Goal: Task Accomplishment & Management: Use online tool/utility

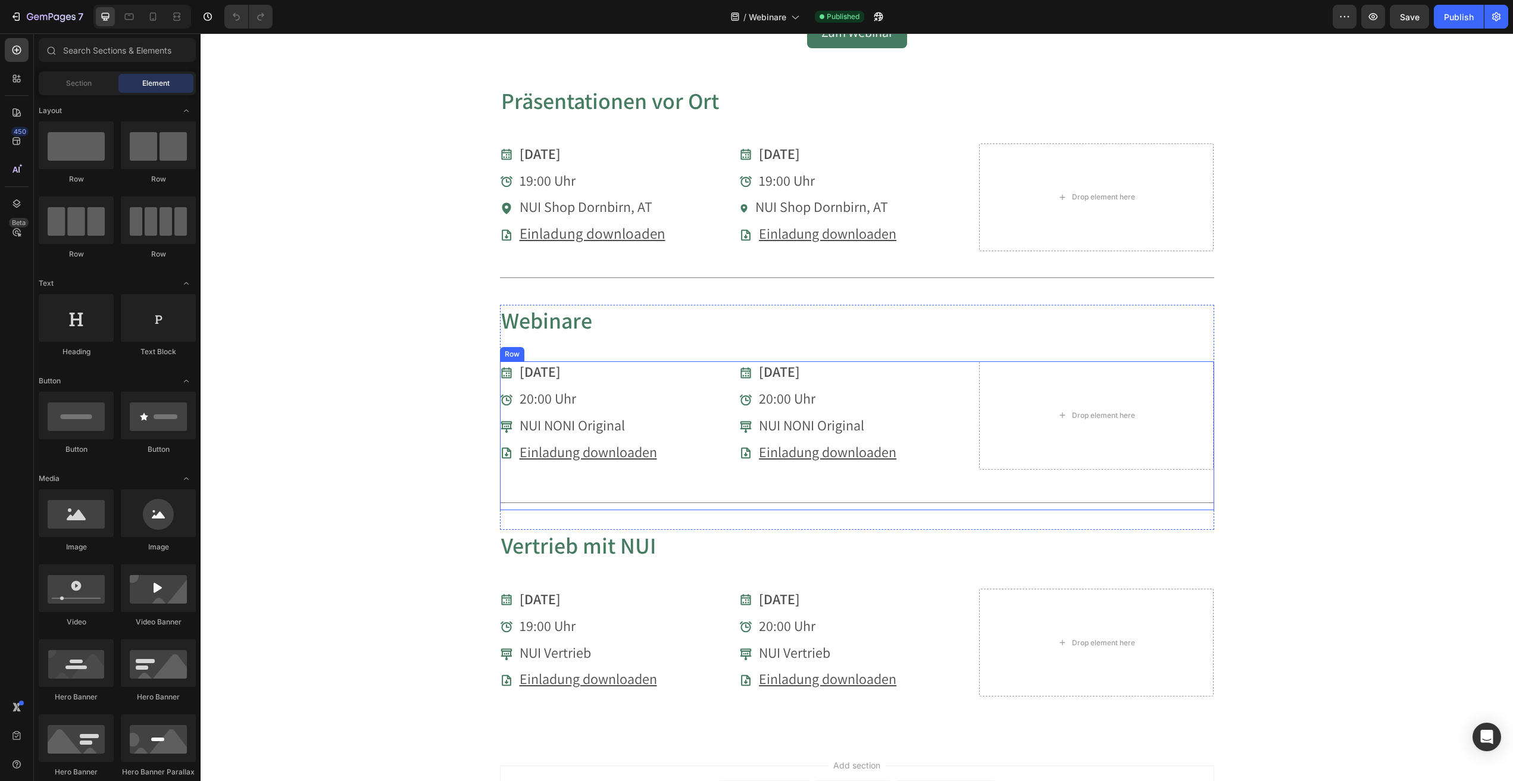
scroll to position [729, 0]
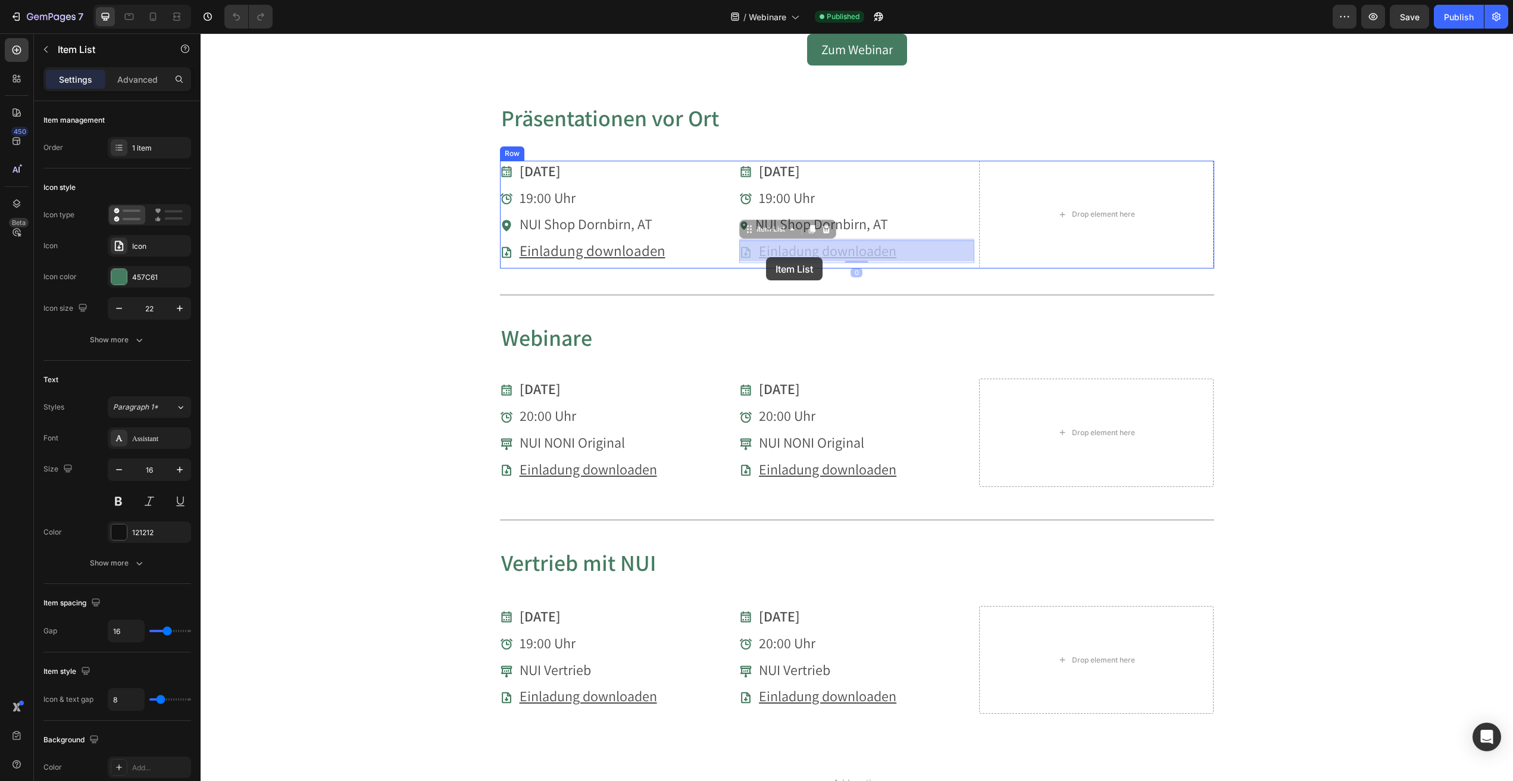
drag, startPoint x: 906, startPoint y: 253, endPoint x: 766, endPoint y: 257, distance: 140.0
click at [876, 247] on u "Einladung downloaden" at bounding box center [828, 250] width 138 height 19
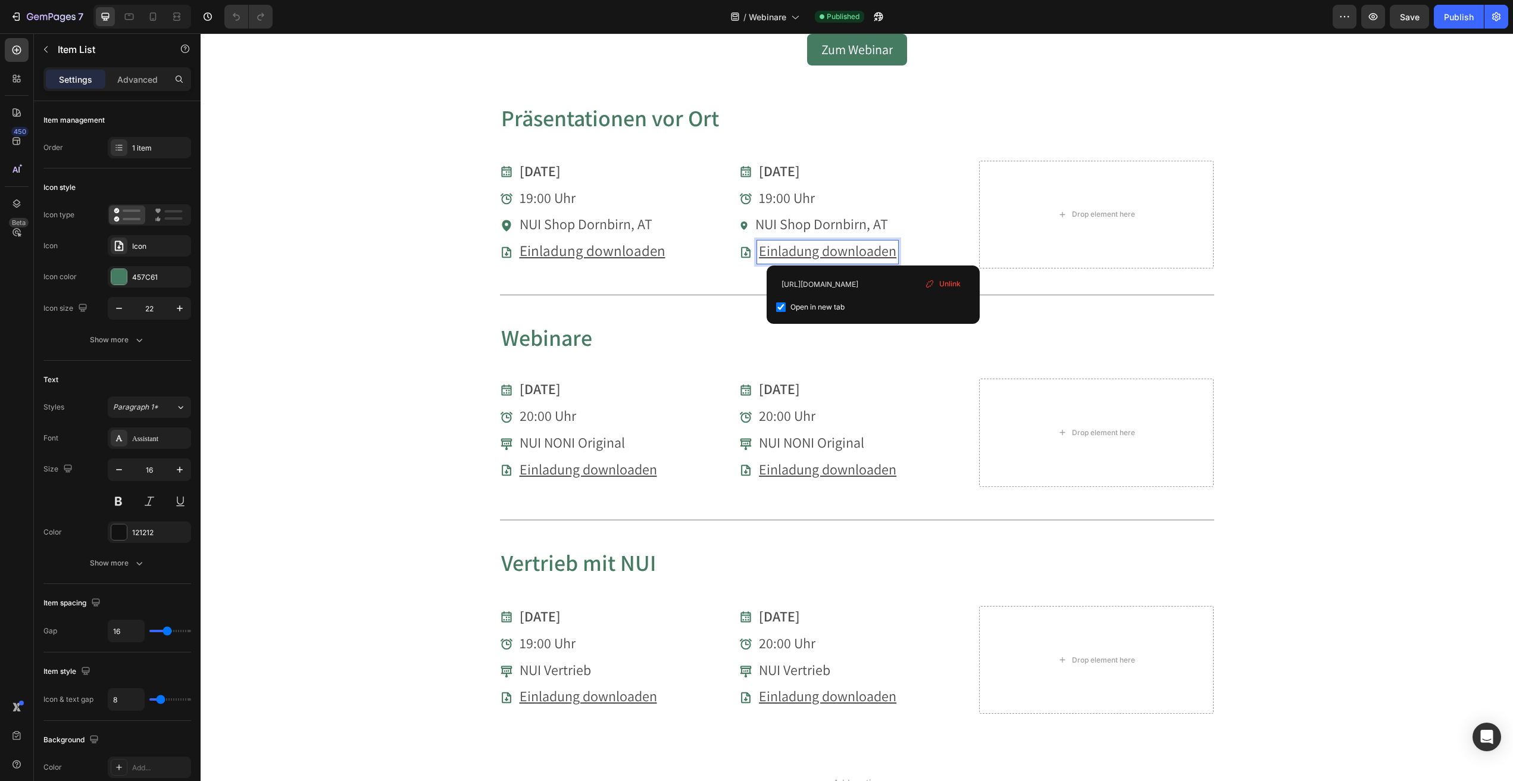
click at [953, 283] on span "Unlink" at bounding box center [949, 284] width 21 height 11
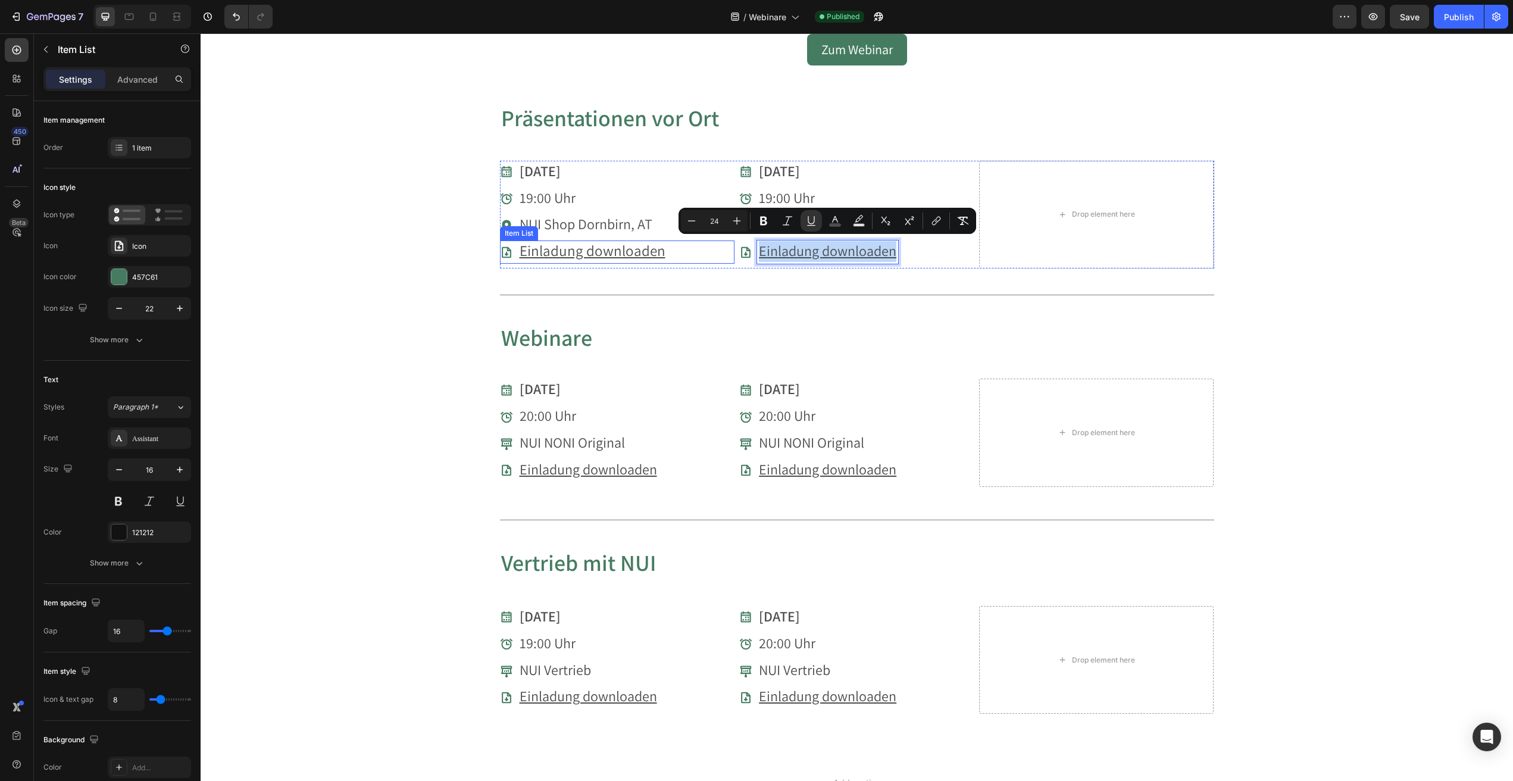
drag, startPoint x: 896, startPoint y: 253, endPoint x: 733, endPoint y: 251, distance: 162.5
click at [733, 251] on div "Drop element here 28.08.2025 Item List 19:00 Uhr Item List NUI Shop Dornbirn, A…" at bounding box center [857, 215] width 714 height 108
click at [938, 219] on icon "Editor contextual toolbar" at bounding box center [937, 221] width 12 height 12
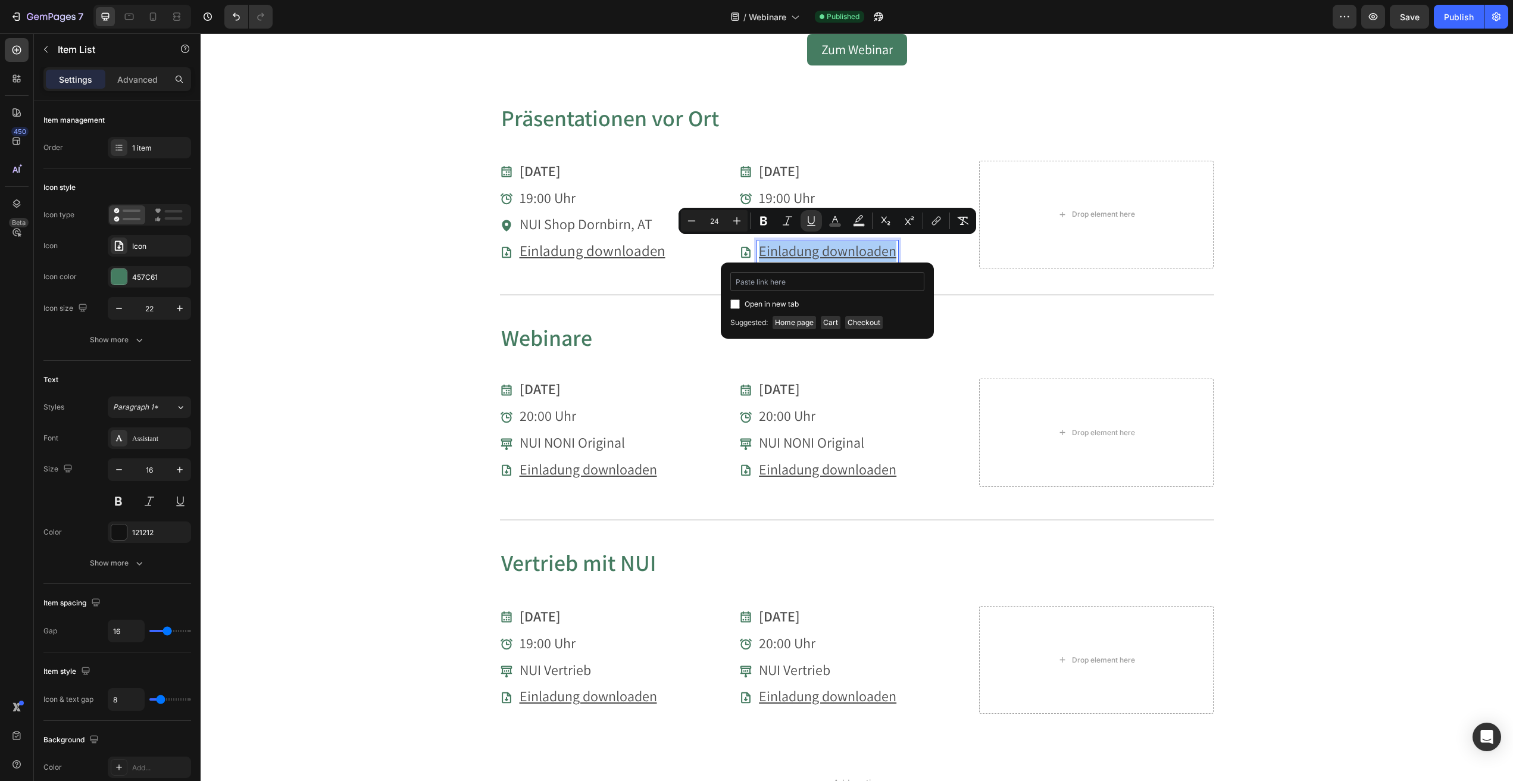
click at [764, 284] on input "Editor contextual toolbar" at bounding box center [827, 281] width 194 height 19
click at [657, 264] on div "[DATE] Item List 19:00 Uhr Item List NUI Shop Dornbirn, AT Item List Einladung …" at bounding box center [617, 215] width 235 height 108
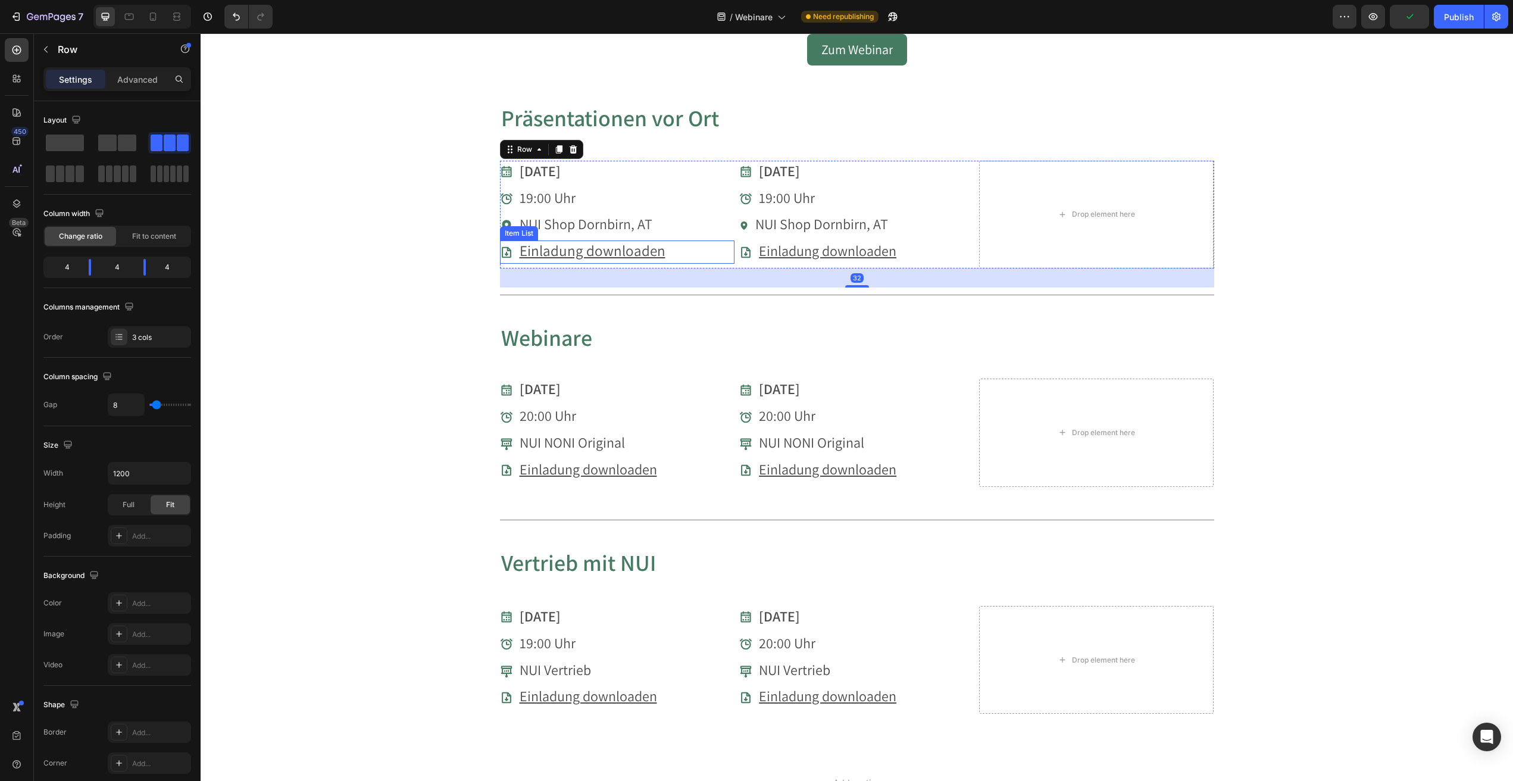
click at [647, 252] on u "Einladung downloaden" at bounding box center [593, 251] width 146 height 20
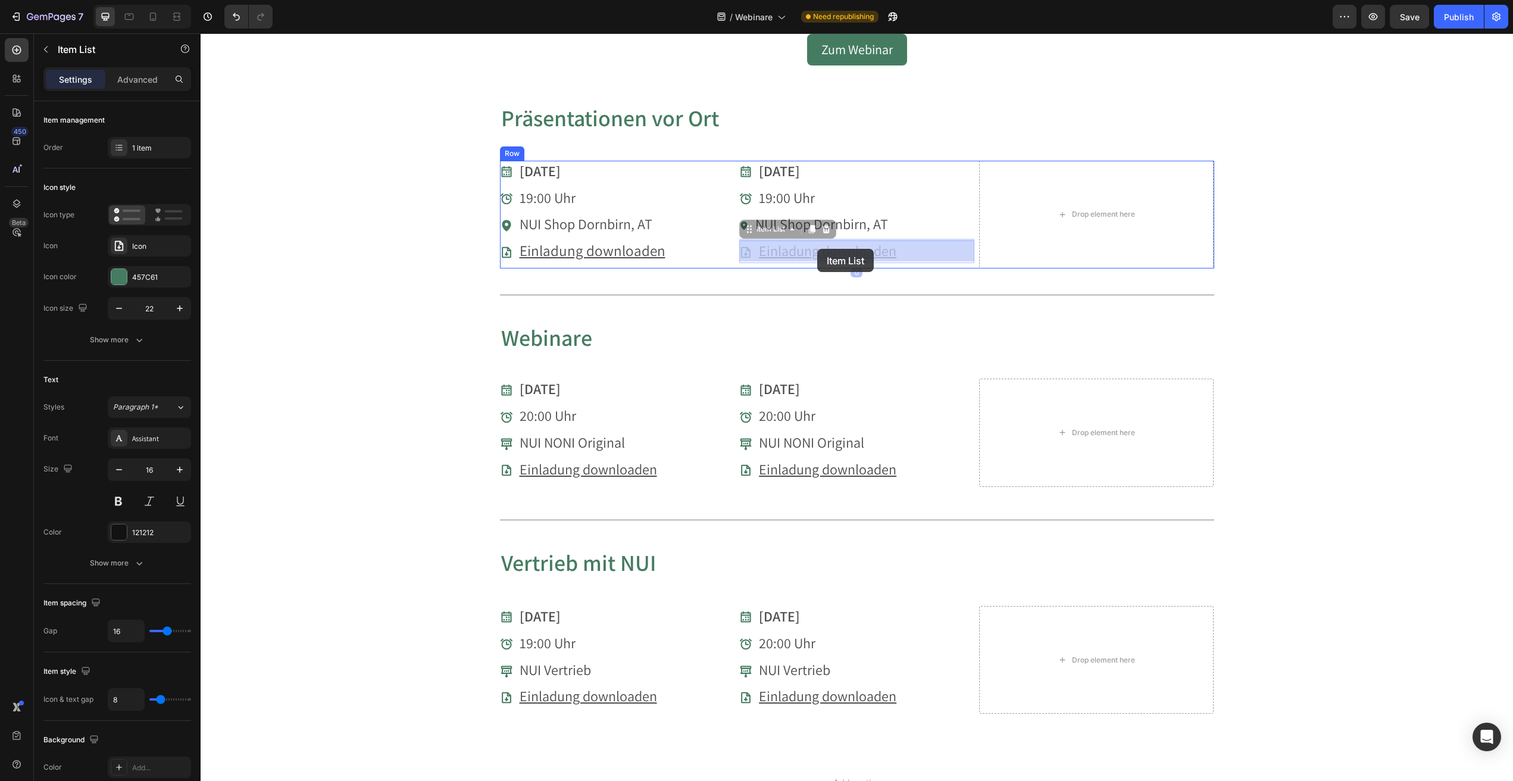
drag, startPoint x: 895, startPoint y: 250, endPoint x: 817, endPoint y: 249, distance: 78.0
drag, startPoint x: 888, startPoint y: 247, endPoint x: 773, endPoint y: 250, distance: 114.9
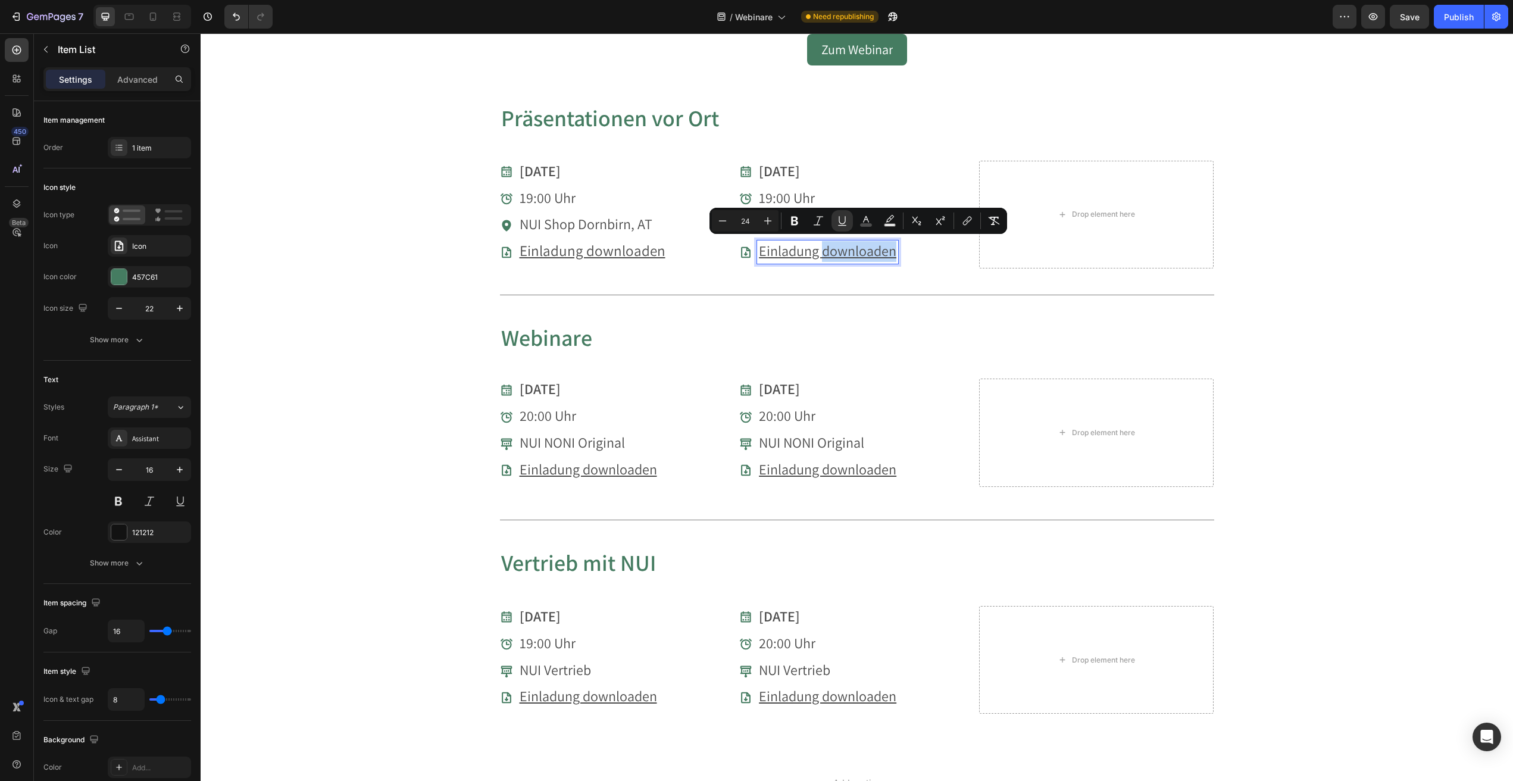
click at [861, 251] on u "Einladung downloaden" at bounding box center [828, 250] width 138 height 19
drag, startPoint x: 895, startPoint y: 249, endPoint x: 760, endPoint y: 251, distance: 135.2
click at [760, 251] on u "Einladung downloaden" at bounding box center [828, 250] width 138 height 19
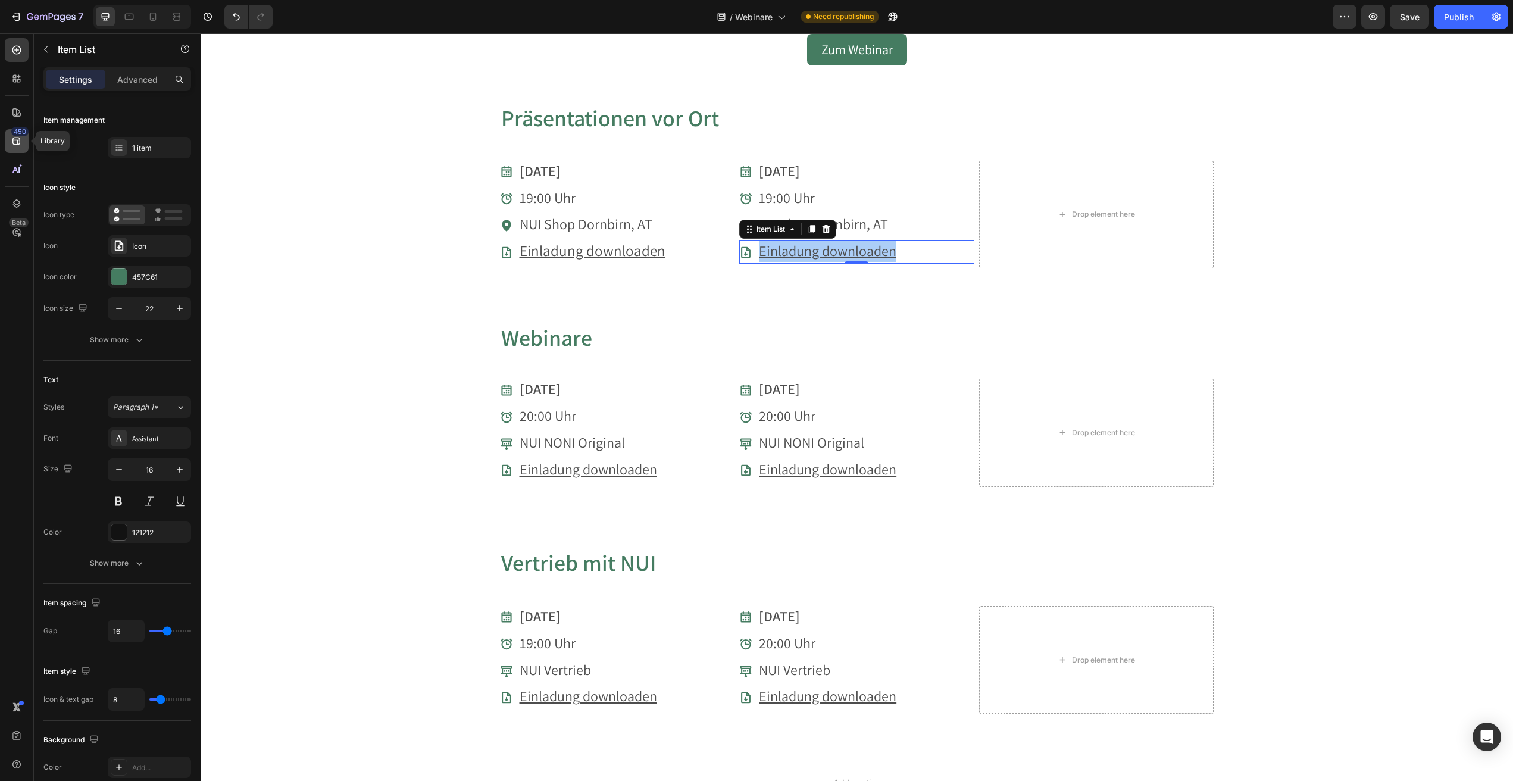
click at [14, 141] on icon at bounding box center [17, 141] width 12 height 12
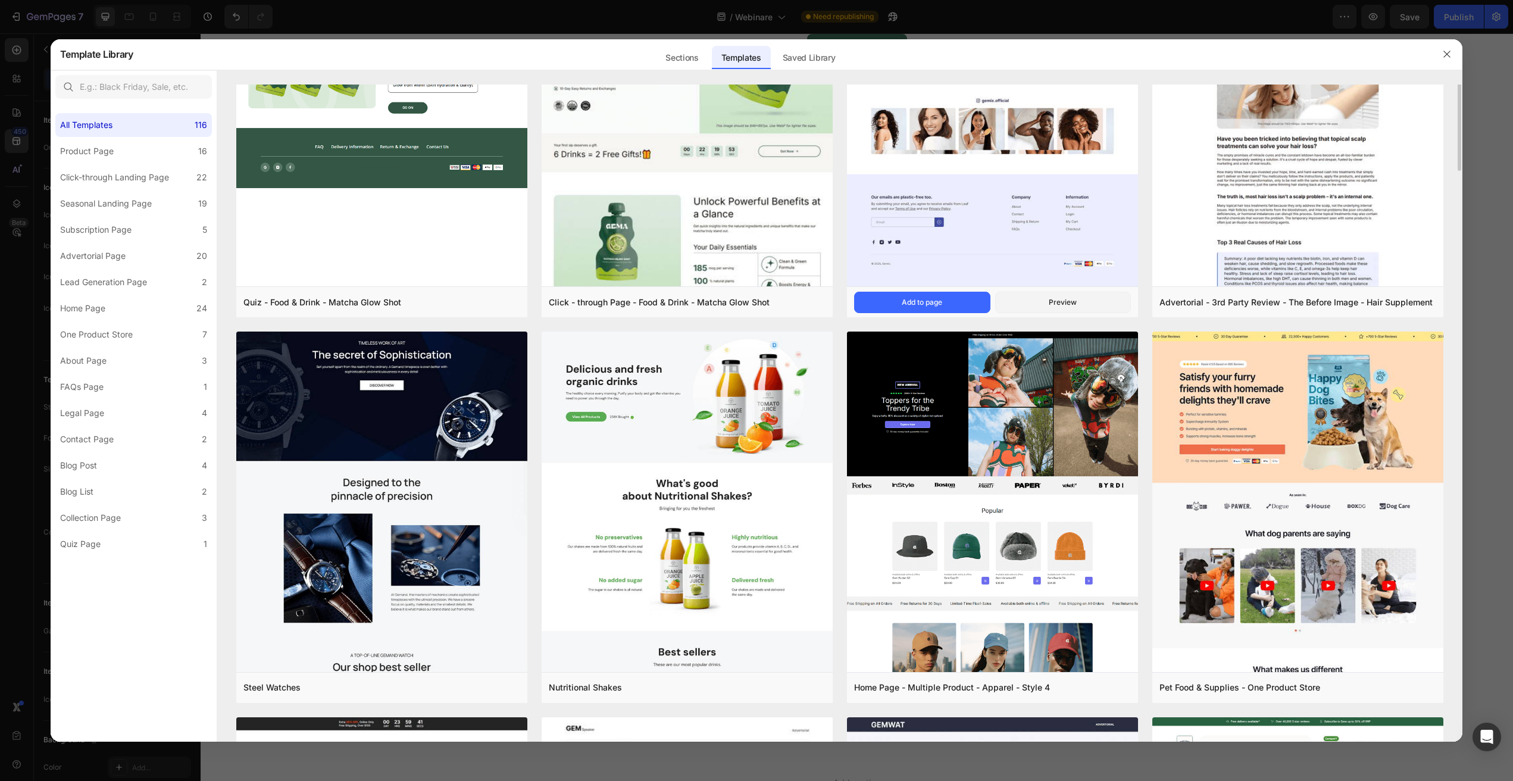
scroll to position [0, 0]
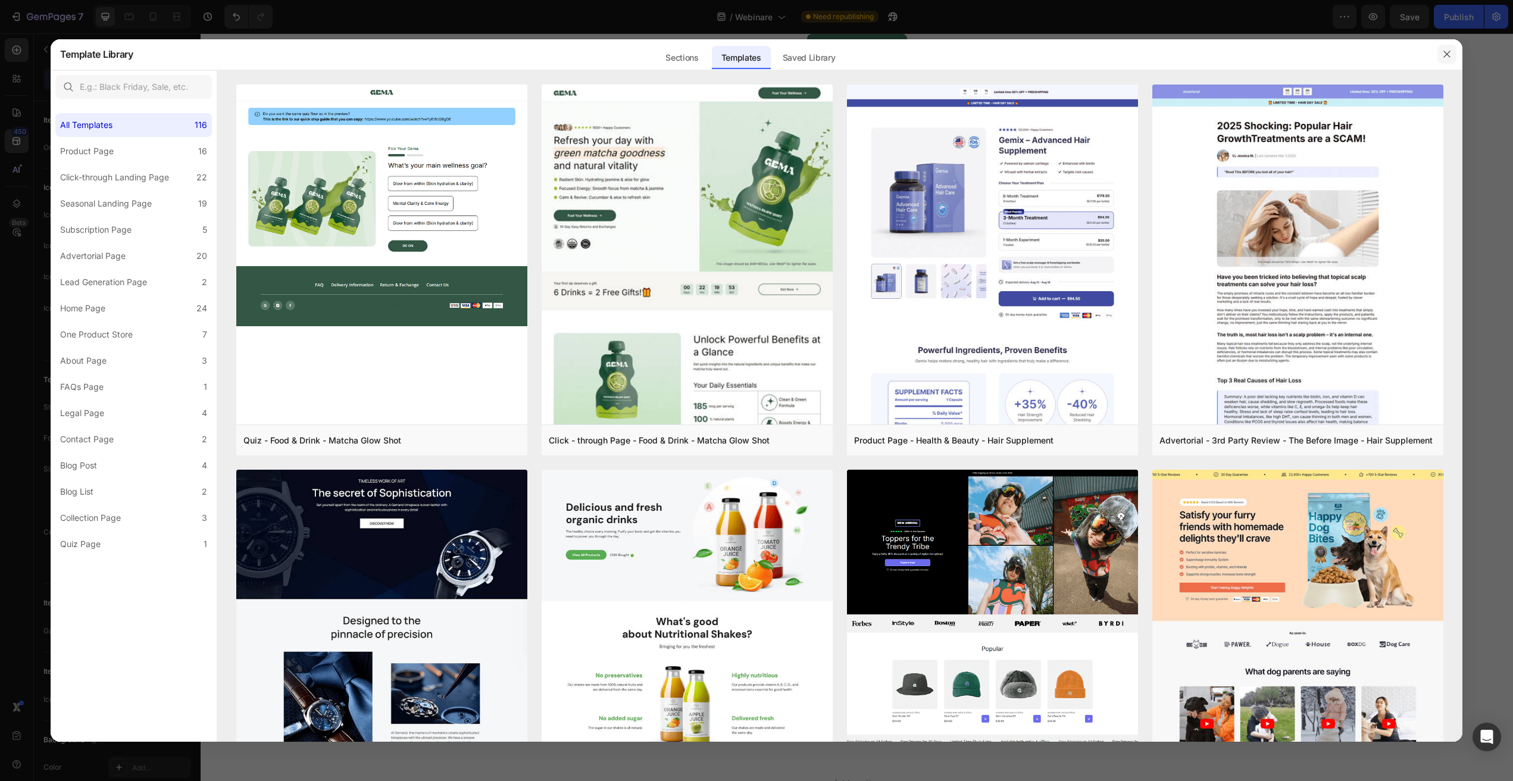
click at [1444, 53] on icon "button" at bounding box center [1448, 54] width 10 height 10
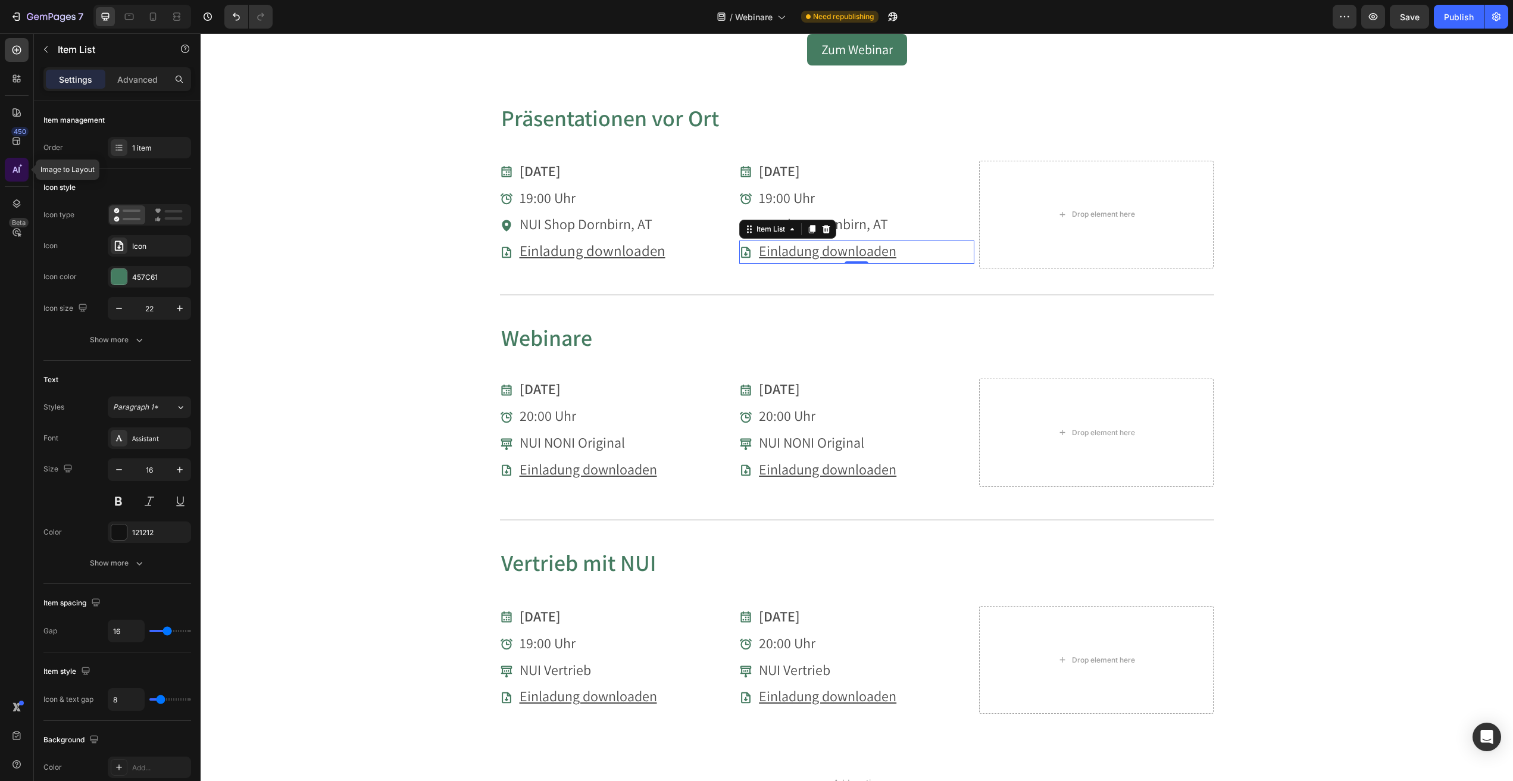
click at [18, 170] on icon at bounding box center [18, 170] width 1 height 6
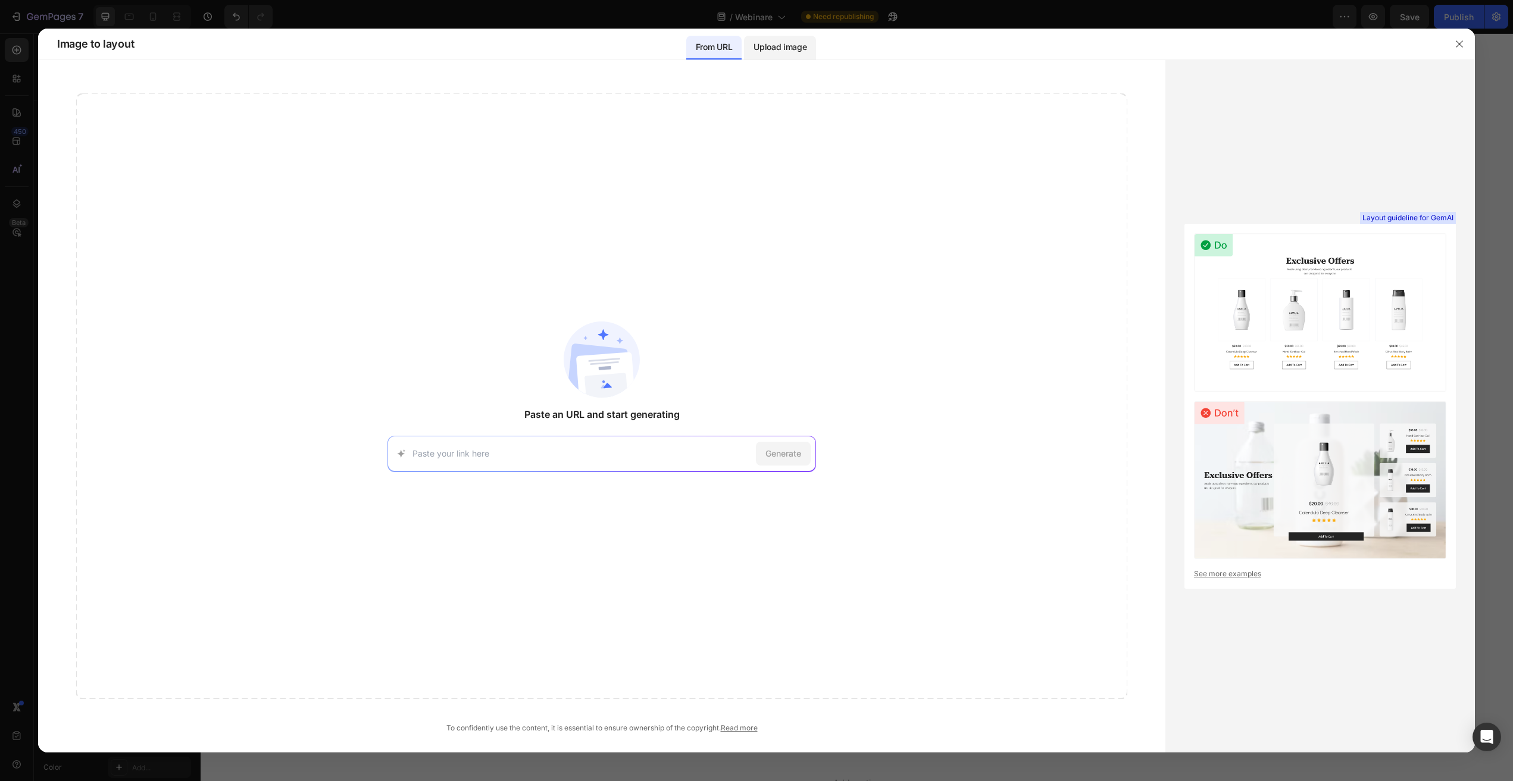
click at [779, 36] on div "Upload image" at bounding box center [780, 48] width 72 height 24
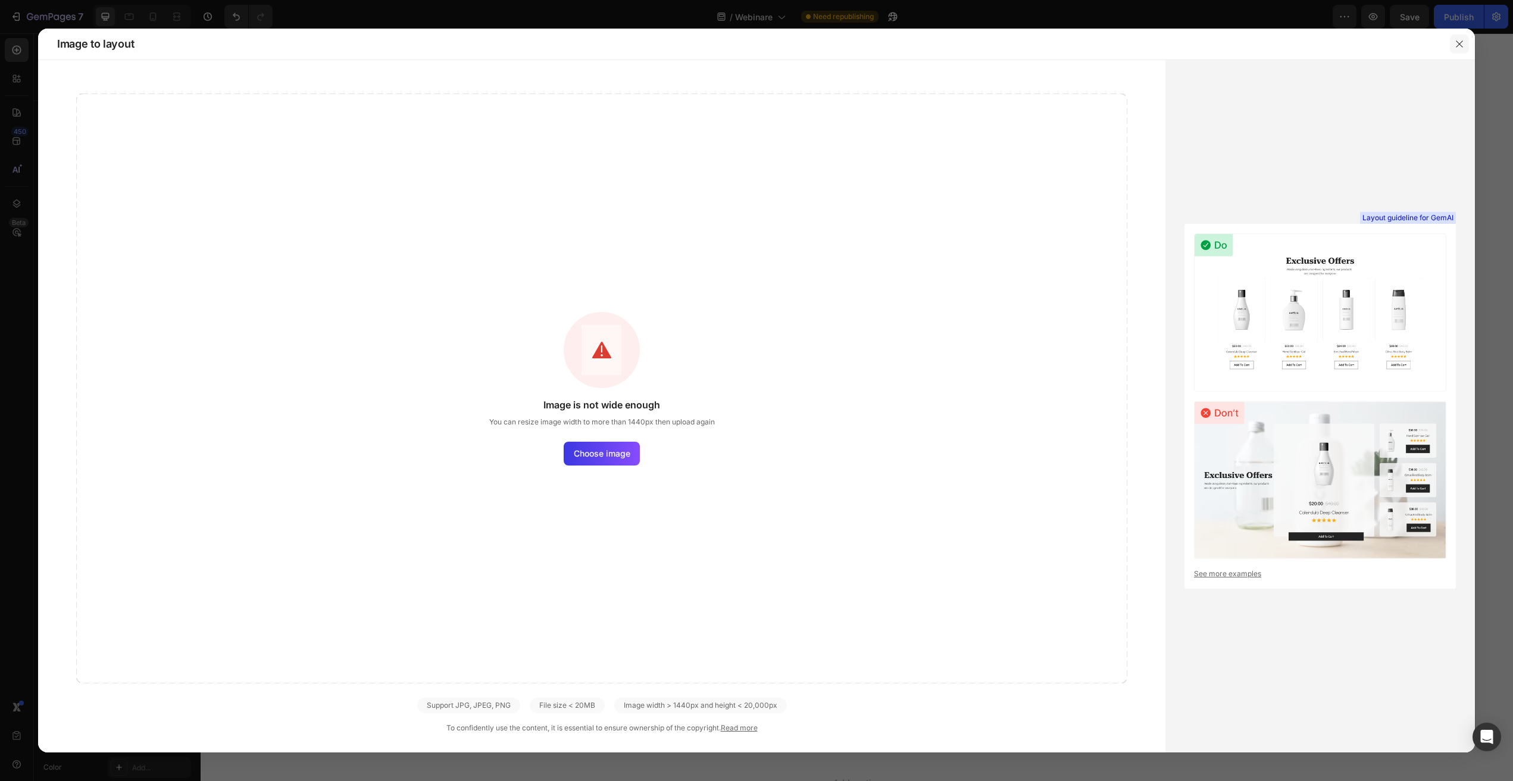
click at [1459, 45] on icon "button" at bounding box center [1460, 44] width 10 height 10
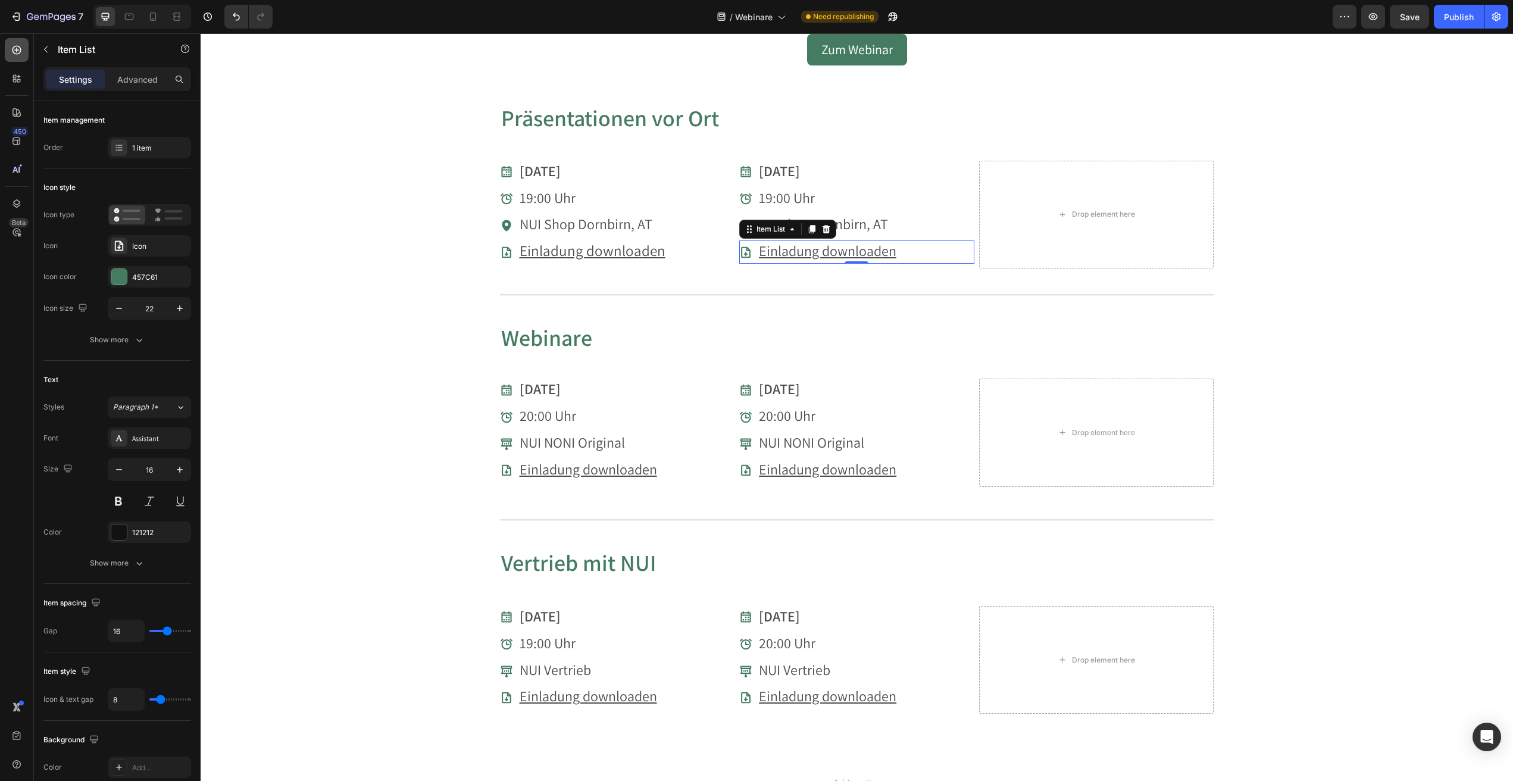
click at [18, 51] on icon at bounding box center [17, 50] width 12 height 12
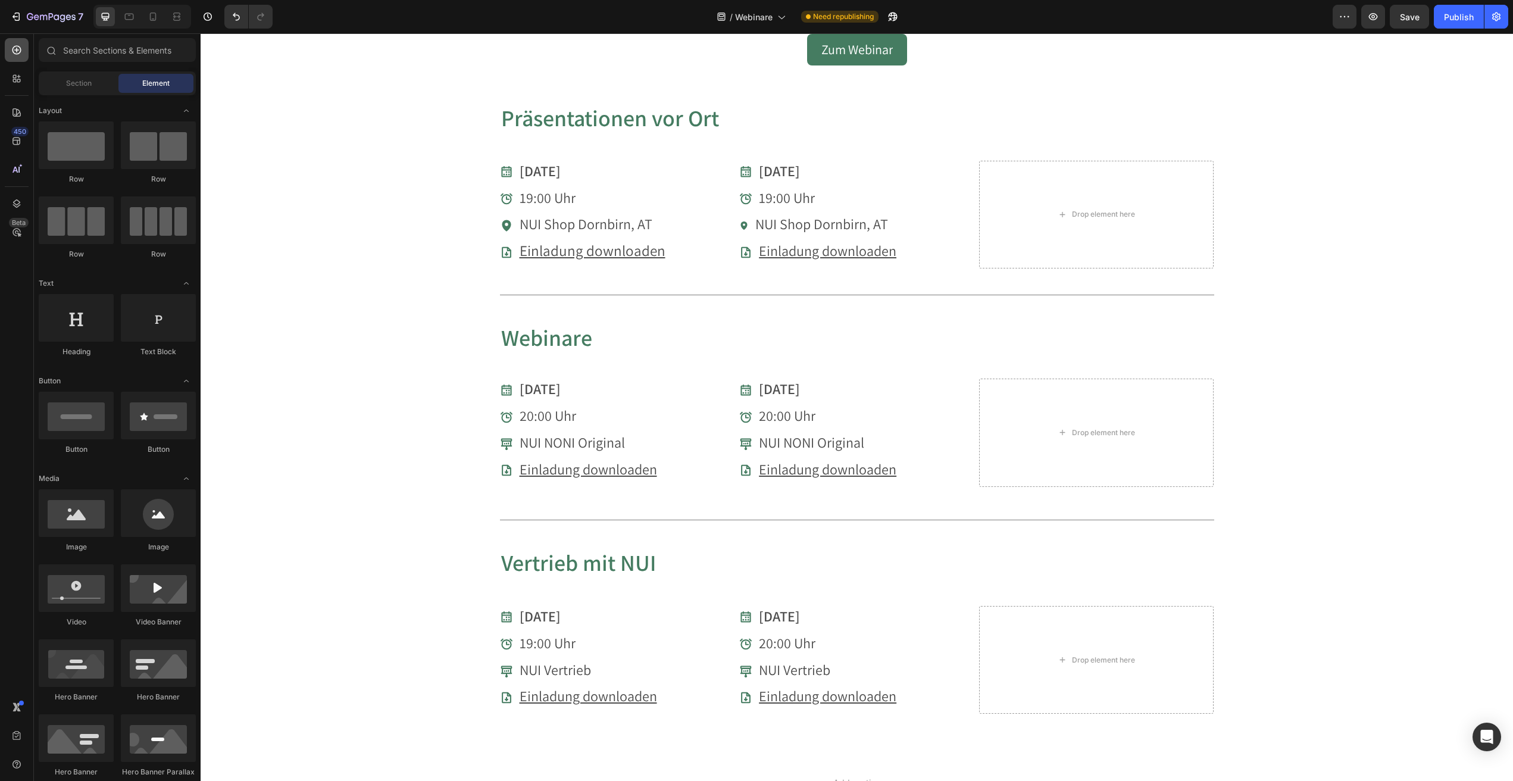
click at [18, 51] on icon at bounding box center [17, 50] width 12 height 12
click at [908, 254] on div "Einladung downloaden" at bounding box center [856, 252] width 235 height 23
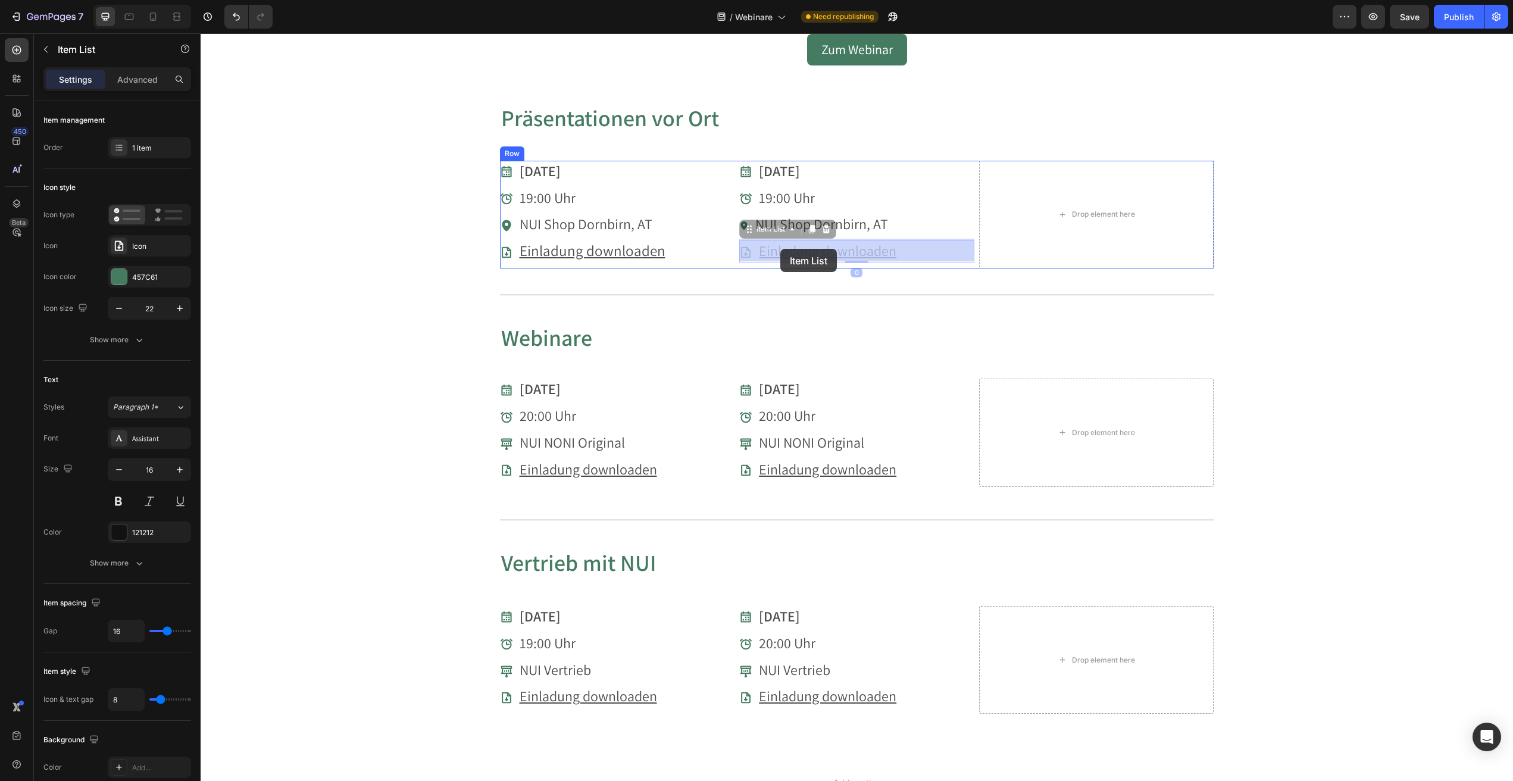
drag, startPoint x: 907, startPoint y: 250, endPoint x: 801, endPoint y: 249, distance: 105.4
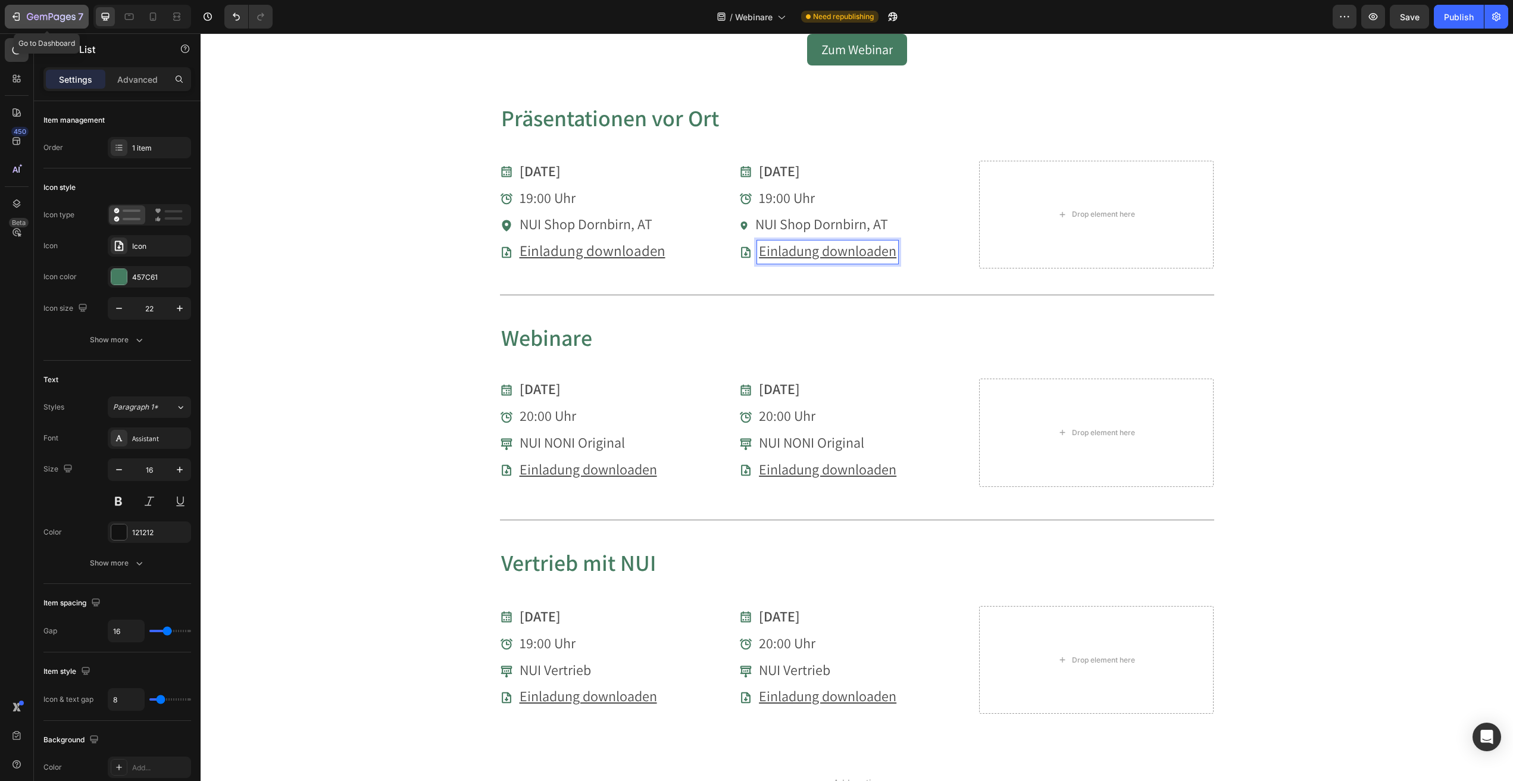
click at [17, 14] on icon "button" at bounding box center [16, 17] width 12 height 12
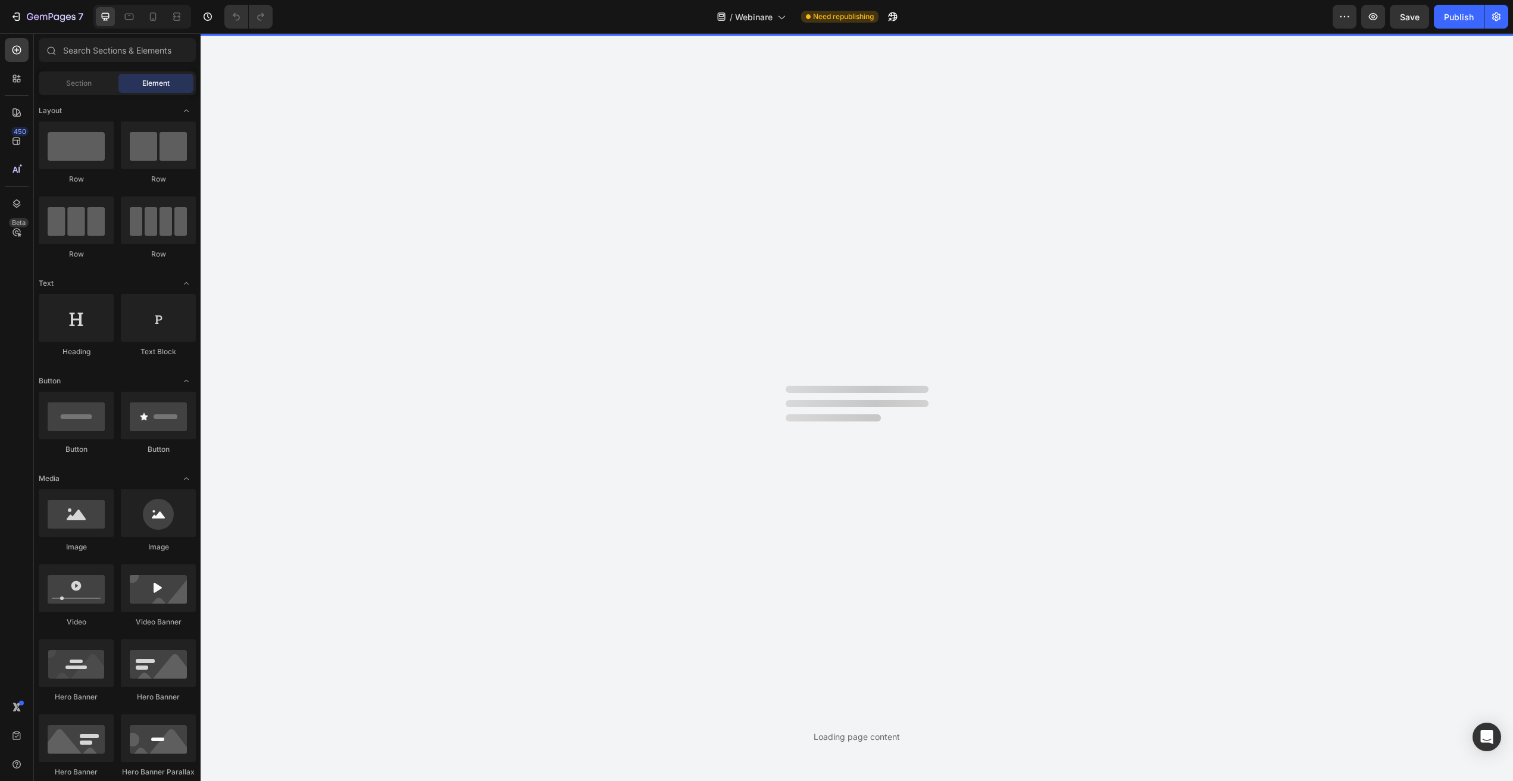
click at [304, 148] on div "Loading page content" at bounding box center [857, 407] width 1313 height 748
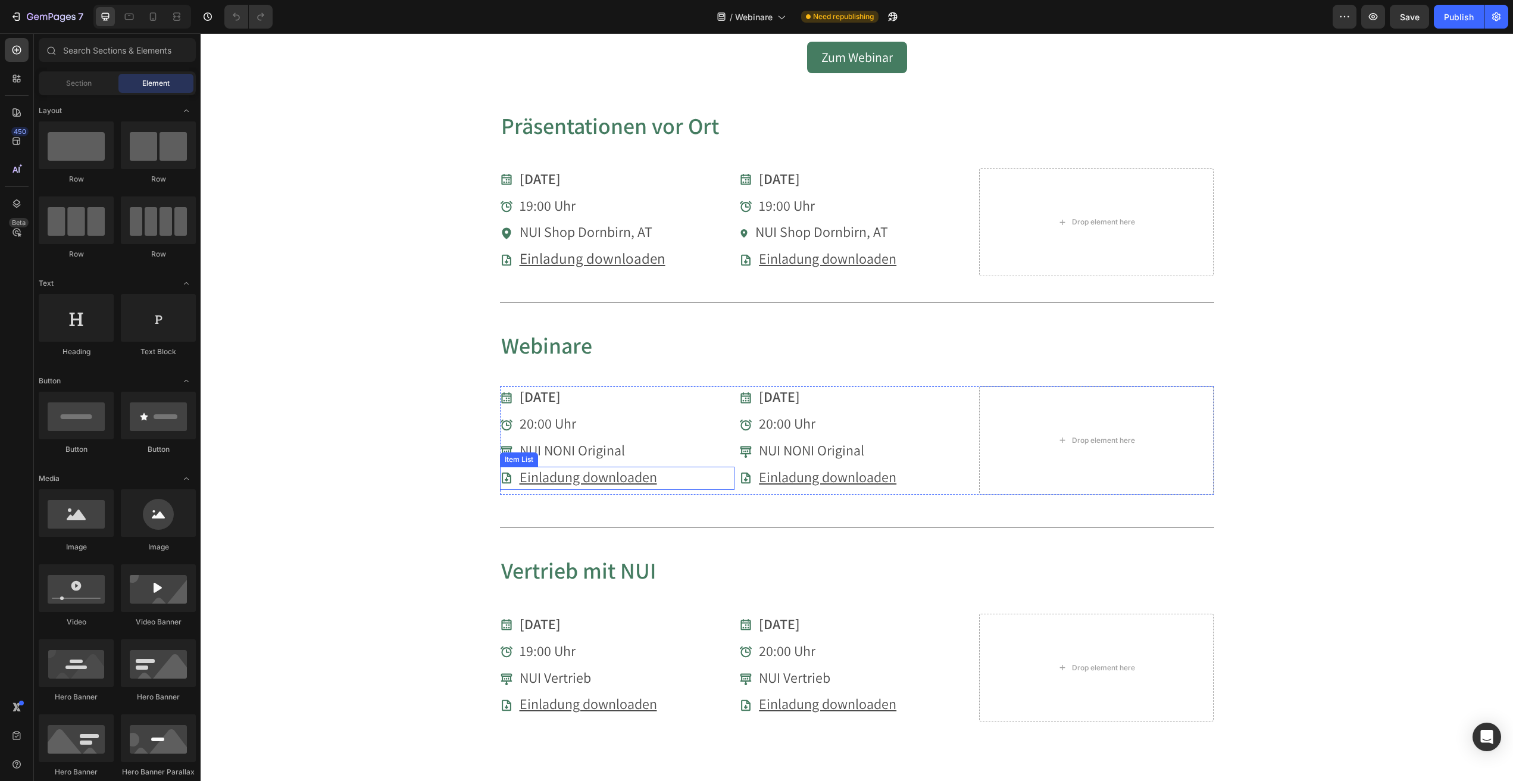
scroll to position [670, 0]
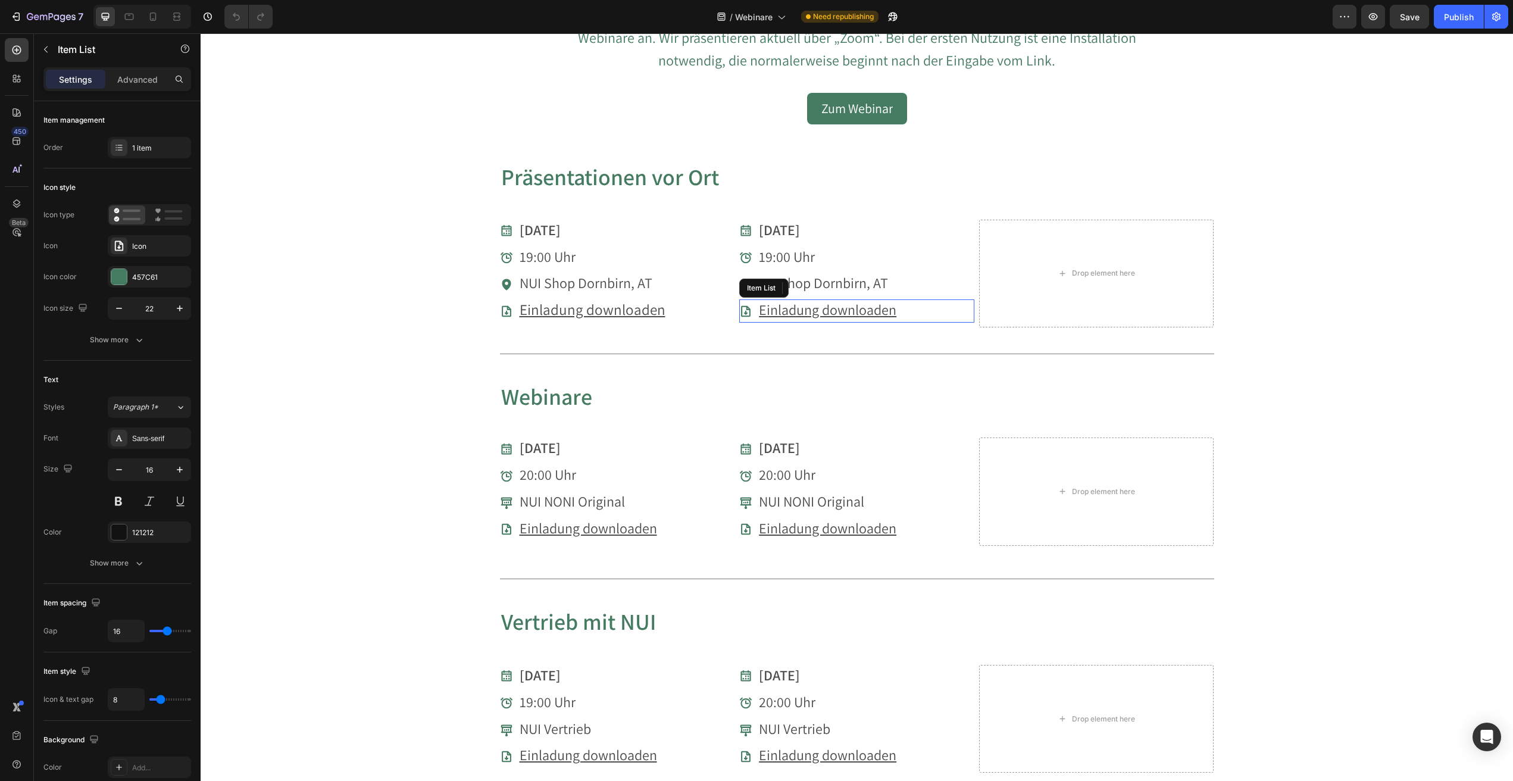
click at [901, 307] on div "Einladung downloaden" at bounding box center [856, 310] width 235 height 23
drag, startPoint x: 895, startPoint y: 307, endPoint x: 811, endPoint y: 308, distance: 84.0
click at [855, 311] on u "Einladung downloaden" at bounding box center [828, 309] width 138 height 19
click at [936, 279] on icon "Editor contextual toolbar" at bounding box center [937, 280] width 12 height 12
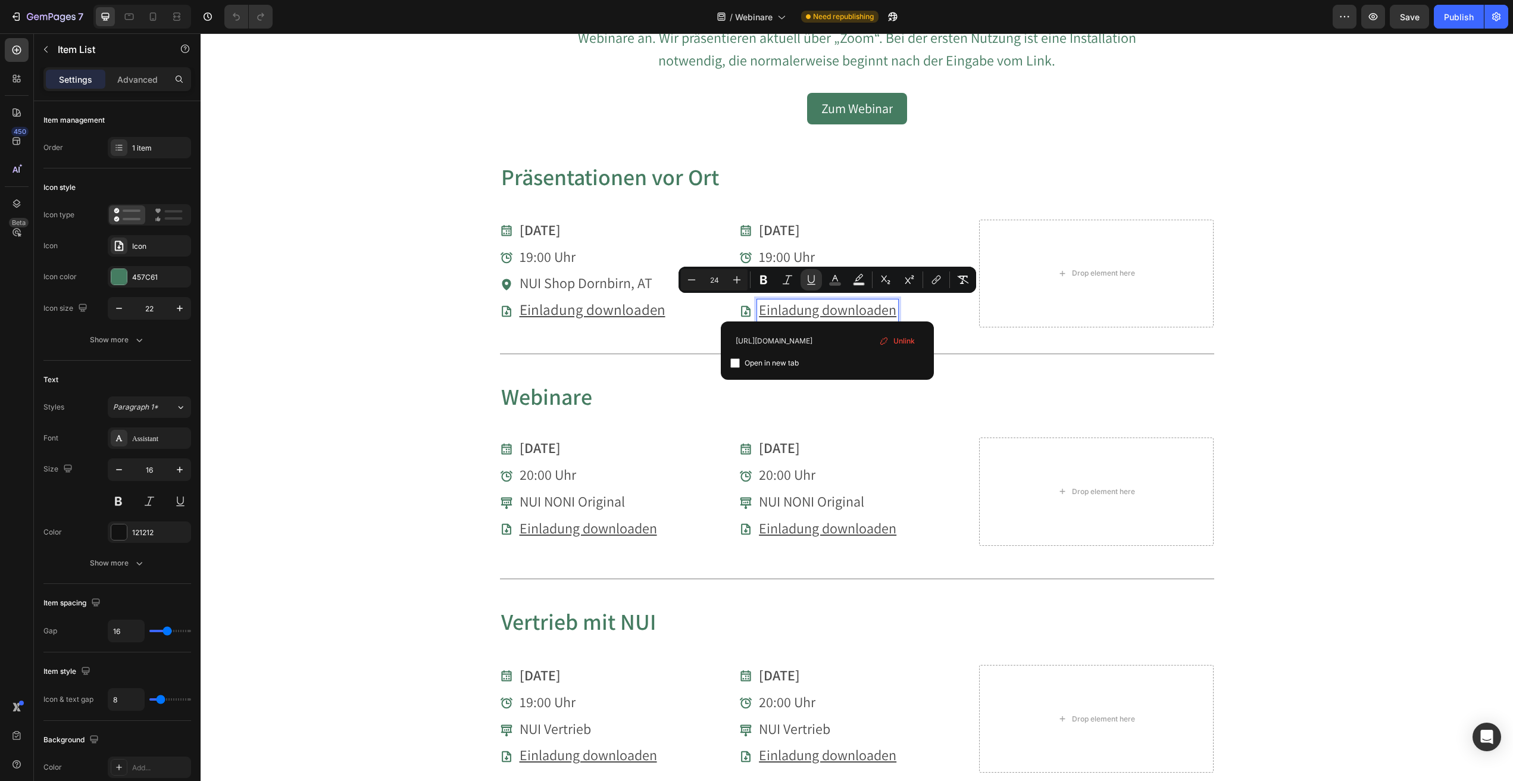
type input "[URL][DOMAIN_NAME]"
click at [732, 363] on input "Editor contextual toolbar" at bounding box center [735, 363] width 10 height 10
checkbox input "true"
click at [1227, 172] on div "Vorträge & Webinare Heading Du möchtest mehr über unsere Produkte erfahren? Seh…" at bounding box center [857, 103] width 1313 height 1430
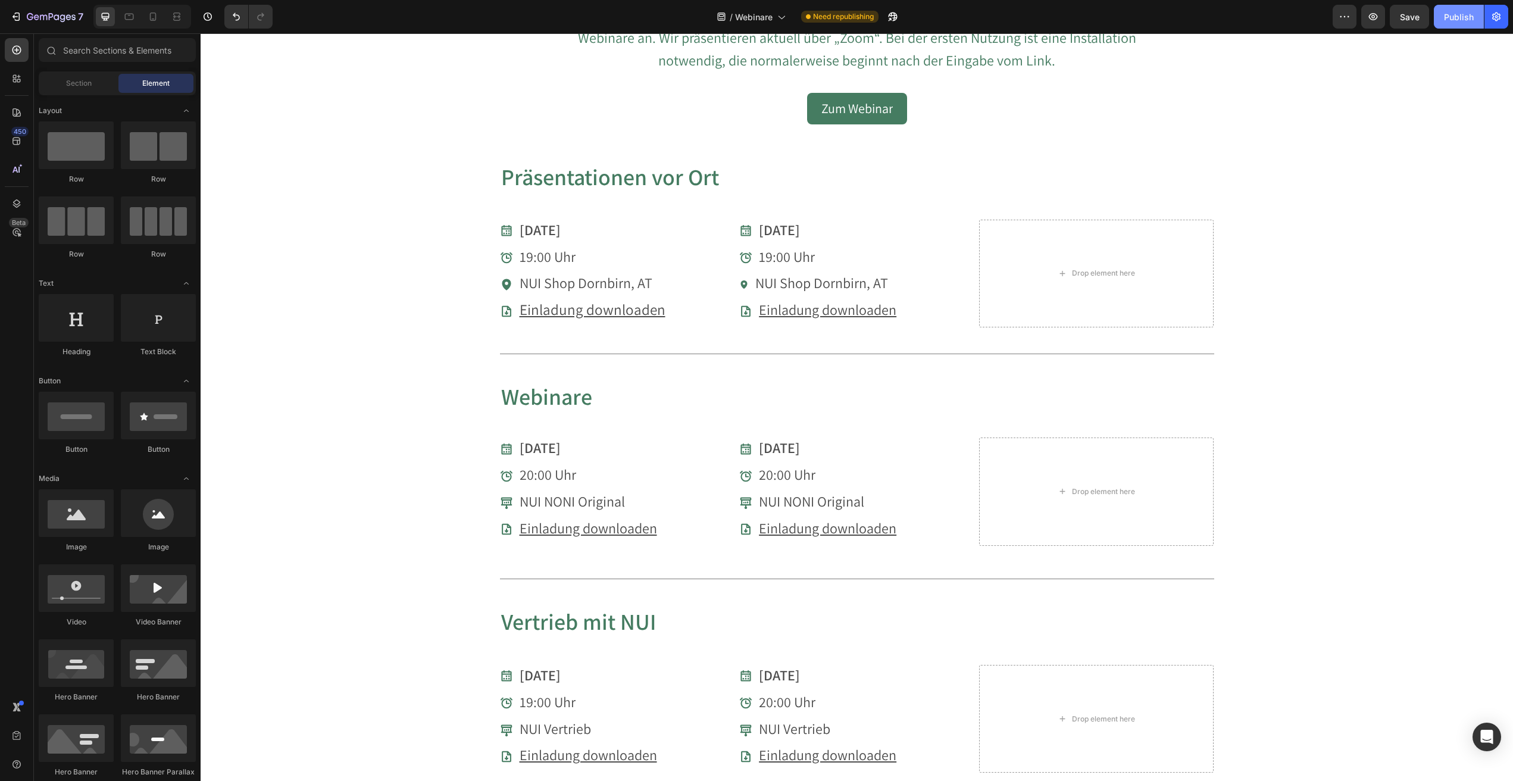
click at [1445, 16] on div "Publish" at bounding box center [1459, 17] width 30 height 13
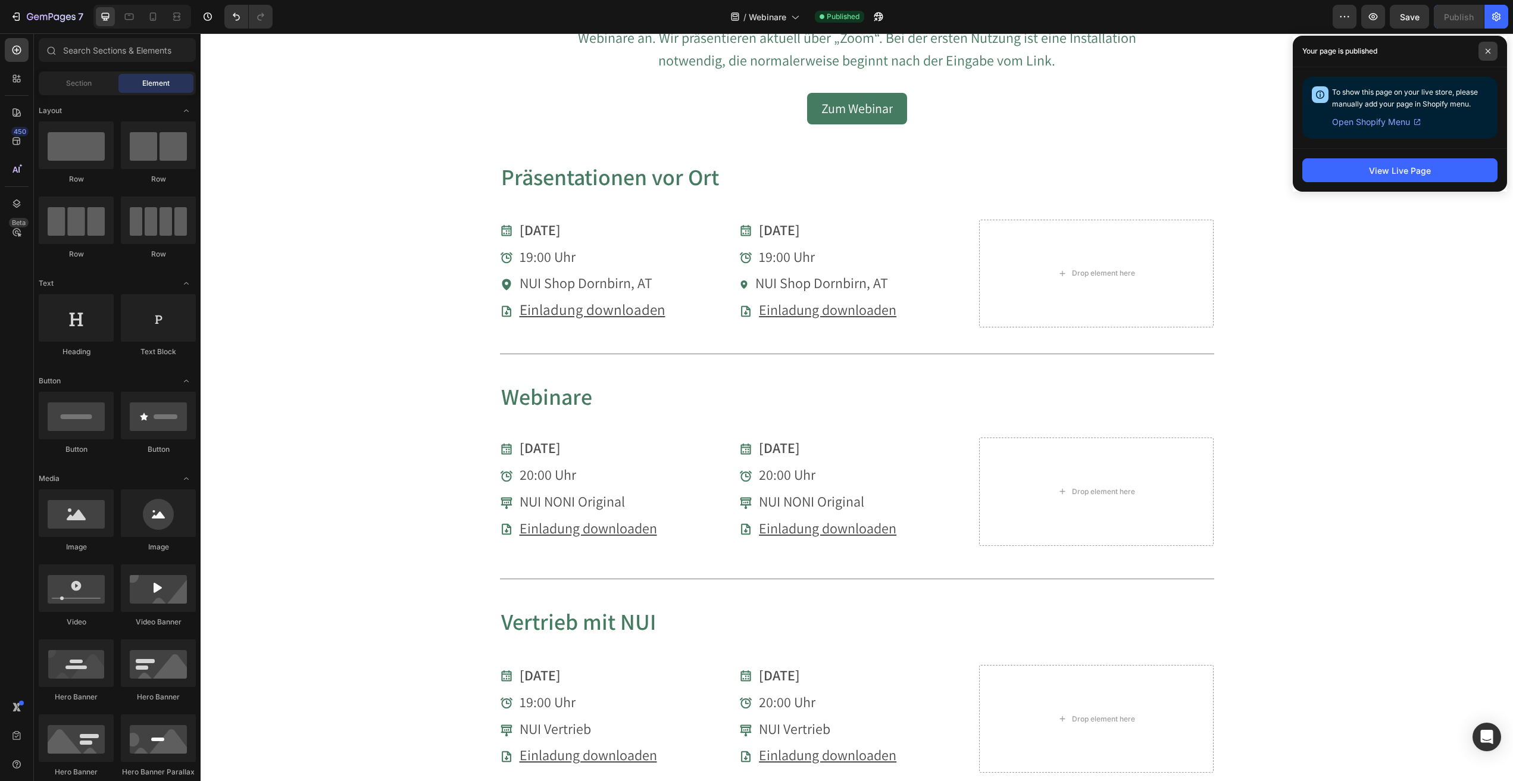
click at [1490, 49] on icon at bounding box center [1488, 51] width 6 height 6
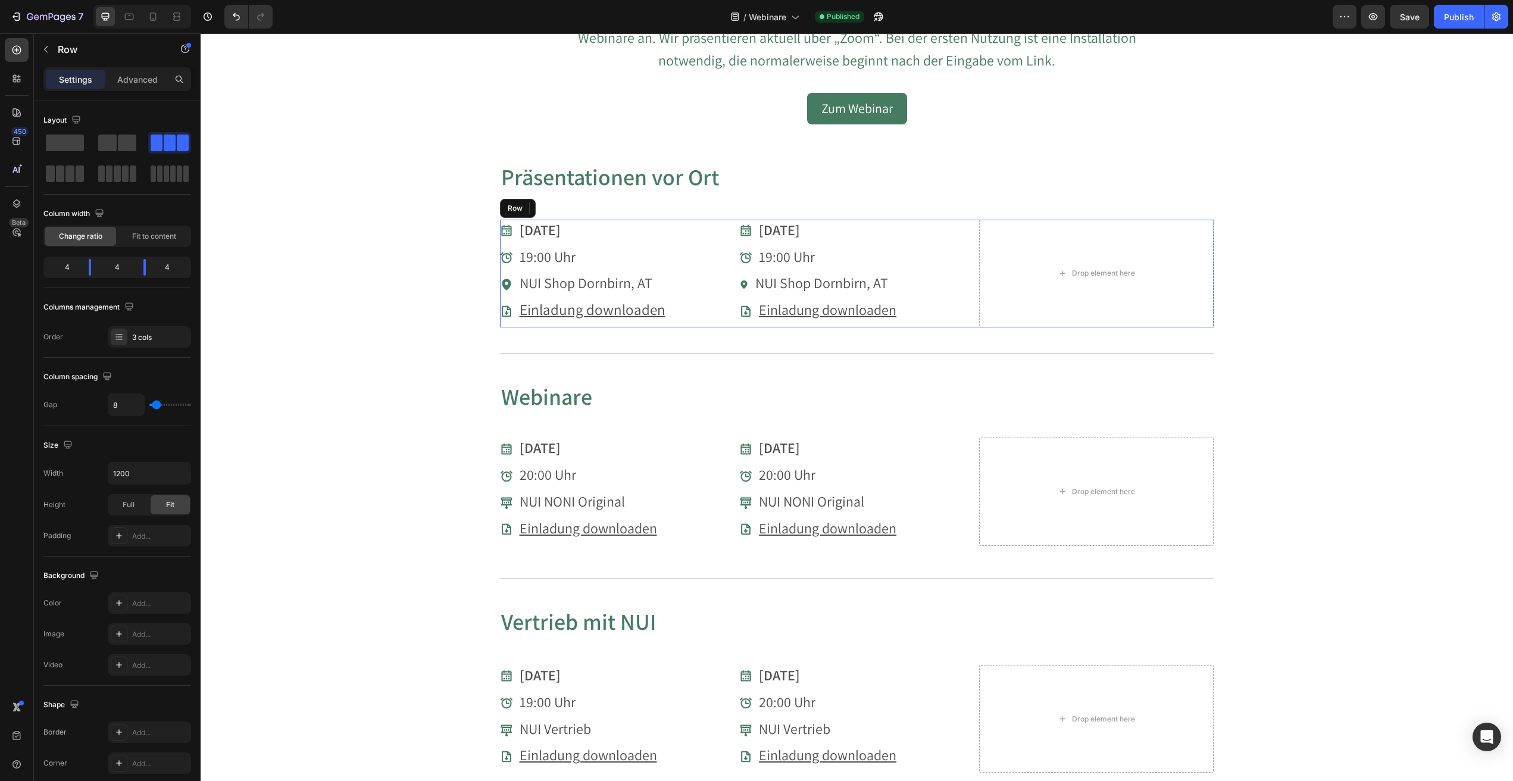
click at [713, 243] on div "[DATE] Item List 19:00 Uhr Item List NUI Shop Dornbirn, AT Item List Einladung …" at bounding box center [617, 274] width 235 height 108
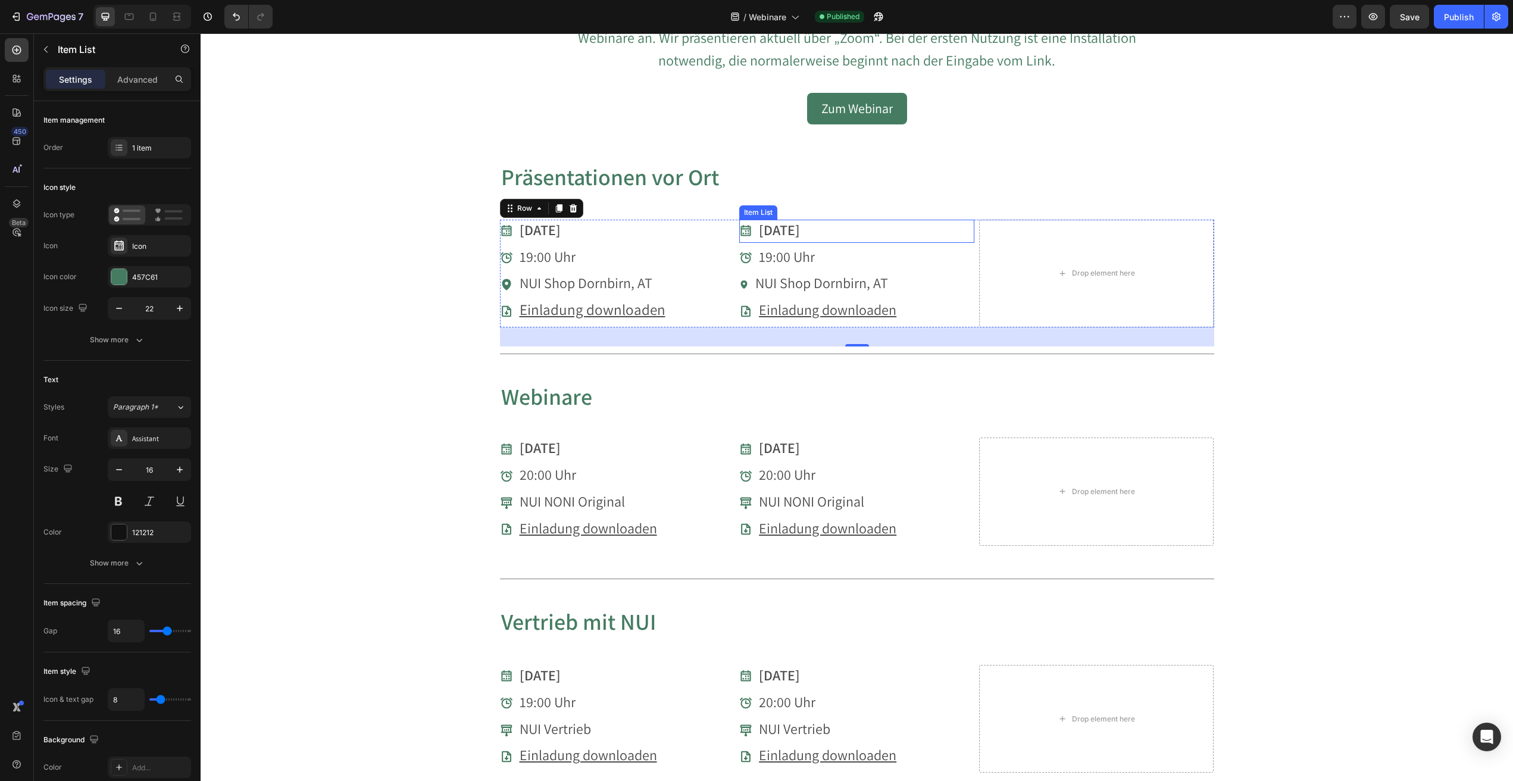
click at [748, 231] on icon at bounding box center [746, 230] width 10 height 11
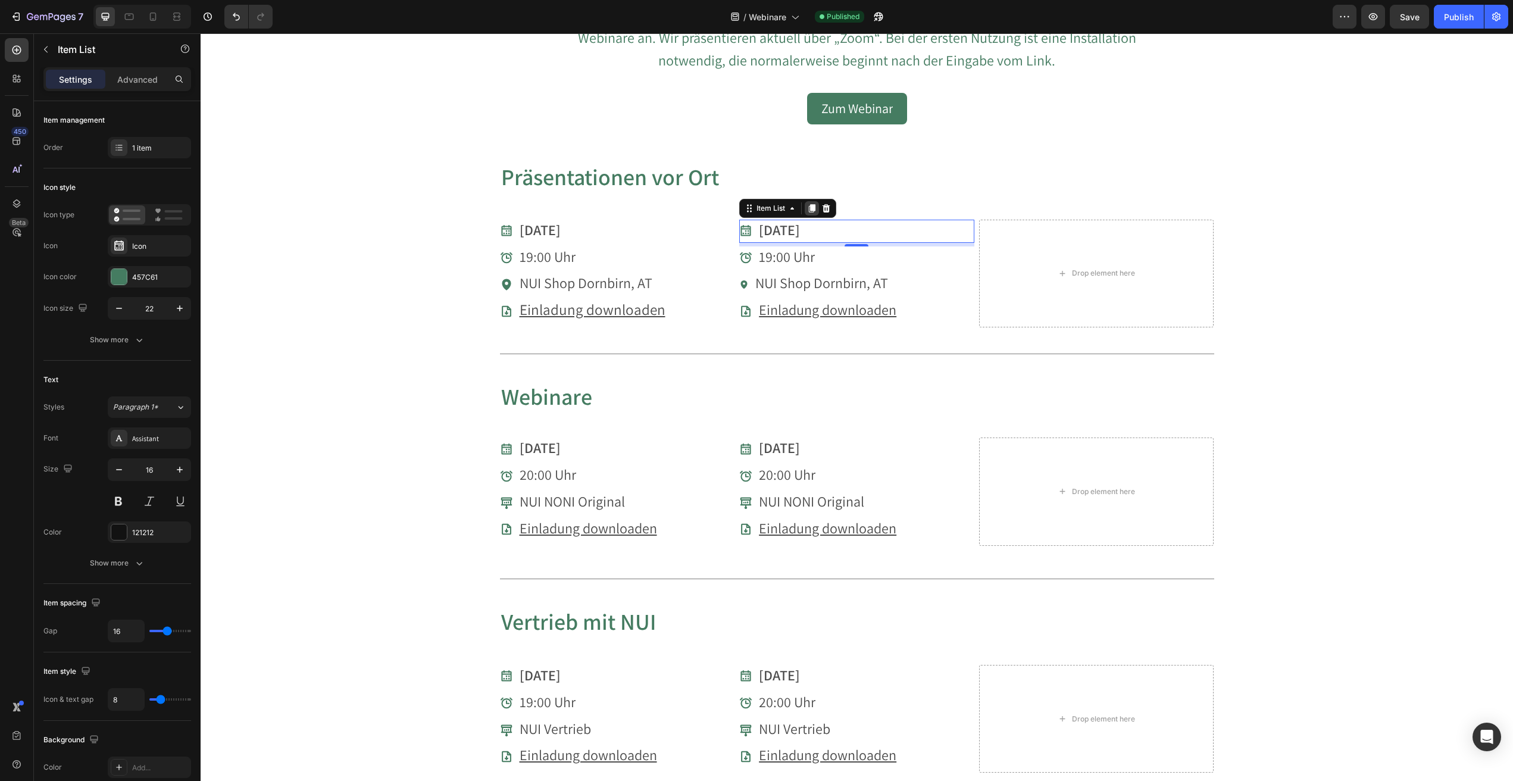
click at [814, 207] on icon at bounding box center [812, 208] width 7 height 8
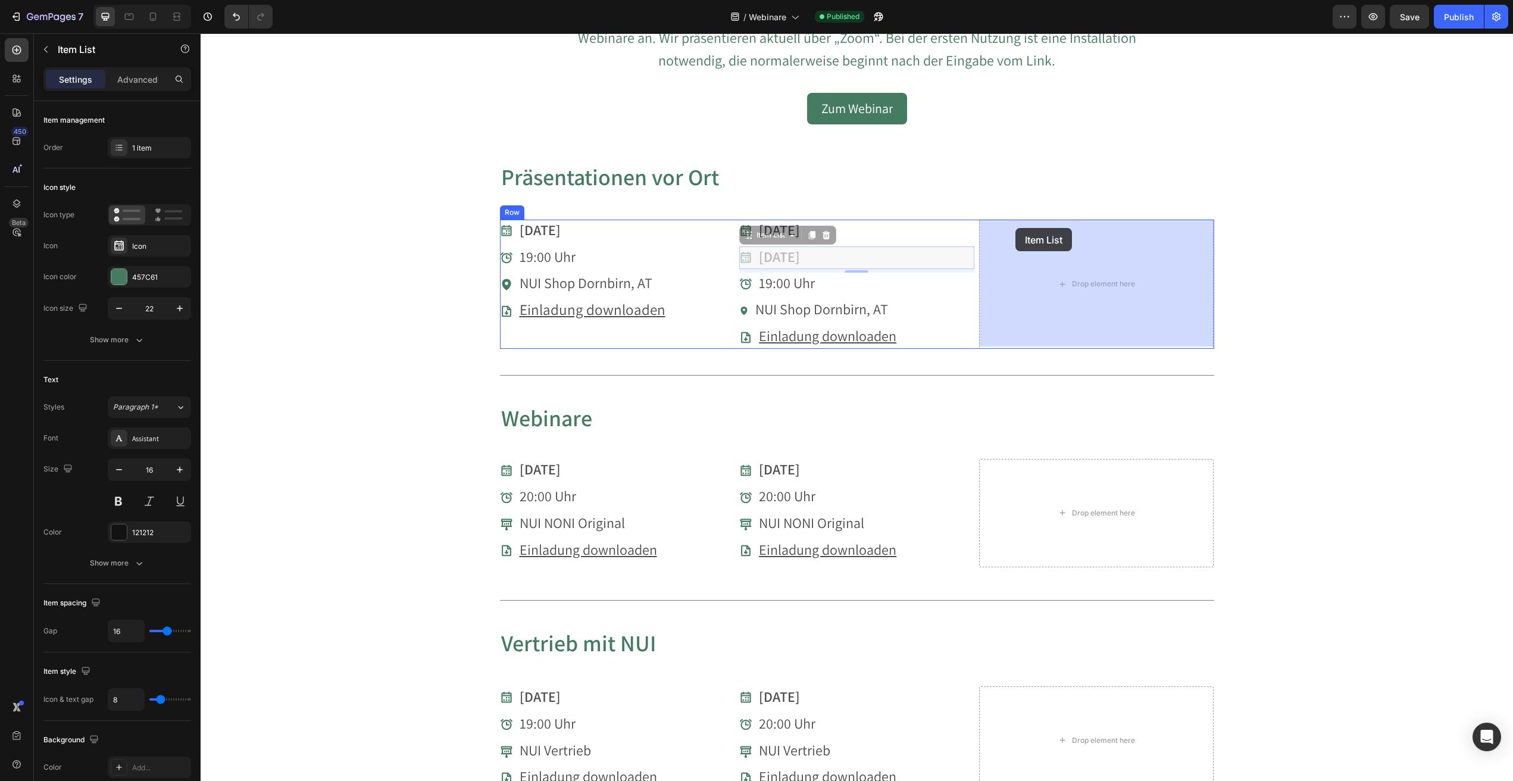
drag, startPoint x: 750, startPoint y: 235, endPoint x: 1016, endPoint y: 228, distance: 265.6
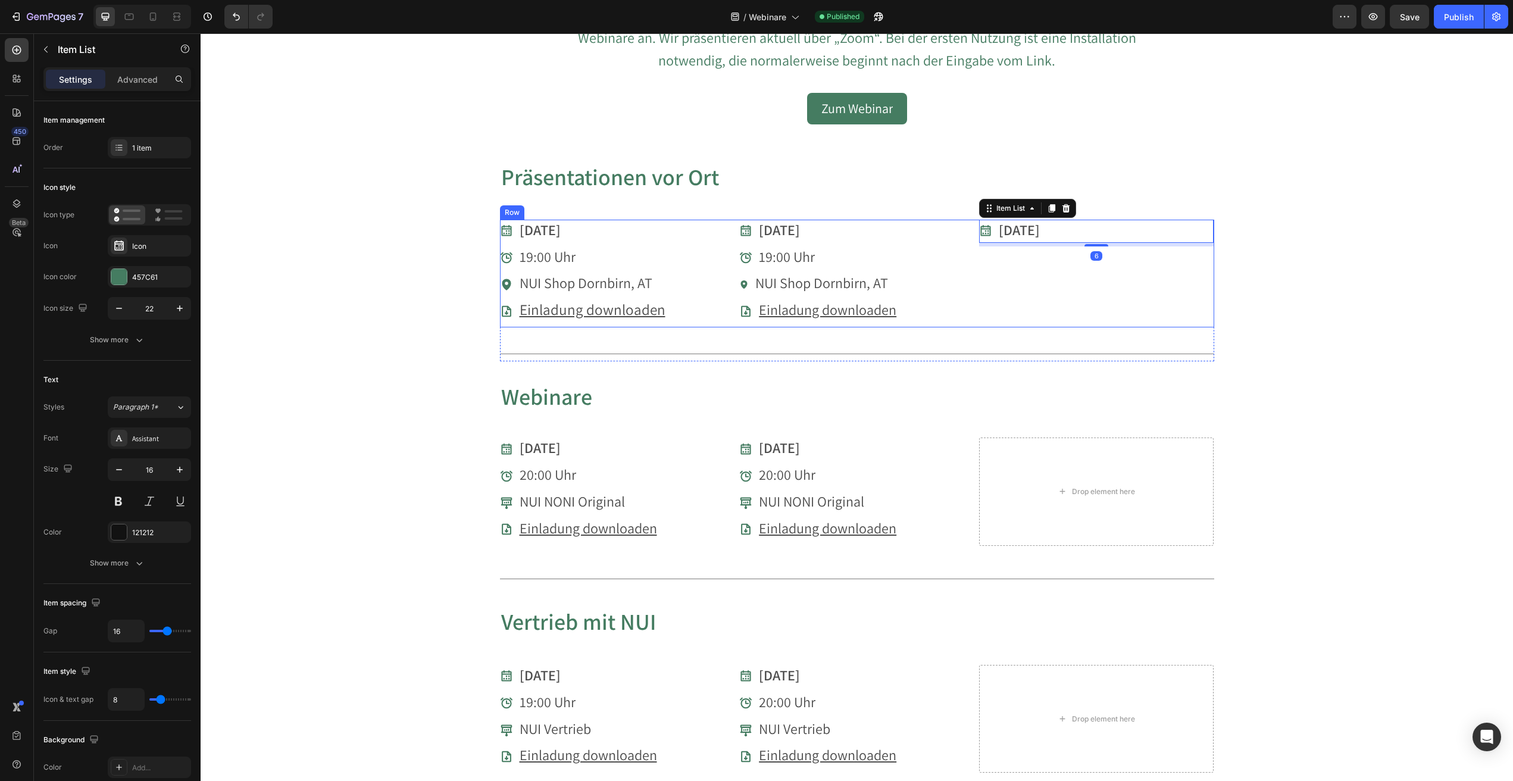
click at [1035, 275] on div "[DATE] Item List 6" at bounding box center [1096, 274] width 235 height 108
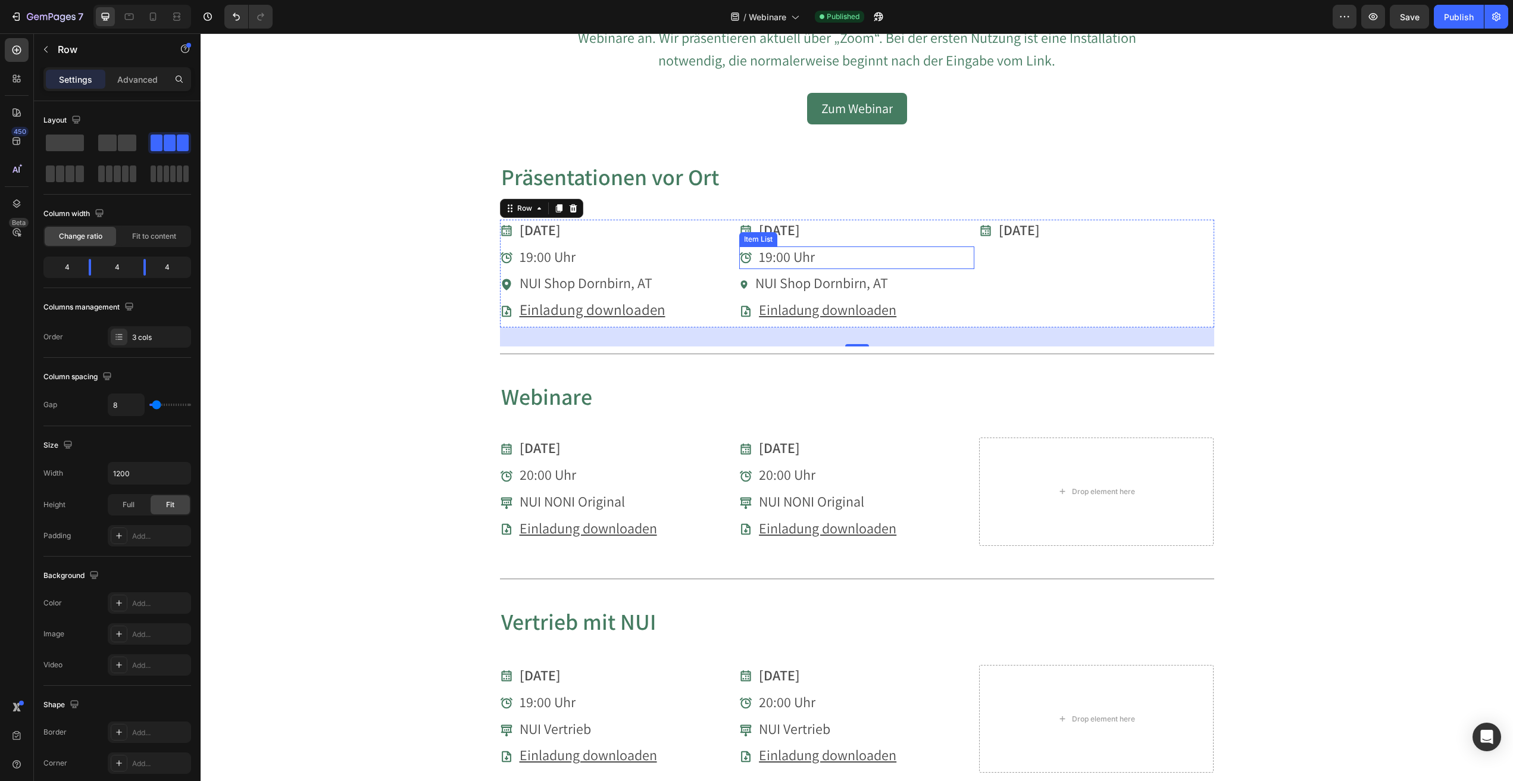
click at [854, 253] on div "19:00 Uhr" at bounding box center [856, 257] width 235 height 23
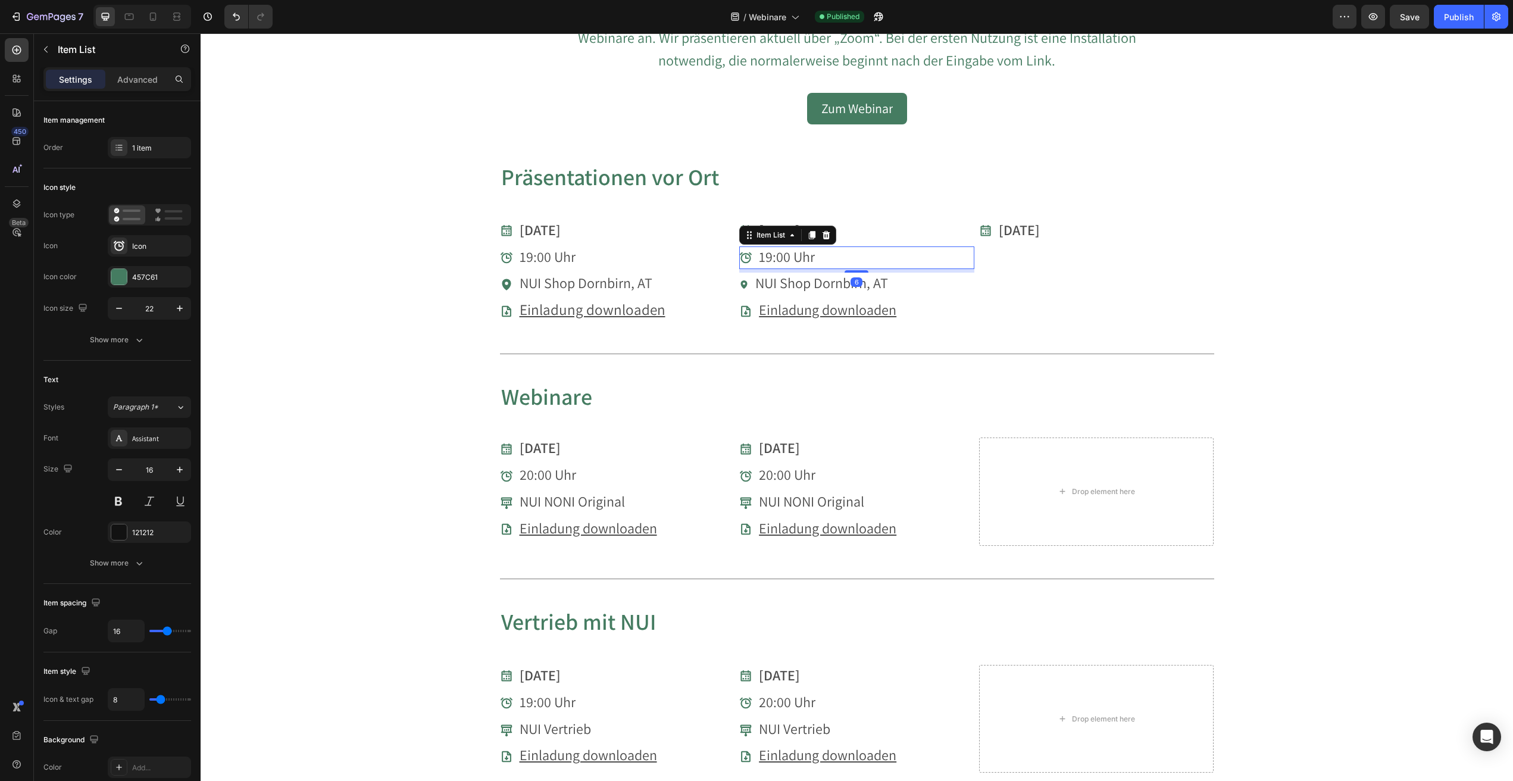
click at [813, 234] on icon at bounding box center [812, 235] width 7 height 8
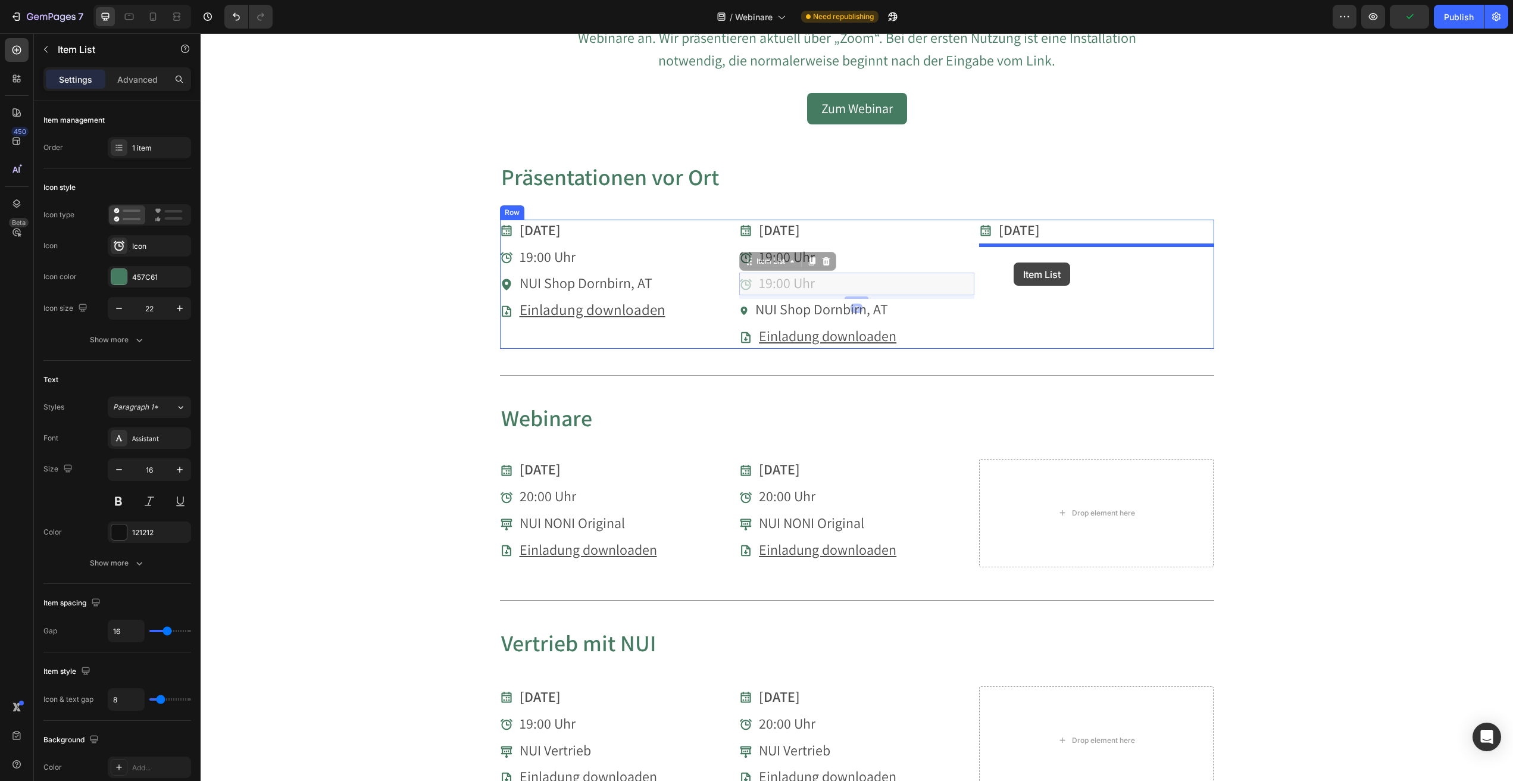
drag, startPoint x: 750, startPoint y: 263, endPoint x: 1014, endPoint y: 263, distance: 263.7
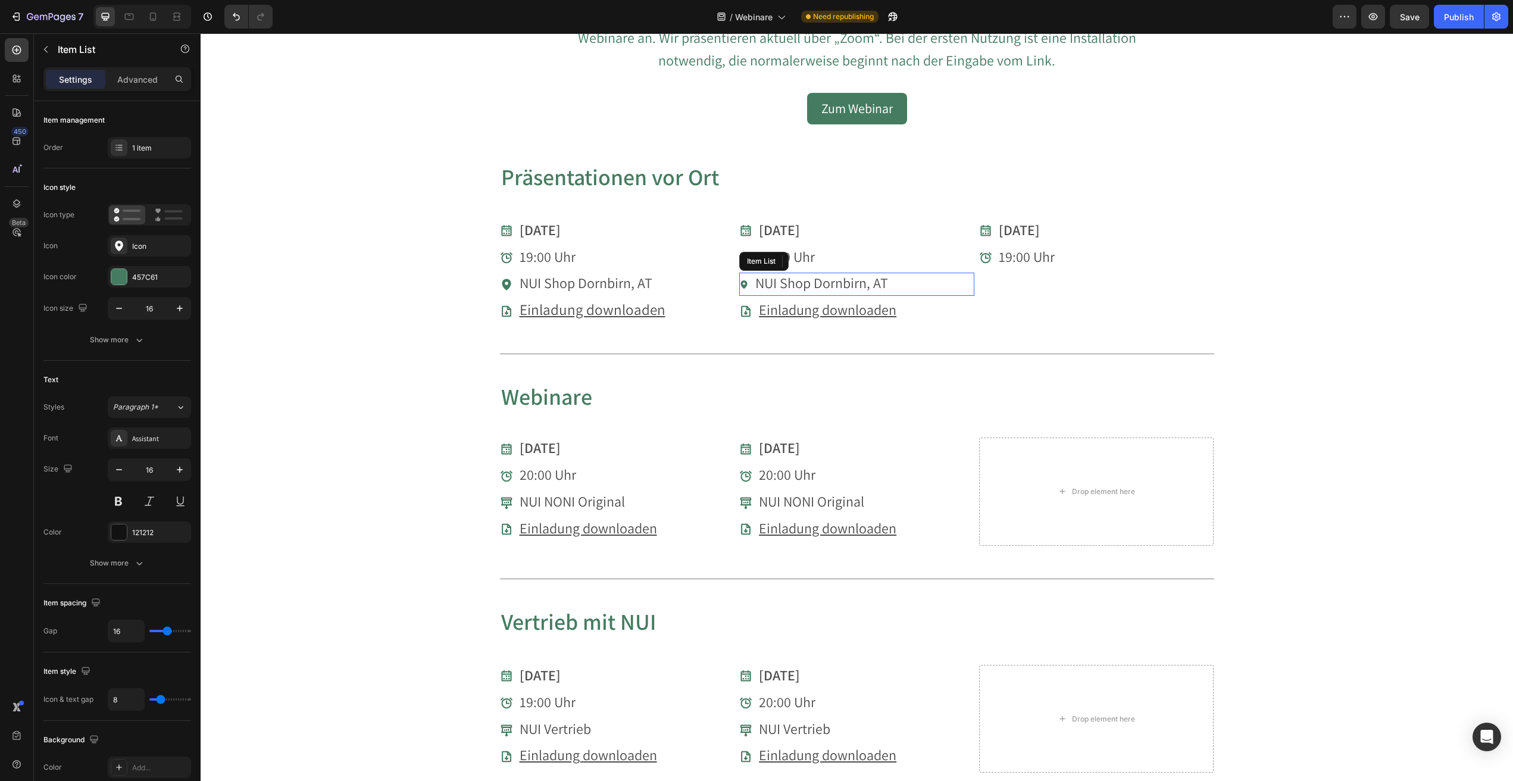
click at [845, 284] on span "NUI Shop Dornbirn, AT" at bounding box center [821, 282] width 133 height 19
drag, startPoint x: 812, startPoint y: 259, endPoint x: 803, endPoint y: 263, distance: 9.6
click at [811, 259] on icon at bounding box center [812, 262] width 7 height 8
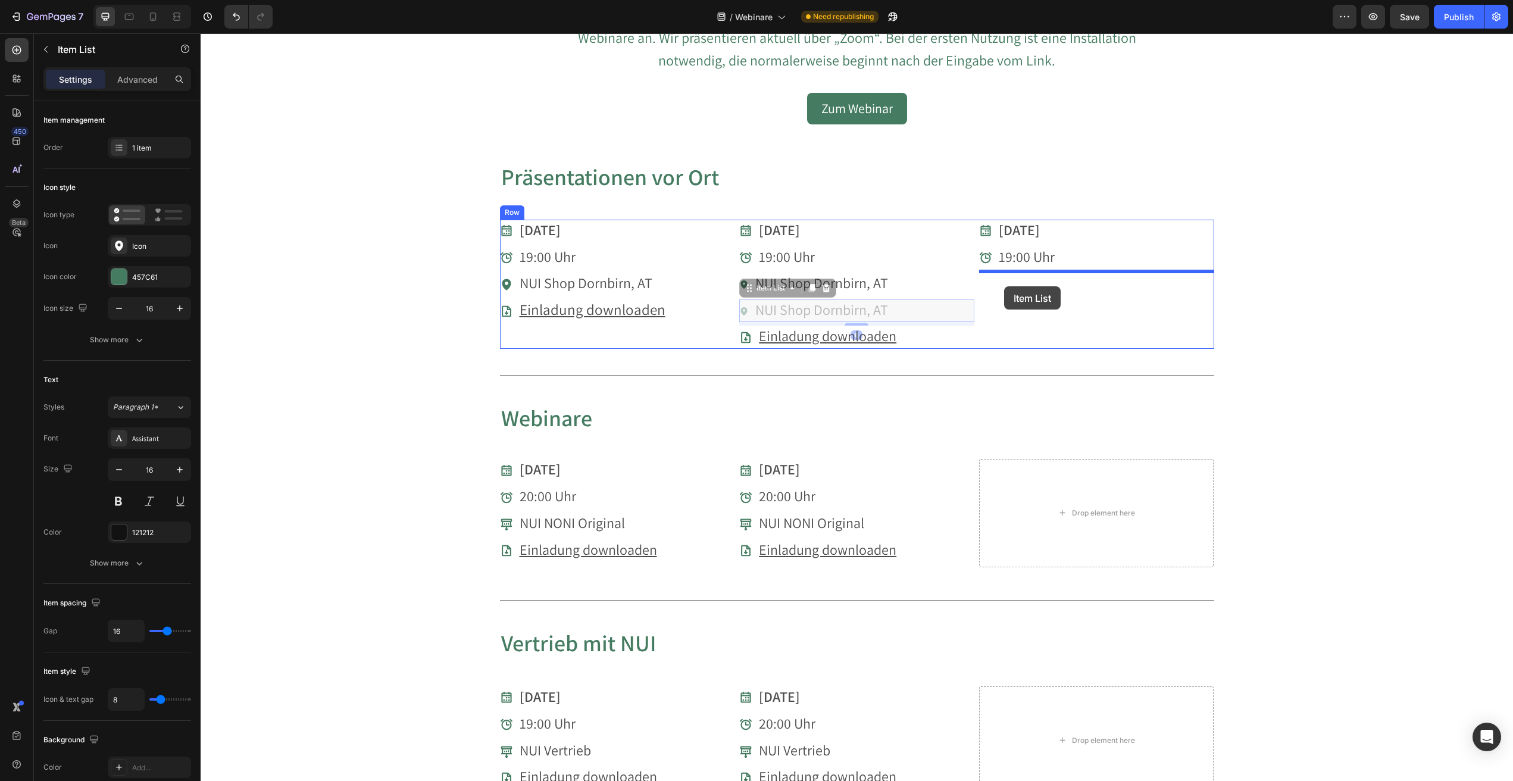
drag, startPoint x: 758, startPoint y: 289, endPoint x: 1005, endPoint y: 286, distance: 246.5
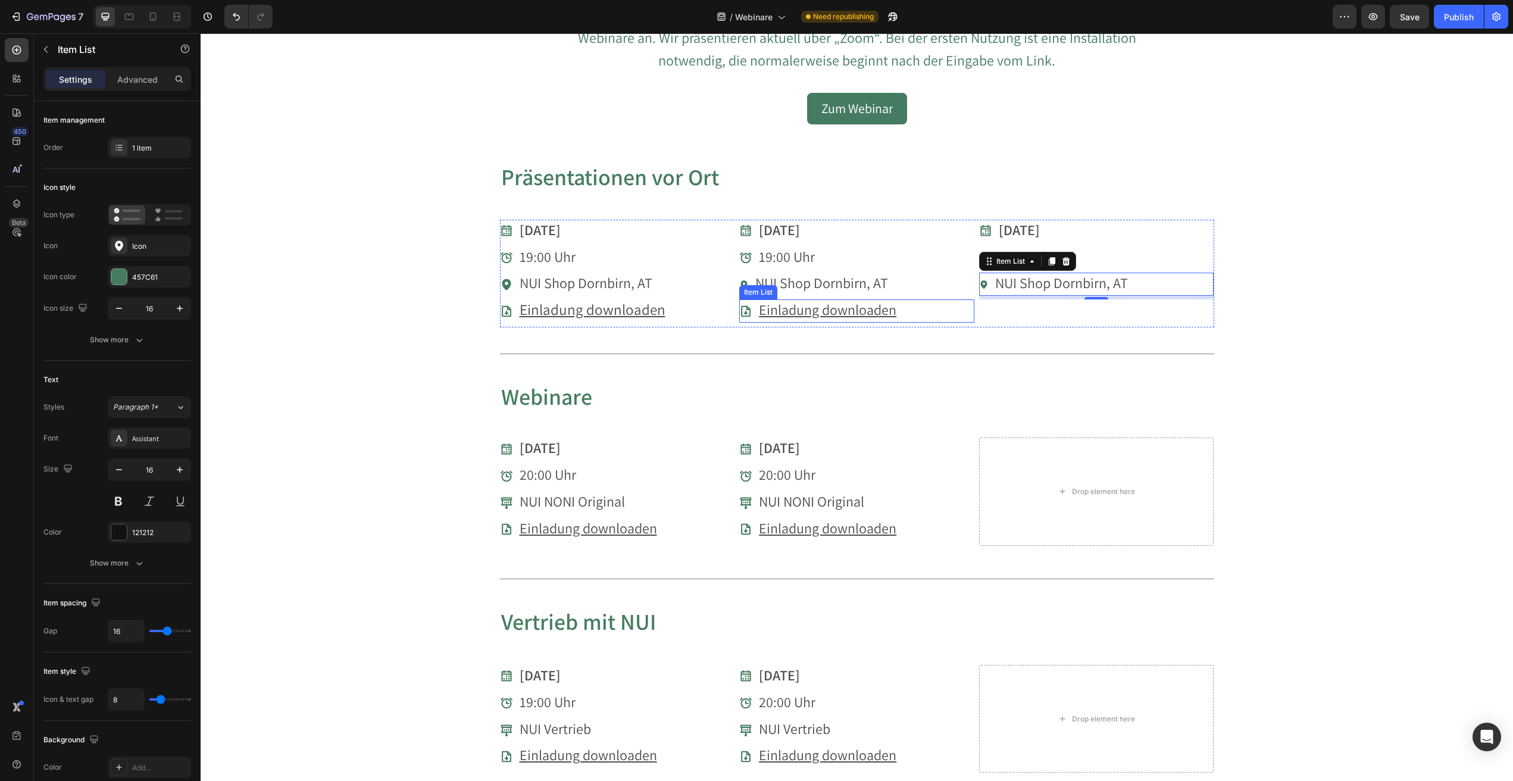
click at [788, 300] on u "Einladung downloaden" at bounding box center [828, 309] width 138 height 19
drag, startPoint x: 810, startPoint y: 286, endPoint x: 803, endPoint y: 290, distance: 8.8
click at [810, 286] on icon at bounding box center [812, 288] width 10 height 10
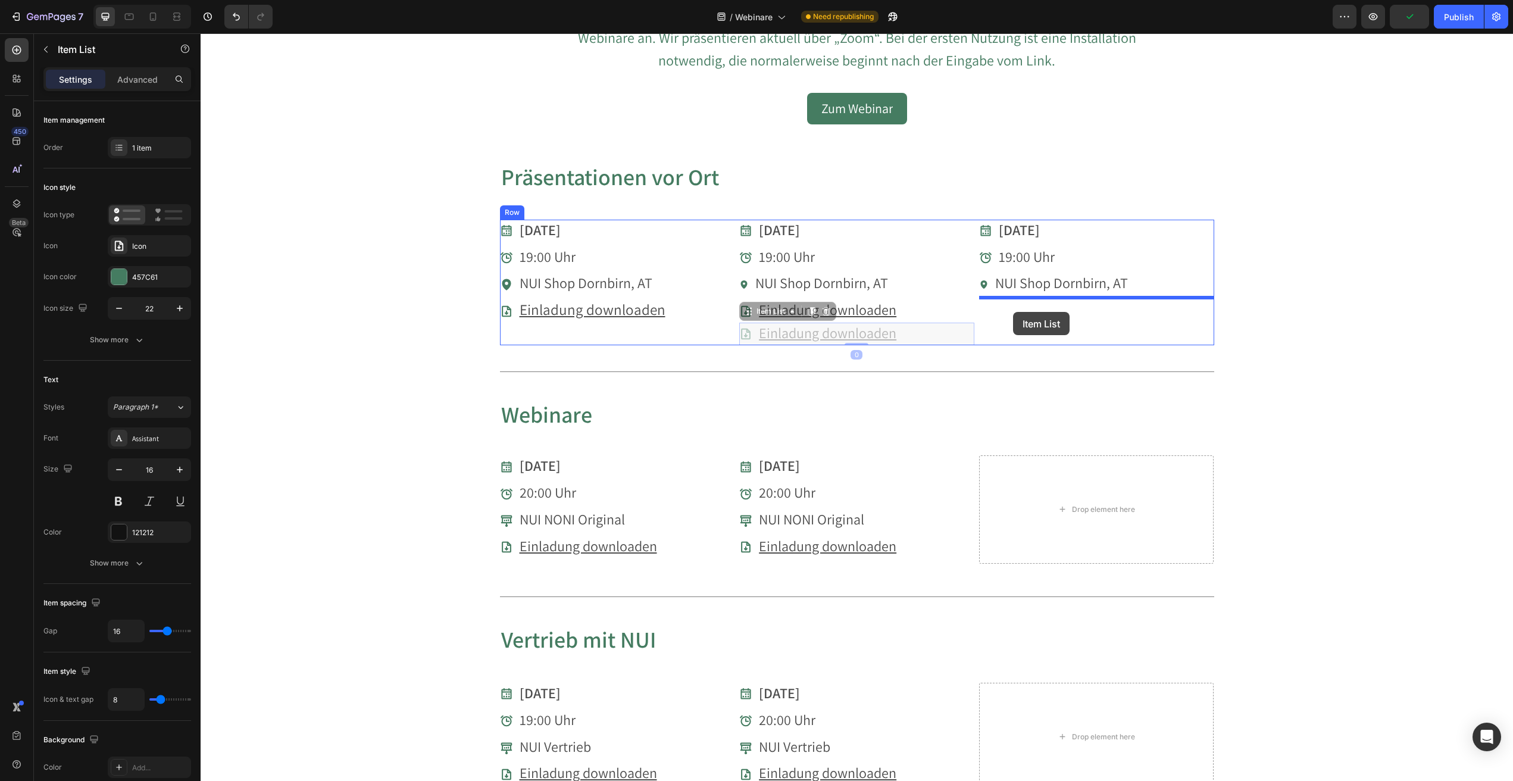
drag, startPoint x: 751, startPoint y: 313, endPoint x: 1013, endPoint y: 312, distance: 262.0
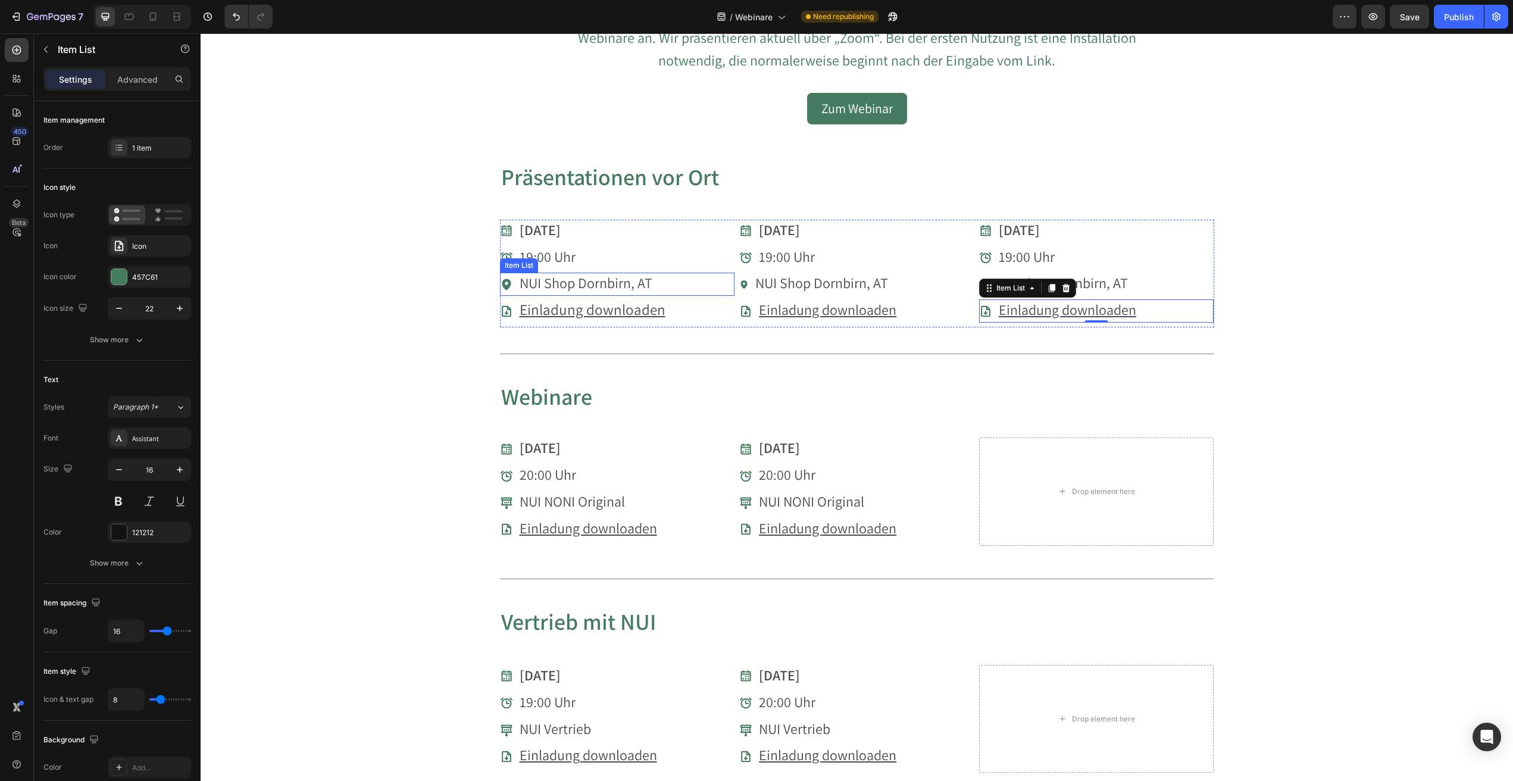
click at [585, 283] on span "NUI Shop Dornbirn, AT" at bounding box center [586, 282] width 133 height 19
click at [573, 260] on icon at bounding box center [572, 262] width 7 height 8
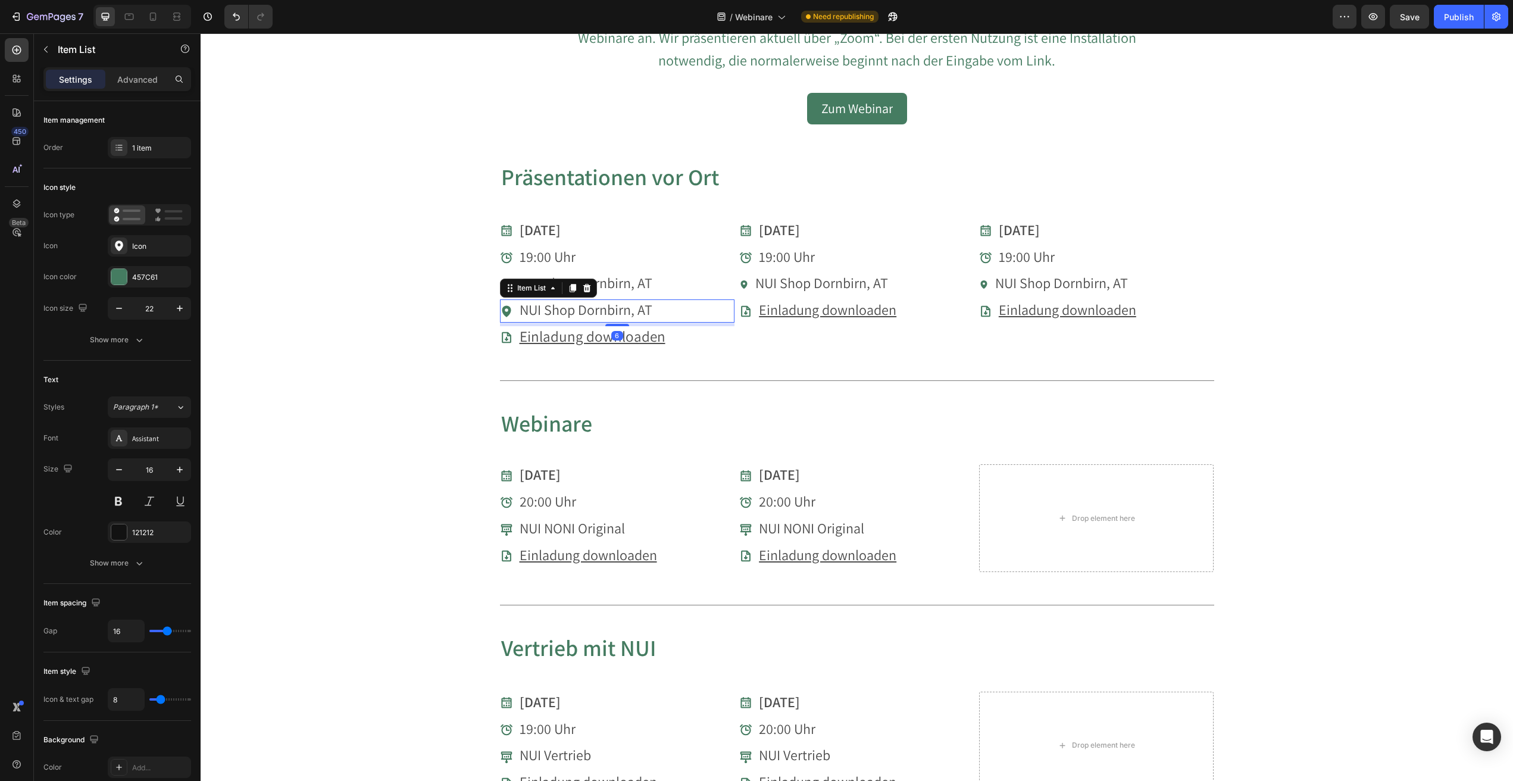
click at [510, 308] on icon at bounding box center [506, 310] width 9 height 11
click at [510, 309] on icon at bounding box center [506, 310] width 9 height 11
click at [548, 308] on span "NUI Shop Dornbirn, AT" at bounding box center [586, 309] width 133 height 19
click at [527, 309] on span "NUI Shop Dornbirn, AT" at bounding box center [586, 309] width 133 height 19
click at [507, 308] on icon at bounding box center [506, 311] width 13 height 13
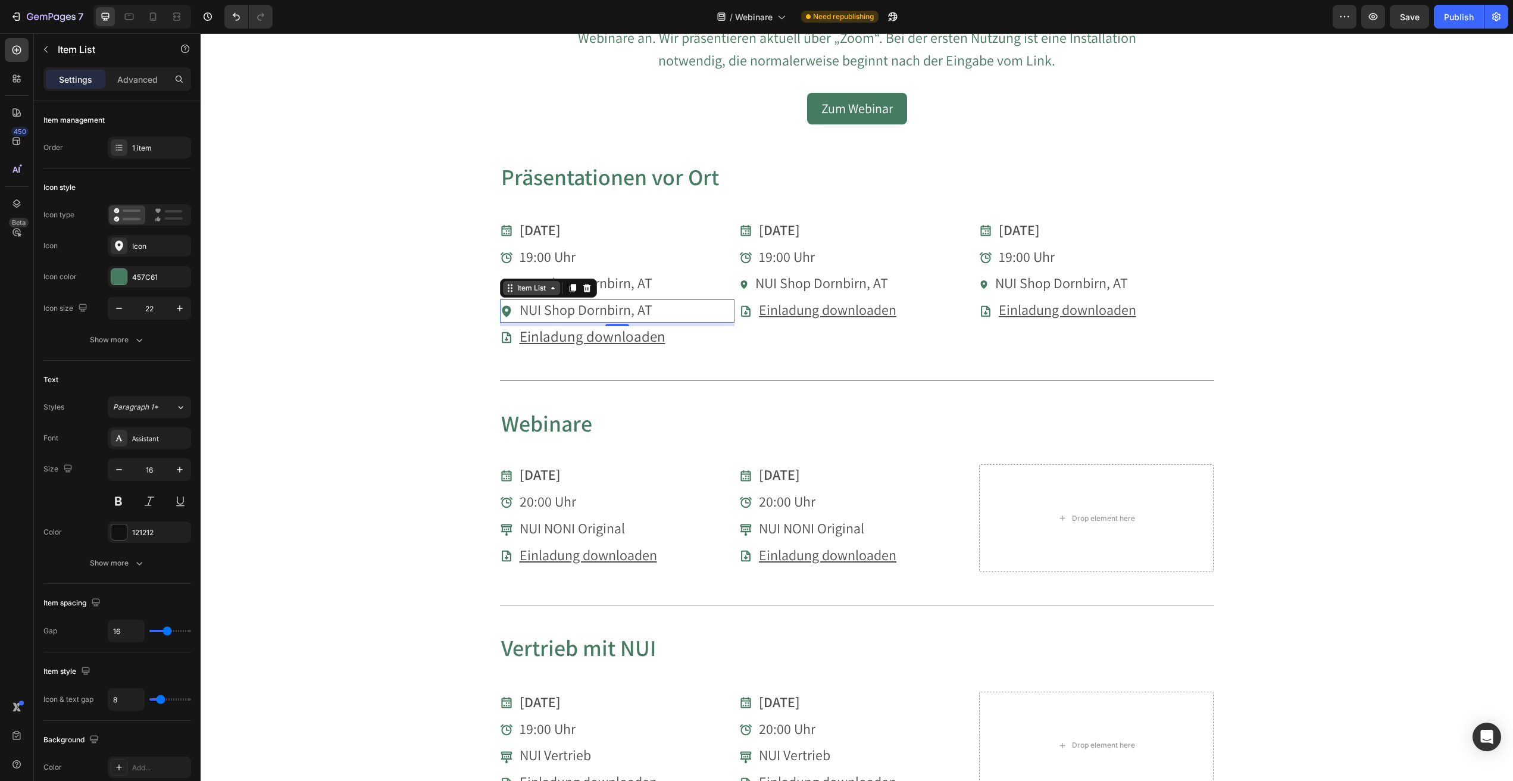
click at [556, 289] on icon at bounding box center [553, 288] width 10 height 10
click at [544, 310] on span "NUI Shop Dornbirn, AT" at bounding box center [586, 309] width 133 height 19
click at [511, 307] on icon at bounding box center [506, 310] width 9 height 11
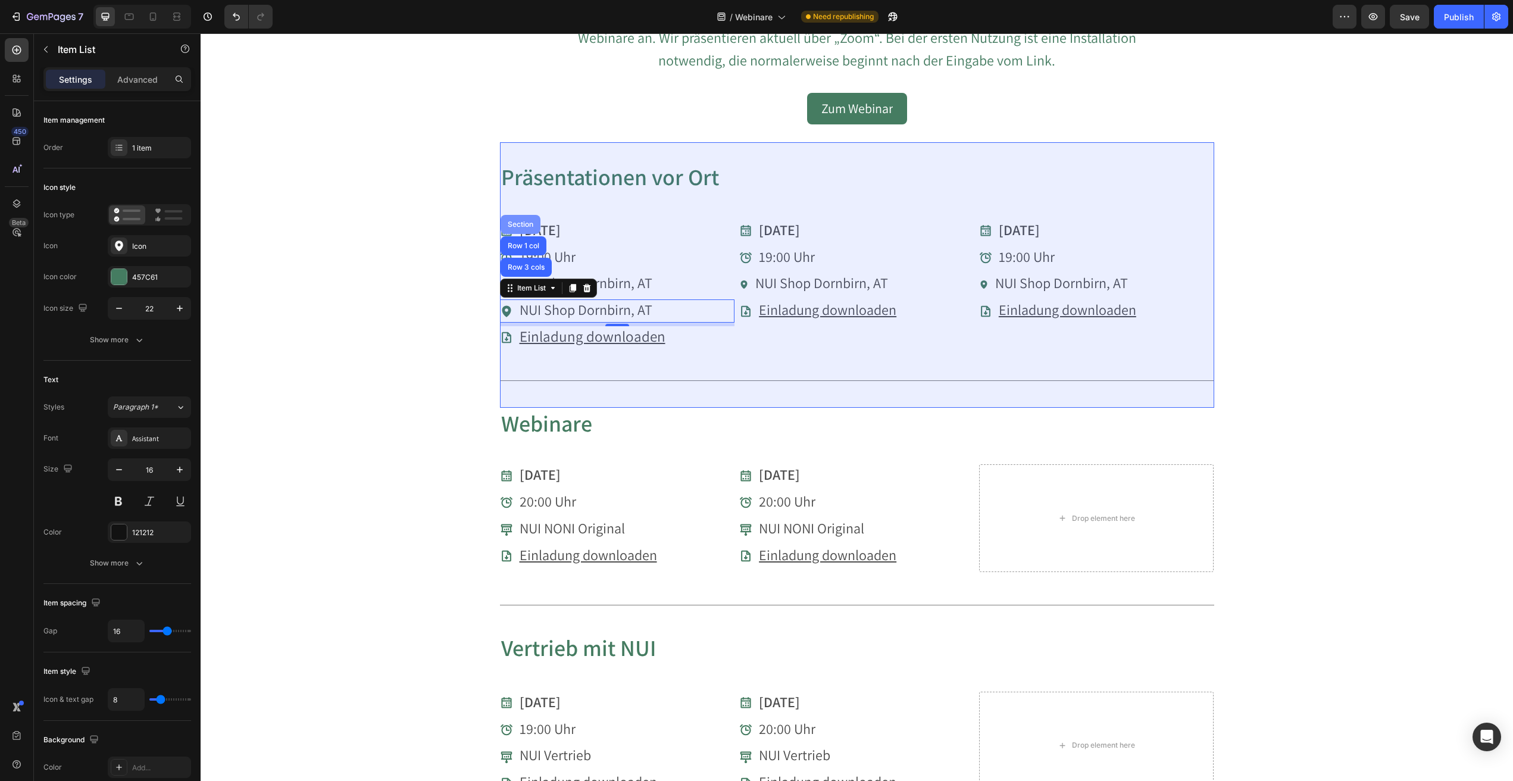
click at [524, 221] on div "Section" at bounding box center [520, 224] width 30 height 7
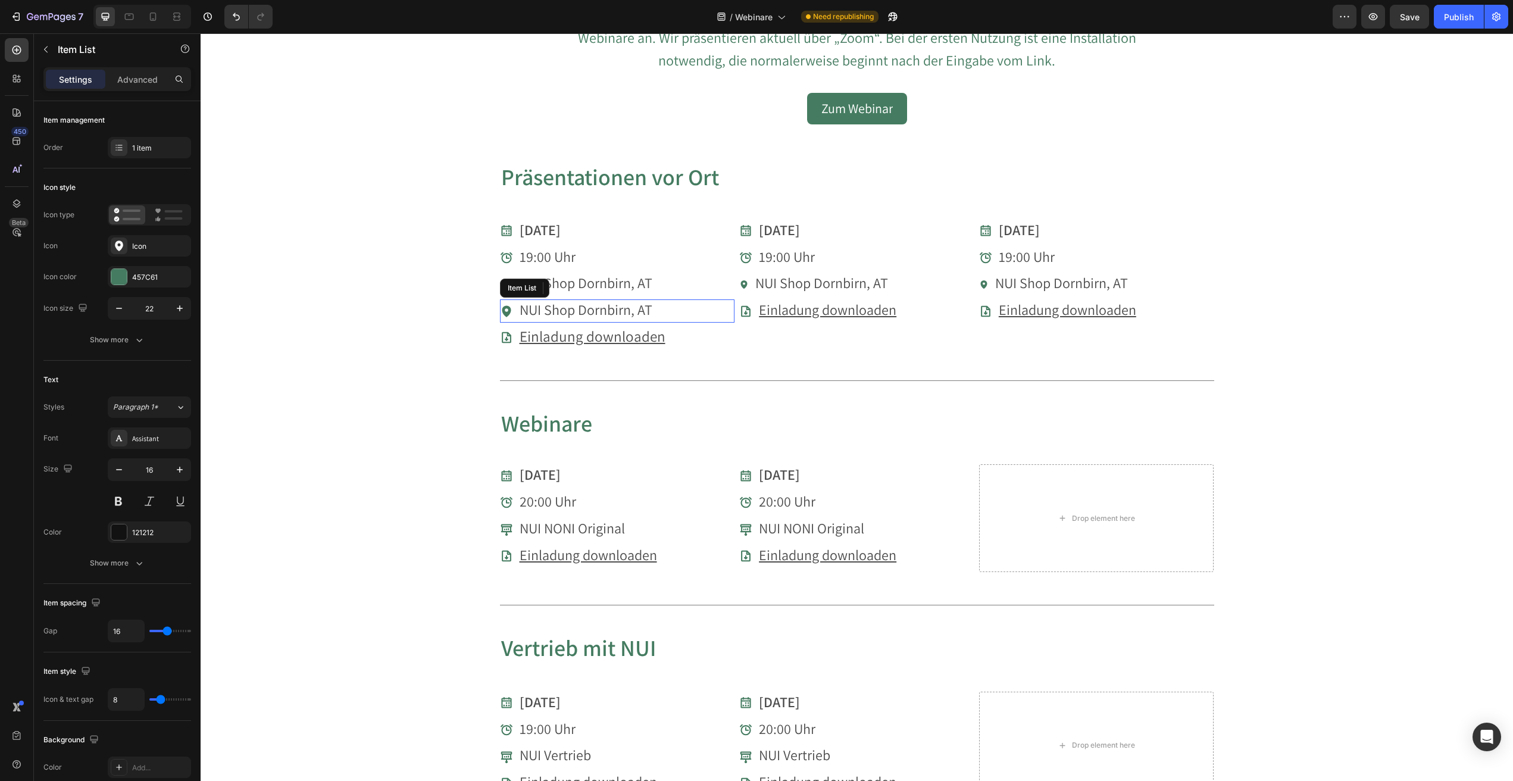
click at [535, 307] on span "NUI Shop Dornbirn, AT" at bounding box center [586, 309] width 133 height 19
click at [514, 309] on div "NUI Shop Dornbirn, AT" at bounding box center [577, 310] width 154 height 23
click at [529, 307] on span "NUI Shop Dornbirn, AT" at bounding box center [586, 309] width 133 height 19
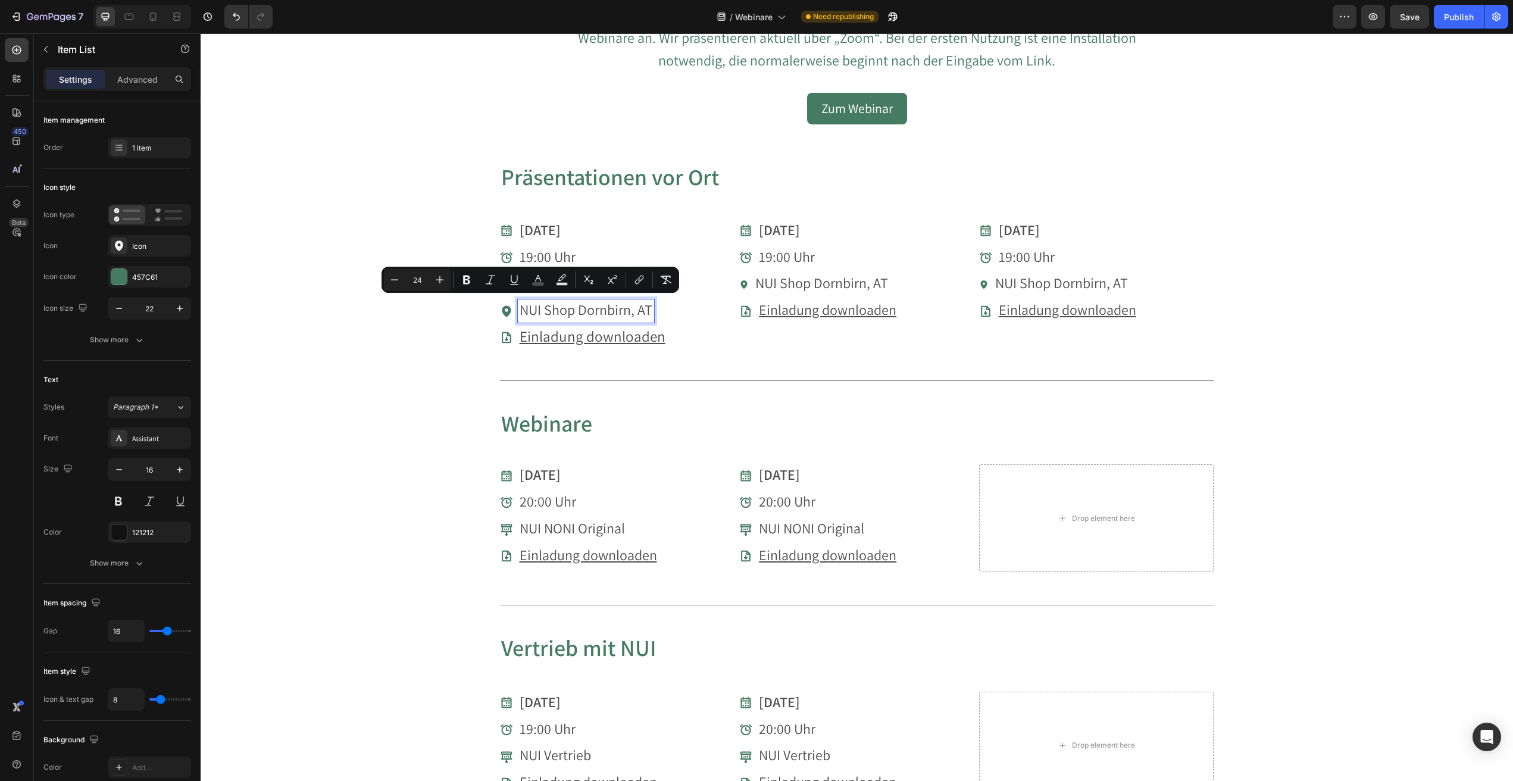
click at [496, 311] on section "Präsentationen vor Ort Heading [DATE] Item List 19:00 Uhr Item List NUI Shop Do…" at bounding box center [857, 274] width 733 height 265
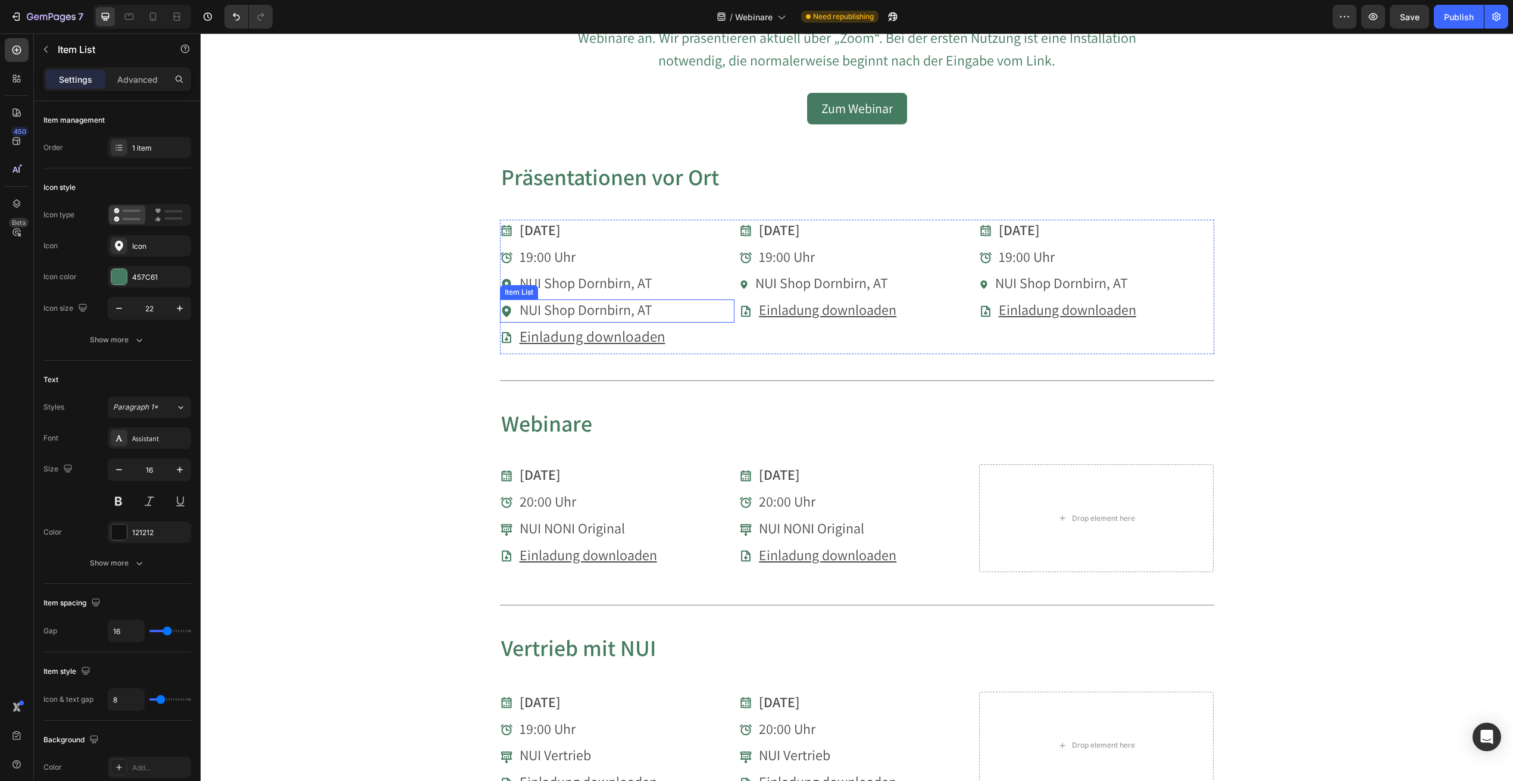
click at [518, 309] on div "NUI Shop Dornbirn, AT" at bounding box center [586, 310] width 136 height 23
click at [506, 309] on icon at bounding box center [506, 311] width 13 height 13
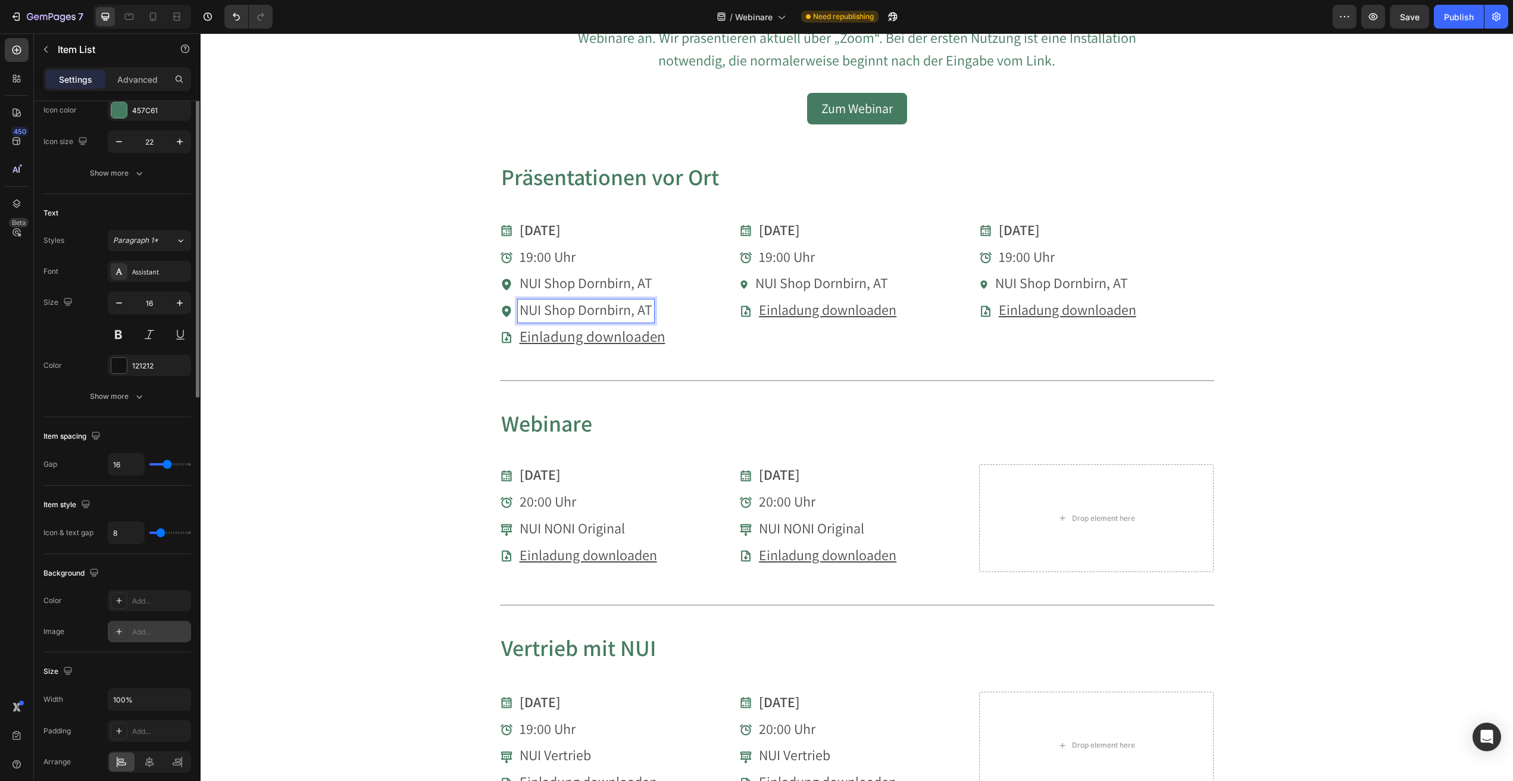
scroll to position [0, 0]
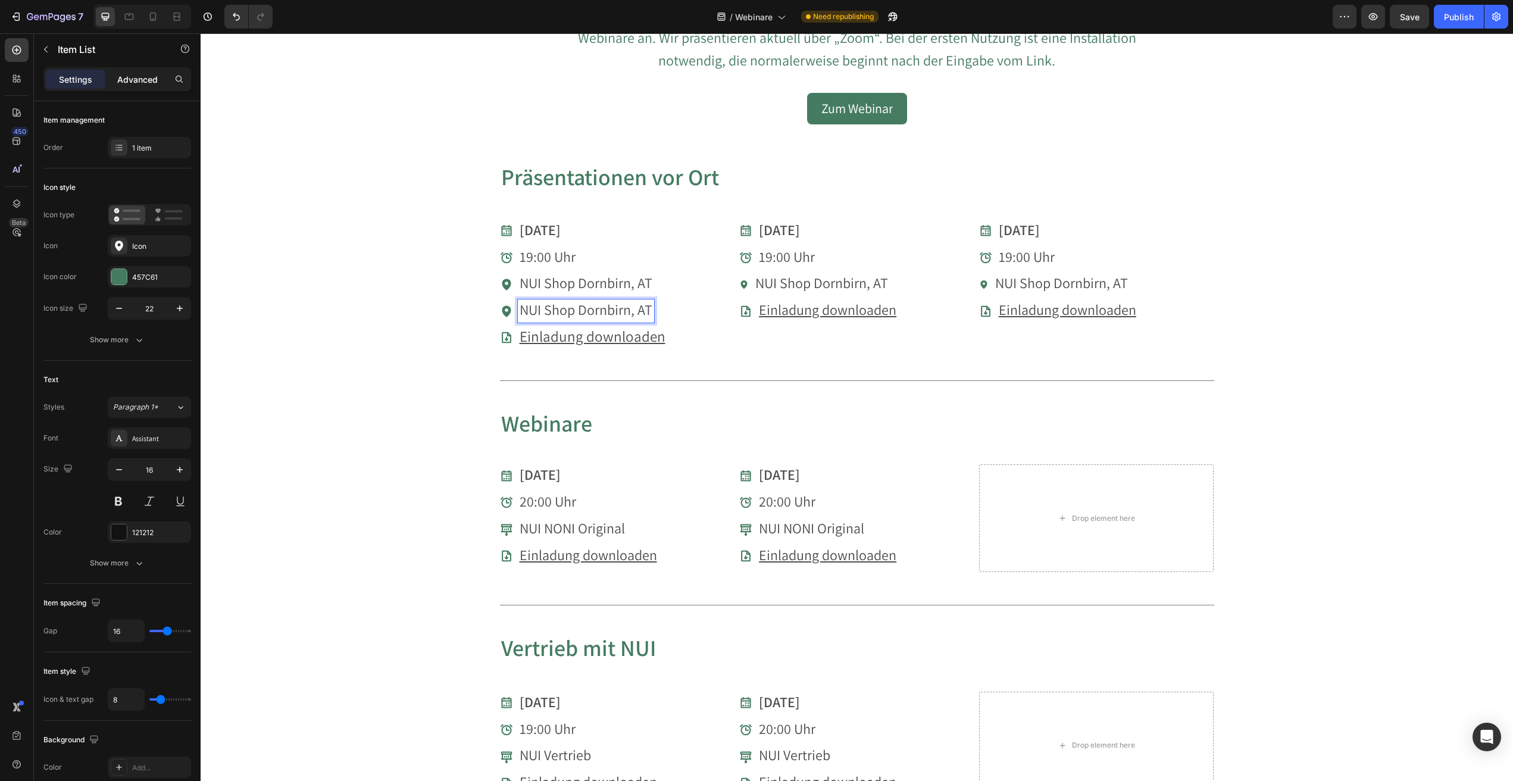
click at [146, 70] on div "Advanced" at bounding box center [138, 79] width 60 height 19
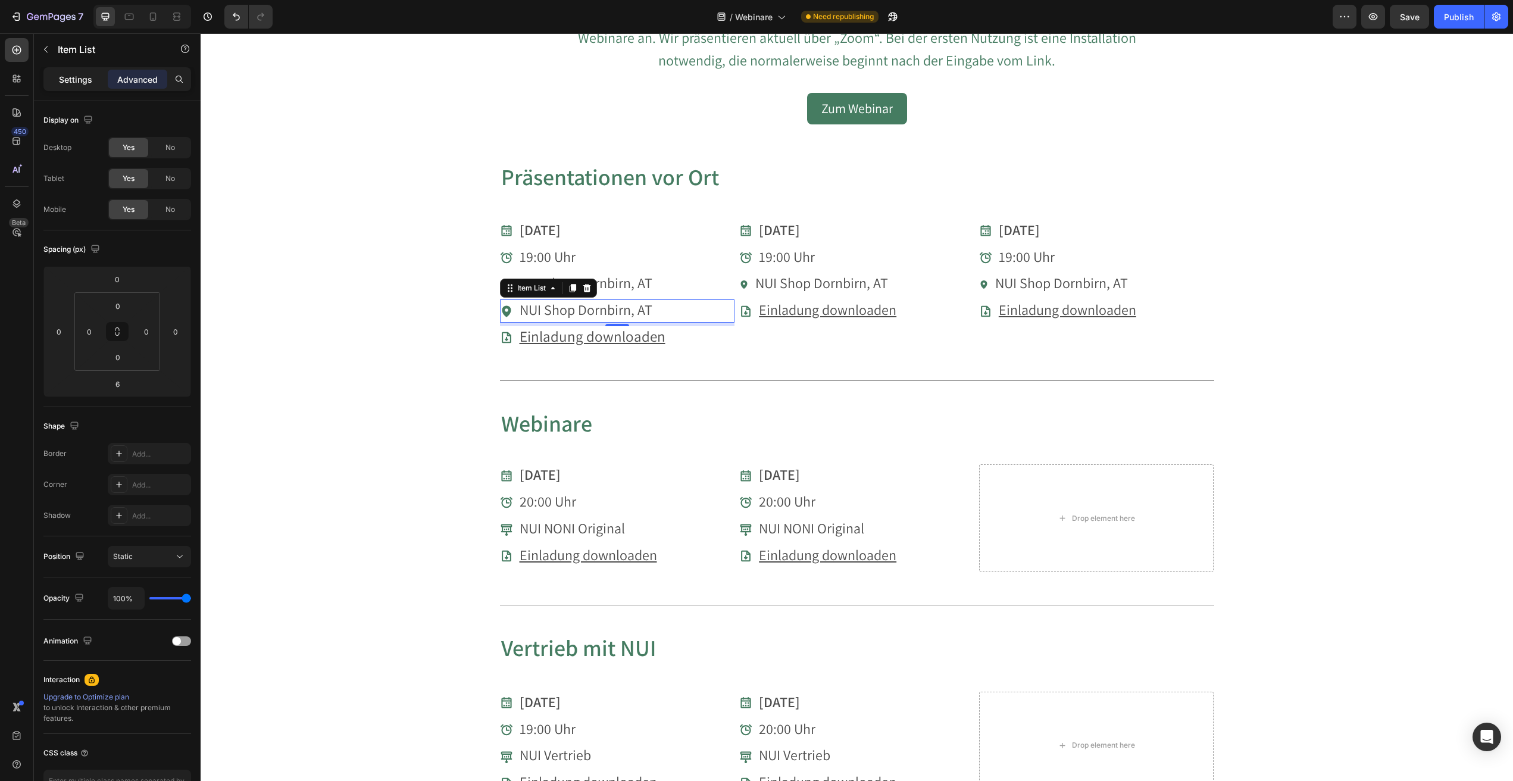
click at [74, 82] on p "Settings" at bounding box center [75, 79] width 33 height 13
type input "8"
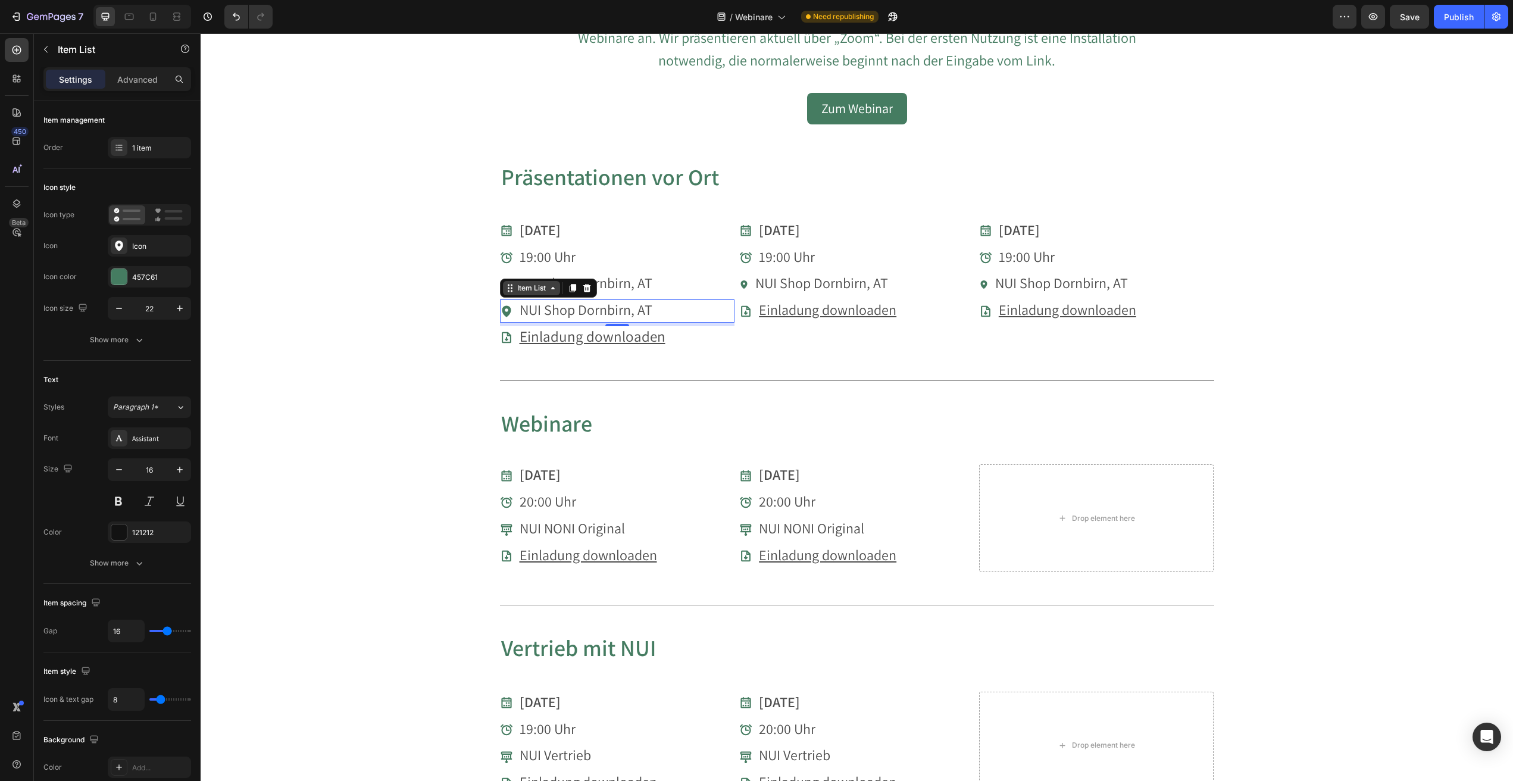
click at [527, 289] on div "Item List" at bounding box center [531, 288] width 33 height 11
click at [533, 289] on div "Item List" at bounding box center [531, 288] width 33 height 11
click at [553, 289] on icon at bounding box center [553, 288] width 10 height 10
click at [513, 287] on icon at bounding box center [510, 288] width 10 height 10
click at [511, 309] on icon at bounding box center [506, 311] width 13 height 13
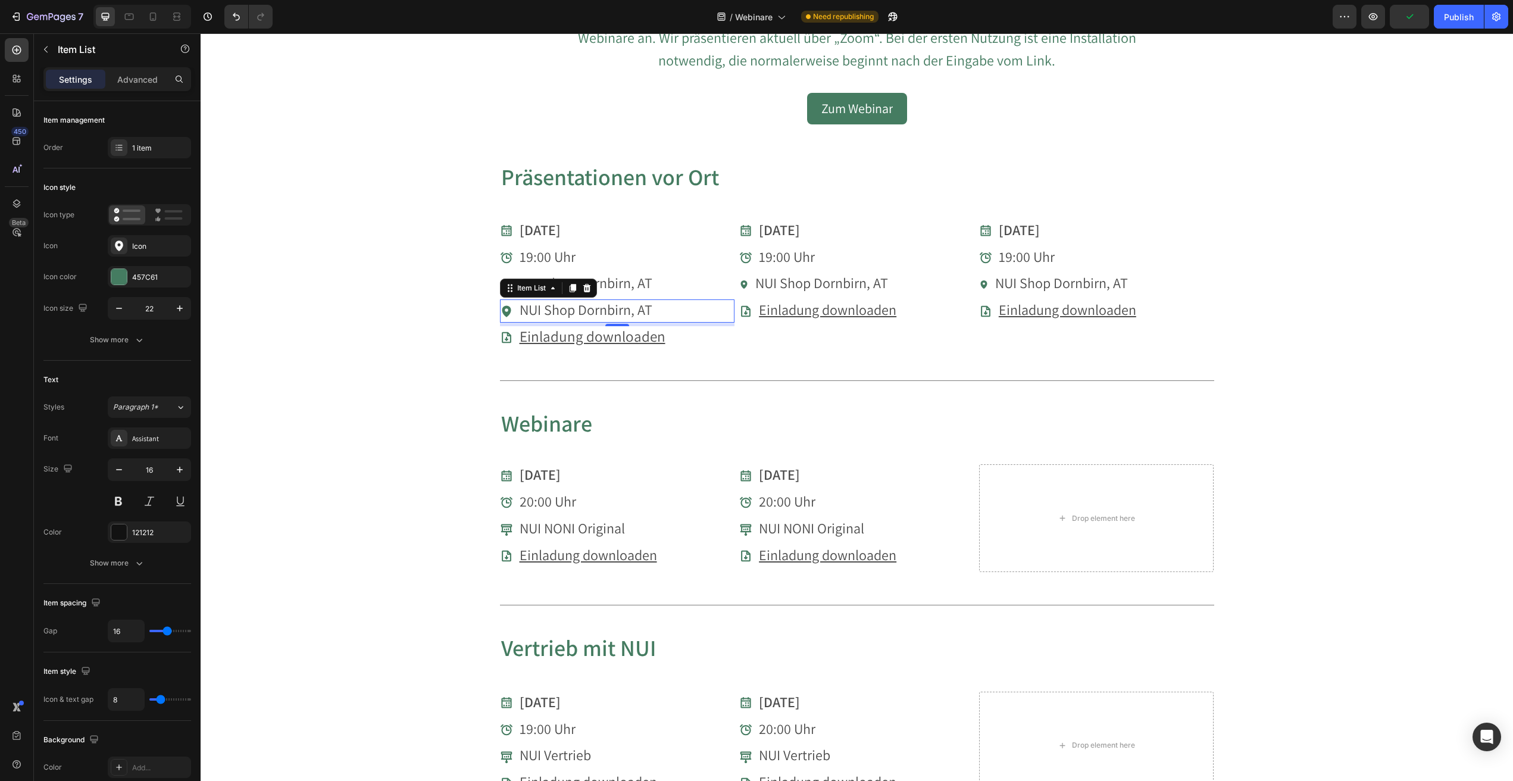
click at [511, 309] on icon at bounding box center [506, 311] width 13 height 13
click at [504, 309] on icon at bounding box center [506, 310] width 9 height 11
click at [154, 247] on div "Icon" at bounding box center [160, 246] width 56 height 11
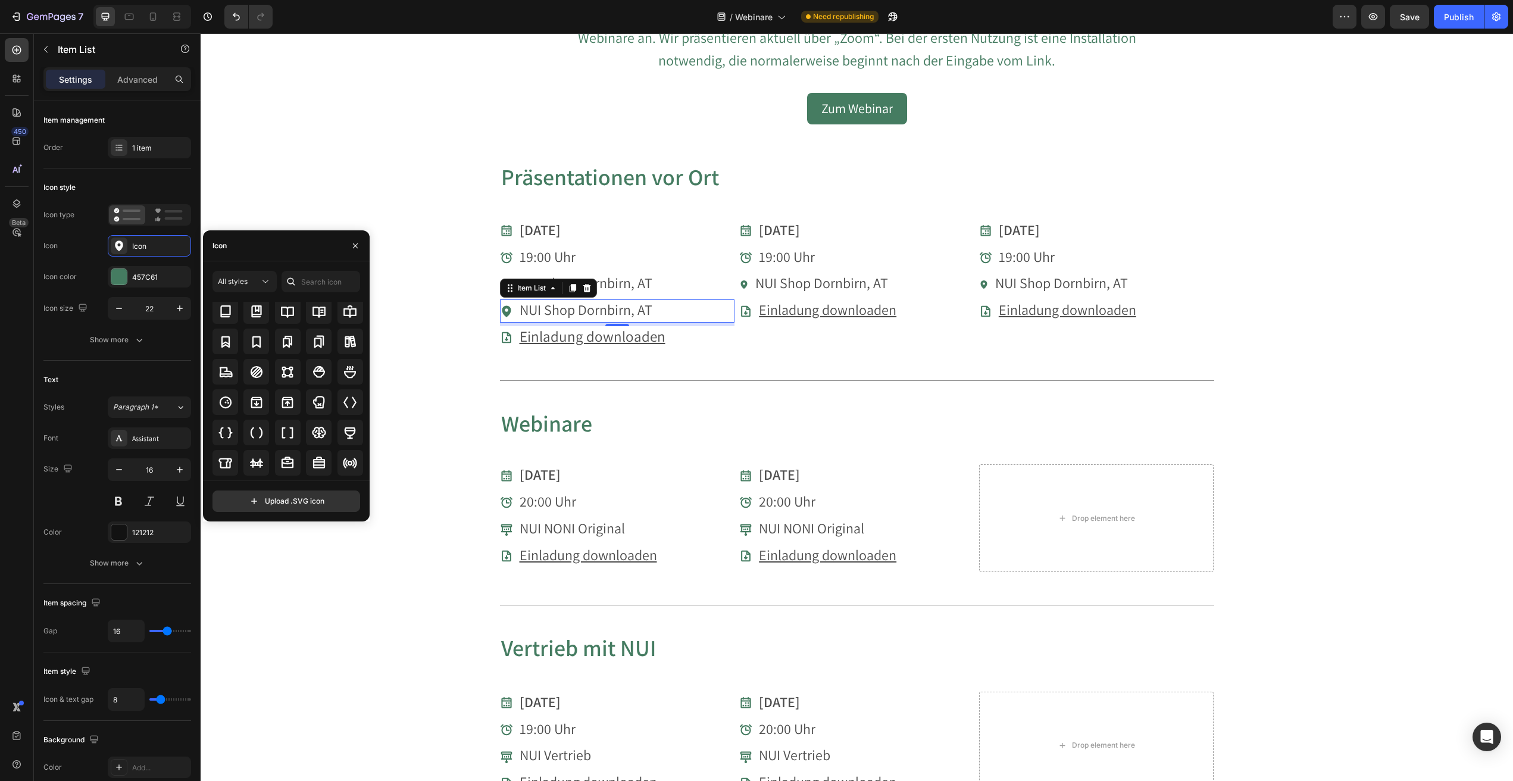
scroll to position [1112, 0]
click at [255, 244] on div "Icon" at bounding box center [286, 245] width 167 height 31
click at [310, 279] on input "text" at bounding box center [321, 281] width 79 height 21
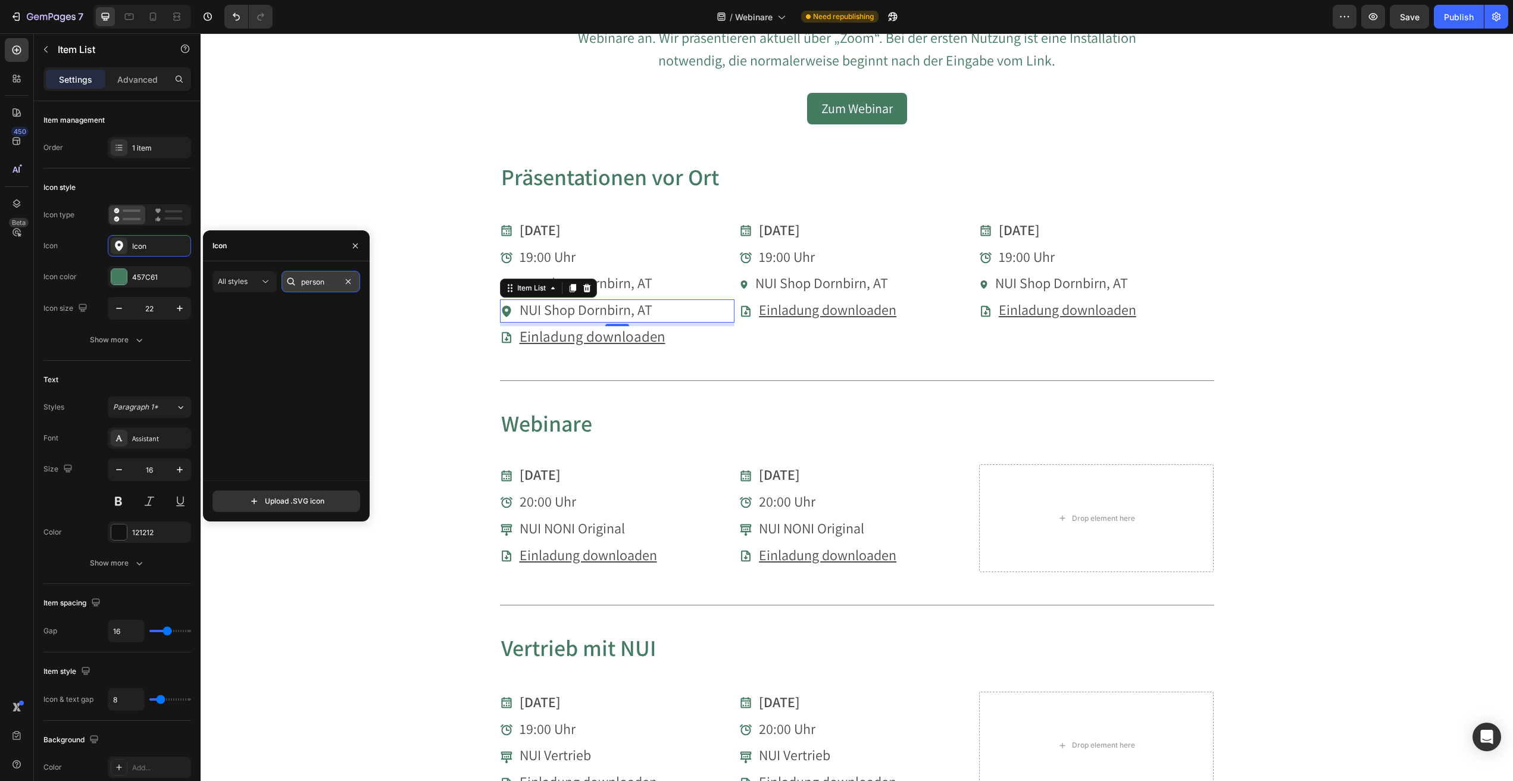
scroll to position [0, 0]
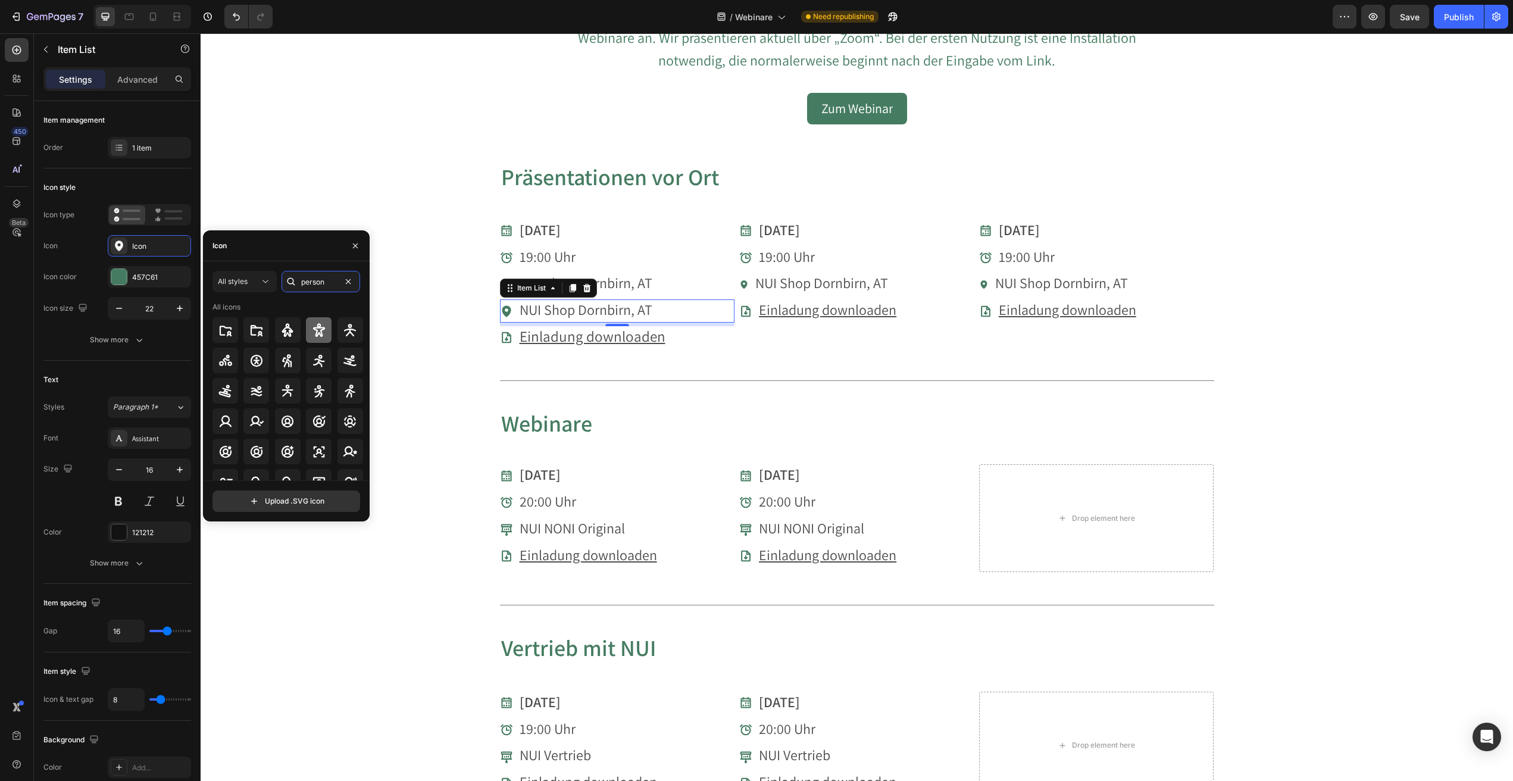
type input "person"
click at [319, 330] on icon at bounding box center [319, 330] width 12 height 14
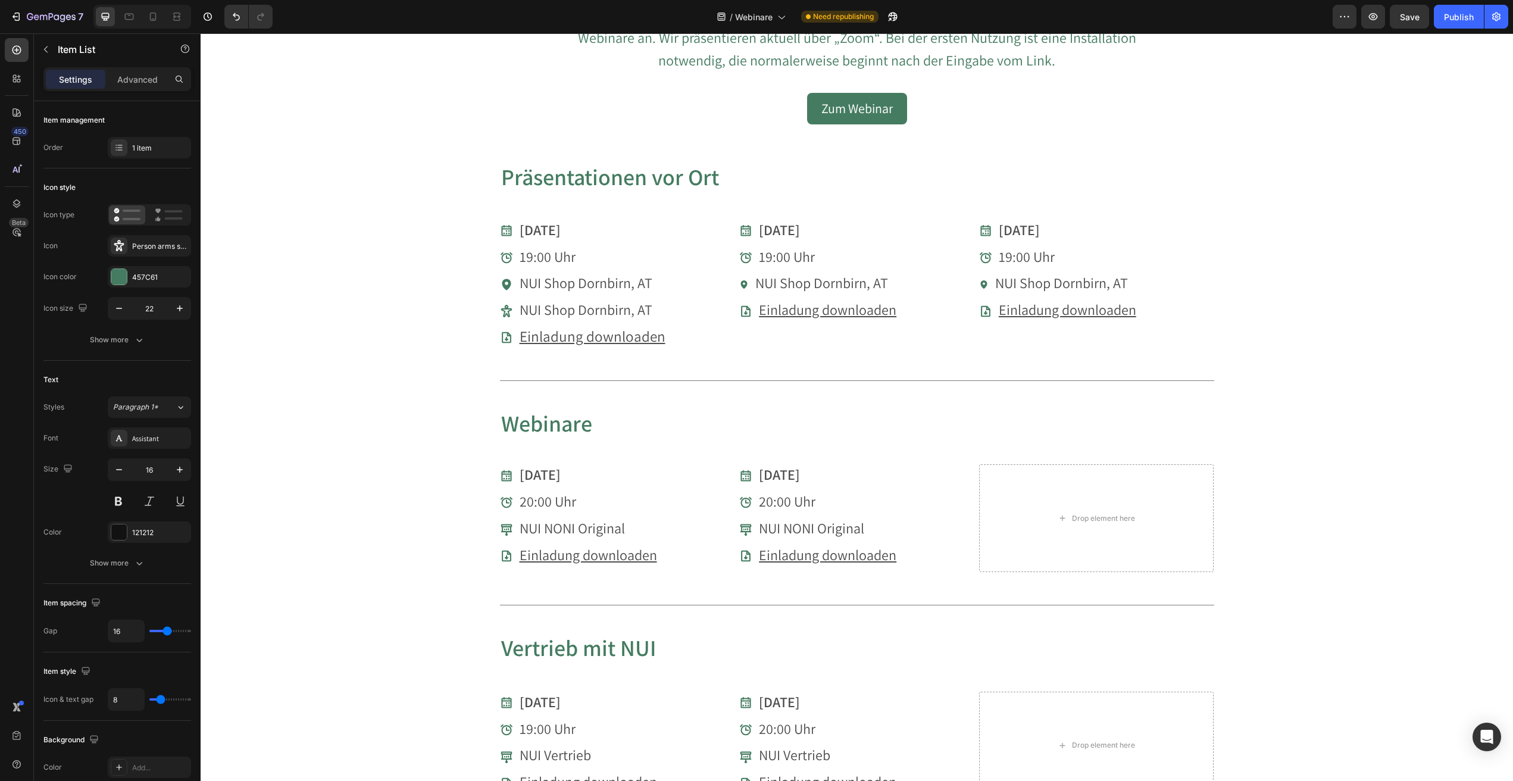
click at [659, 310] on div "NUI Shop Dornbirn, AT" at bounding box center [617, 310] width 235 height 23
click at [634, 311] on span "NUI Shop Dornbirn, AT" at bounding box center [586, 309] width 133 height 19
click at [810, 283] on span "NUI Shop Dornbirn, AT" at bounding box center [821, 282] width 133 height 19
click at [553, 311] on span "Noni - Effekte und Wirkung" at bounding box center [599, 309] width 159 height 19
click at [573, 285] on icon at bounding box center [572, 288] width 7 height 8
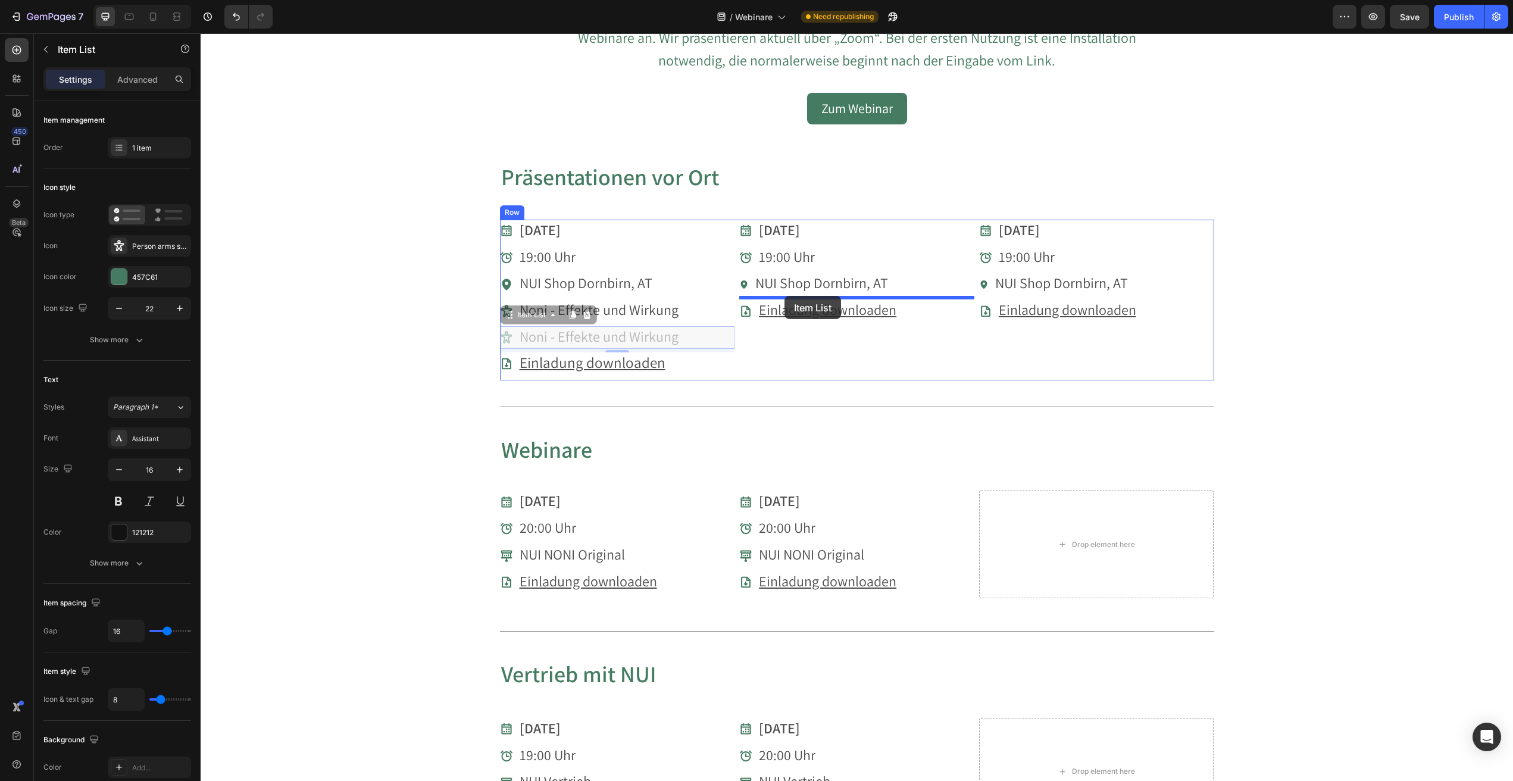
drag, startPoint x: 516, startPoint y: 313, endPoint x: 785, endPoint y: 296, distance: 270.2
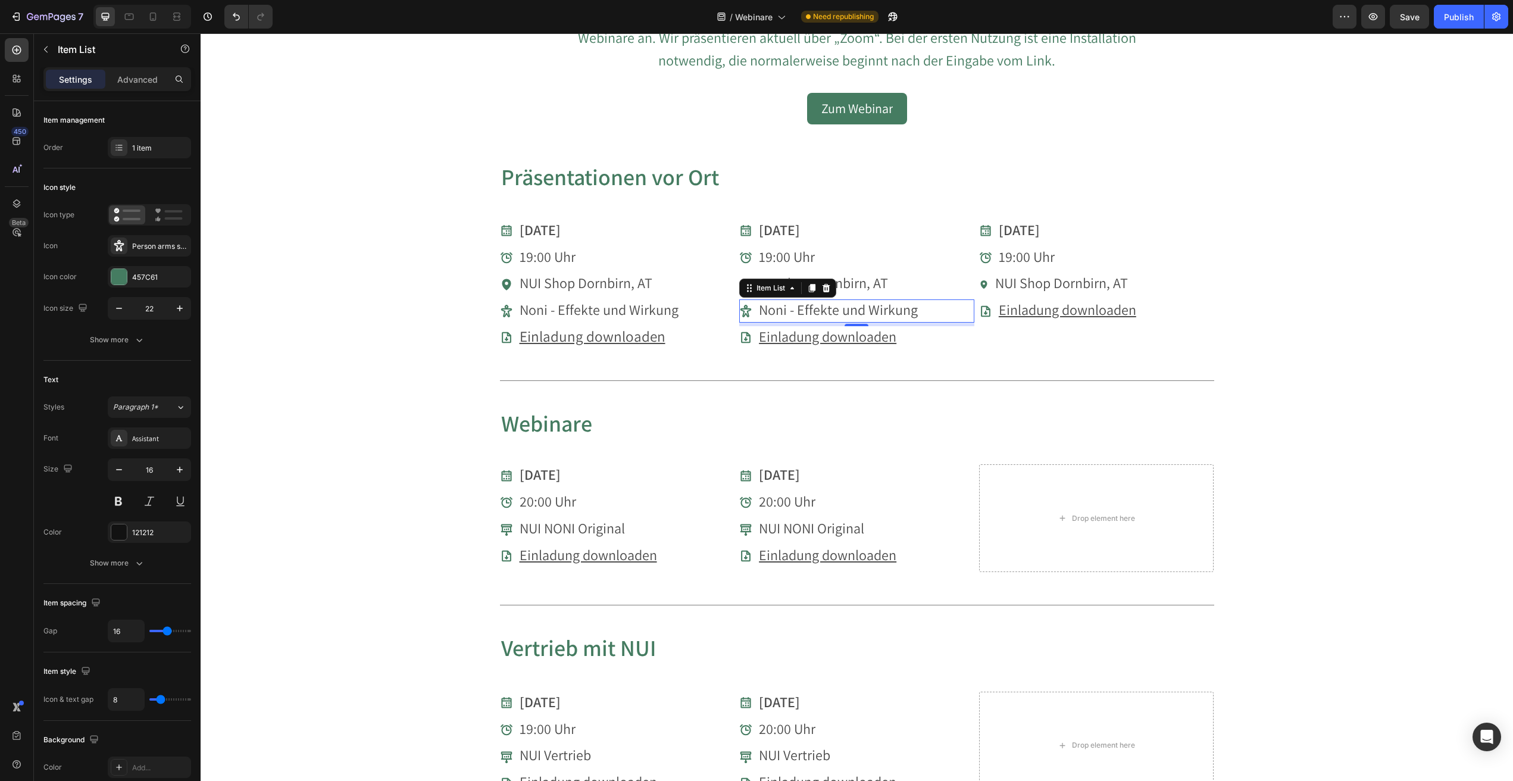
drag, startPoint x: 814, startPoint y: 287, endPoint x: 814, endPoint y: 305, distance: 18.5
click at [814, 287] on icon at bounding box center [812, 288] width 7 height 8
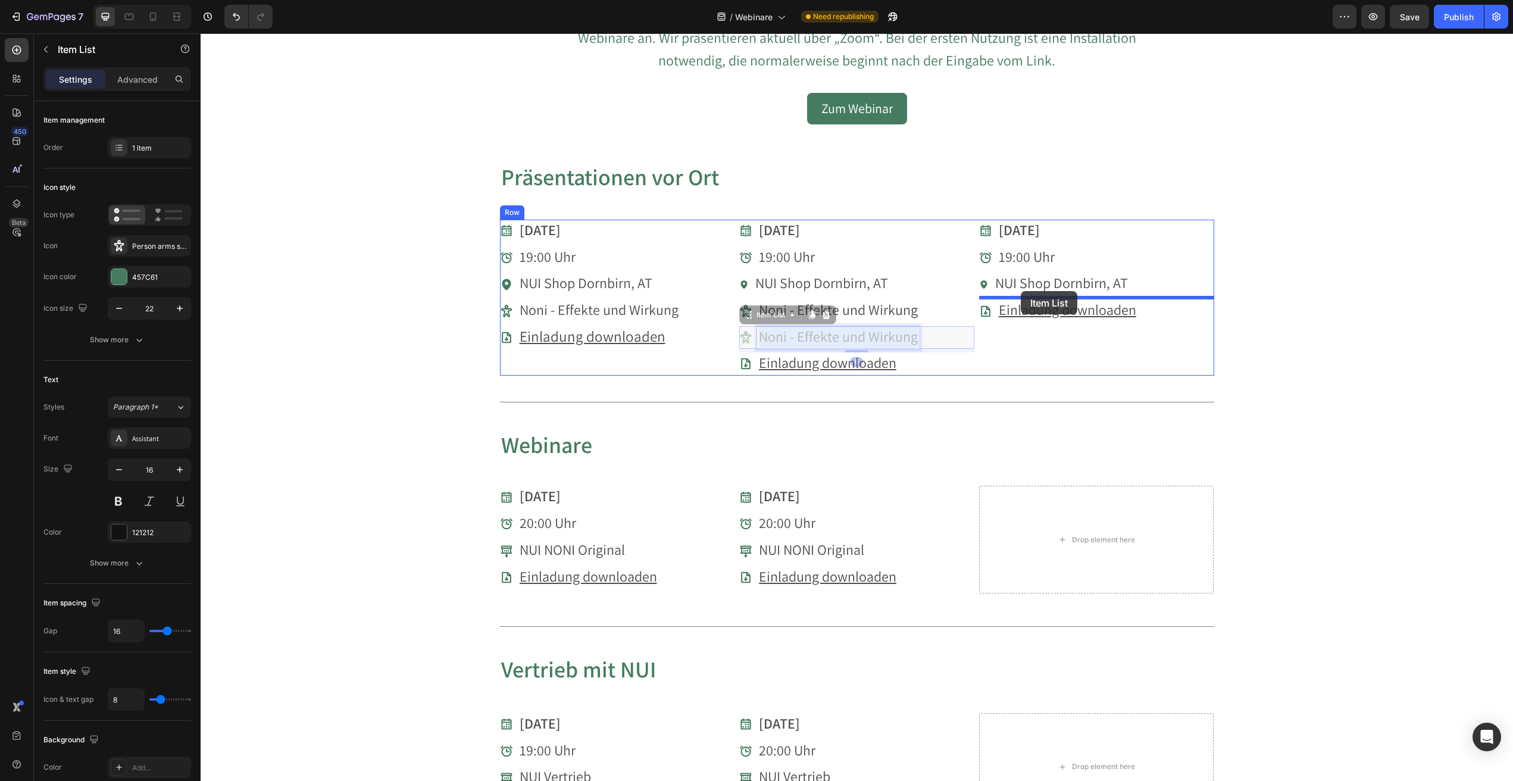
drag, startPoint x: 770, startPoint y: 333, endPoint x: 1021, endPoint y: 291, distance: 254.2
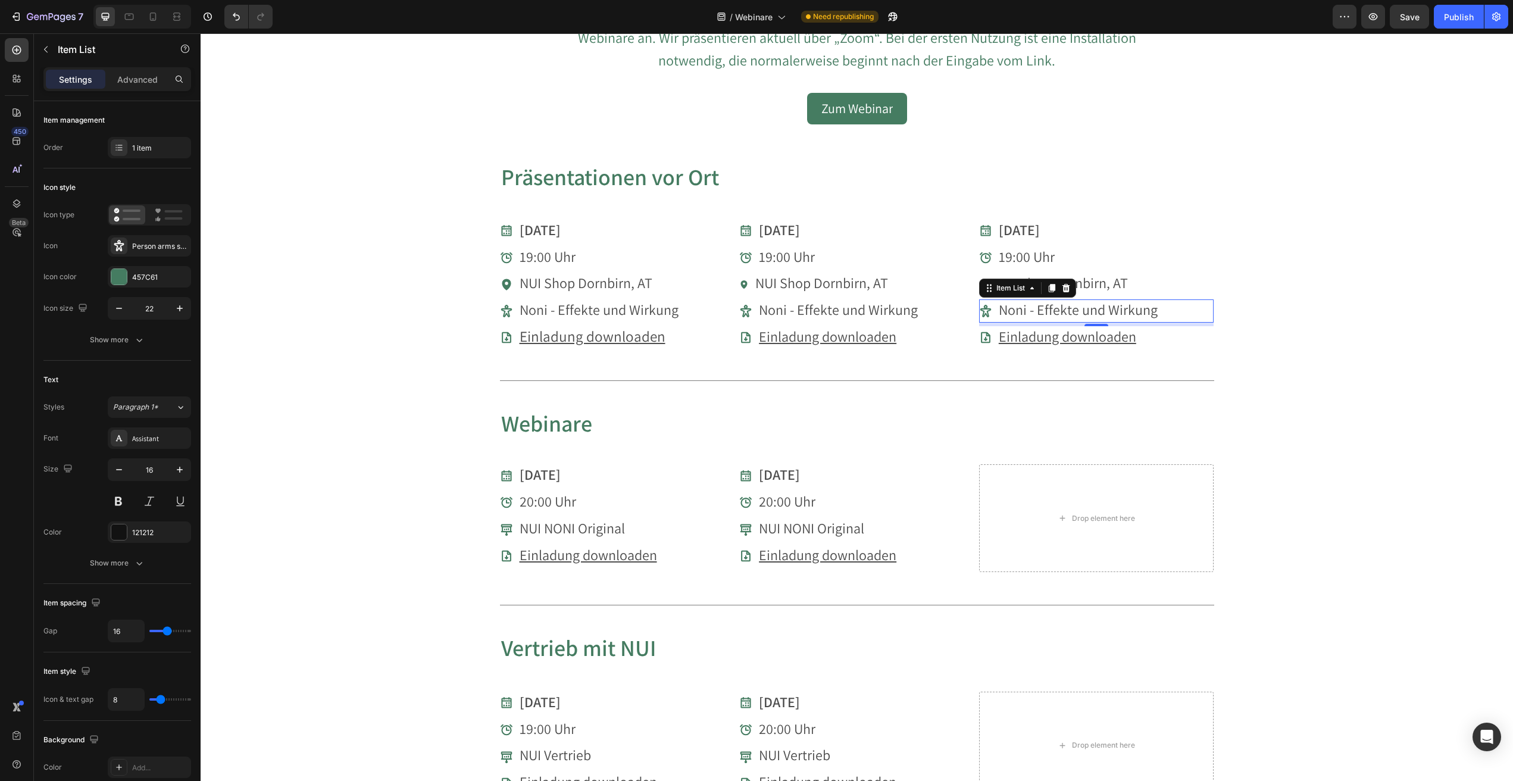
click at [495, 283] on section "Präsentationen vor Ort Heading [DATE] Item List 19:00 Uhr Item List NUI Shop Do…" at bounding box center [857, 274] width 733 height 265
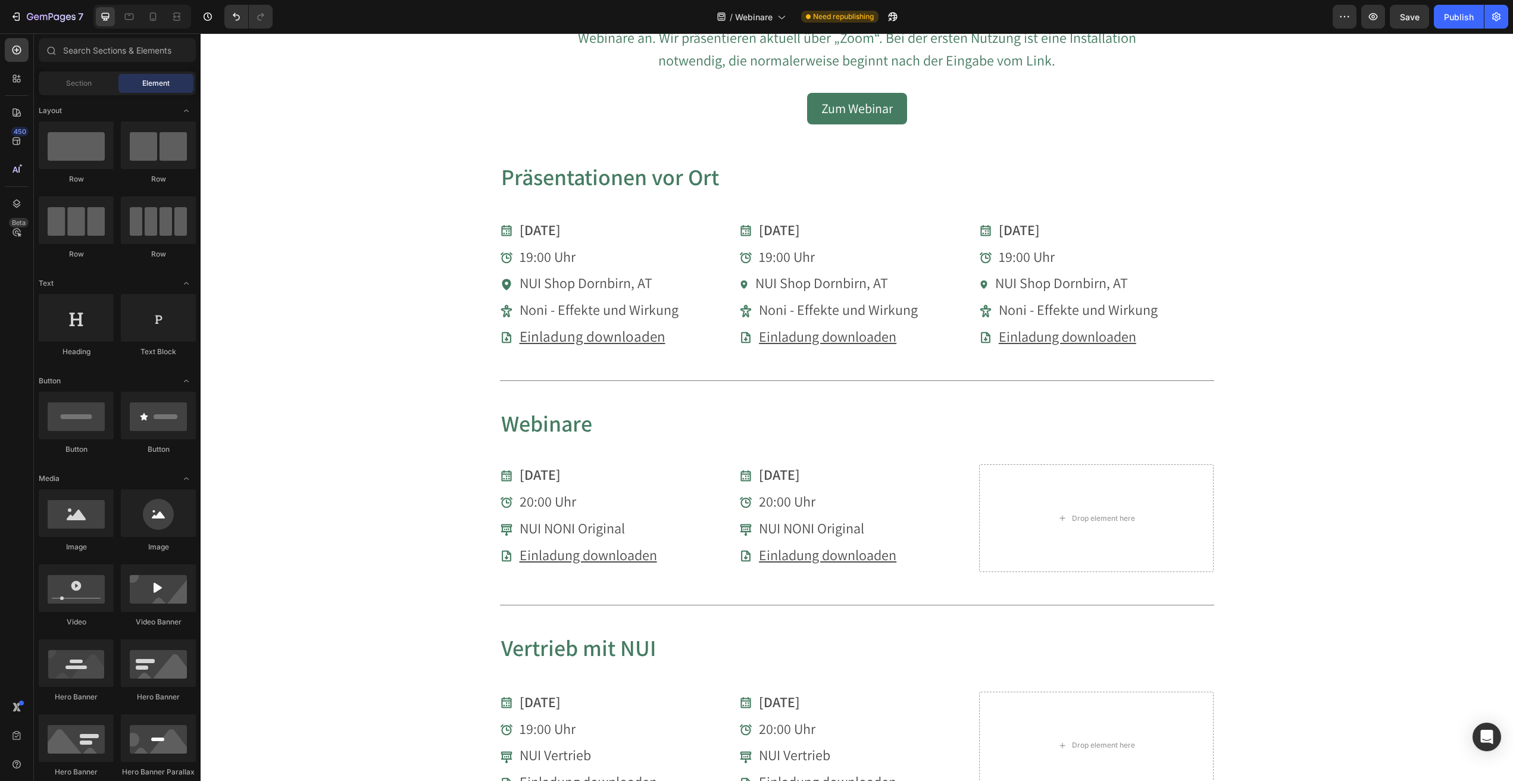
drag, startPoint x: 491, startPoint y: 285, endPoint x: 552, endPoint y: 274, distance: 62.9
click at [491, 285] on section "Präsentationen vor Ort Heading [DATE] Item List 19:00 Uhr Item List NUI Shop Do…" at bounding box center [857, 274] width 733 height 265
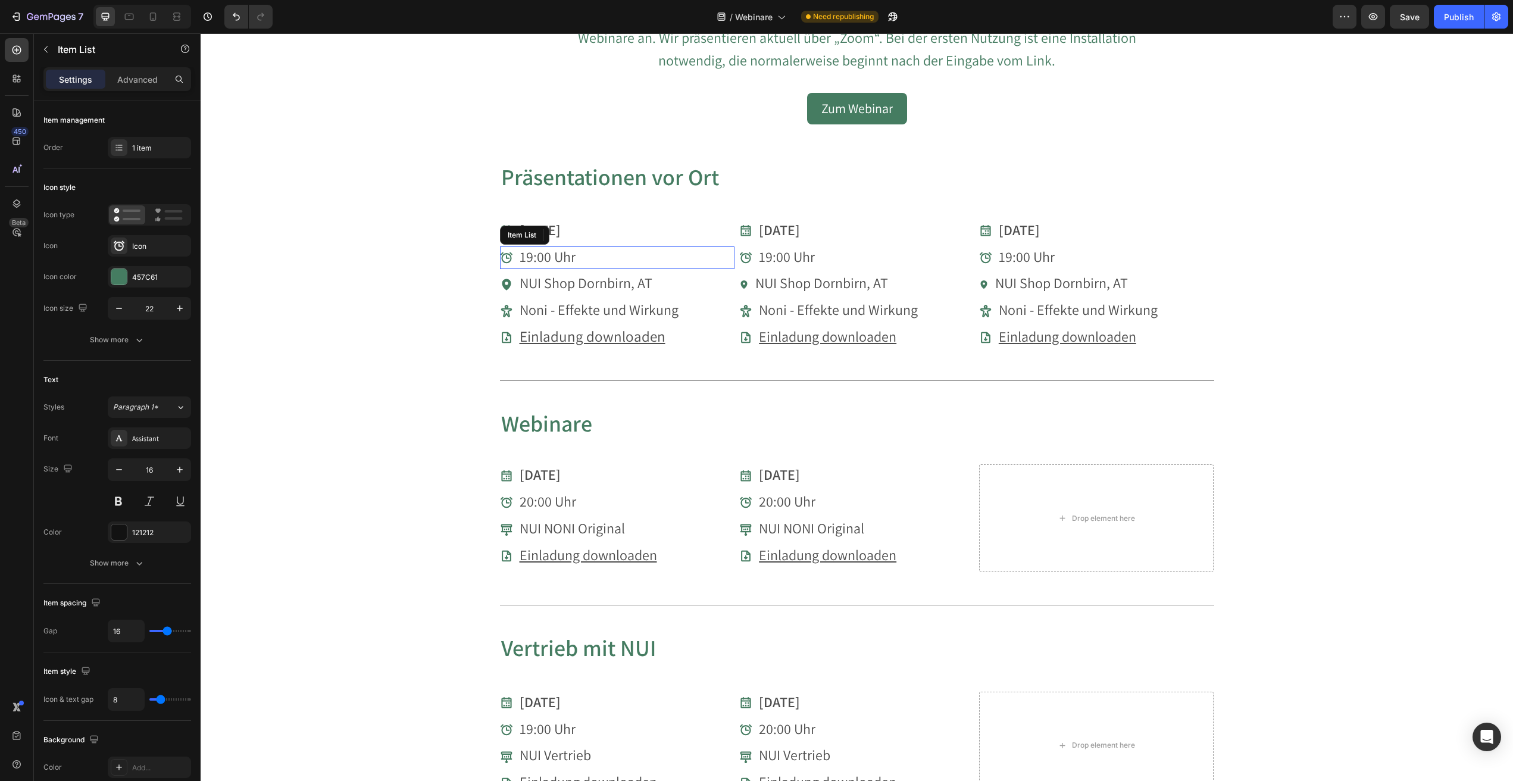
click at [571, 266] on p "19:00 Uhr" at bounding box center [548, 258] width 56 height 20
click at [700, 224] on div "[DATE]" at bounding box center [617, 231] width 235 height 23
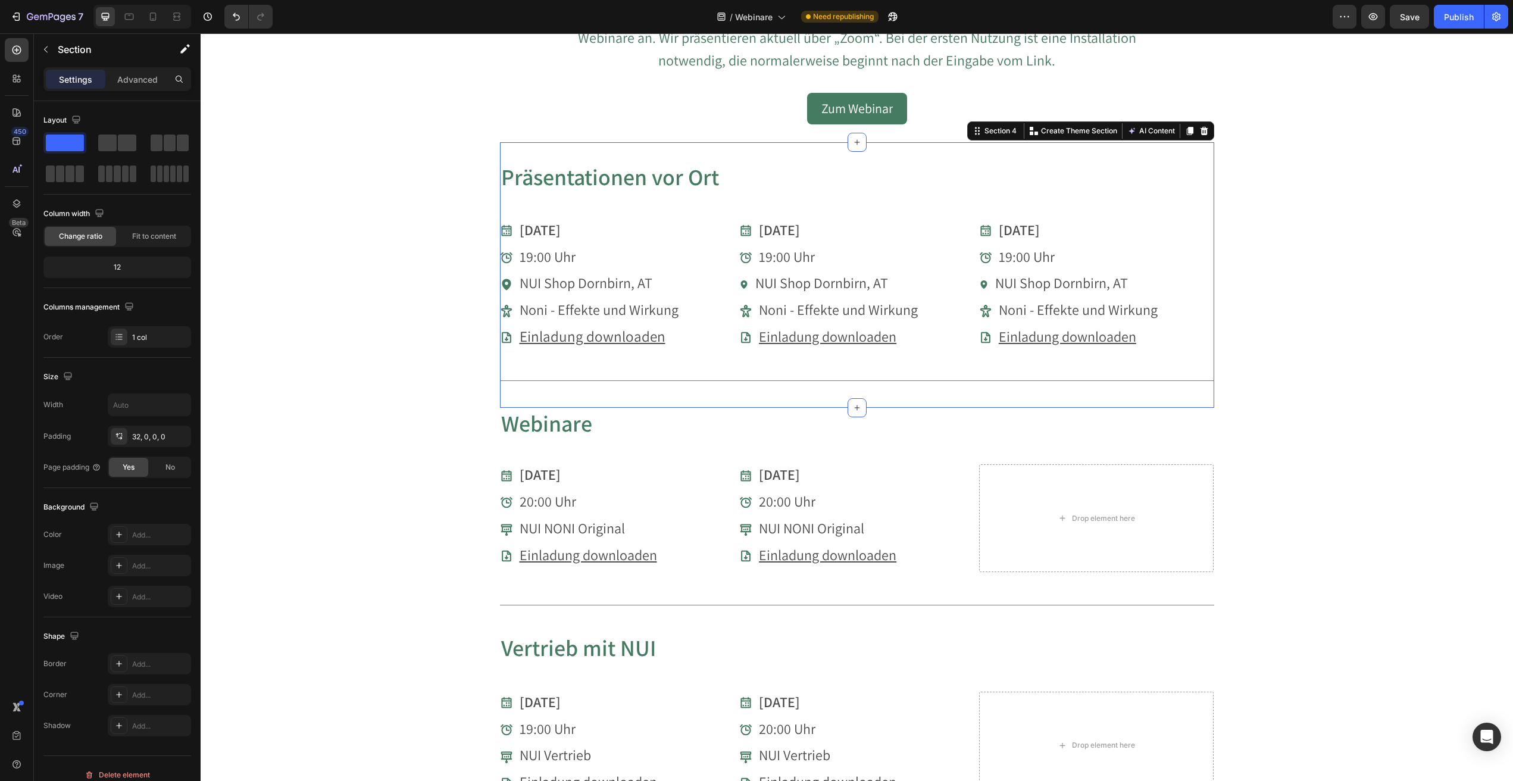
click at [786, 214] on div "Präsentationen vor Ort Heading [DATE] Item List 19:00 Uhr Item List NUI Shop Do…" at bounding box center [857, 284] width 714 height 246
click at [1027, 233] on strong "[DATE]" at bounding box center [1019, 229] width 41 height 19
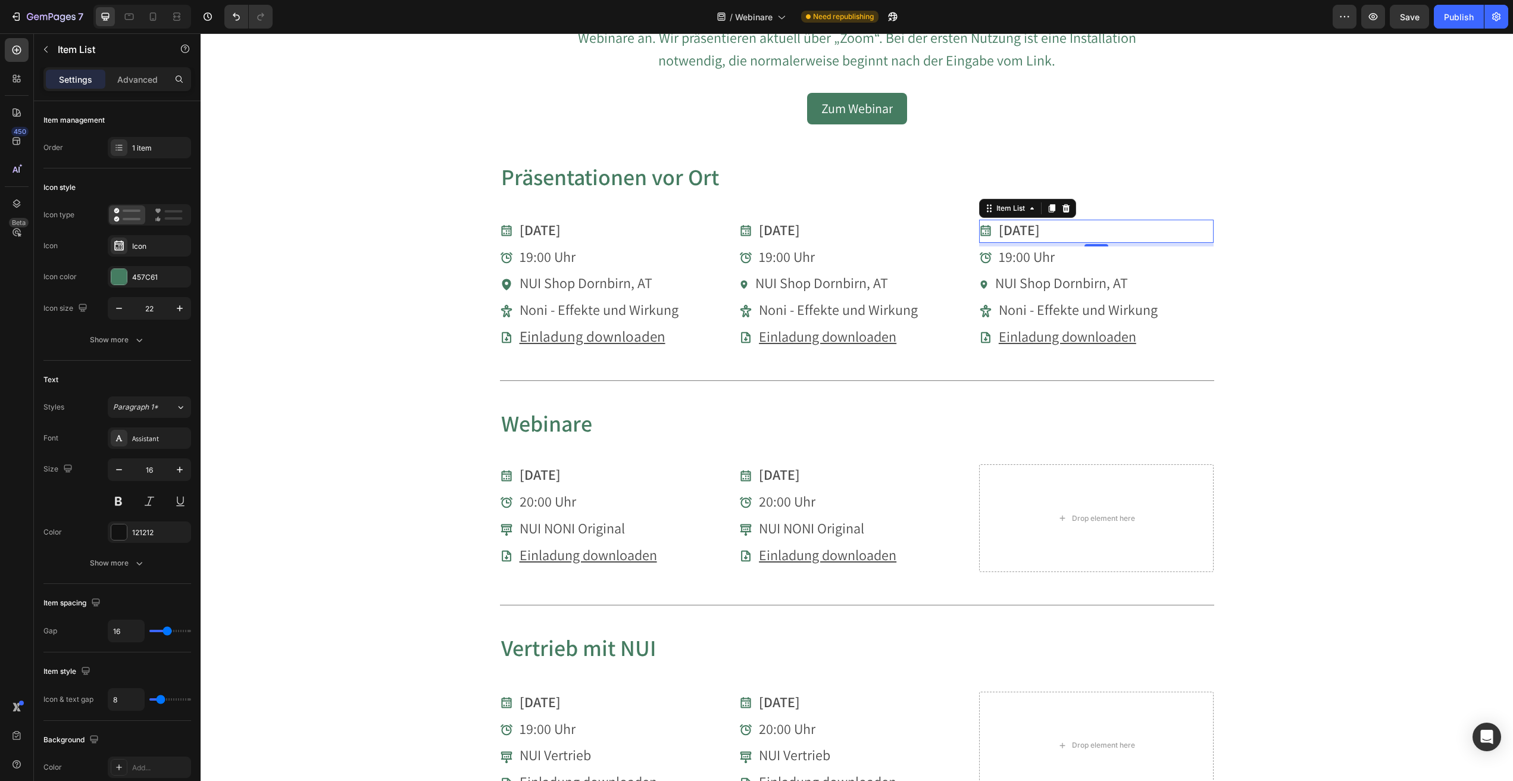
click at [1007, 230] on strong "[DATE]" at bounding box center [1019, 229] width 41 height 19
click at [1019, 226] on strong "238.09.2025" at bounding box center [1034, 229] width 71 height 19
click at [1022, 255] on span "19:00 Uhr" at bounding box center [1027, 256] width 56 height 19
click at [1023, 255] on span "19:00 Uhr" at bounding box center [1027, 256] width 56 height 19
click at [1009, 255] on span "19:00 Uhr" at bounding box center [1027, 256] width 56 height 19
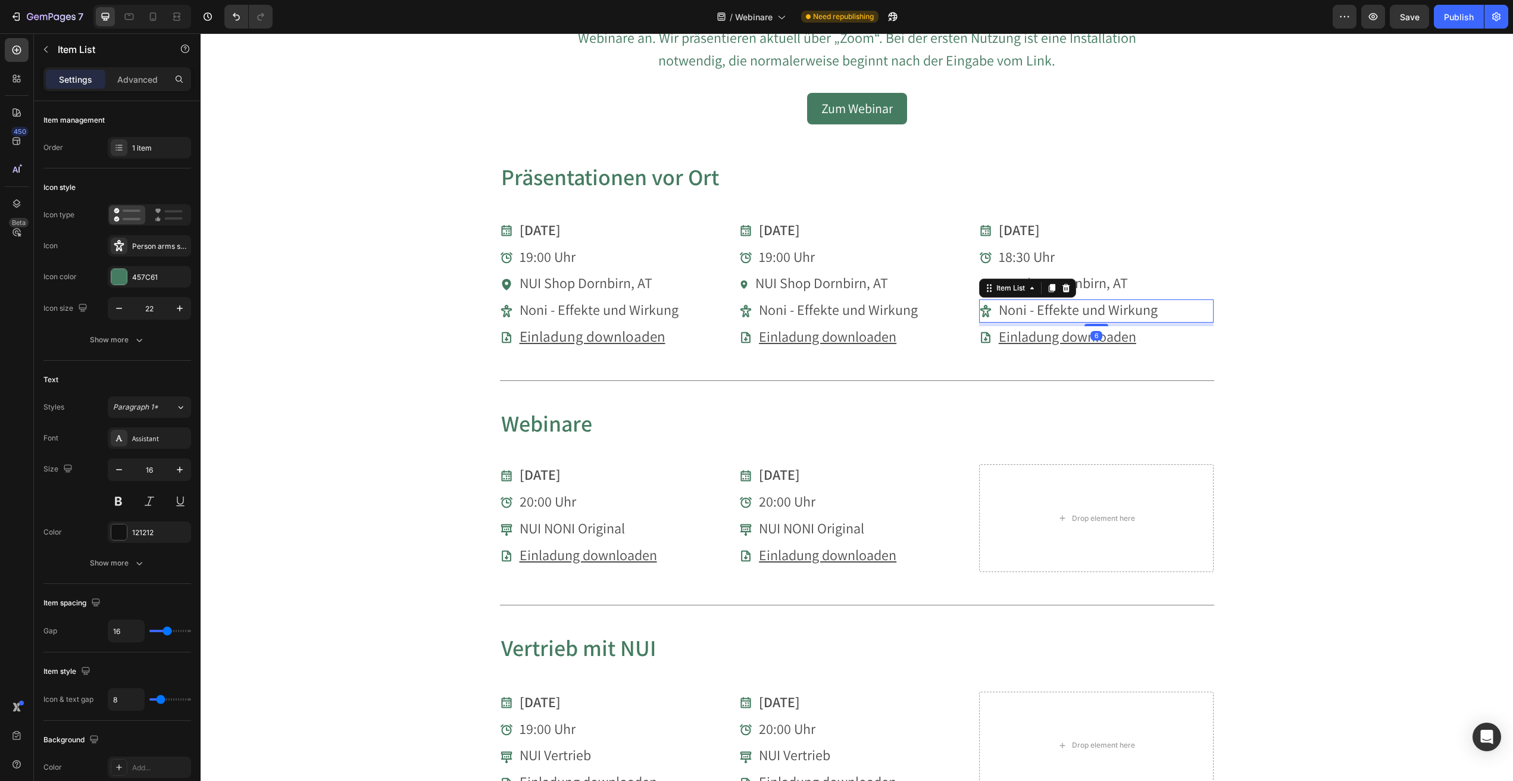
click at [1060, 310] on span "Noni - Effekte und Wirkung" at bounding box center [1078, 309] width 159 height 19
click at [1111, 332] on u "Einladung downloaden" at bounding box center [1068, 336] width 138 height 19
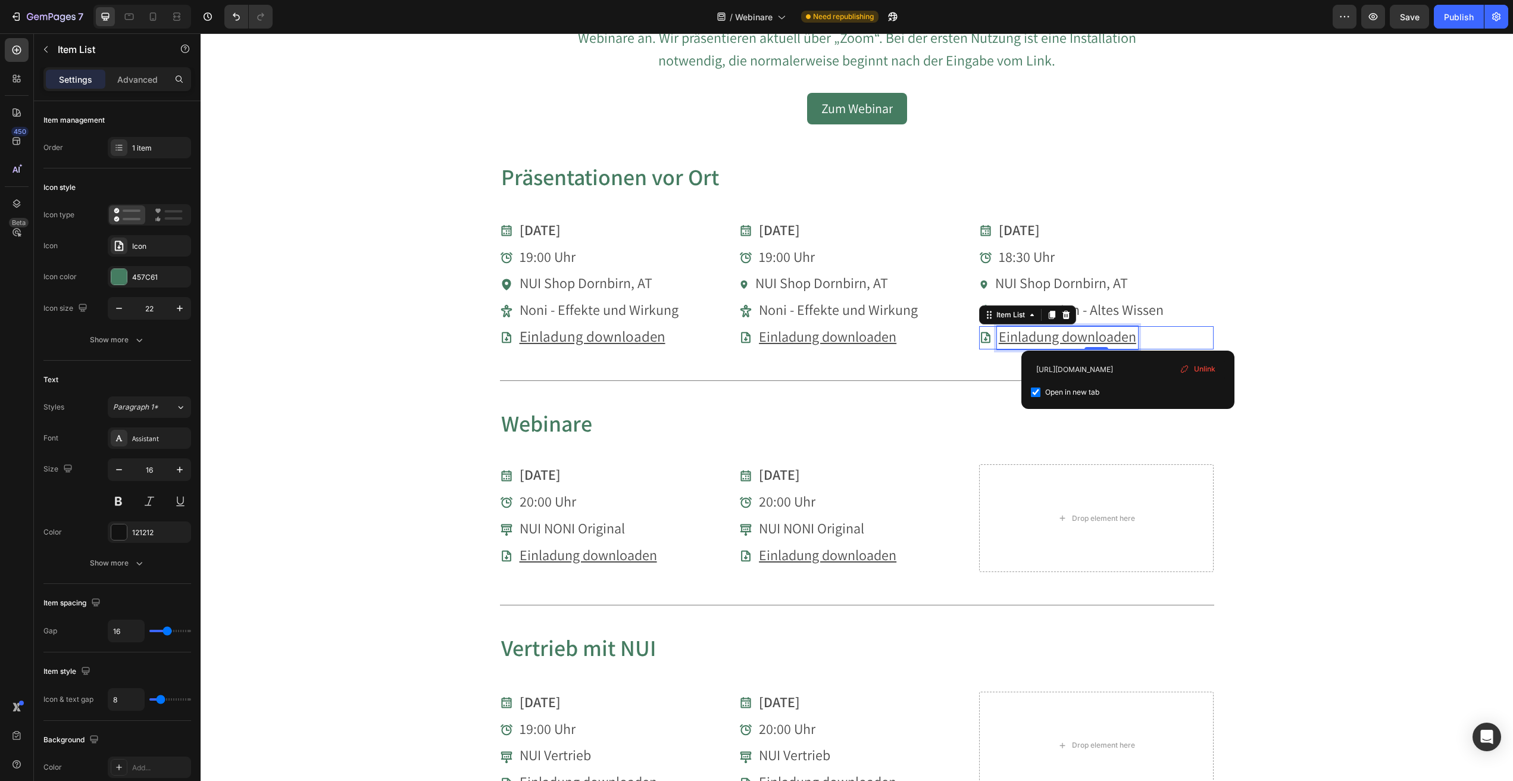
click at [1127, 335] on u "Einladung downloaden" at bounding box center [1068, 336] width 138 height 19
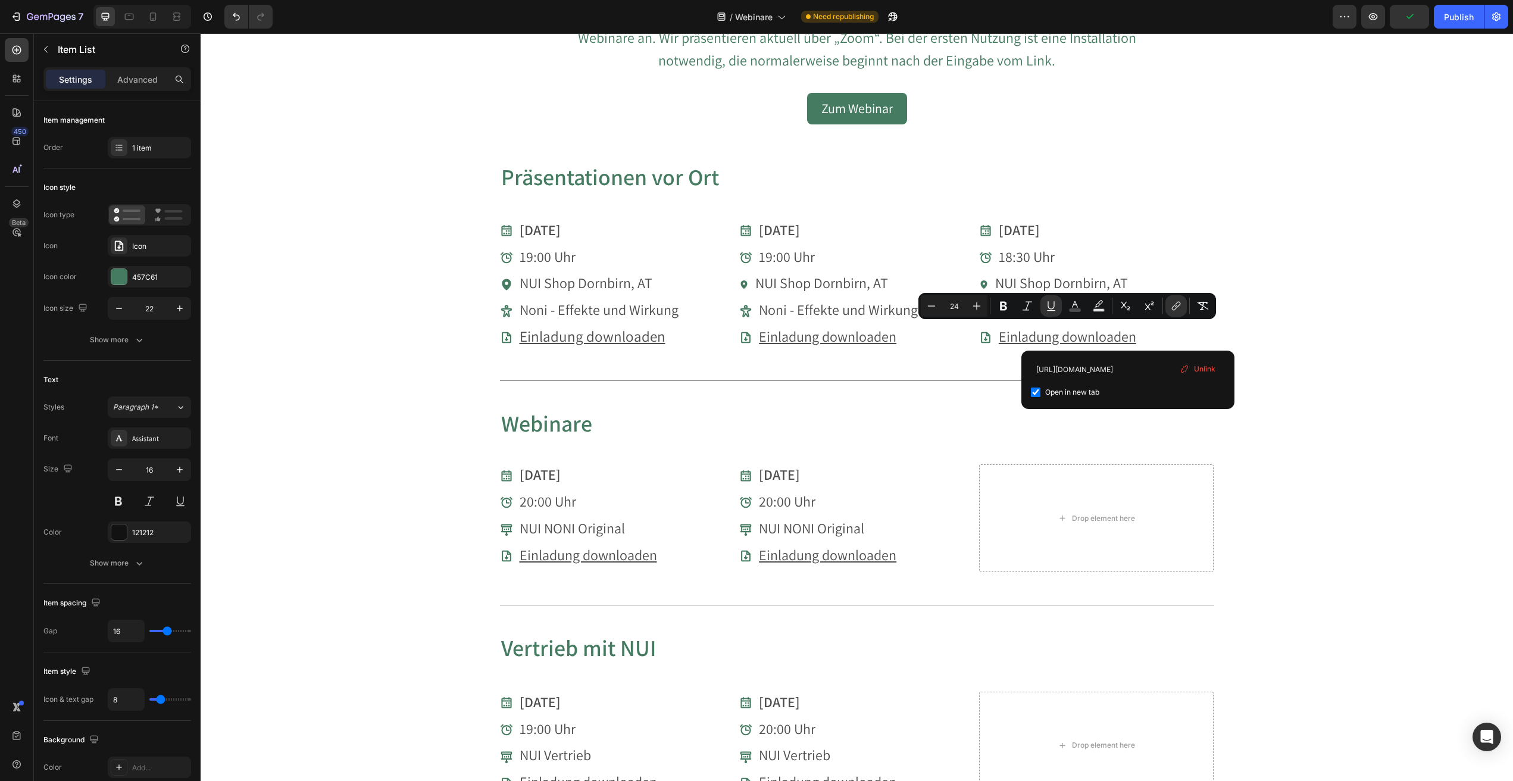
click at [1200, 364] on span "Unlink" at bounding box center [1204, 369] width 21 height 11
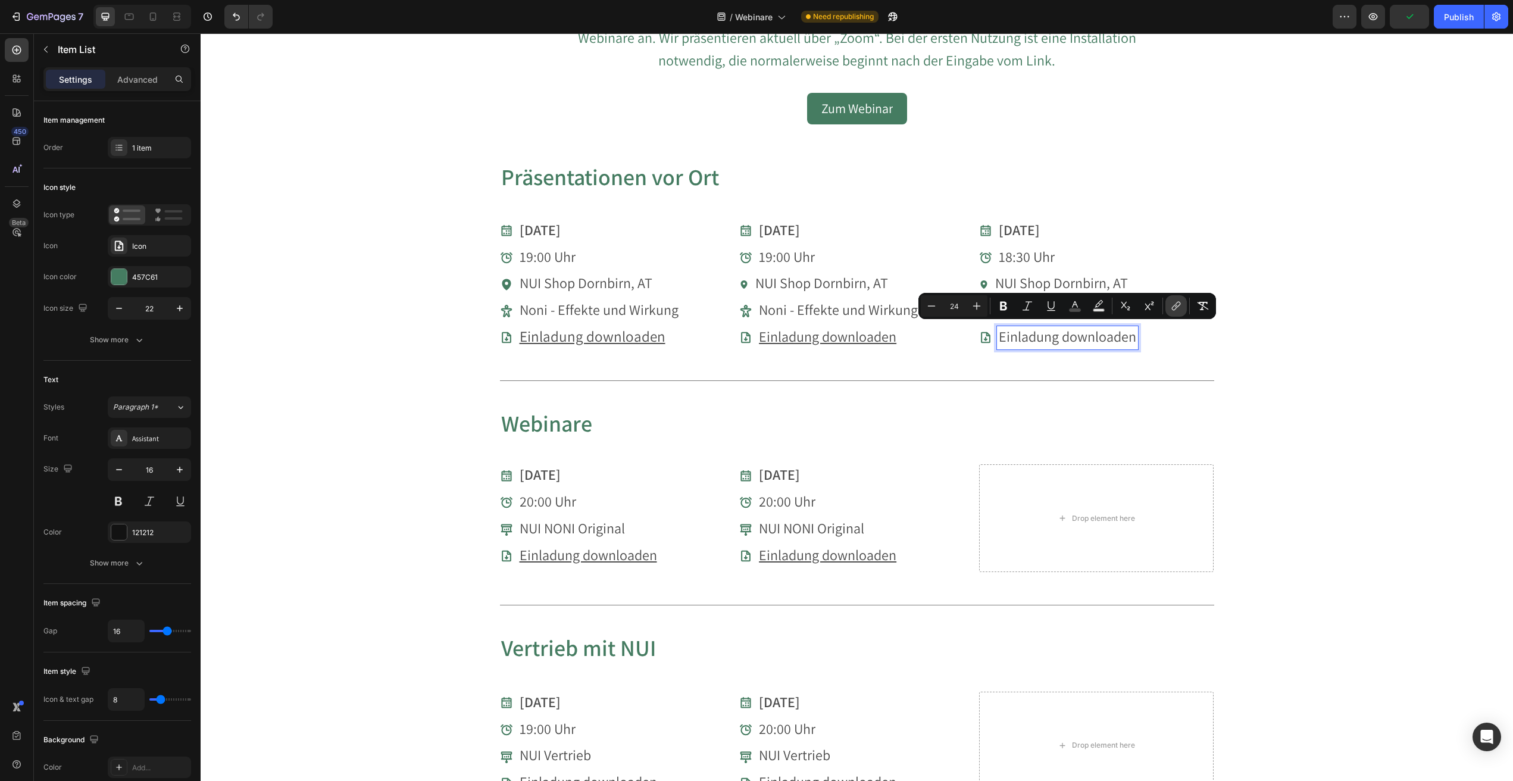
click at [1176, 308] on icon "Editor contextual toolbar" at bounding box center [1176, 306] width 12 height 12
click at [1058, 334] on span "Einladung downloaden" at bounding box center [1068, 336] width 138 height 19
click at [1071, 334] on span "Einladung downloaden" at bounding box center [1068, 336] width 138 height 19
click at [1037, 335] on span "Einladung downloaden" at bounding box center [1068, 336] width 138 height 19
click at [1178, 307] on icon "Editor contextual toolbar" at bounding box center [1177, 305] width 5 height 6
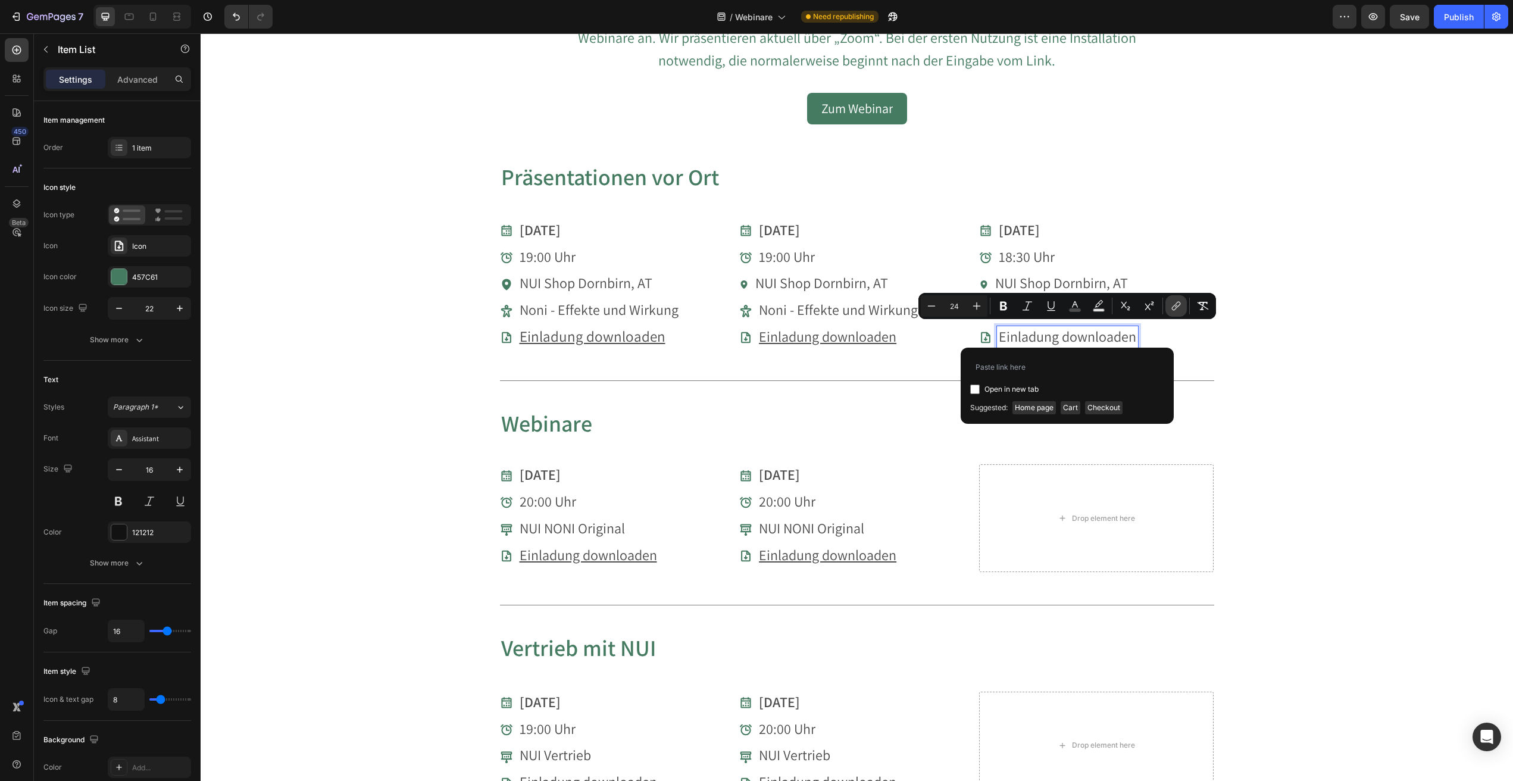
type input "[URL][DOMAIN_NAME]"
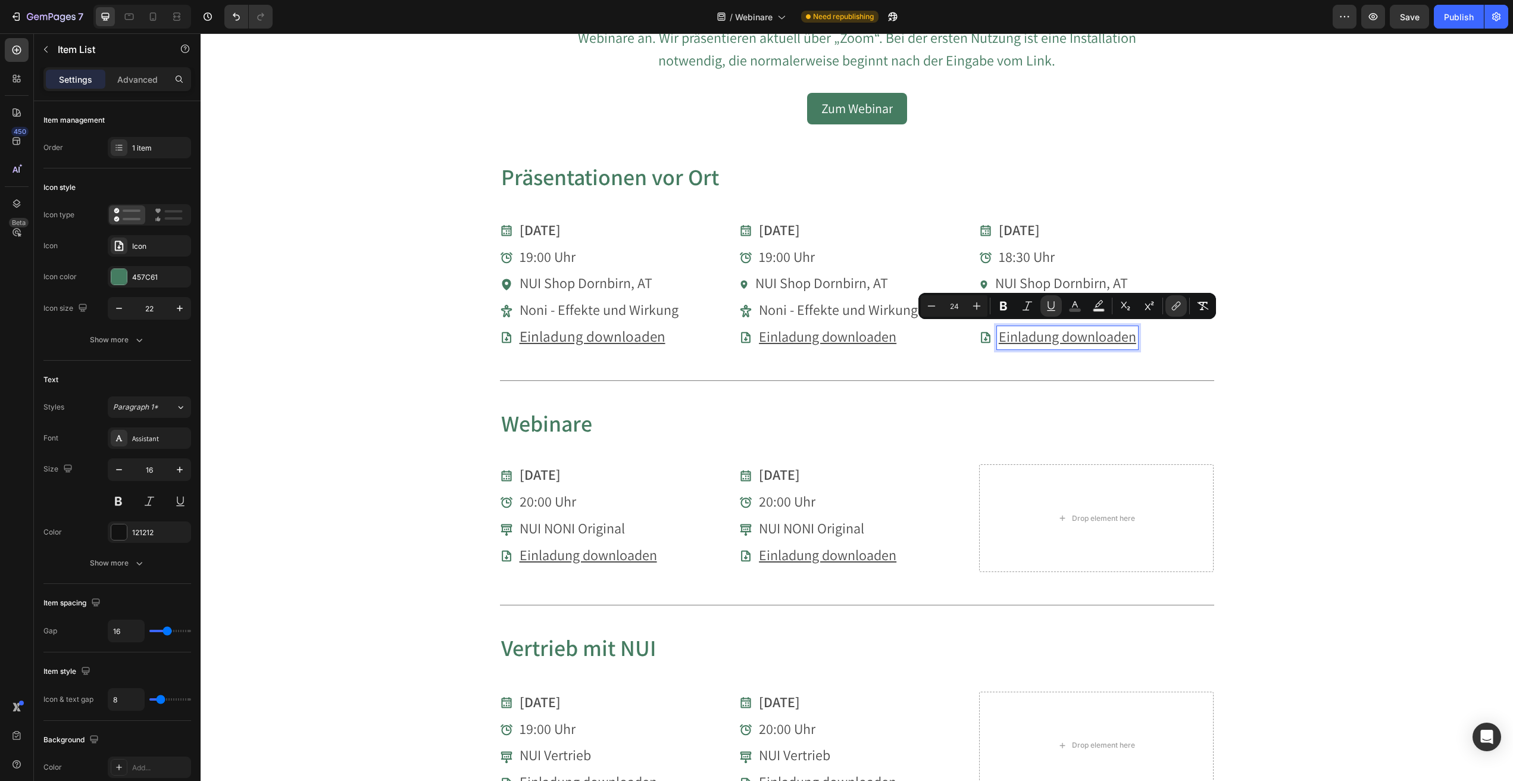
click at [1270, 373] on div "Vorträge & Webinare Heading Du möchtest mehr über unsere Produkte erfahren? Seh…" at bounding box center [857, 116] width 1313 height 1457
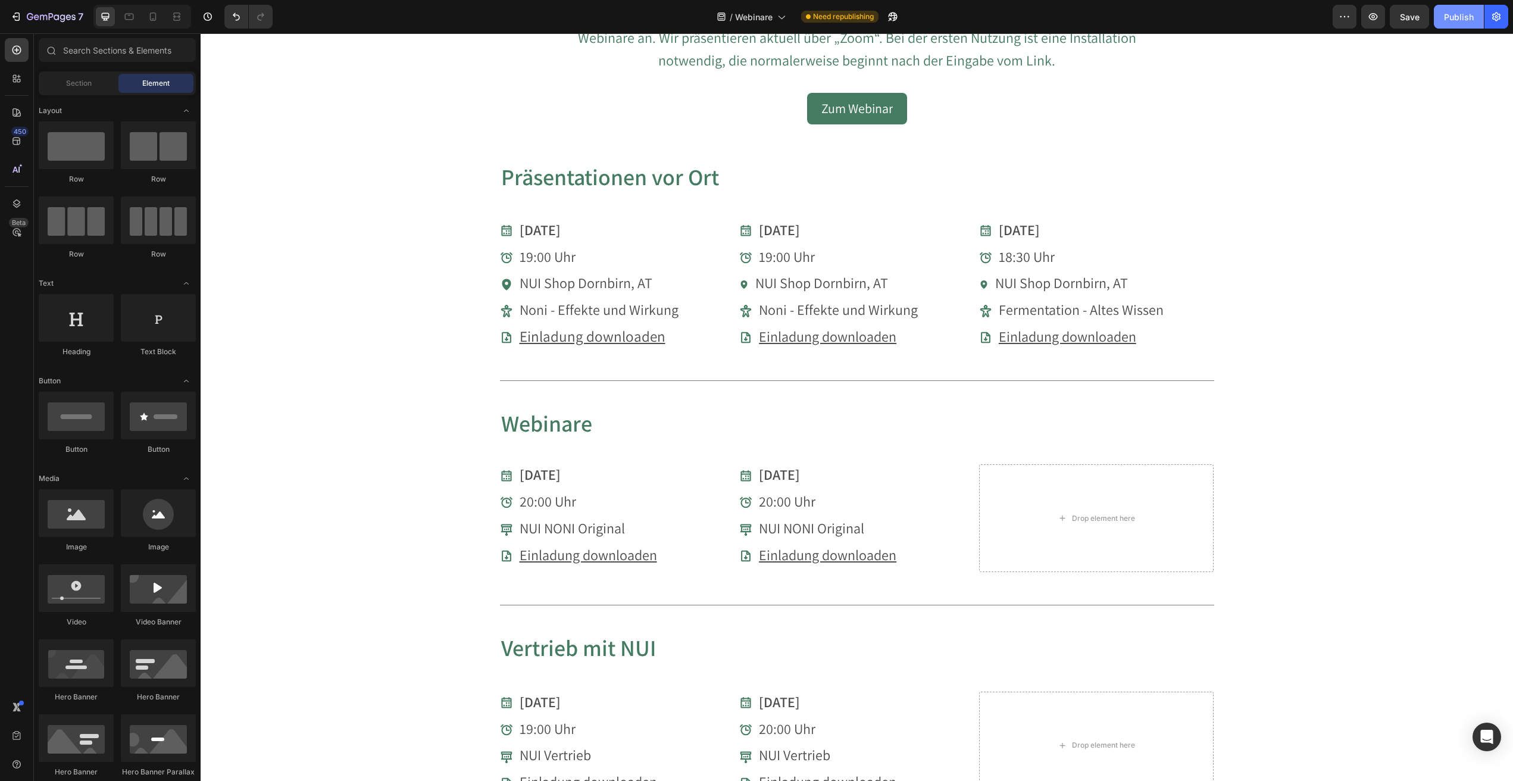
click at [1457, 13] on div "Publish" at bounding box center [1459, 17] width 30 height 13
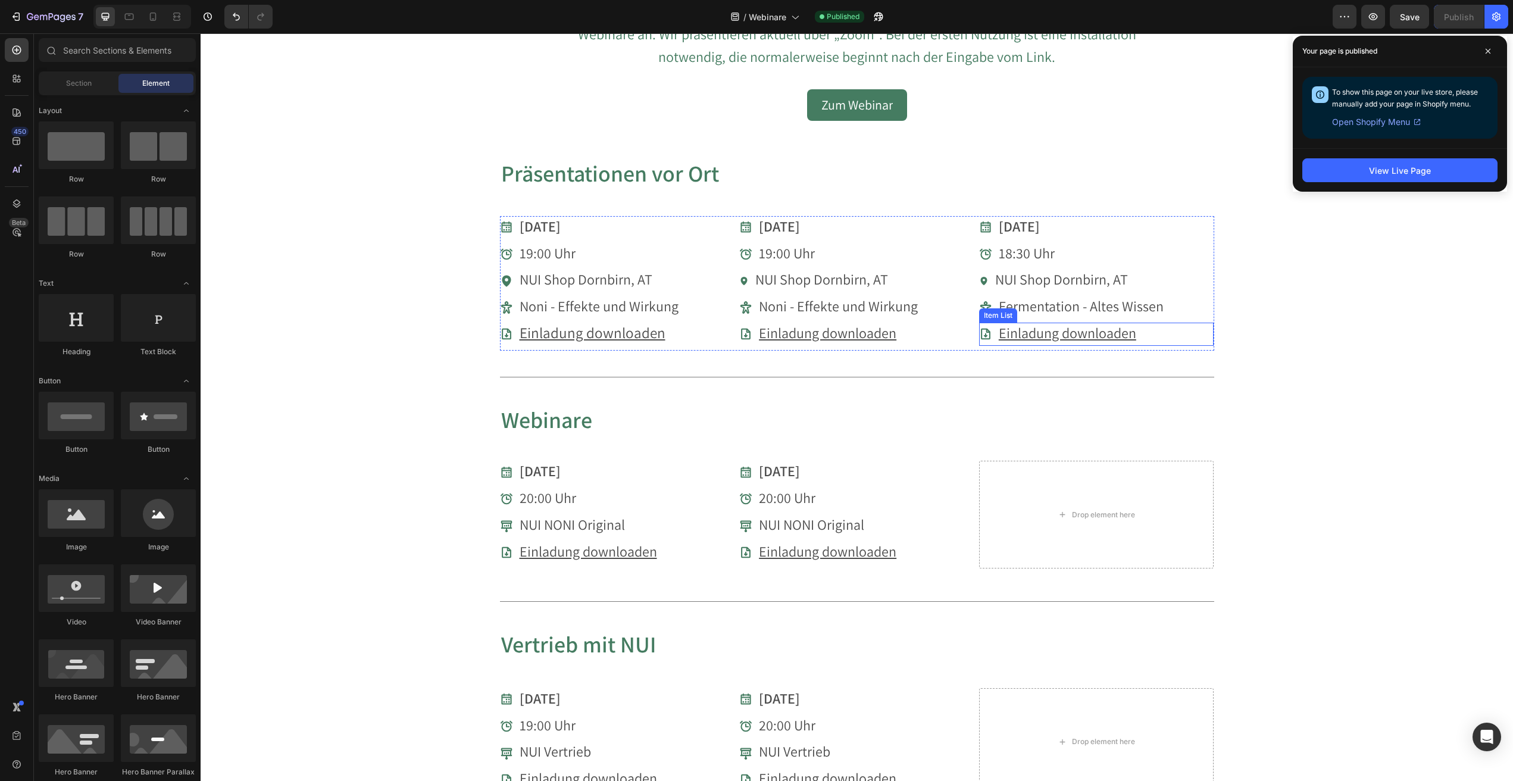
click at [1099, 328] on u "Einladung downloaden" at bounding box center [1068, 332] width 138 height 19
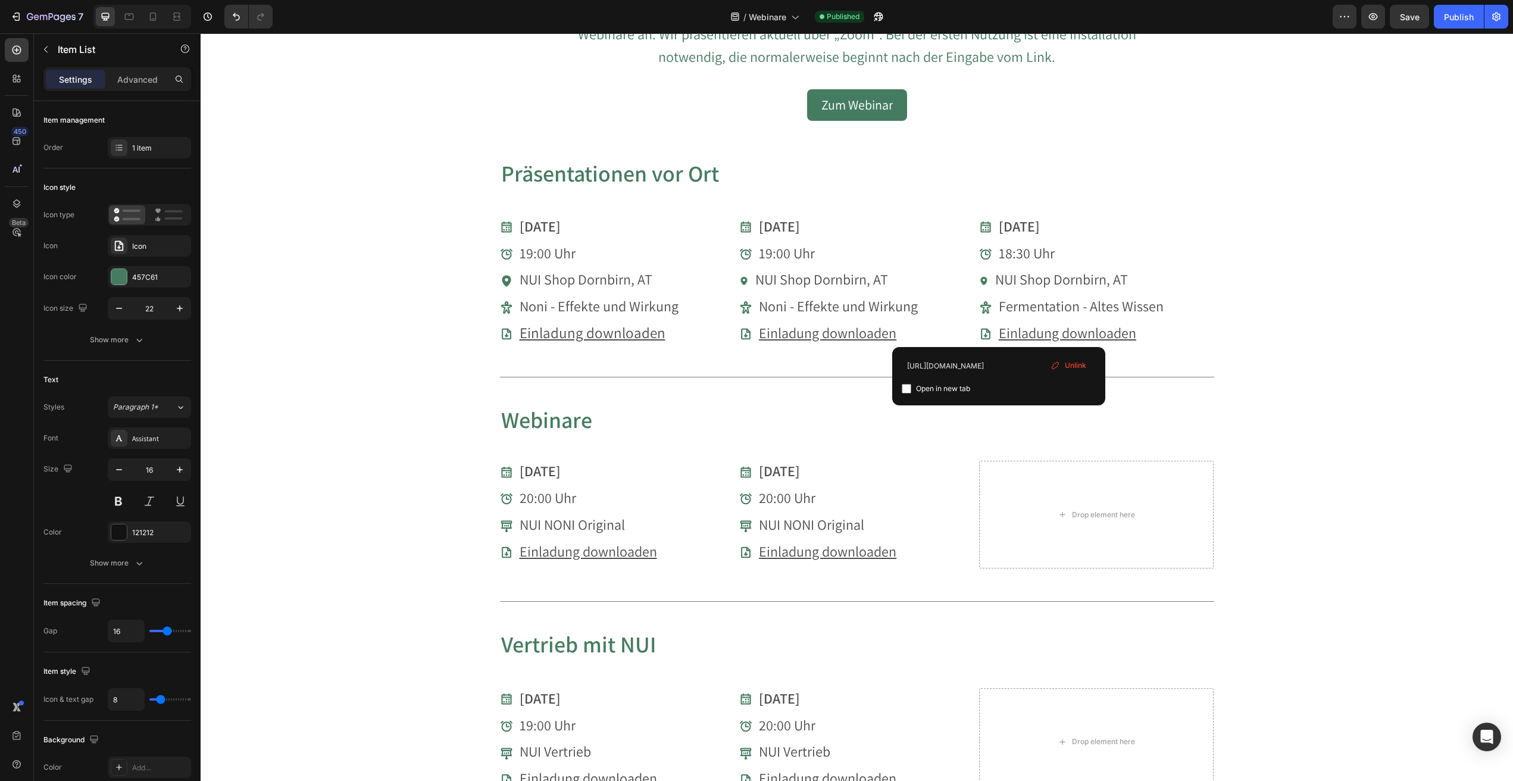
click at [906, 388] on input "checkbox" at bounding box center [907, 389] width 10 height 10
checkbox input "true"
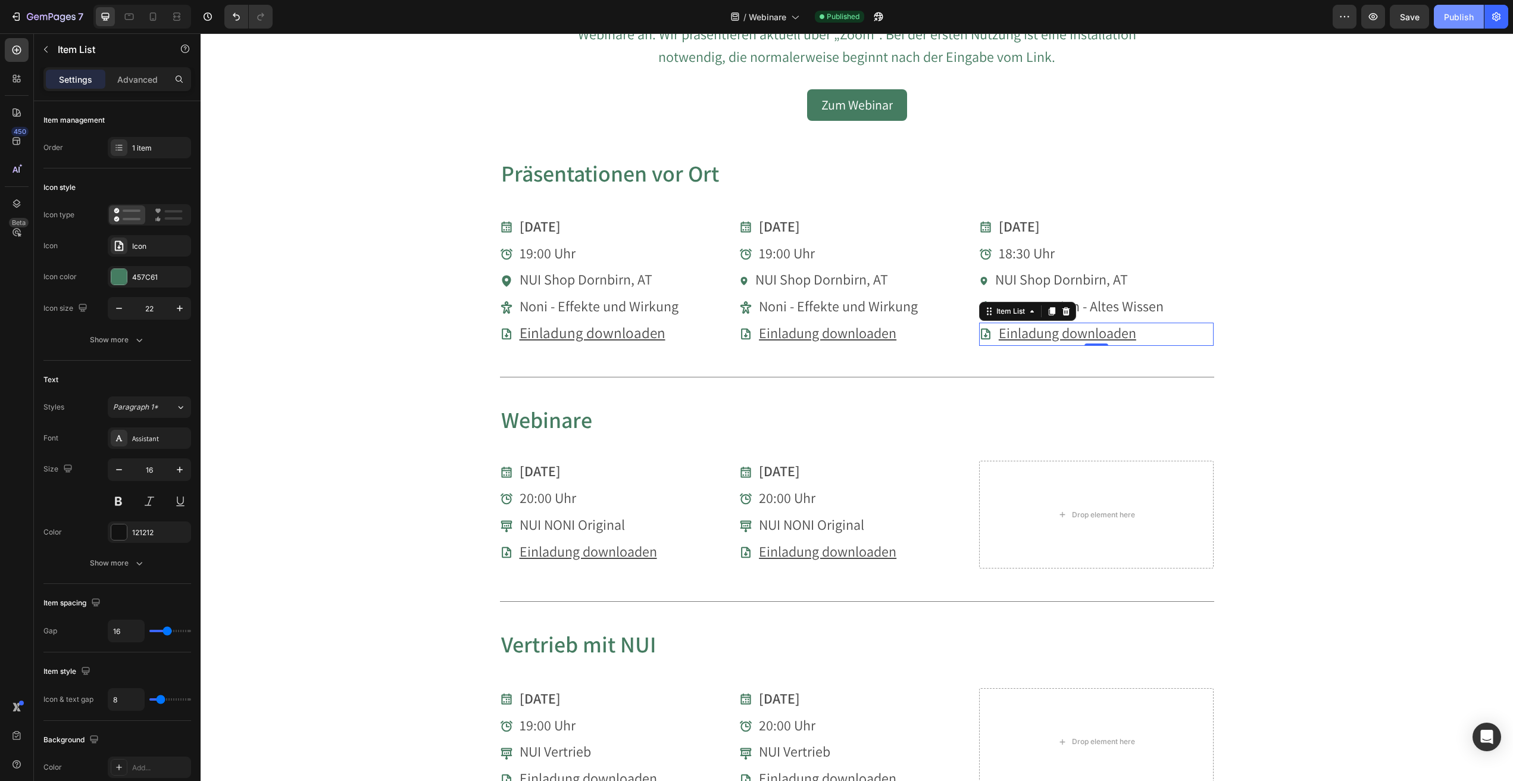
click at [1473, 15] on div "Publish" at bounding box center [1459, 17] width 30 height 13
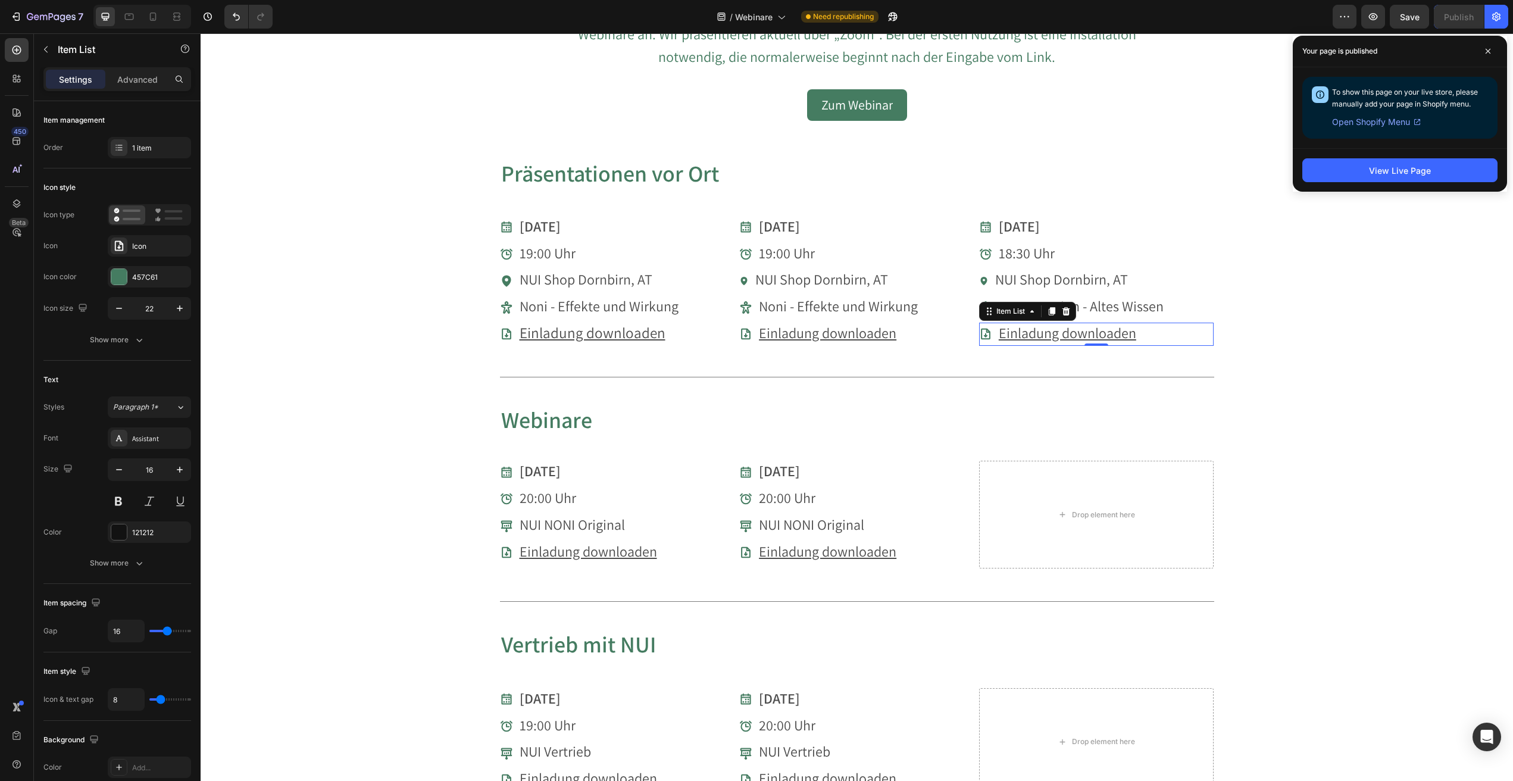
click at [1347, 317] on div "Vorträge & Webinare Heading Du möchtest mehr über unsere Produkte erfahren? Seh…" at bounding box center [857, 112] width 1313 height 1457
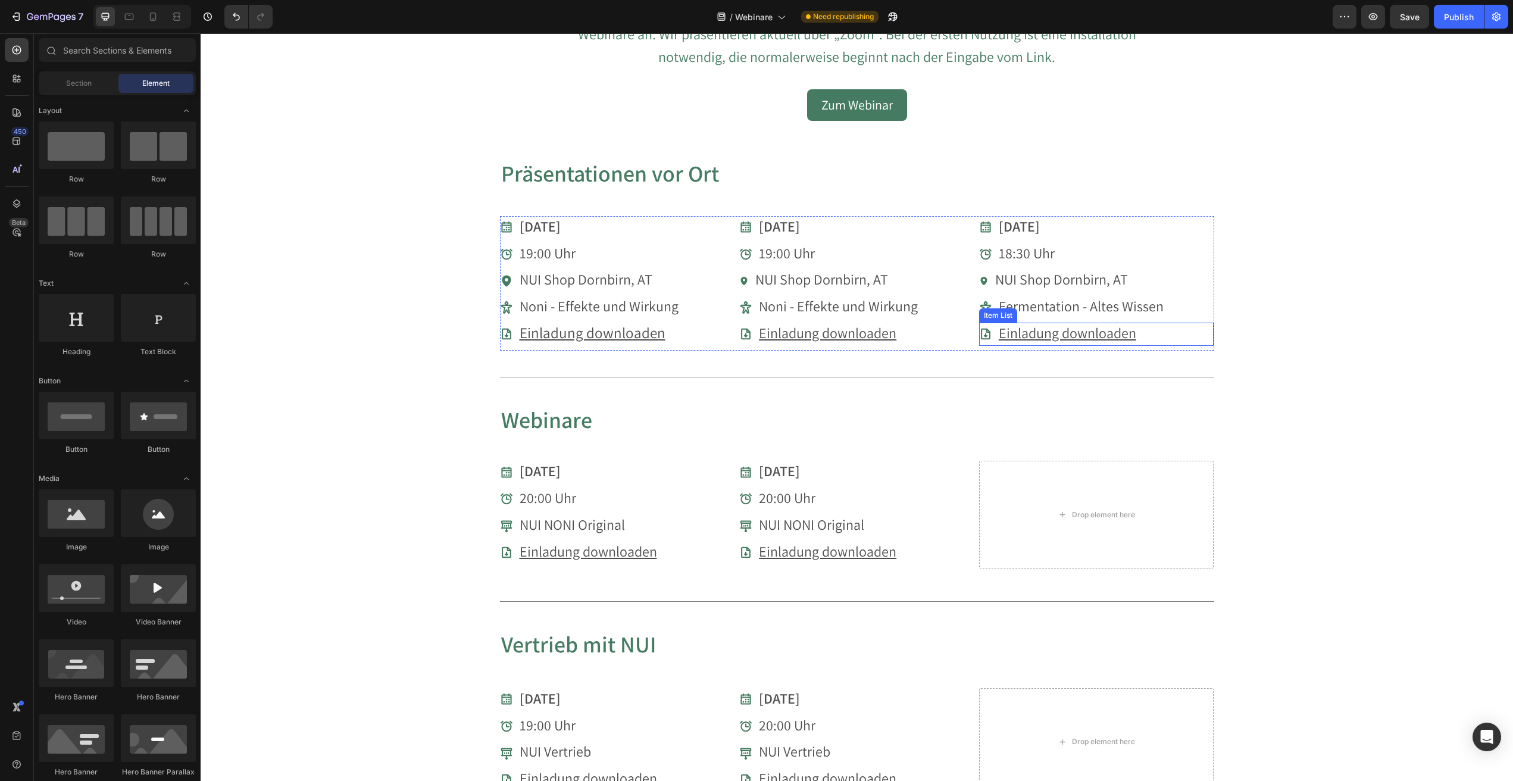
click at [1153, 337] on div "Einladung downloaden" at bounding box center [1096, 334] width 235 height 23
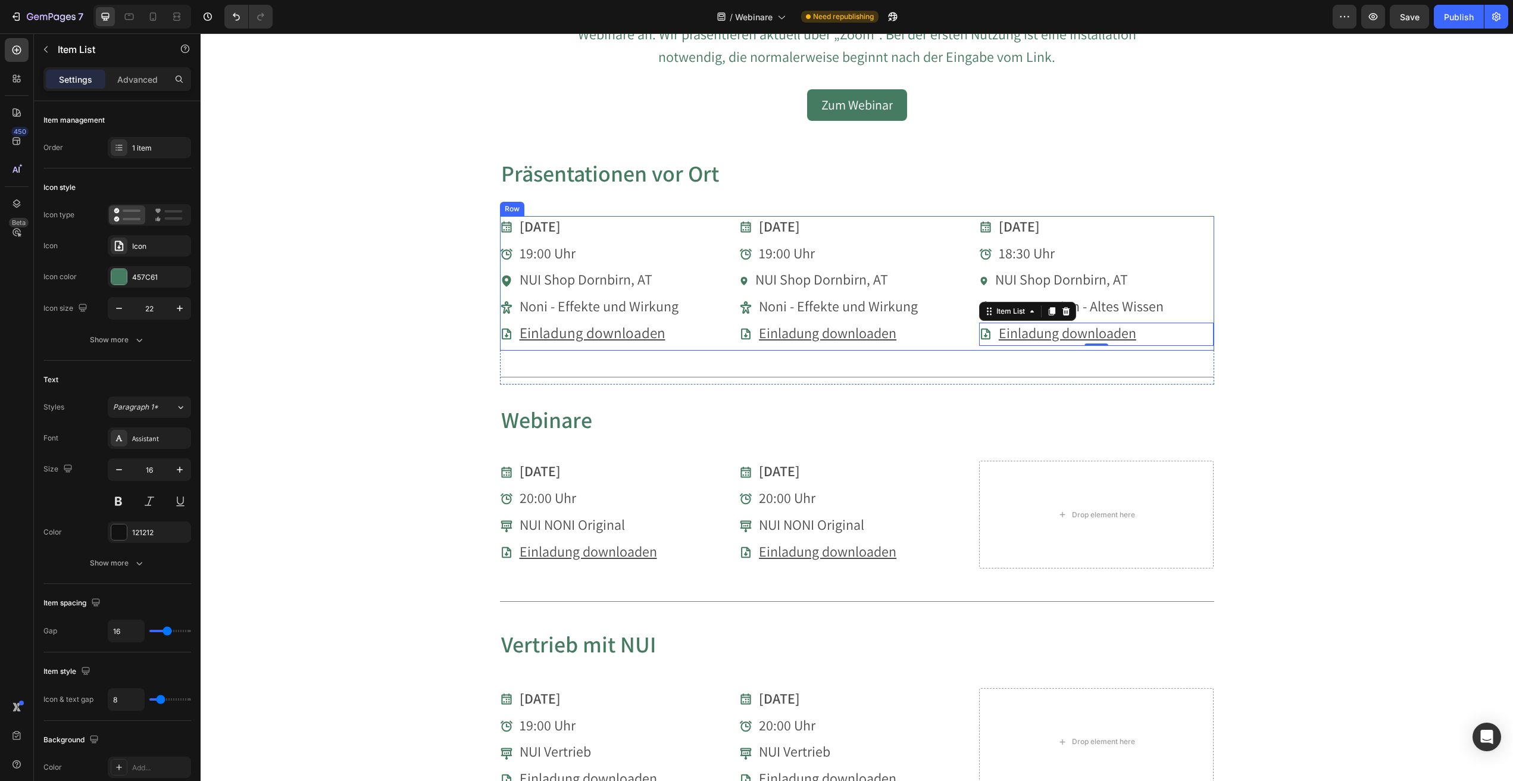
click at [1213, 239] on div "[DATE] Item List 18:30 Uhr Item List NUI Shop Dornbirn, AT Item List Fermentati…" at bounding box center [1096, 283] width 235 height 135
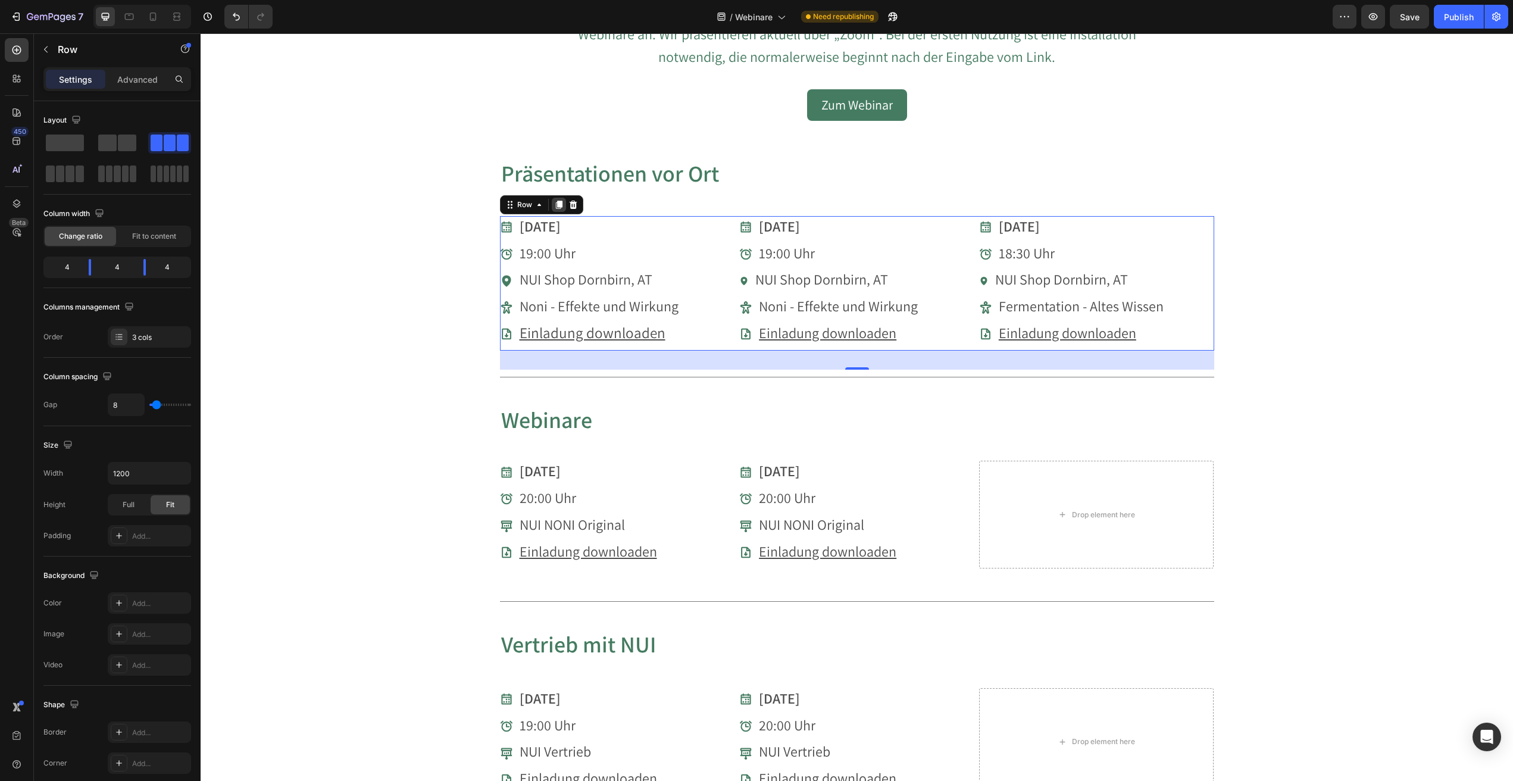
click at [558, 204] on icon at bounding box center [558, 205] width 7 height 8
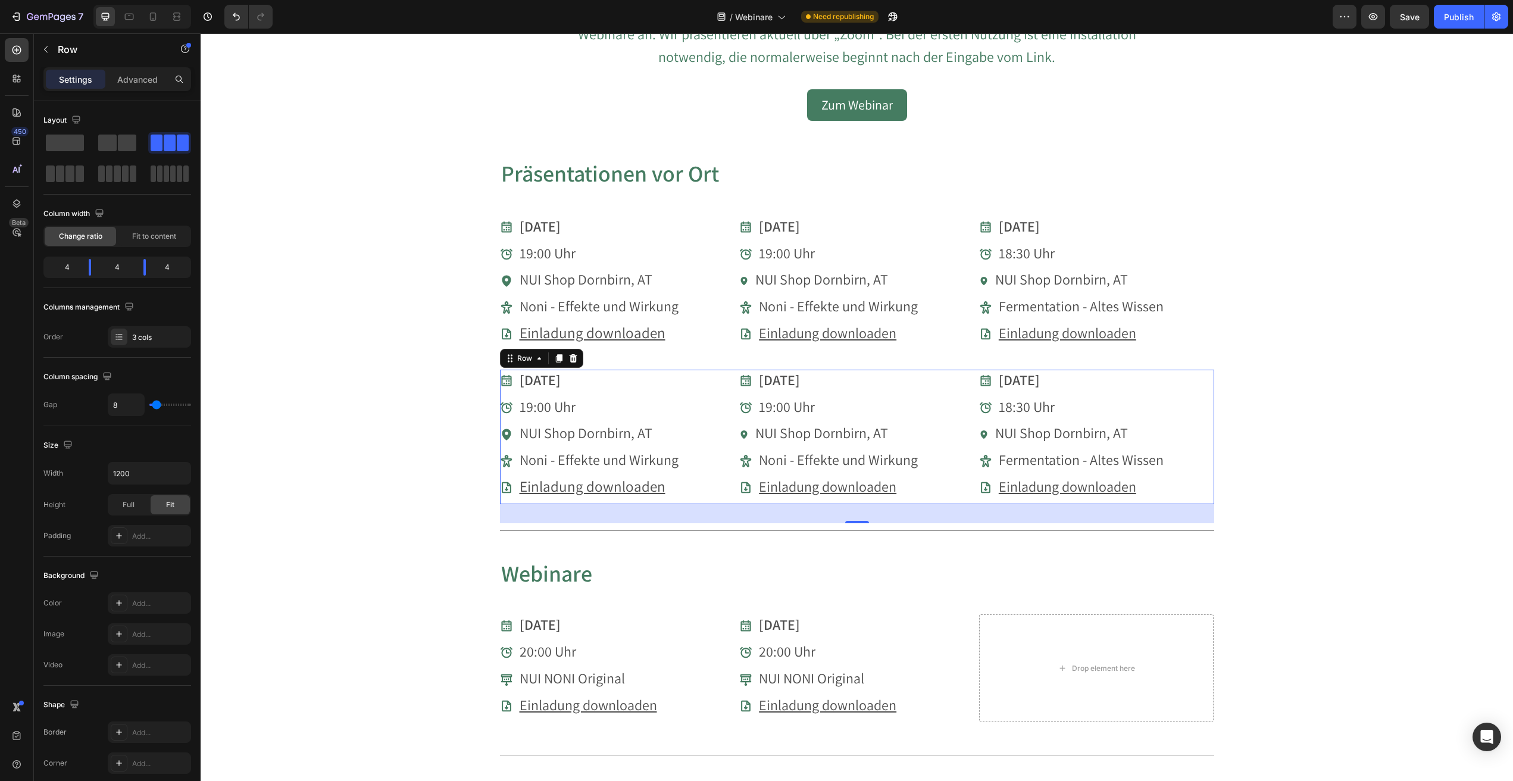
click at [548, 384] on strong "[DATE]" at bounding box center [540, 379] width 41 height 19
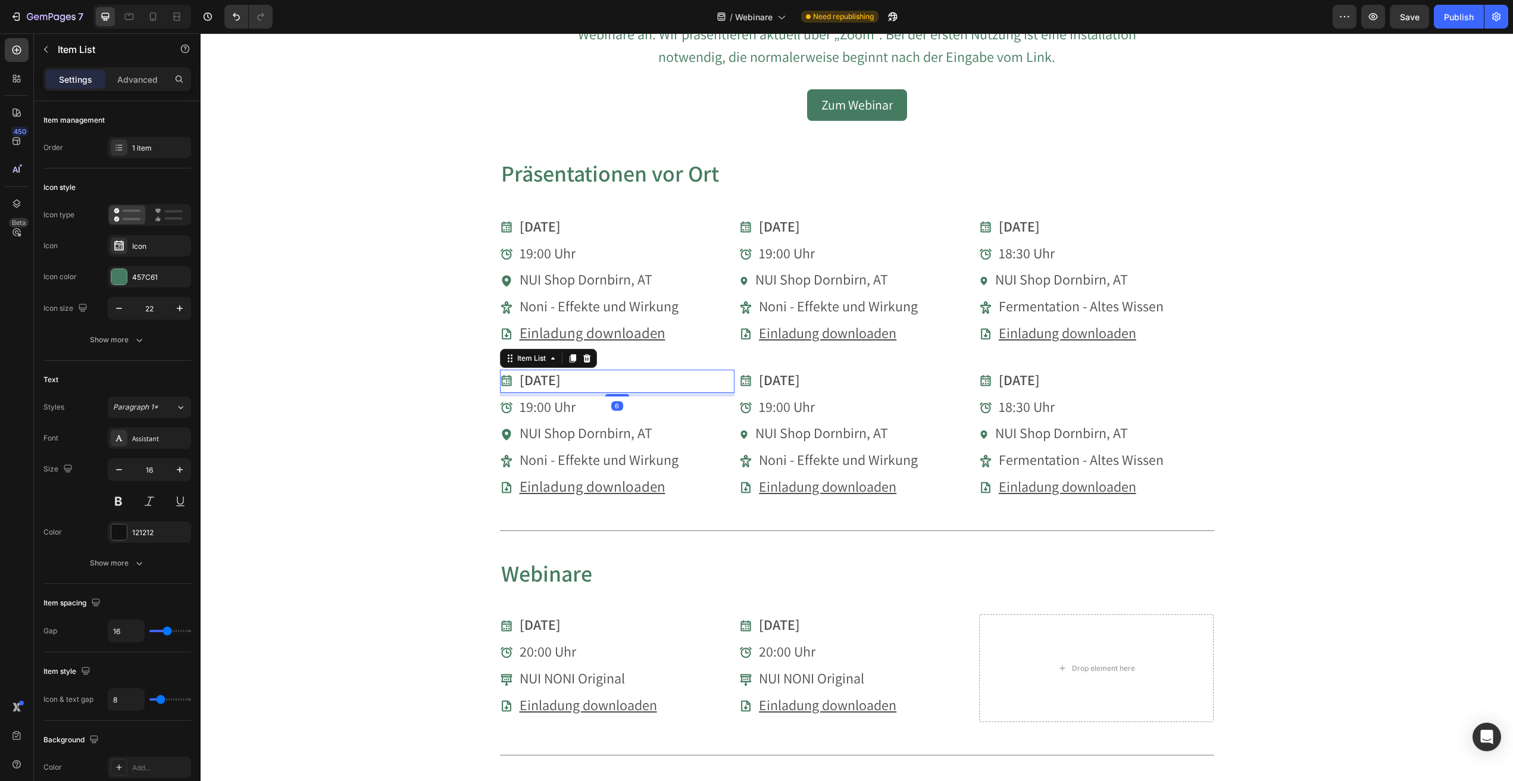
click at [548, 377] on strong "[DATE]" at bounding box center [540, 379] width 41 height 19
click at [534, 378] on strong "[DATE]" at bounding box center [540, 379] width 41 height 19
click at [529, 379] on strong "[DATE]" at bounding box center [540, 379] width 41 height 19
click at [532, 377] on strong "[DATE]" at bounding box center [540, 379] width 41 height 19
click at [551, 430] on span "NUI Shop Dornbirn, AT" at bounding box center [586, 432] width 133 height 19
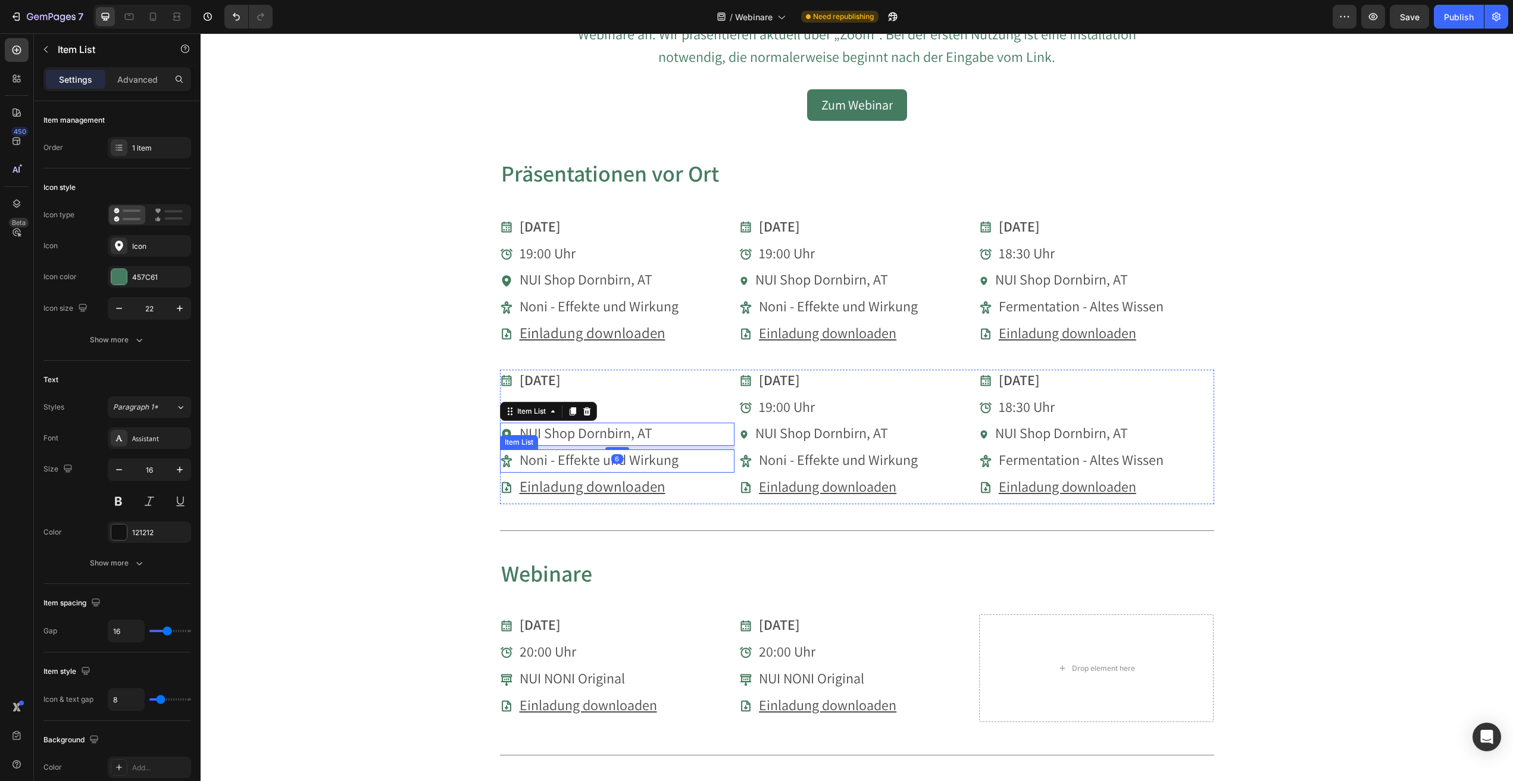
click at [558, 452] on span "Noni - Effekte und Wirkung" at bounding box center [599, 459] width 159 height 19
drag, startPoint x: 217, startPoint y: 383, endPoint x: 597, endPoint y: 455, distance: 386.0
click at [597, 455] on span "Noni - Effekte und Wirkung" at bounding box center [599, 459] width 159 height 19
click at [665, 483] on div "Einladung downloaden" at bounding box center [617, 487] width 235 height 23
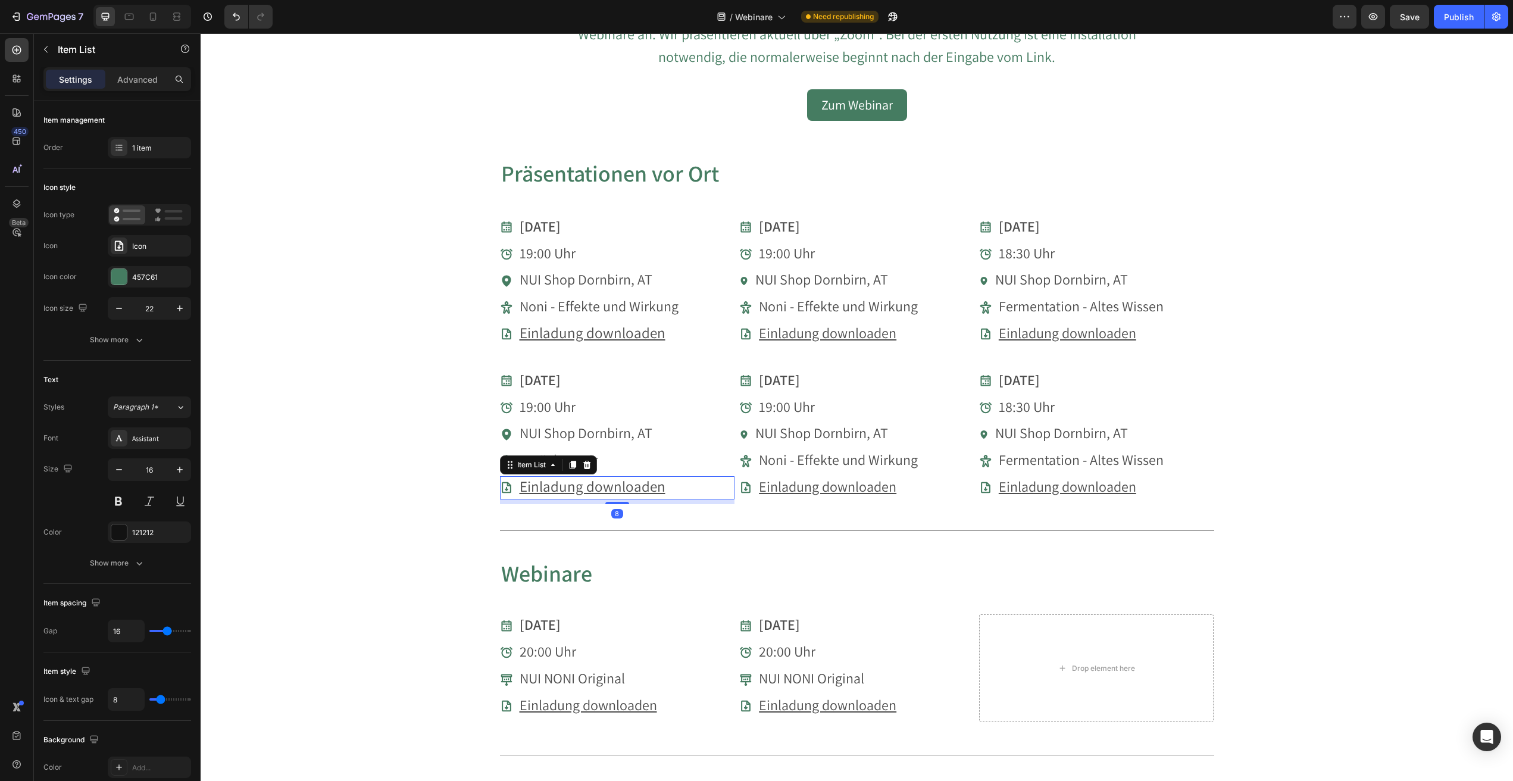
click at [640, 482] on u "Einladung downloaden" at bounding box center [593, 486] width 146 height 20
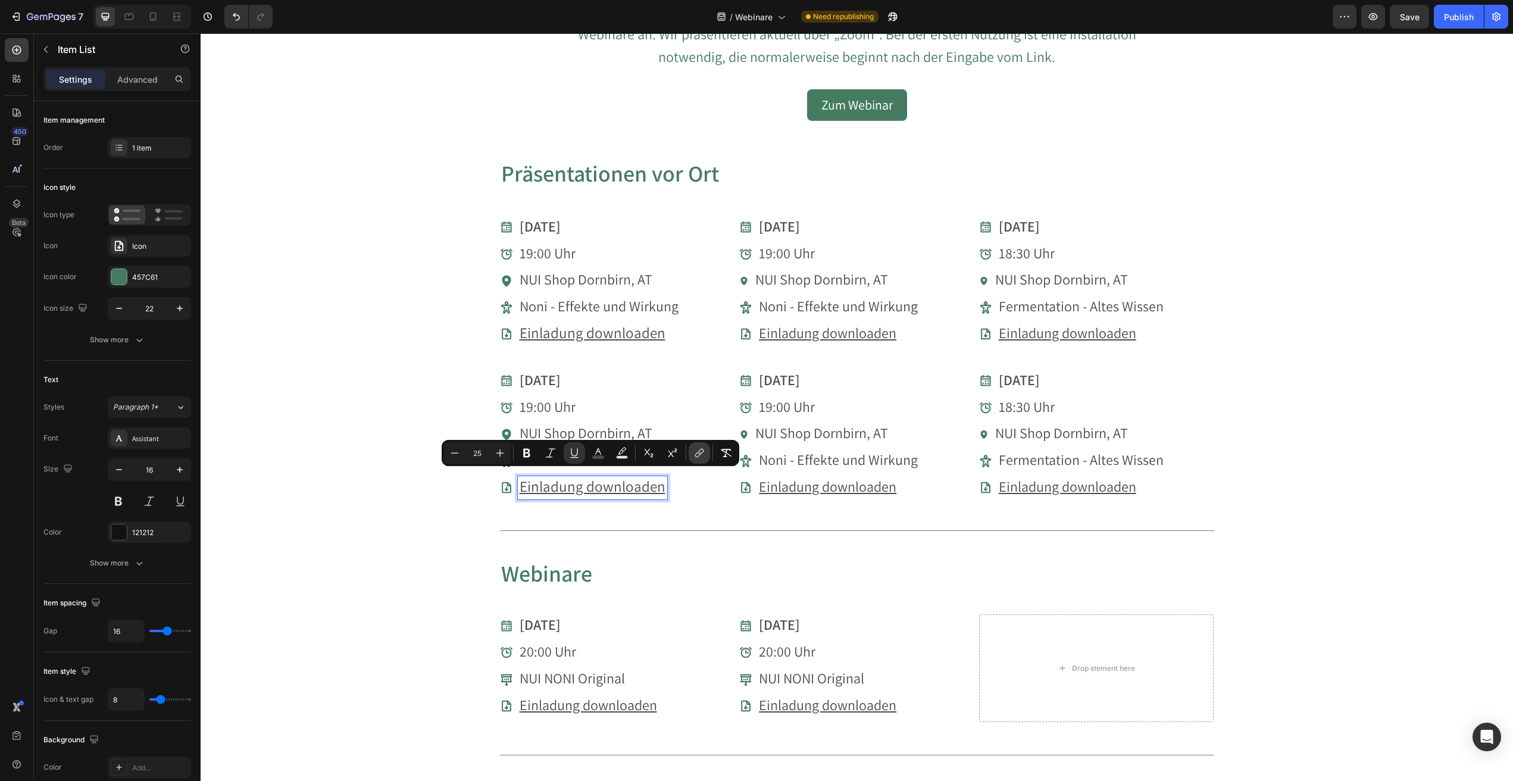
click at [700, 454] on icon "Editor contextual toolbar" at bounding box center [700, 453] width 12 height 12
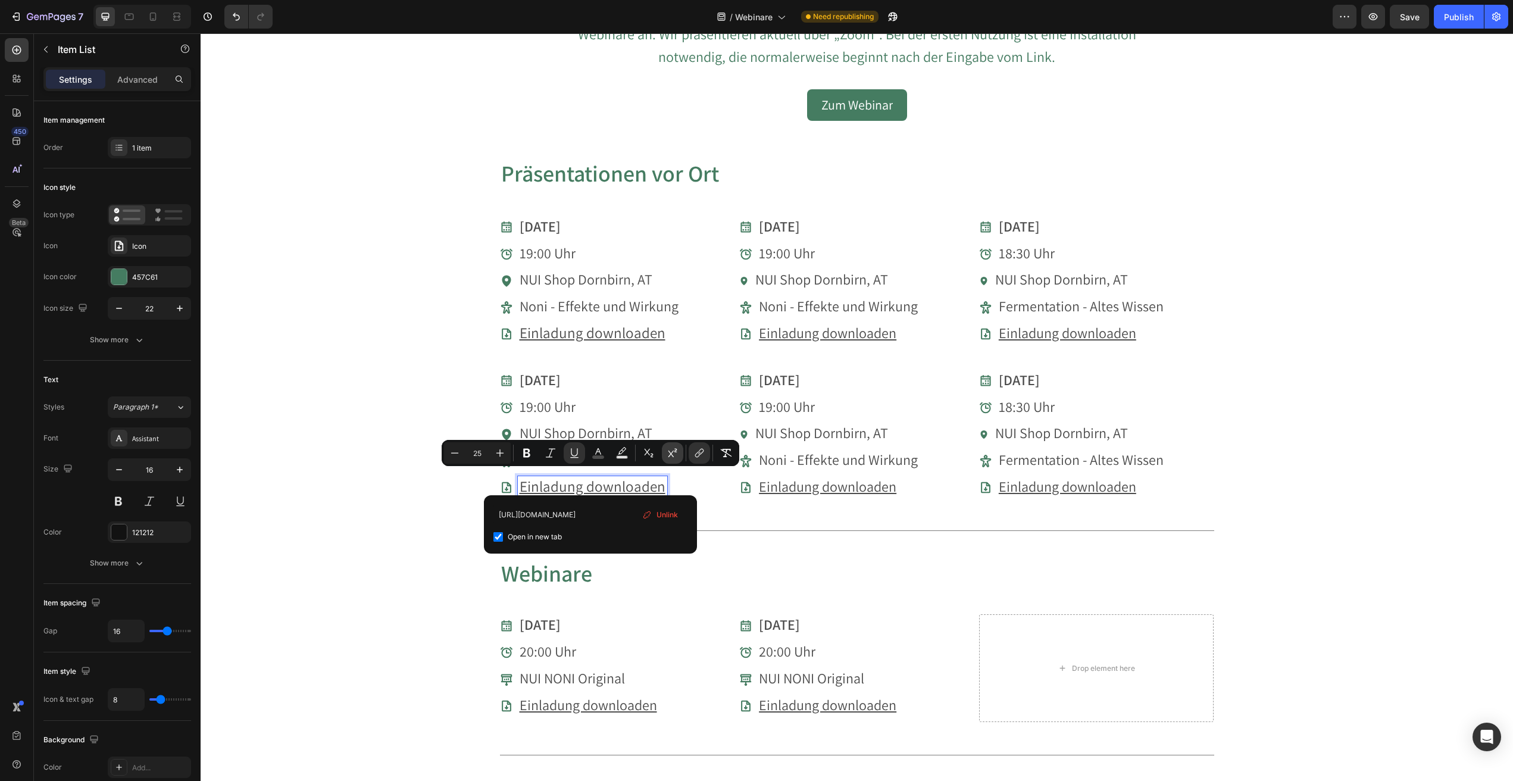
scroll to position [0, 135]
click at [664, 515] on span "Unlink" at bounding box center [667, 514] width 21 height 13
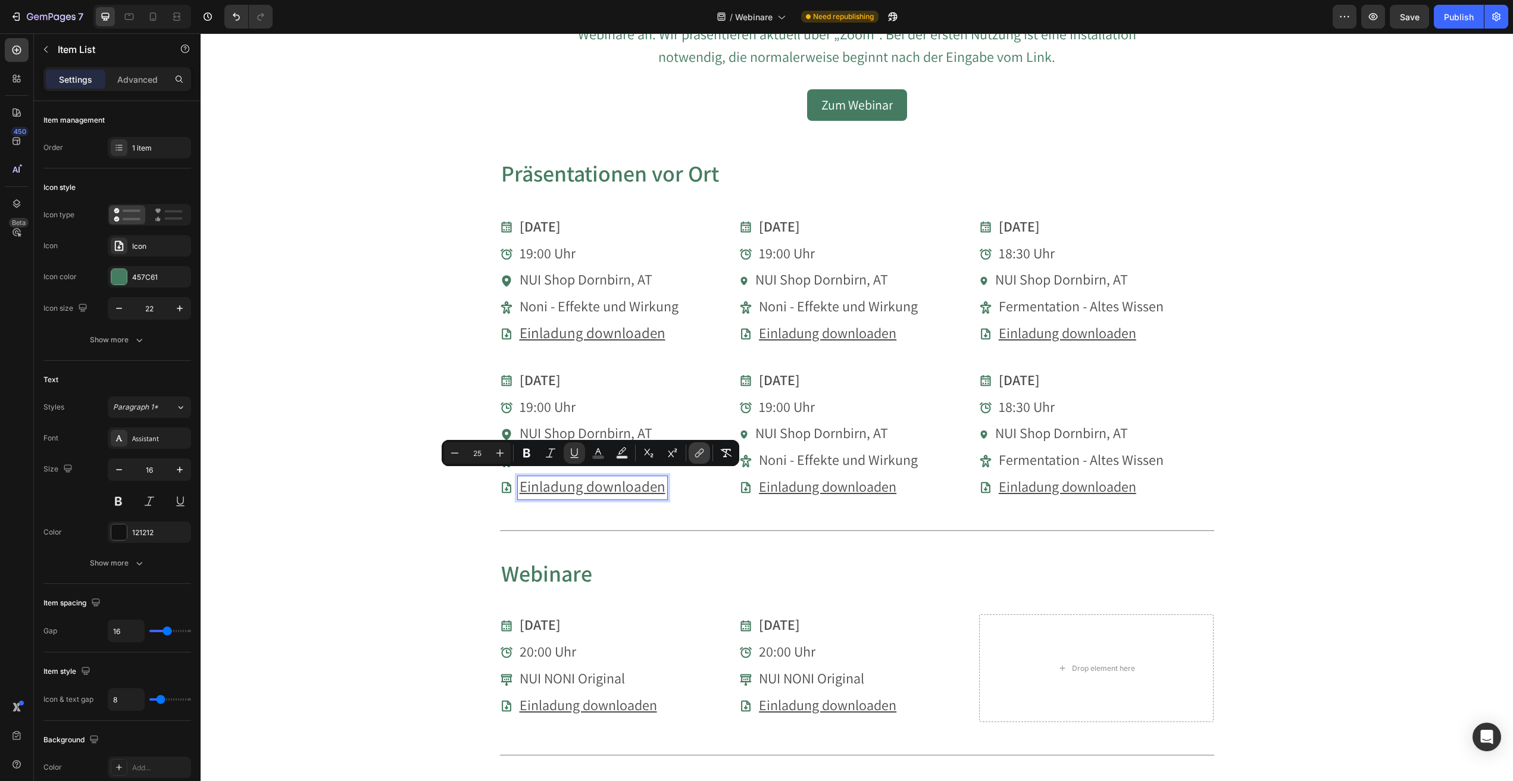
click at [700, 449] on icon "Editor contextual toolbar" at bounding box center [700, 453] width 12 height 12
click at [698, 453] on icon "Editor contextual toolbar" at bounding box center [700, 453] width 12 height 12
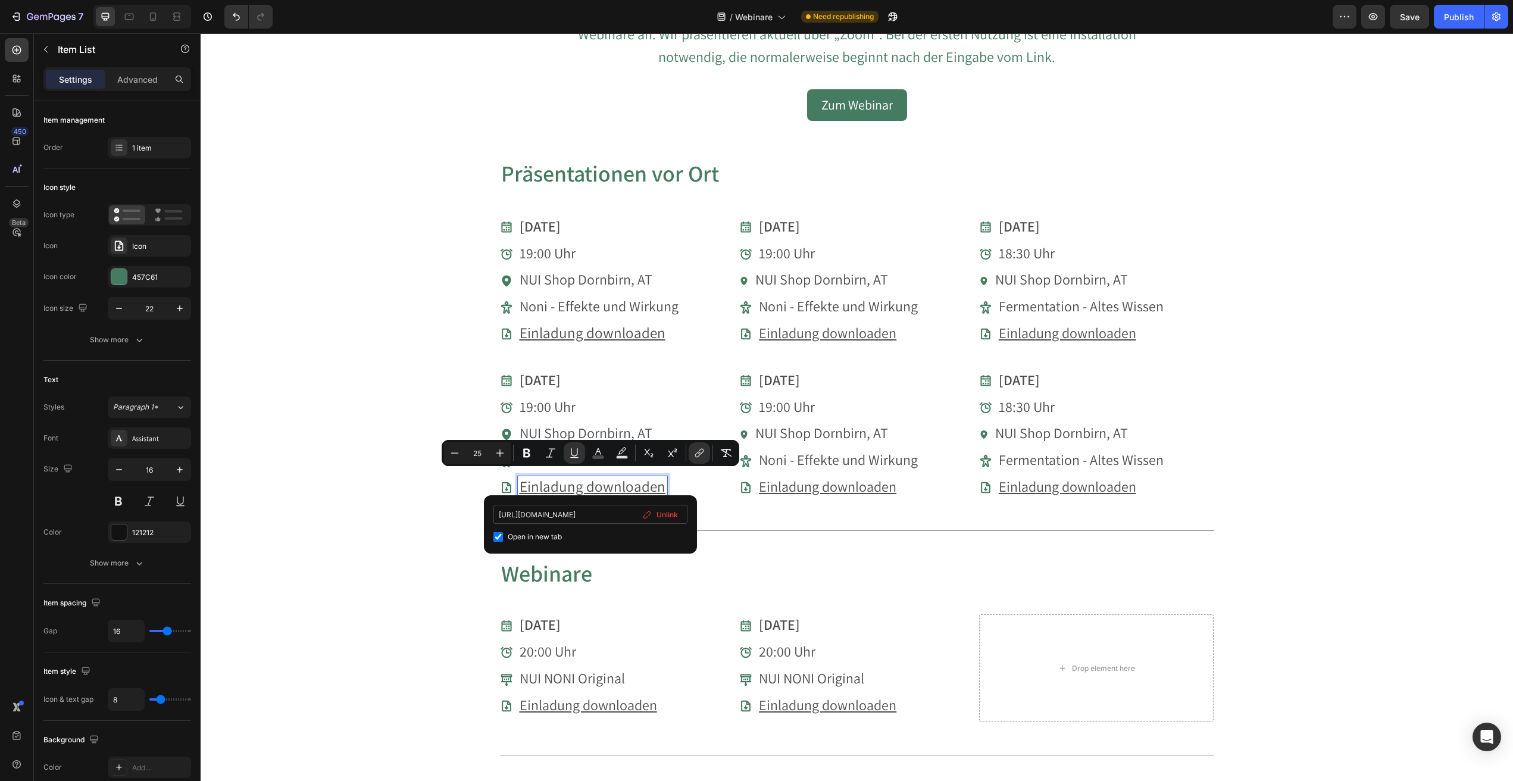
type input "[URL][DOMAIN_NAME]"
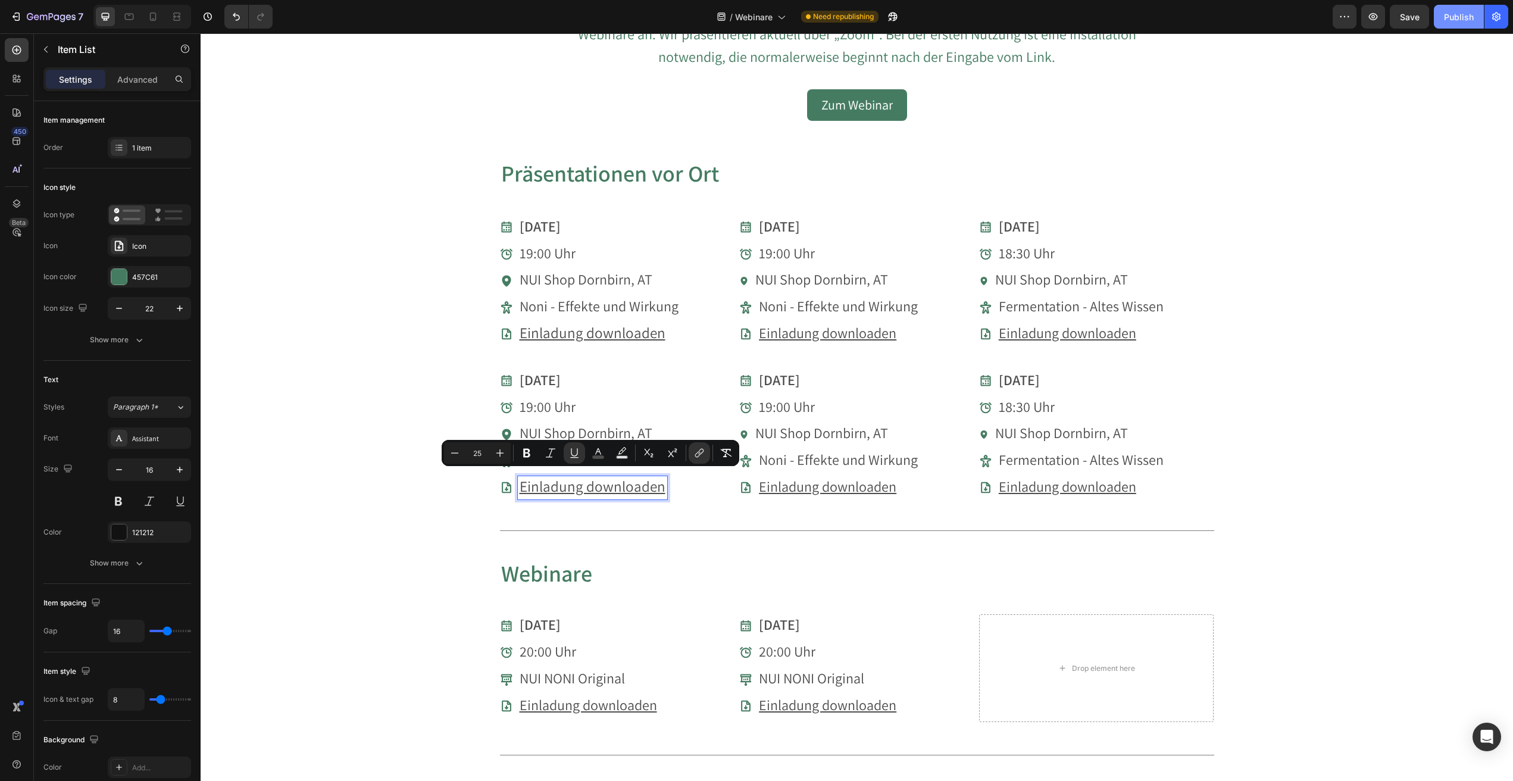
click at [1469, 23] on button "Publish" at bounding box center [1459, 17] width 50 height 24
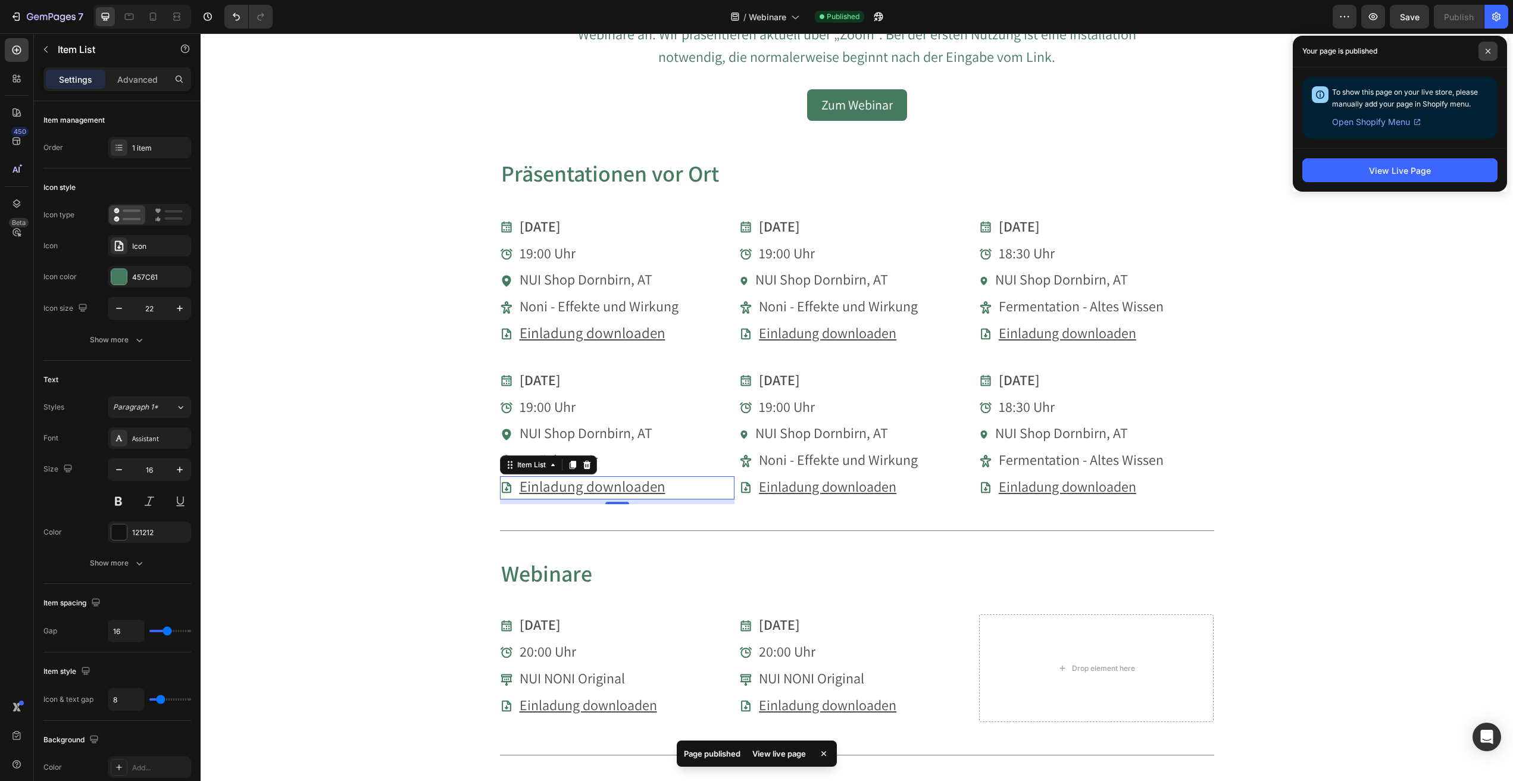
click at [1488, 53] on icon at bounding box center [1488, 51] width 6 height 6
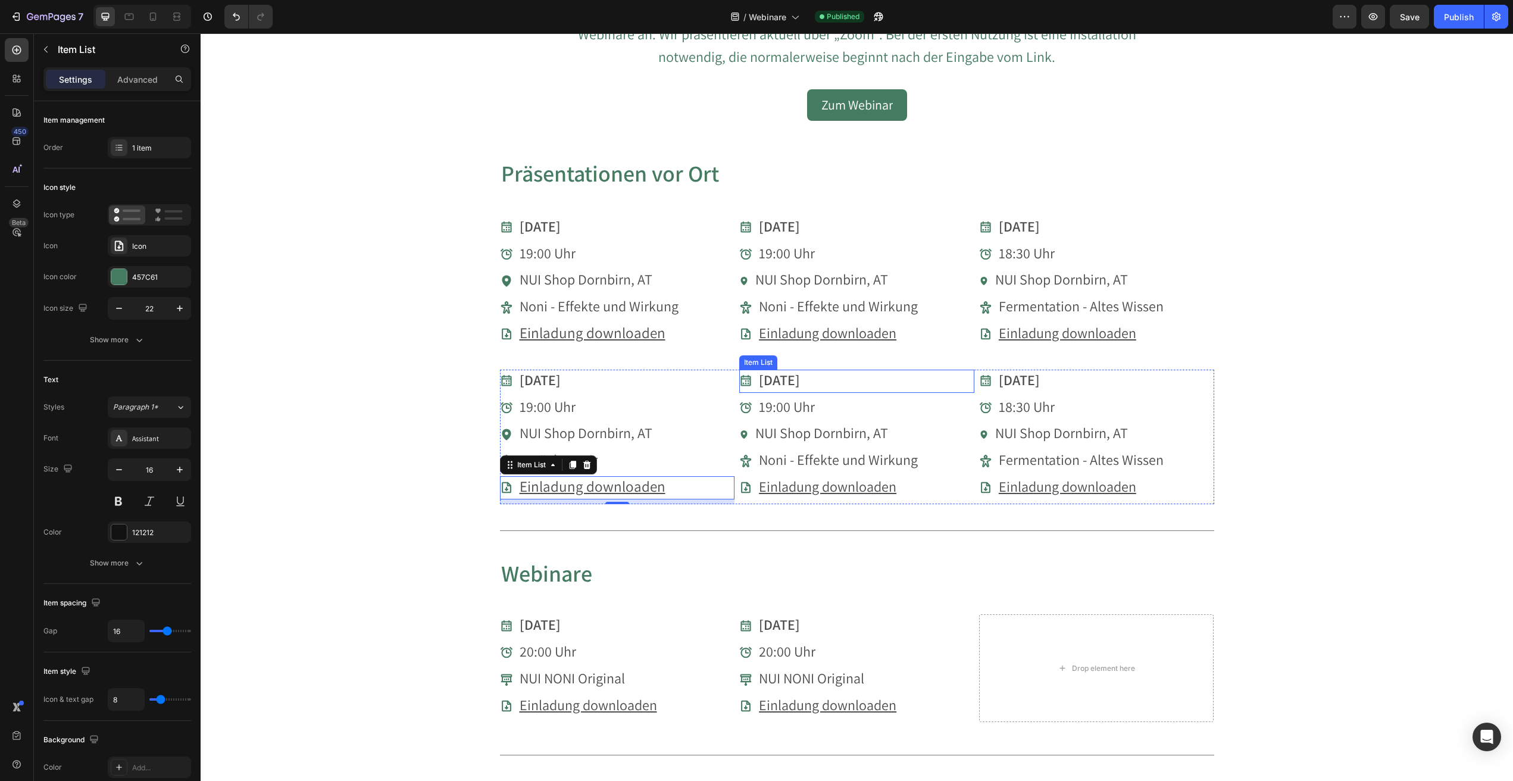
click at [794, 380] on strong "[DATE]" at bounding box center [779, 379] width 41 height 19
click at [780, 377] on strong "[DATE]" at bounding box center [779, 379] width 41 height 19
click at [773, 378] on strong "[DATE]" at bounding box center [779, 379] width 41 height 19
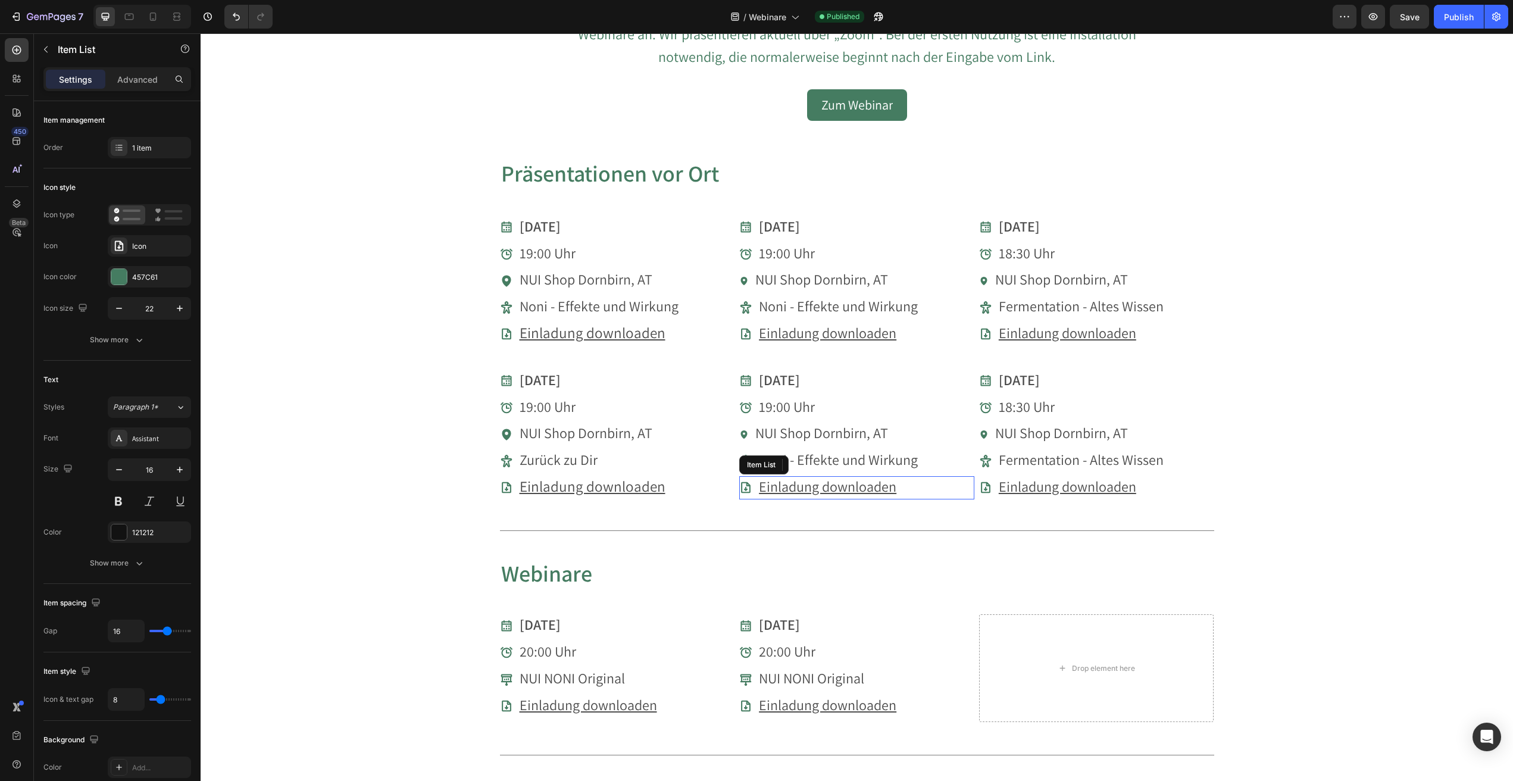
click at [904, 480] on div "Einladung downloaden" at bounding box center [856, 487] width 235 height 23
click at [886, 483] on u "Einladung downloaden" at bounding box center [828, 486] width 138 height 19
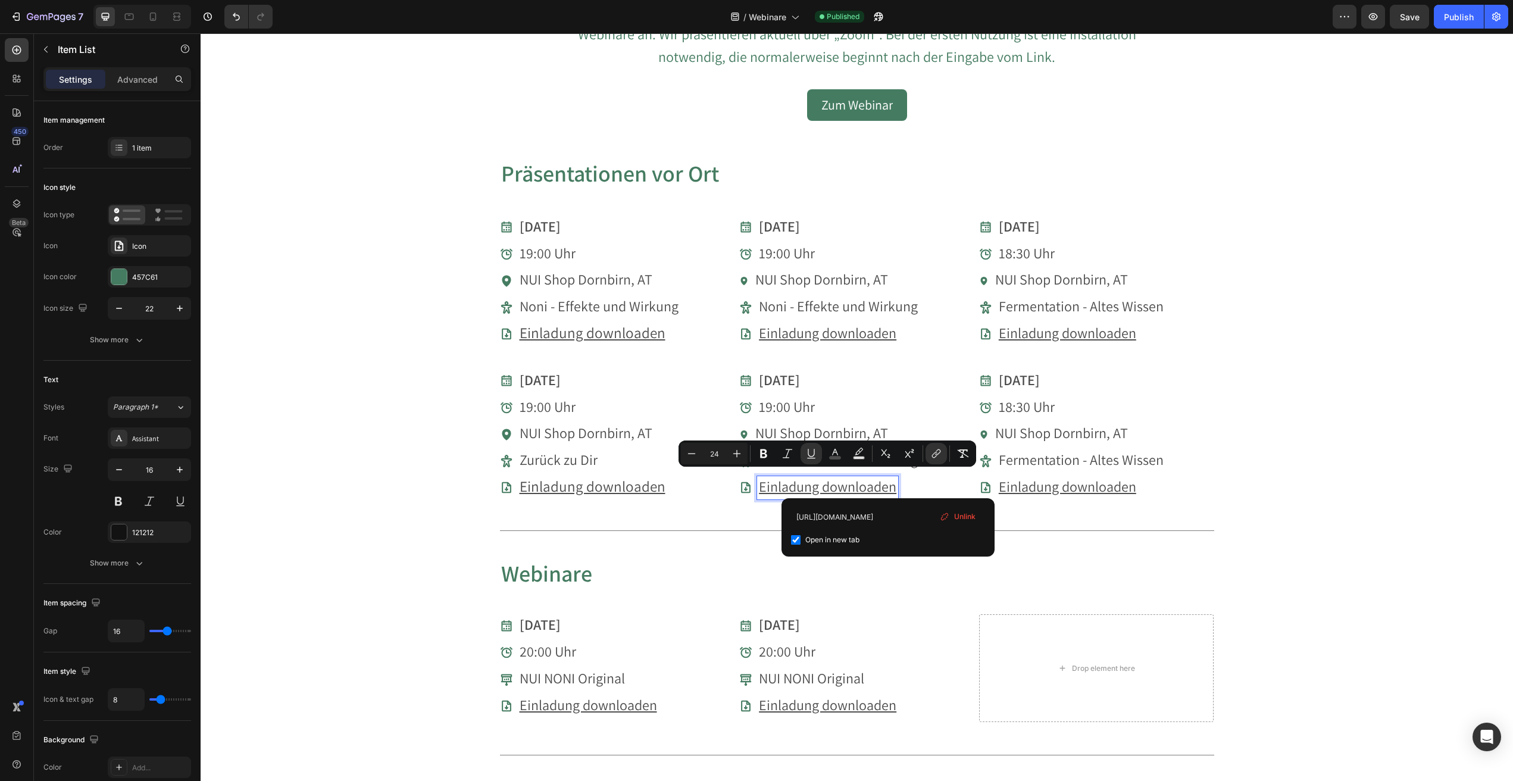
click at [960, 513] on span "Unlink" at bounding box center [964, 516] width 21 height 11
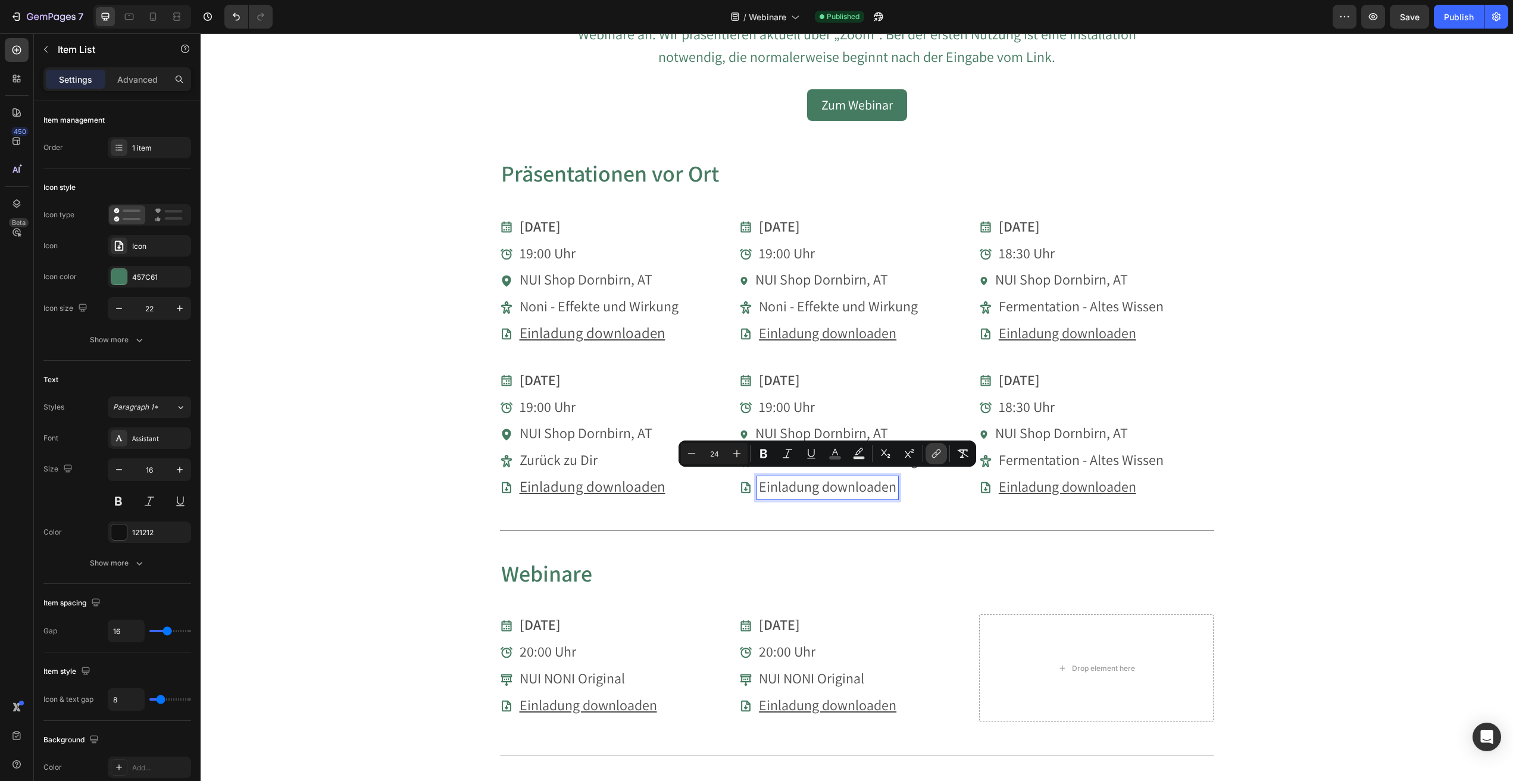
click at [934, 454] on icon "Editor contextual toolbar" at bounding box center [934, 455] width 5 height 6
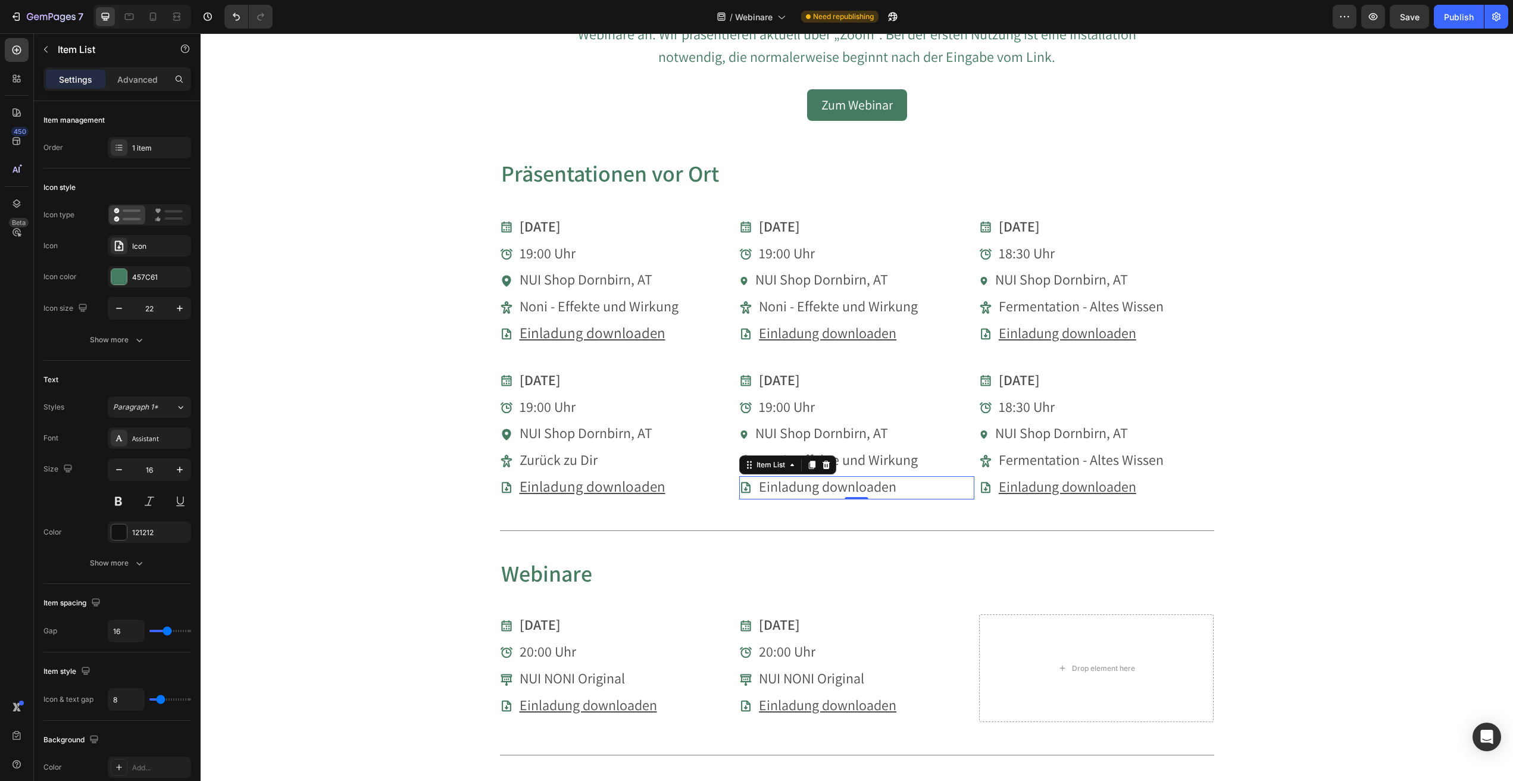
click at [887, 482] on span "Einladung downloaden" at bounding box center [828, 486] width 138 height 19
click at [933, 454] on icon "Editor contextual toolbar" at bounding box center [937, 454] width 12 height 12
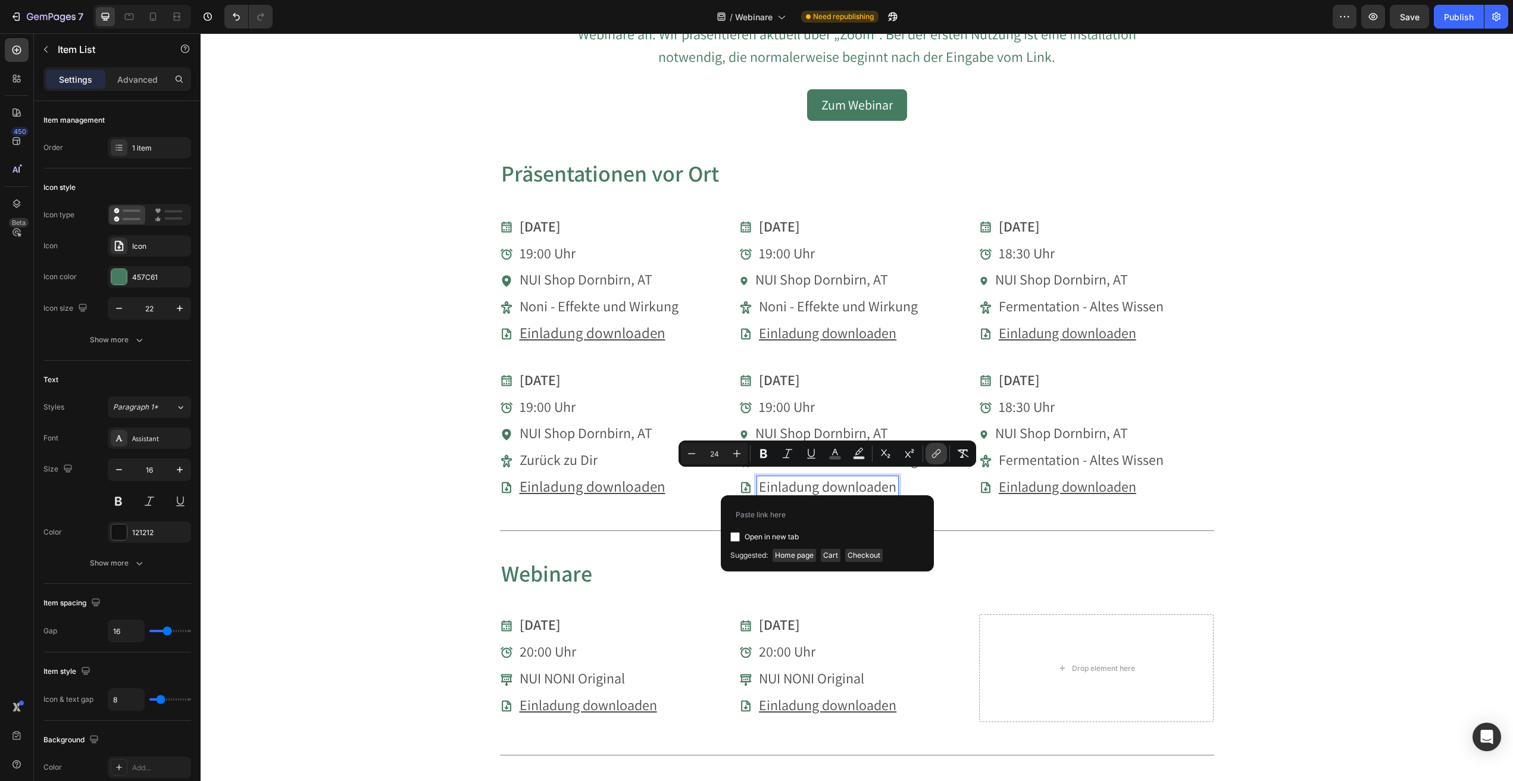
type input "[URL][DOMAIN_NAME]"
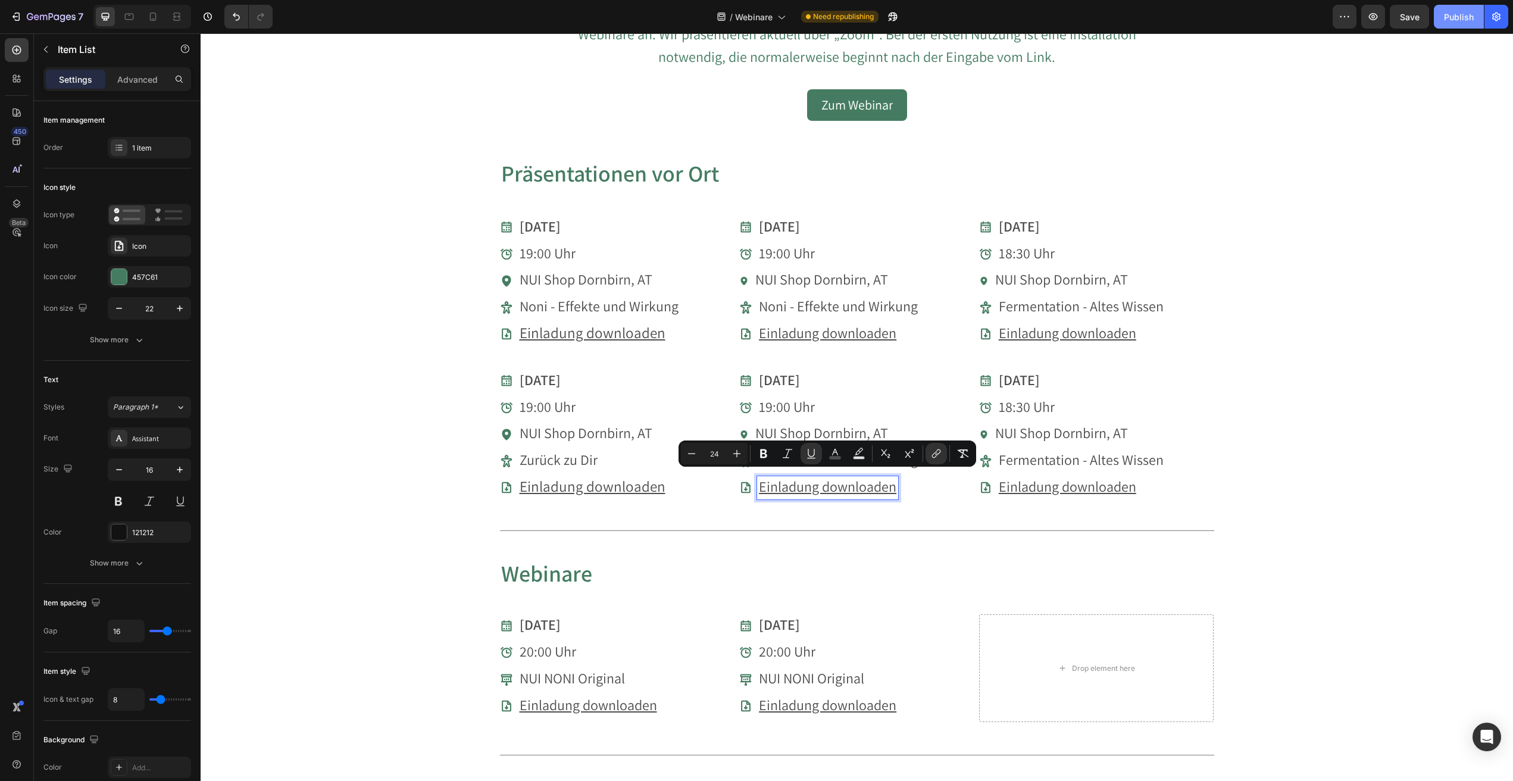
click at [1470, 18] on div "Publish" at bounding box center [1459, 17] width 30 height 13
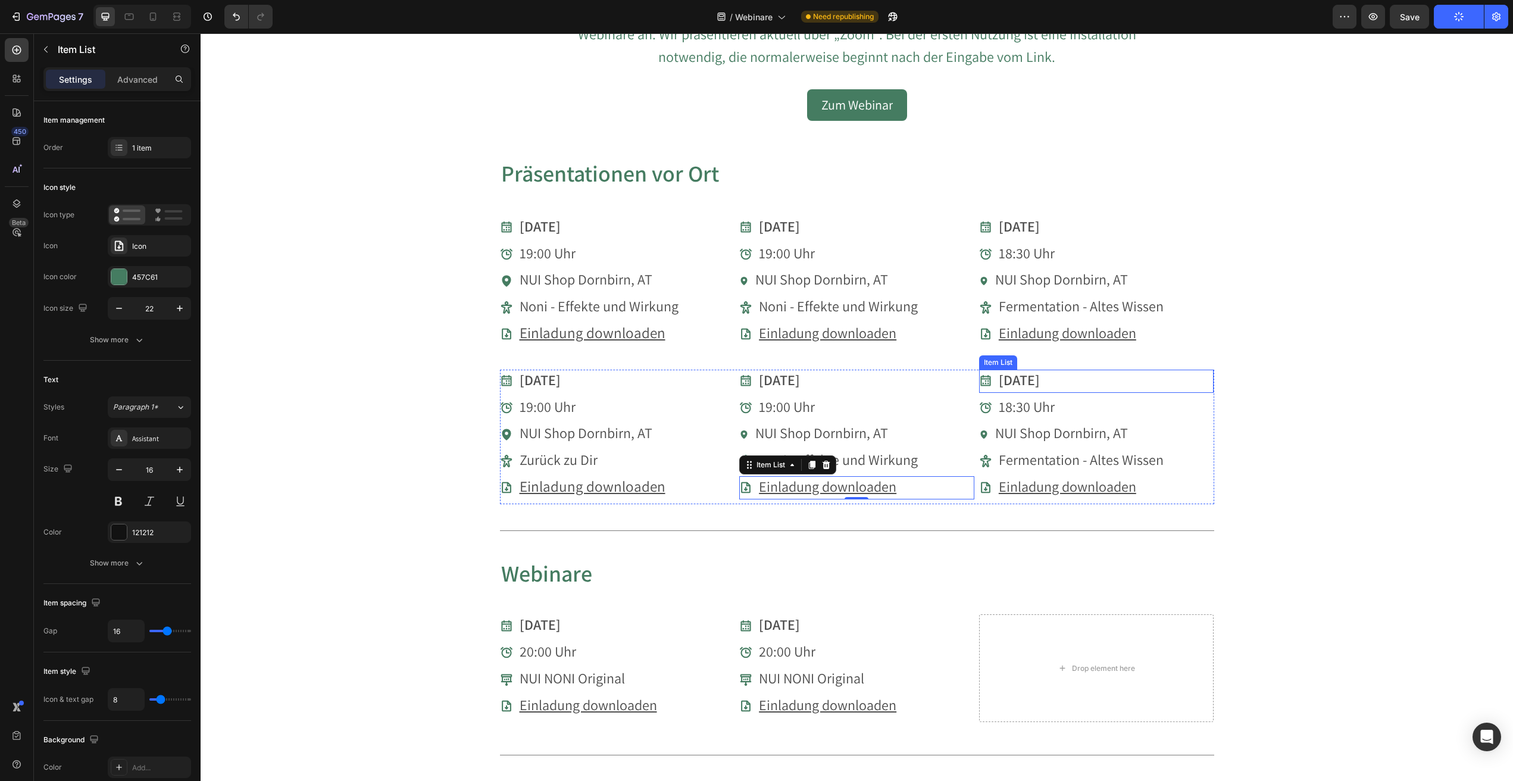
click at [1034, 379] on strong "[DATE]" at bounding box center [1019, 379] width 41 height 19
click at [1017, 378] on strong "[DATE]" at bounding box center [1019, 379] width 41 height 19
click at [1009, 378] on strong "[DATE]" at bounding box center [1019, 379] width 41 height 19
click at [1010, 380] on strong "[DATE]" at bounding box center [1019, 379] width 41 height 19
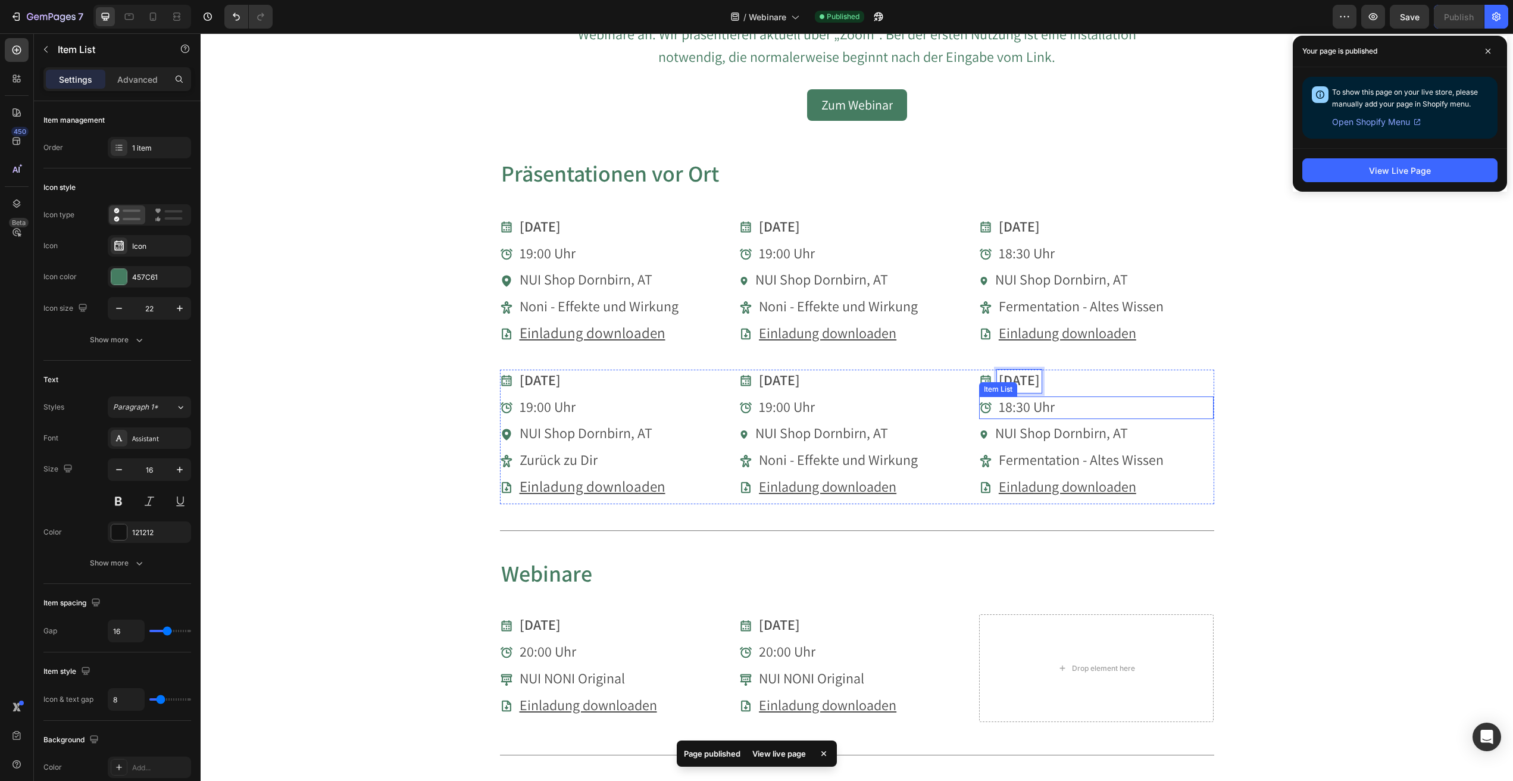
click at [1018, 405] on span "18:30 Uhr" at bounding box center [1027, 406] width 56 height 19
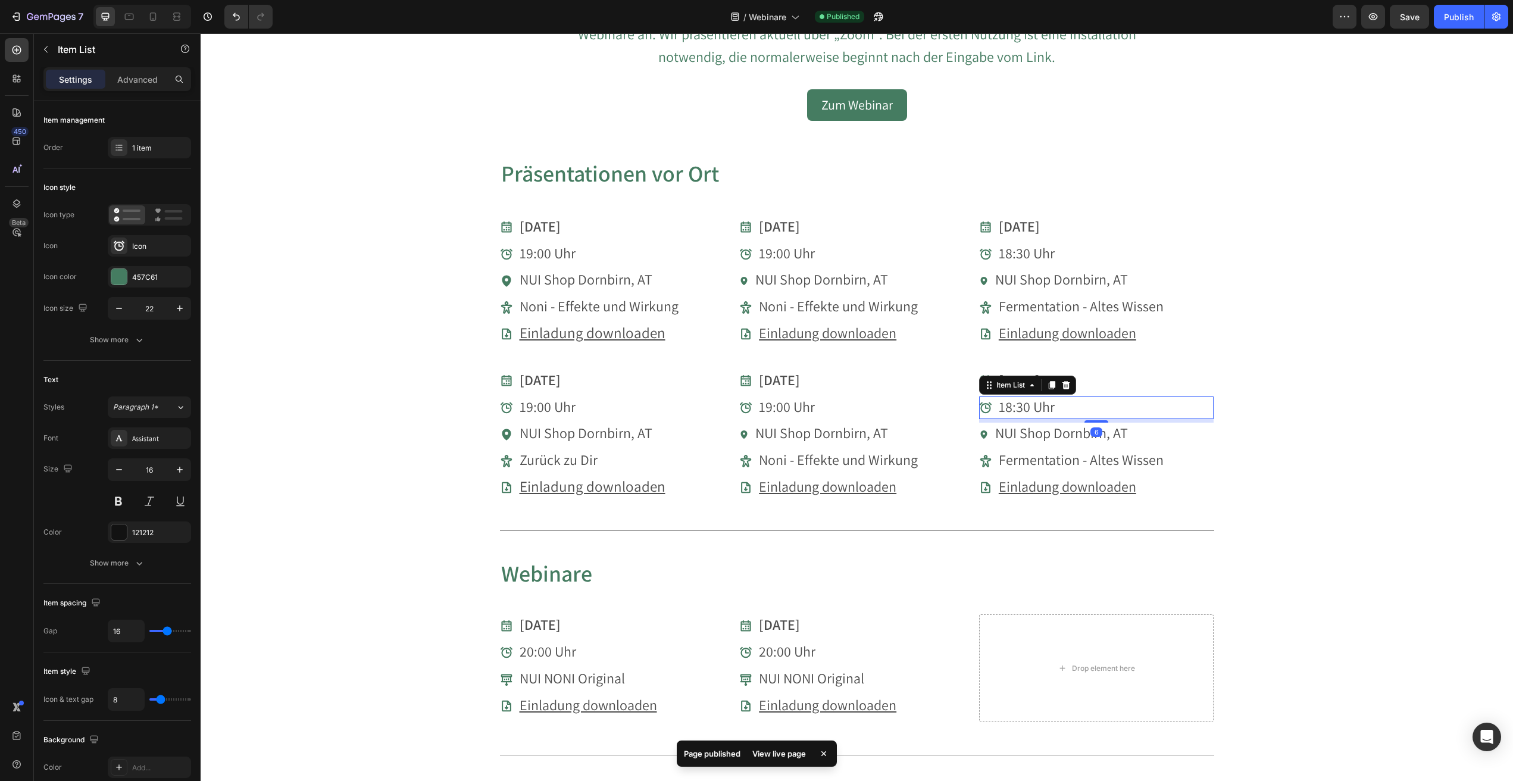
click at [1013, 405] on span "18:30 Uhr" at bounding box center [1027, 406] width 56 height 19
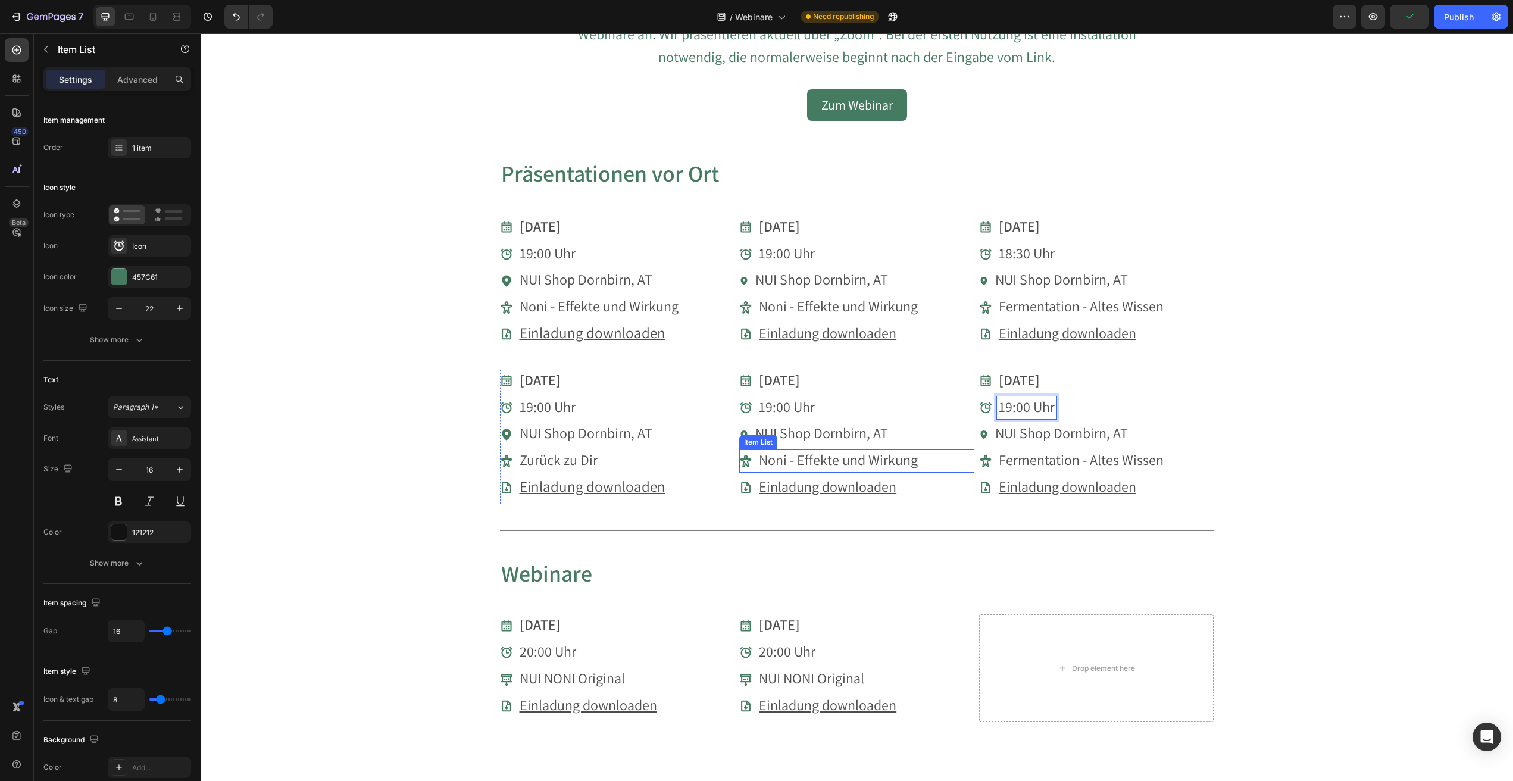
click at [901, 454] on span "Noni - Effekte und Wirkung" at bounding box center [838, 459] width 159 height 19
click at [883, 455] on span "Noni - Effekte und Wirkung" at bounding box center [838, 459] width 159 height 19
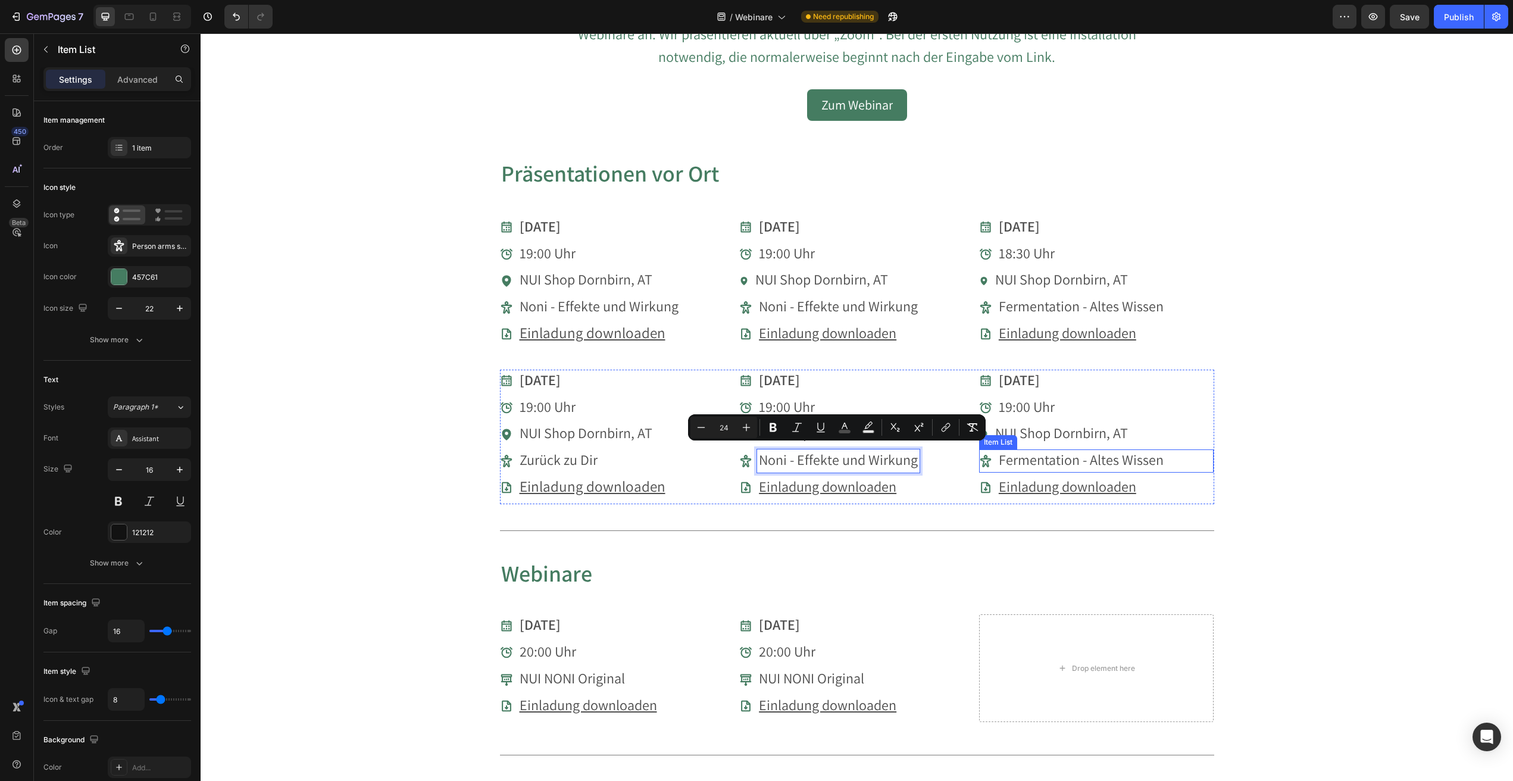
click at [1098, 458] on span "Fermentation - Altes Wissen" at bounding box center [1081, 459] width 165 height 19
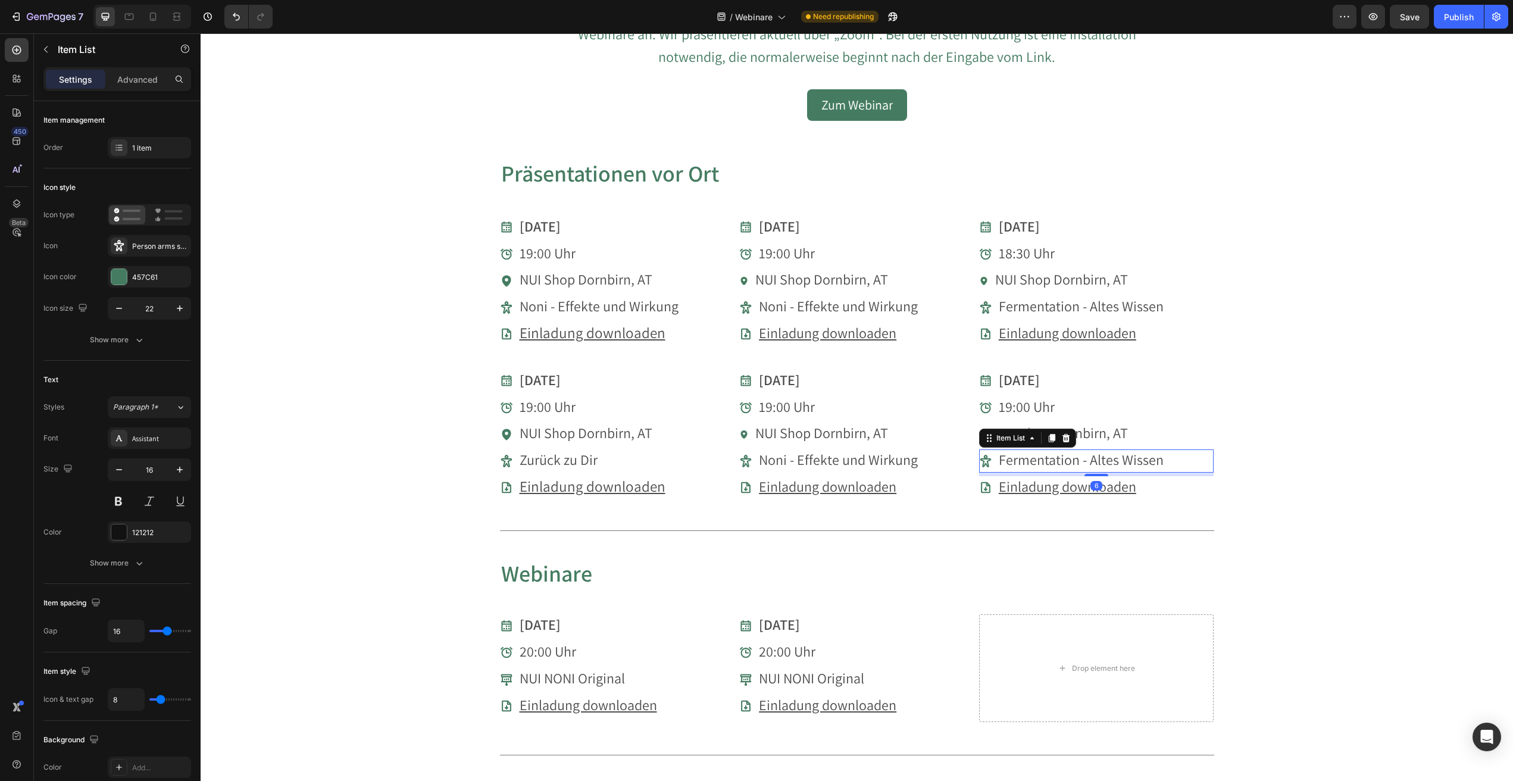
click at [1089, 457] on span "Fermentation - Altes Wissen" at bounding box center [1081, 459] width 165 height 19
click at [1117, 483] on u "Einladung downloaden" at bounding box center [1068, 486] width 138 height 19
click at [1106, 482] on u "Einladung downloaden" at bounding box center [1068, 486] width 138 height 19
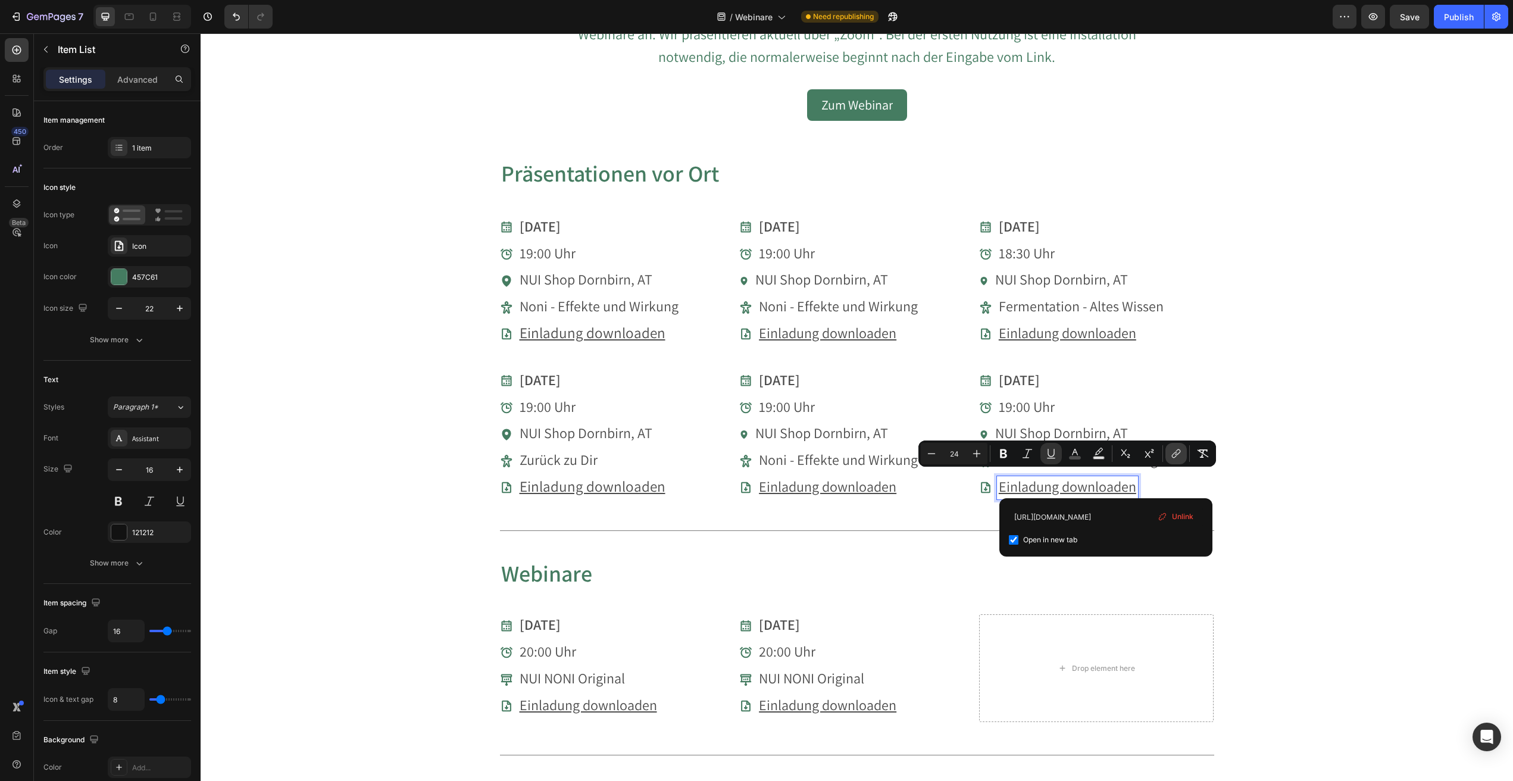
click at [1170, 455] on button "link" at bounding box center [1176, 453] width 21 height 21
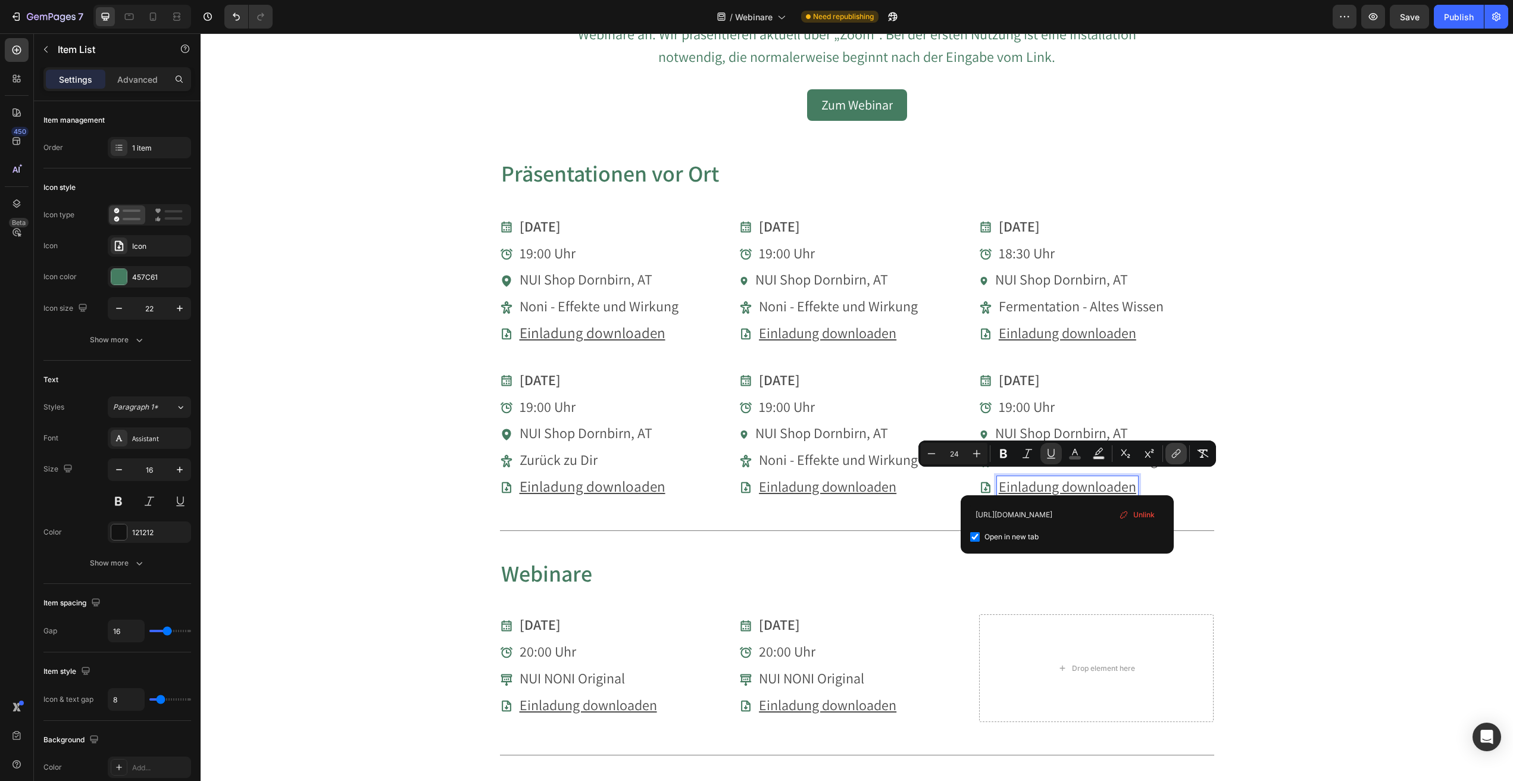
scroll to position [0, 230]
type input "[URL][DOMAIN_NAME]"
click at [1245, 492] on div "Vorträge & Webinare Heading Du möchtest mehr über unsere Produkte erfahren? Seh…" at bounding box center [857, 189] width 1313 height 1610
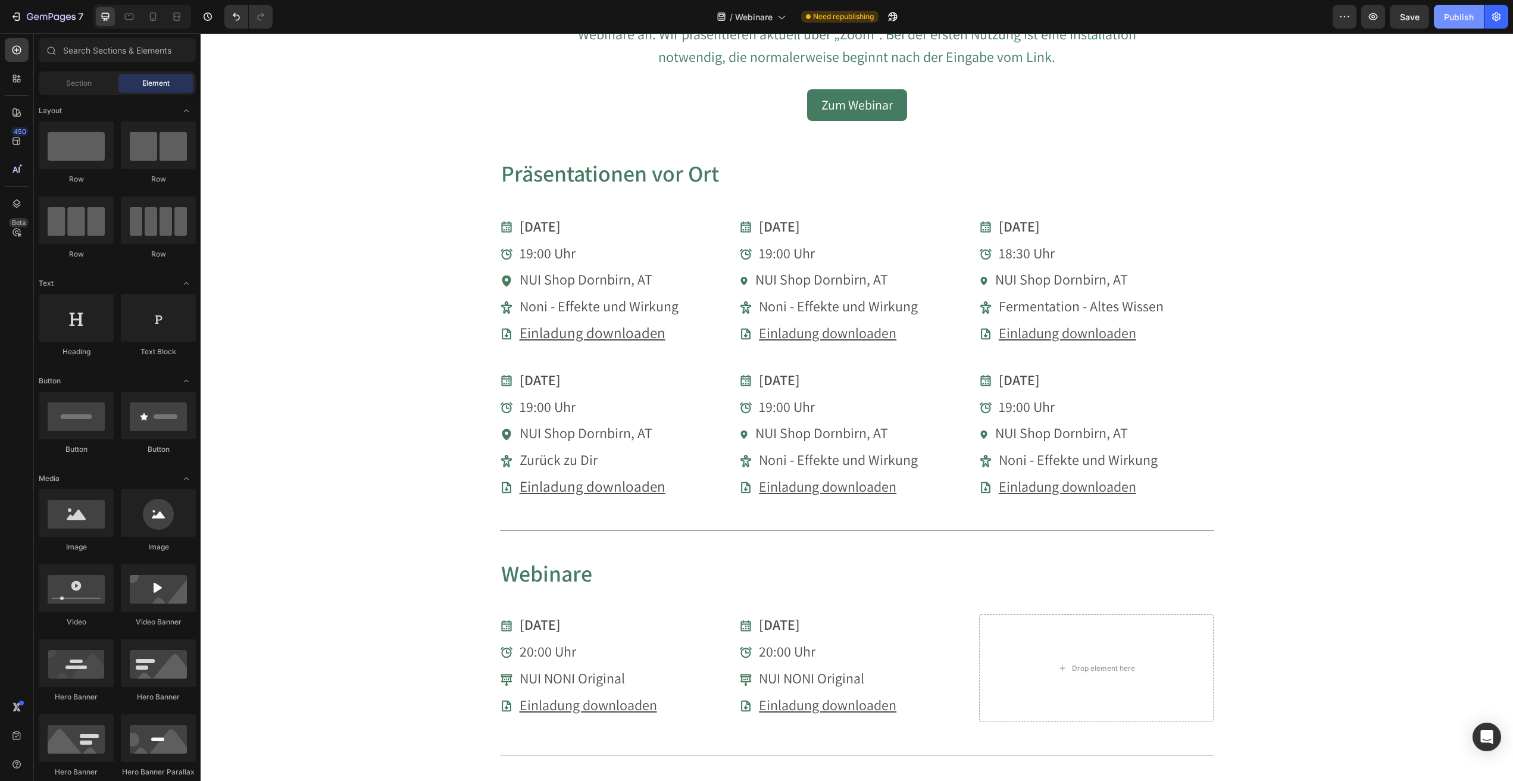
click at [1461, 8] on button "Publish" at bounding box center [1459, 17] width 50 height 24
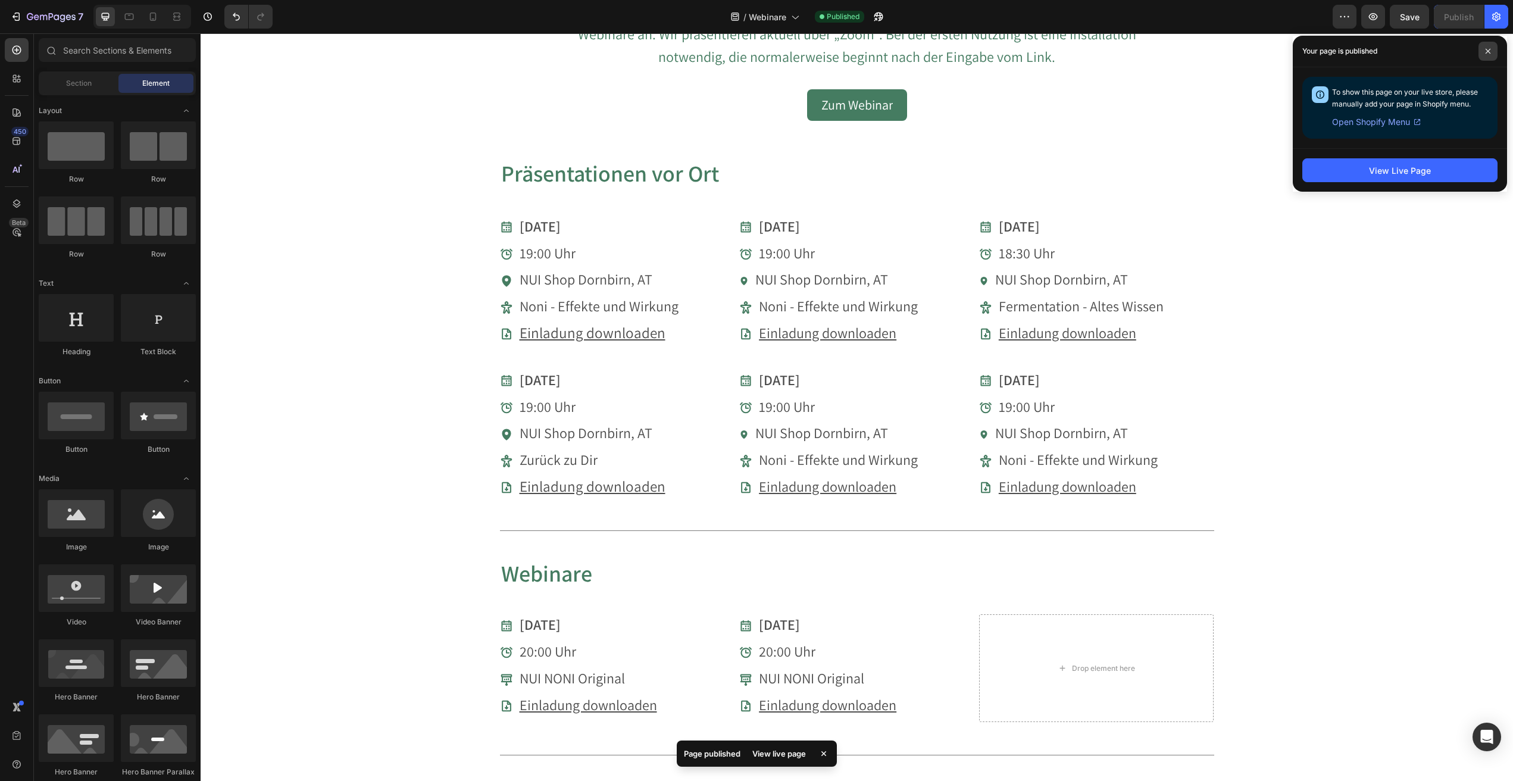
click at [1487, 52] on icon at bounding box center [1488, 51] width 6 height 6
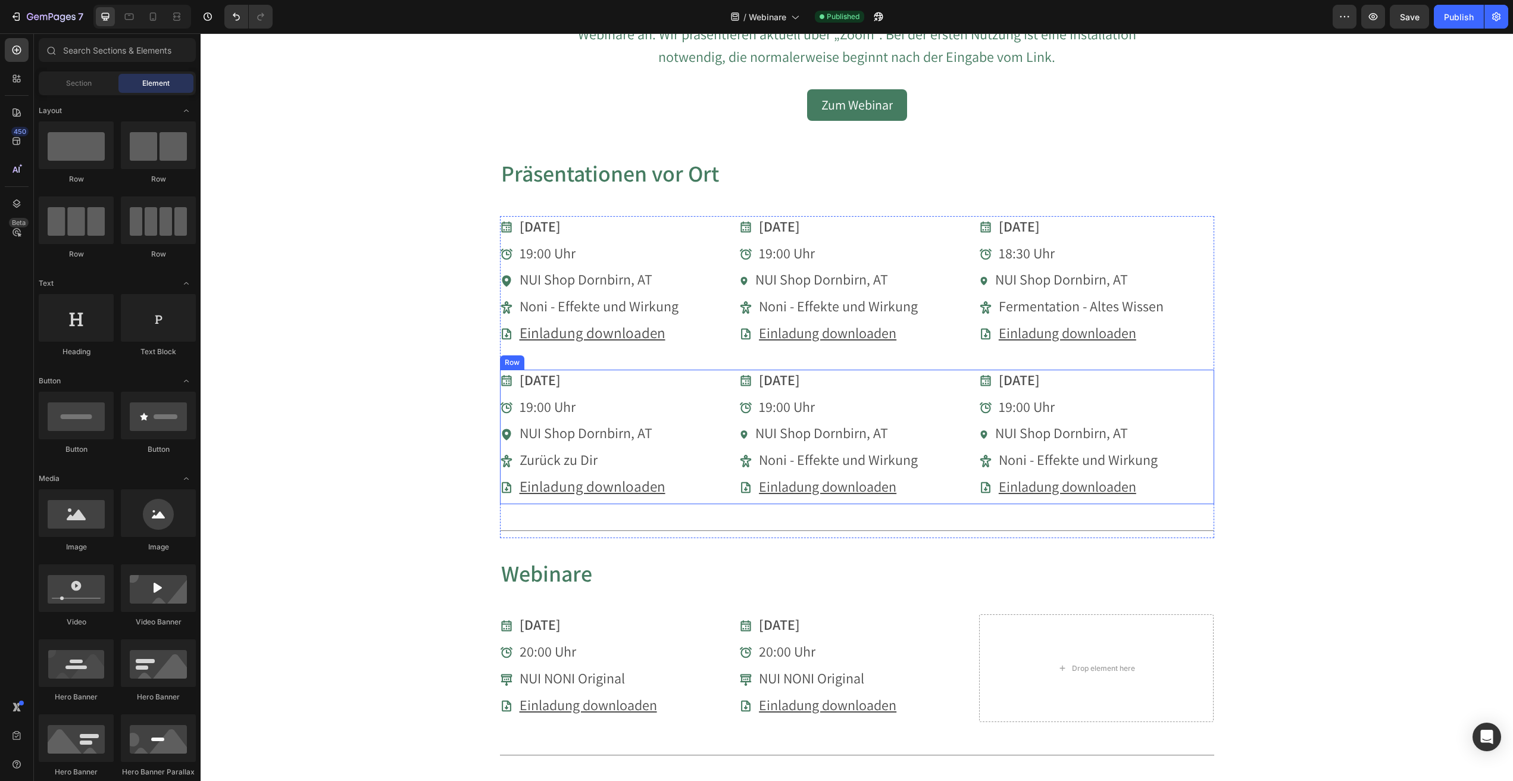
click at [1210, 416] on div "[DATE] Item List 19:00 Uhr Item List NUI Shop Dornbirn, AT Item List Noni - Eff…" at bounding box center [1096, 437] width 235 height 135
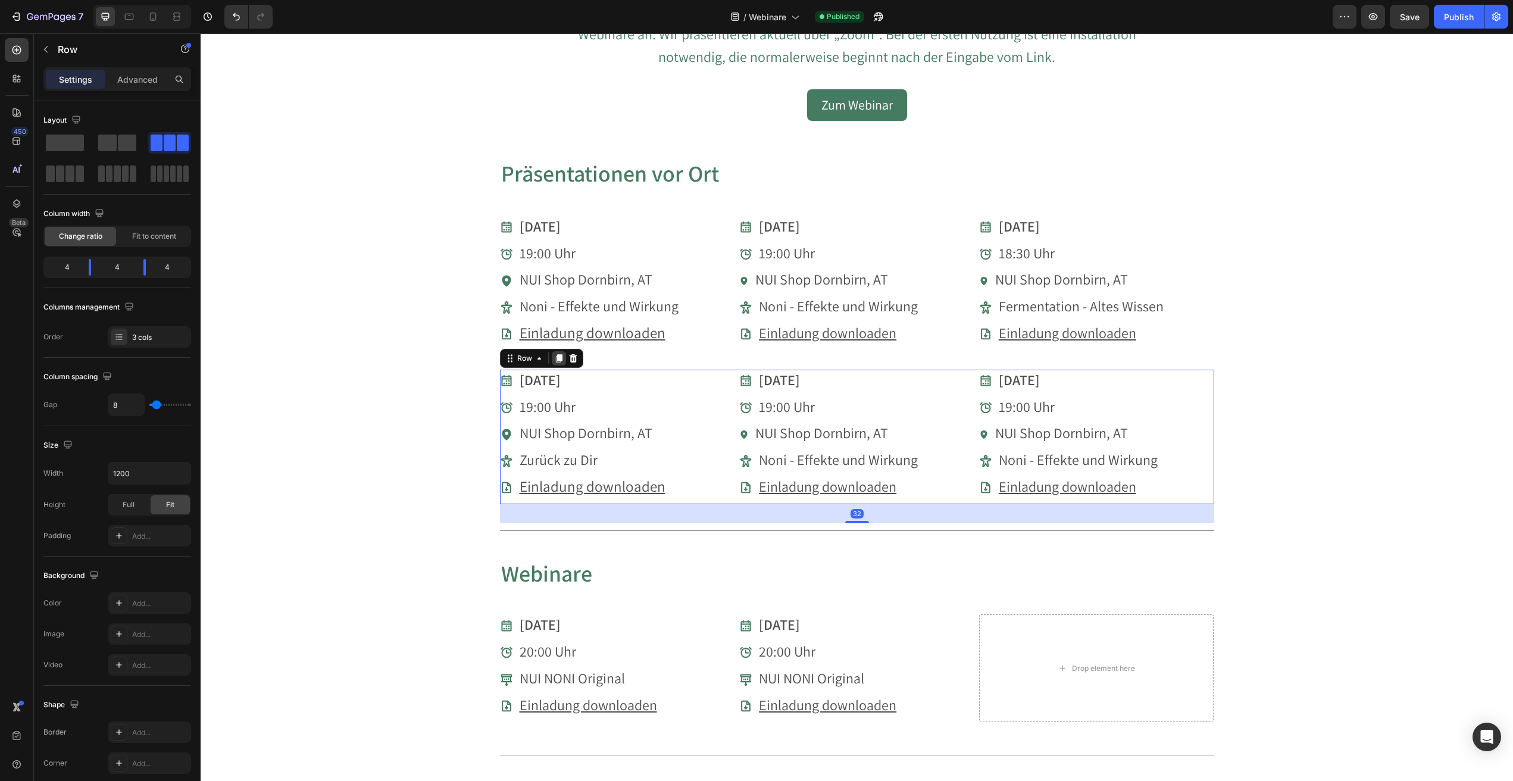
click at [557, 354] on icon at bounding box center [558, 358] width 7 height 8
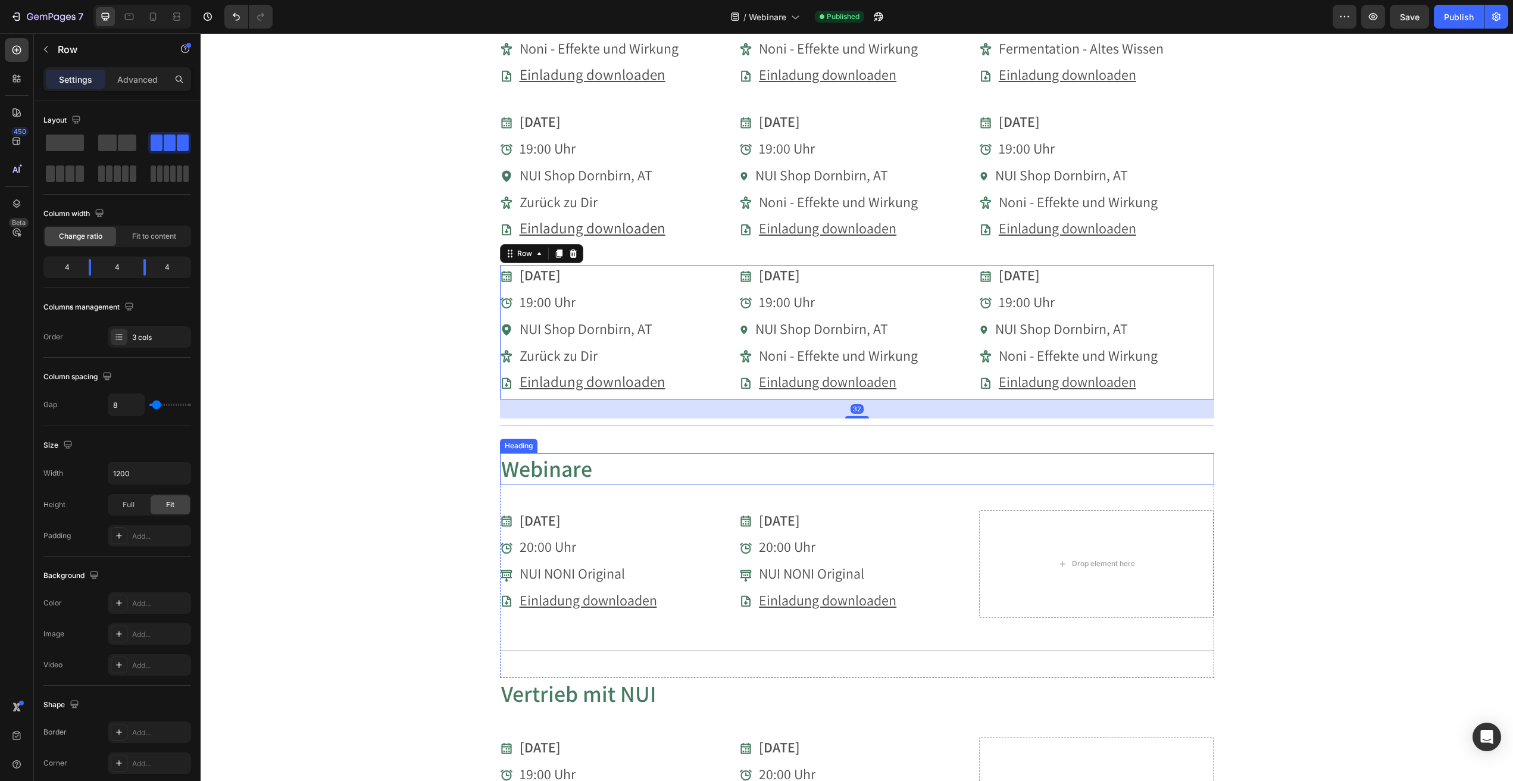
scroll to position [935, 0]
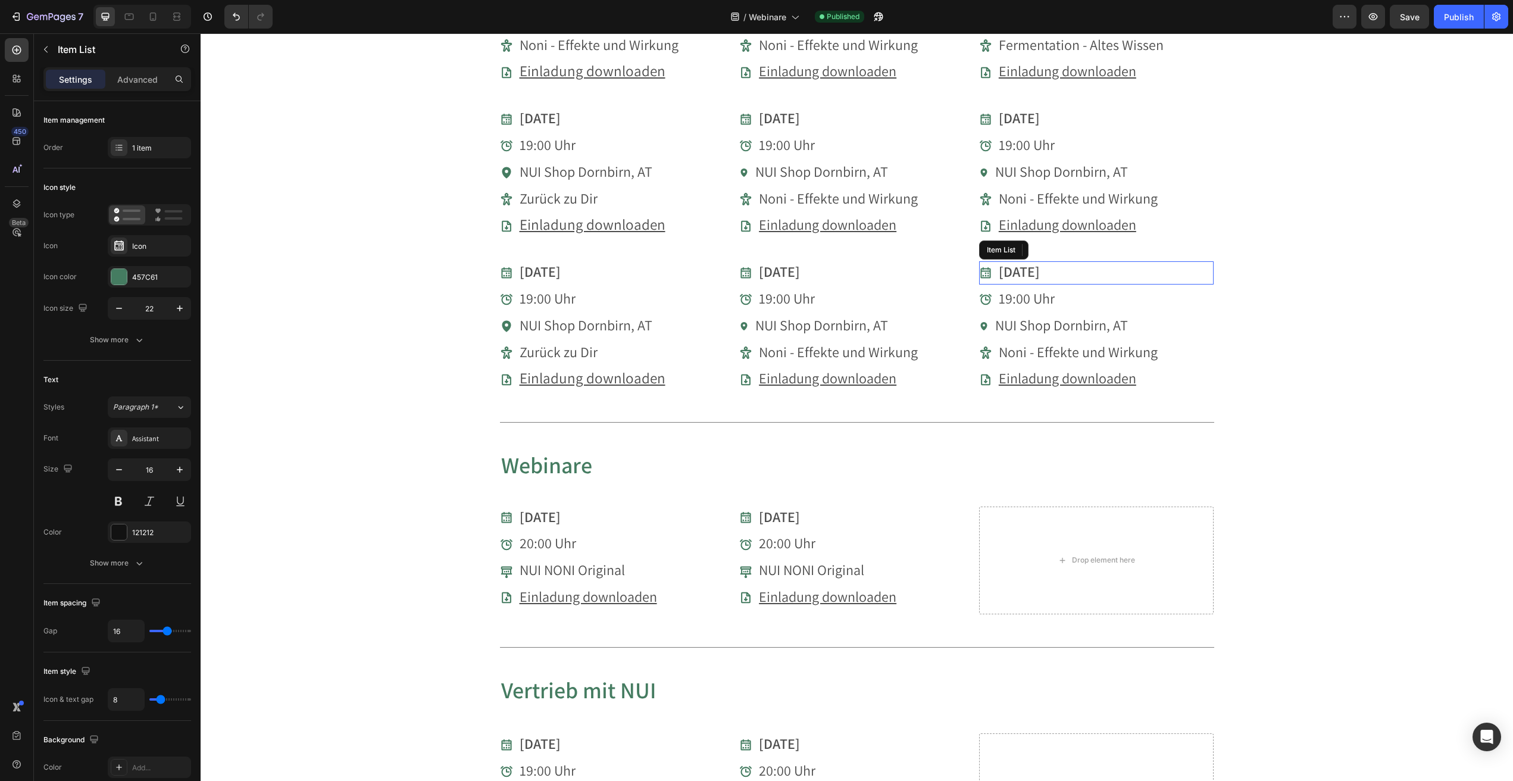
click at [1012, 264] on strong "[DATE]" at bounding box center [1019, 271] width 41 height 19
click at [1066, 245] on icon at bounding box center [1066, 250] width 10 height 10
drag, startPoint x: 1059, startPoint y: 268, endPoint x: 1100, endPoint y: 266, distance: 41.1
click at [1059, 267] on div "19:00 Uhr" at bounding box center [1096, 272] width 235 height 23
drag, startPoint x: 1066, startPoint y: 246, endPoint x: 1074, endPoint y: 254, distance: 11.8
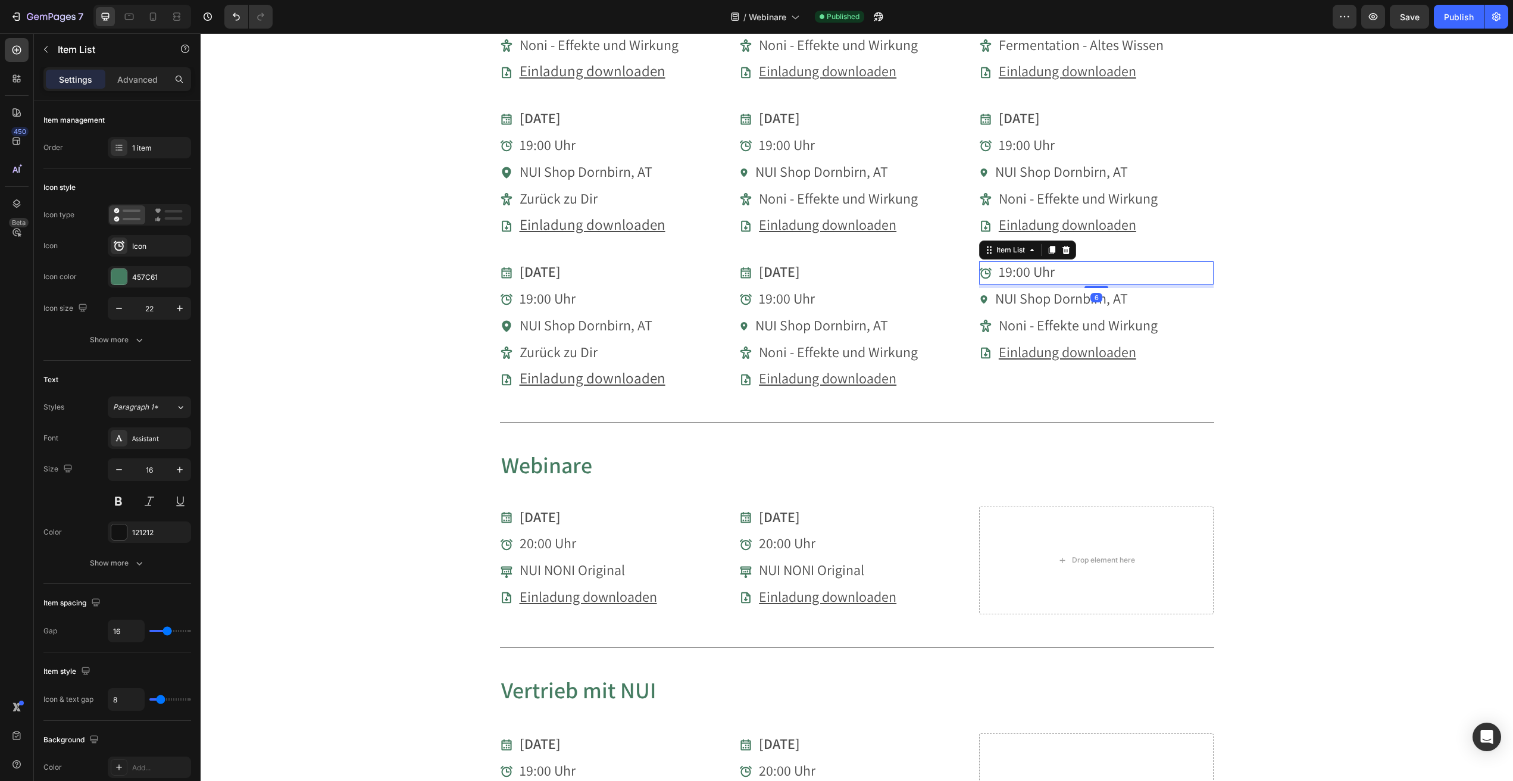
click at [1066, 246] on icon at bounding box center [1066, 250] width 10 height 10
drag, startPoint x: 1129, startPoint y: 268, endPoint x: 1047, endPoint y: 263, distance: 82.3
click at [1129, 267] on div "NUI Shop Dornbirn, AT" at bounding box center [1062, 272] width 136 height 23
click at [1069, 246] on icon at bounding box center [1066, 250] width 8 height 8
drag, startPoint x: 1125, startPoint y: 270, endPoint x: 1031, endPoint y: 266, distance: 94.8
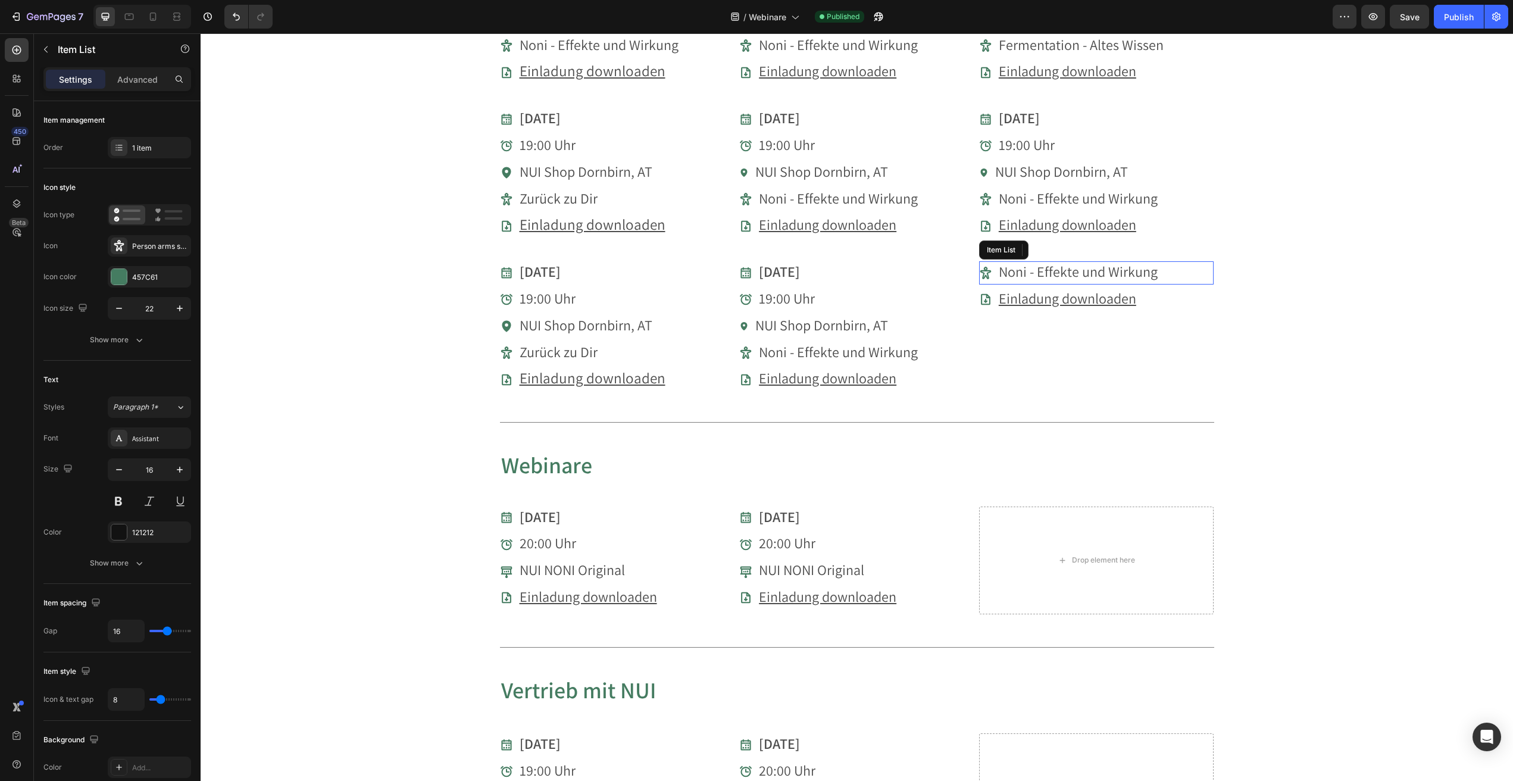
click at [1125, 270] on span "Noni - Effekte und Wirkung" at bounding box center [1078, 271] width 159 height 19
drag, startPoint x: 1067, startPoint y: 242, endPoint x: 1081, endPoint y: 252, distance: 16.7
click at [1067, 246] on icon at bounding box center [1066, 250] width 8 height 8
drag, startPoint x: 1145, startPoint y: 270, endPoint x: 1090, endPoint y: 266, distance: 55.5
click at [1145, 270] on div "Einladung downloaden" at bounding box center [1096, 272] width 235 height 23
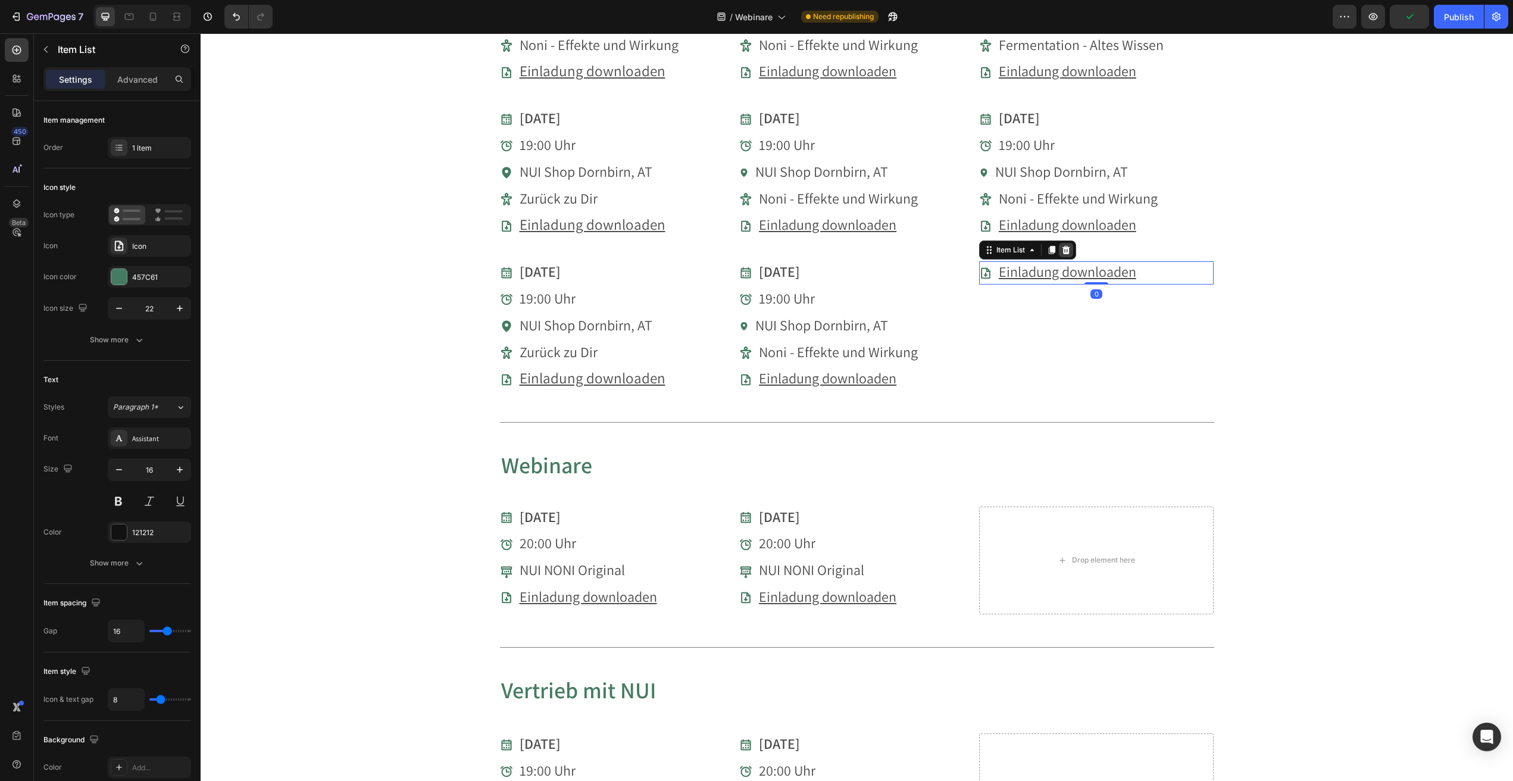
click at [1069, 246] on icon at bounding box center [1066, 250] width 8 height 8
click at [853, 268] on div "[DATE]" at bounding box center [856, 272] width 235 height 23
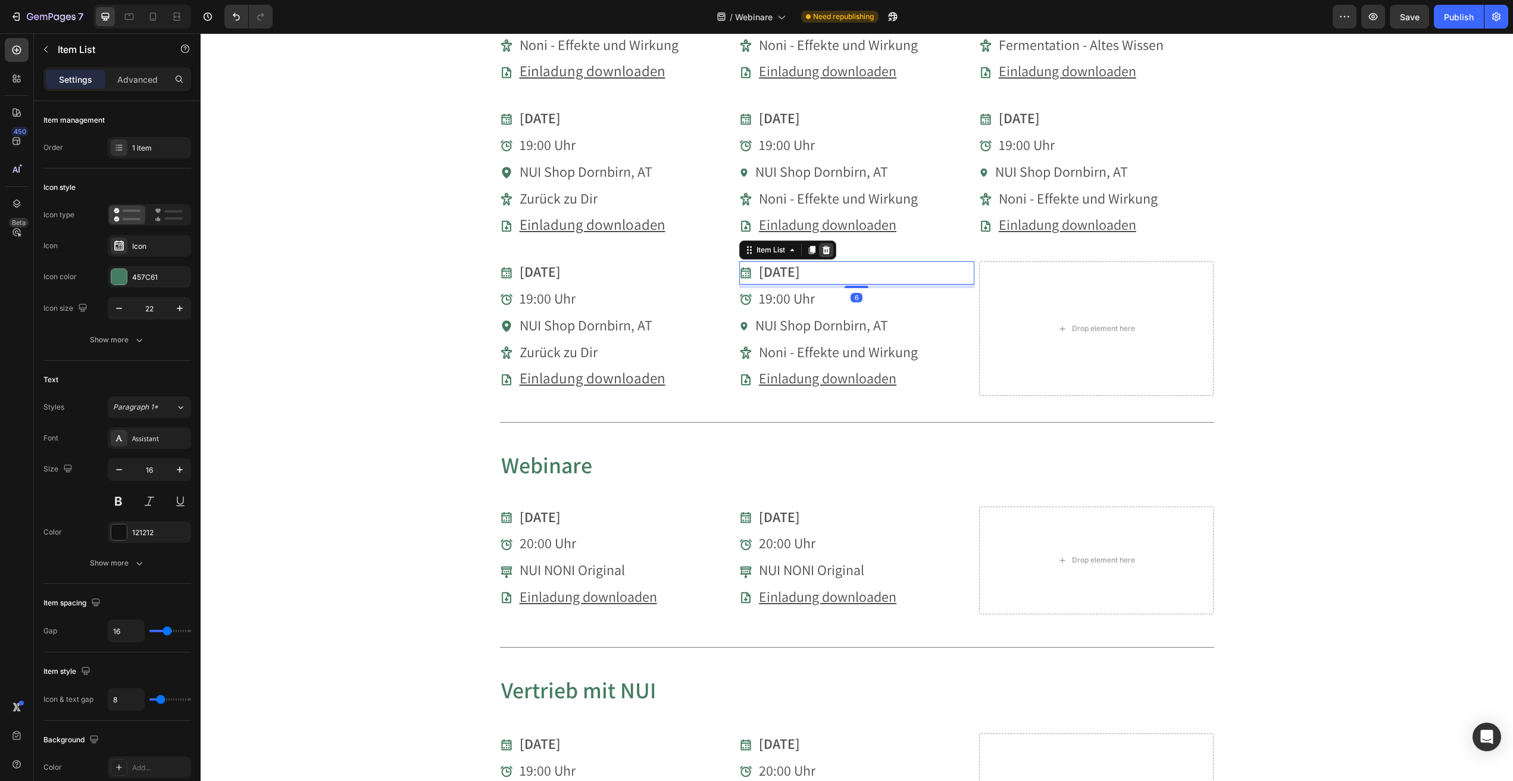
click at [829, 246] on icon at bounding box center [827, 250] width 8 height 8
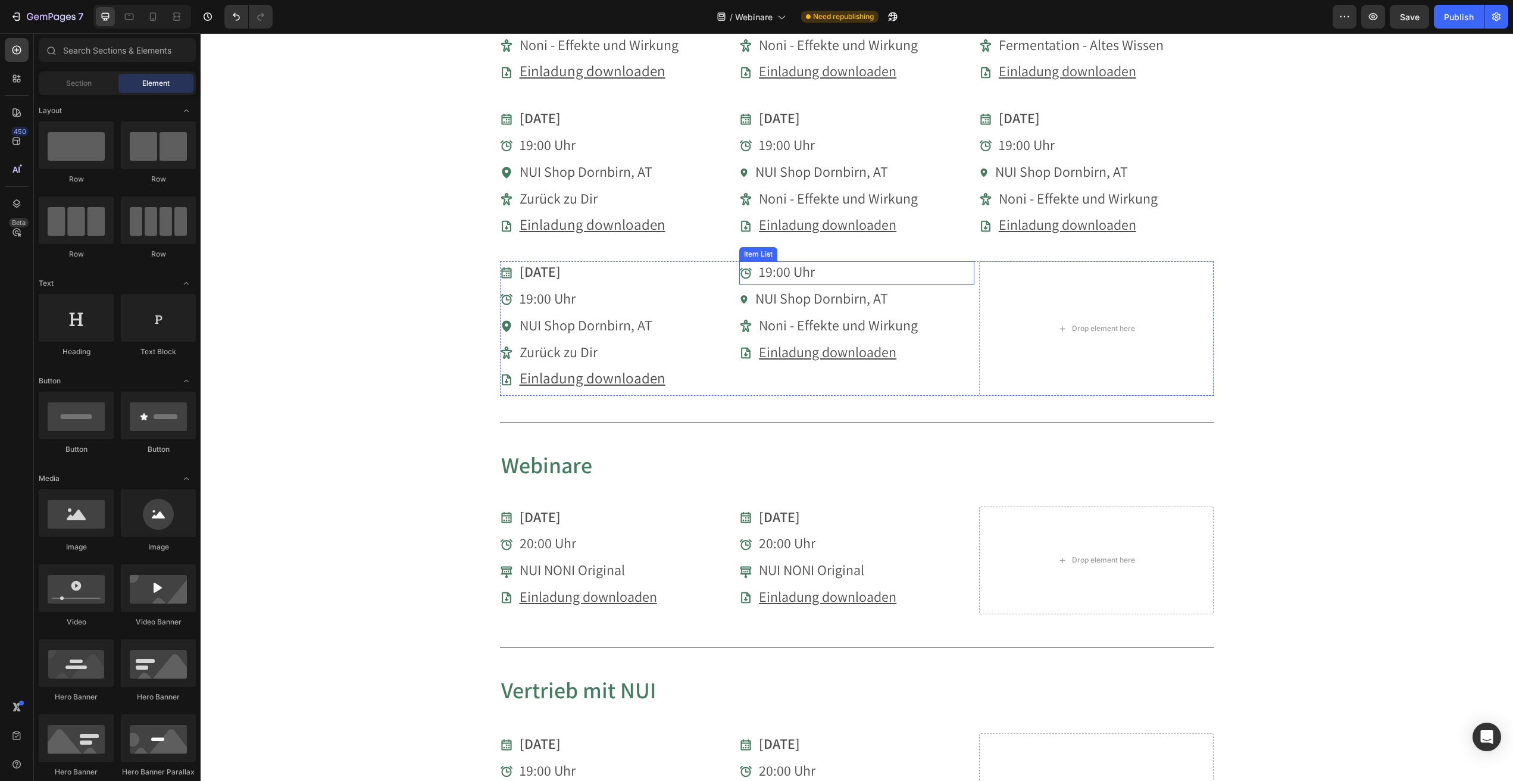
drag, startPoint x: 842, startPoint y: 267, endPoint x: 818, endPoint y: 254, distance: 27.4
click at [842, 267] on div "19:00 Uhr" at bounding box center [856, 272] width 235 height 23
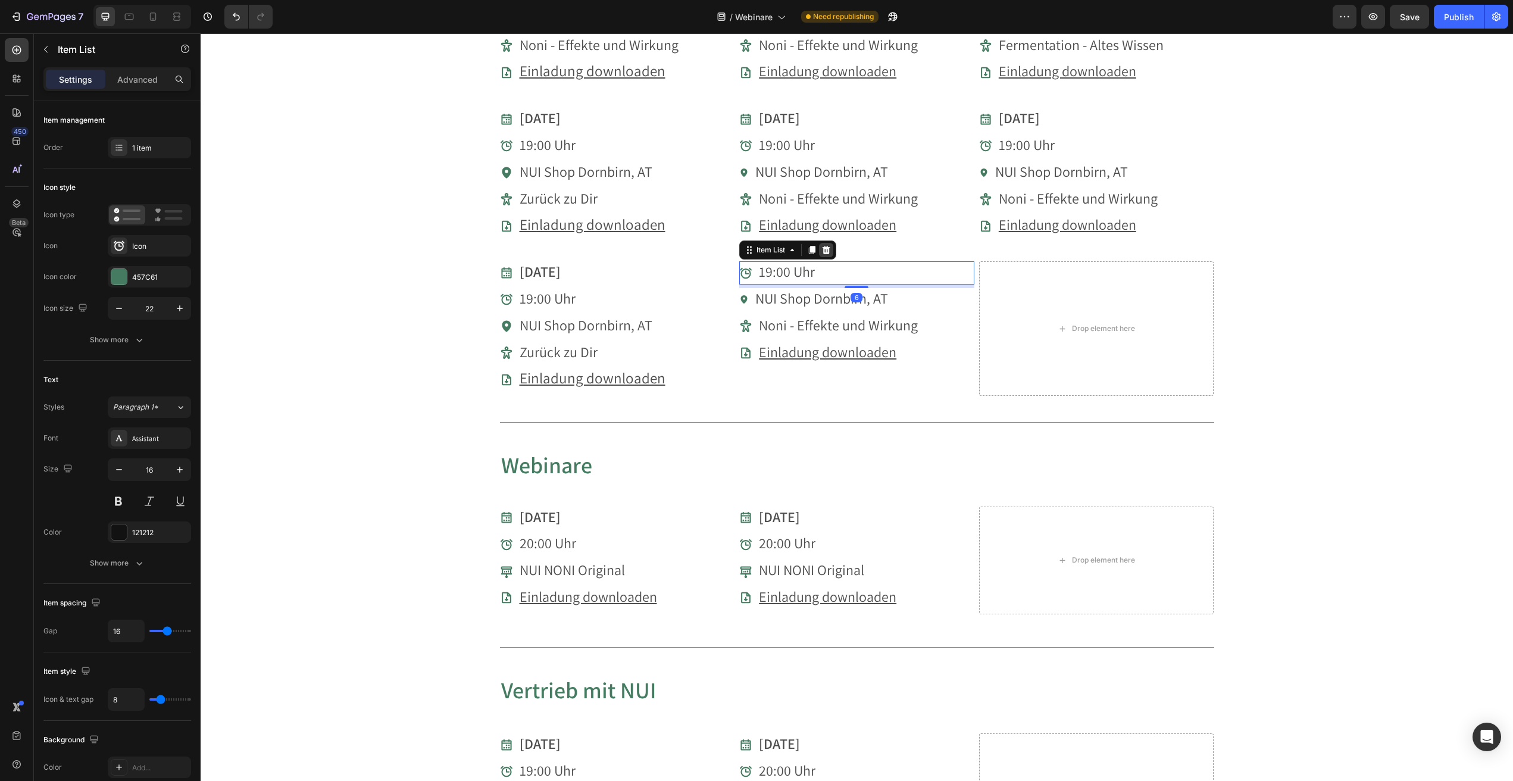
click at [823, 245] on icon at bounding box center [827, 250] width 10 height 10
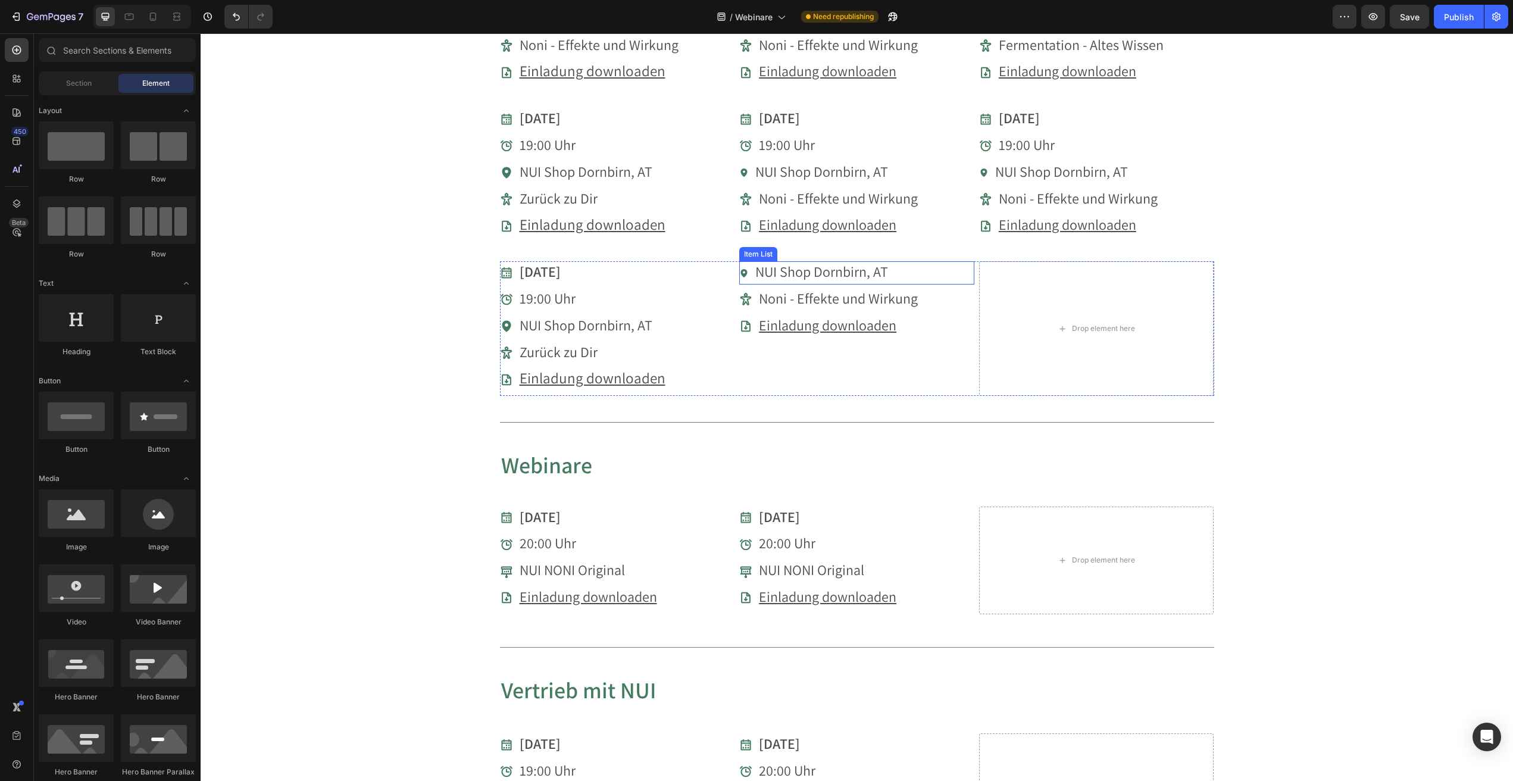
drag, startPoint x: 835, startPoint y: 267, endPoint x: 831, endPoint y: 261, distance: 6.9
click at [835, 267] on span "NUI Shop Dornbirn, AT" at bounding box center [821, 271] width 133 height 19
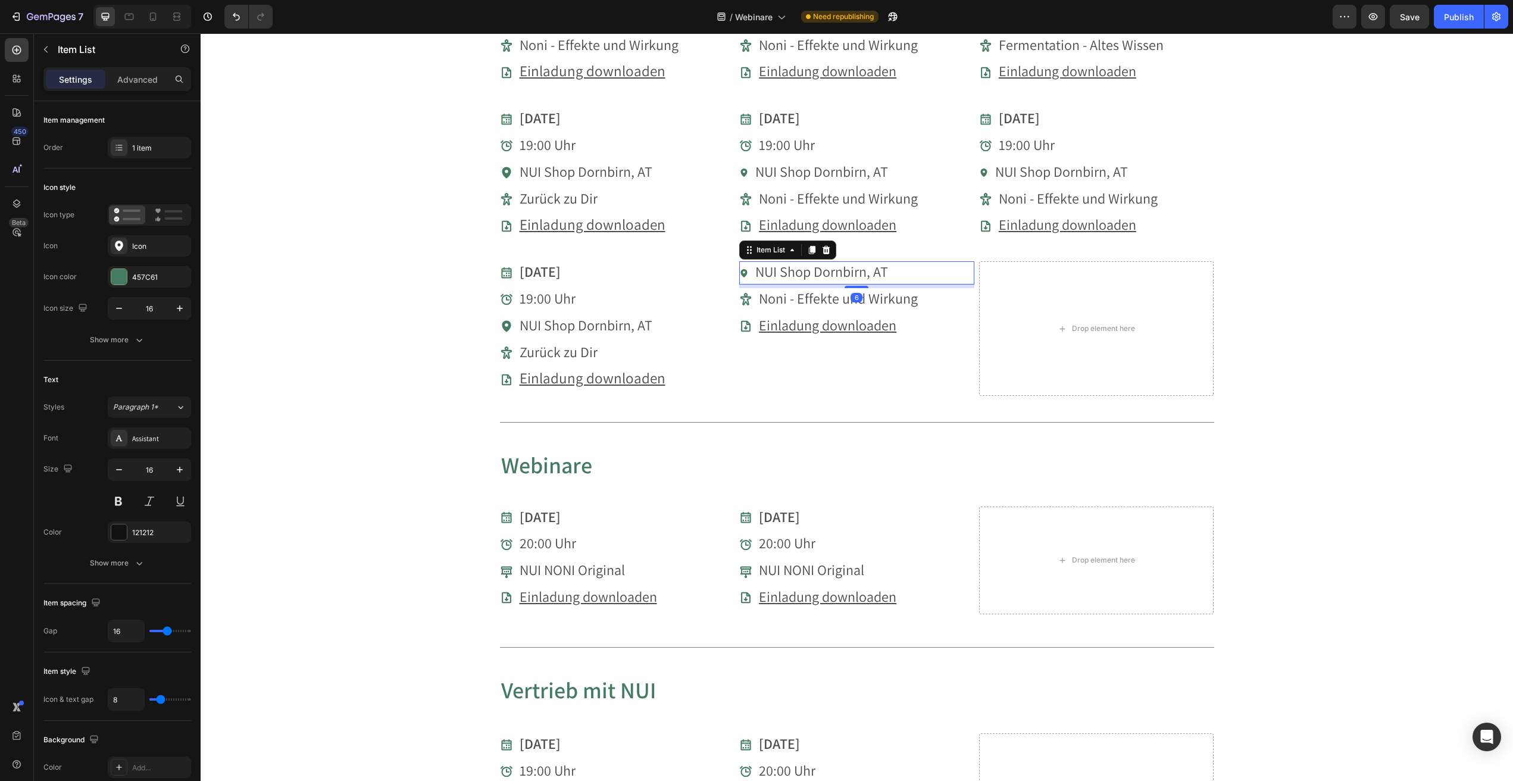
drag, startPoint x: 829, startPoint y: 244, endPoint x: 864, endPoint y: 285, distance: 53.2
click at [829, 246] on icon at bounding box center [827, 250] width 8 height 8
drag, startPoint x: 864, startPoint y: 265, endPoint x: 838, endPoint y: 254, distance: 28.3
click at [864, 265] on span "Noni - Effekte und Wirkung" at bounding box center [838, 271] width 159 height 19
click at [825, 246] on icon at bounding box center [827, 250] width 8 height 8
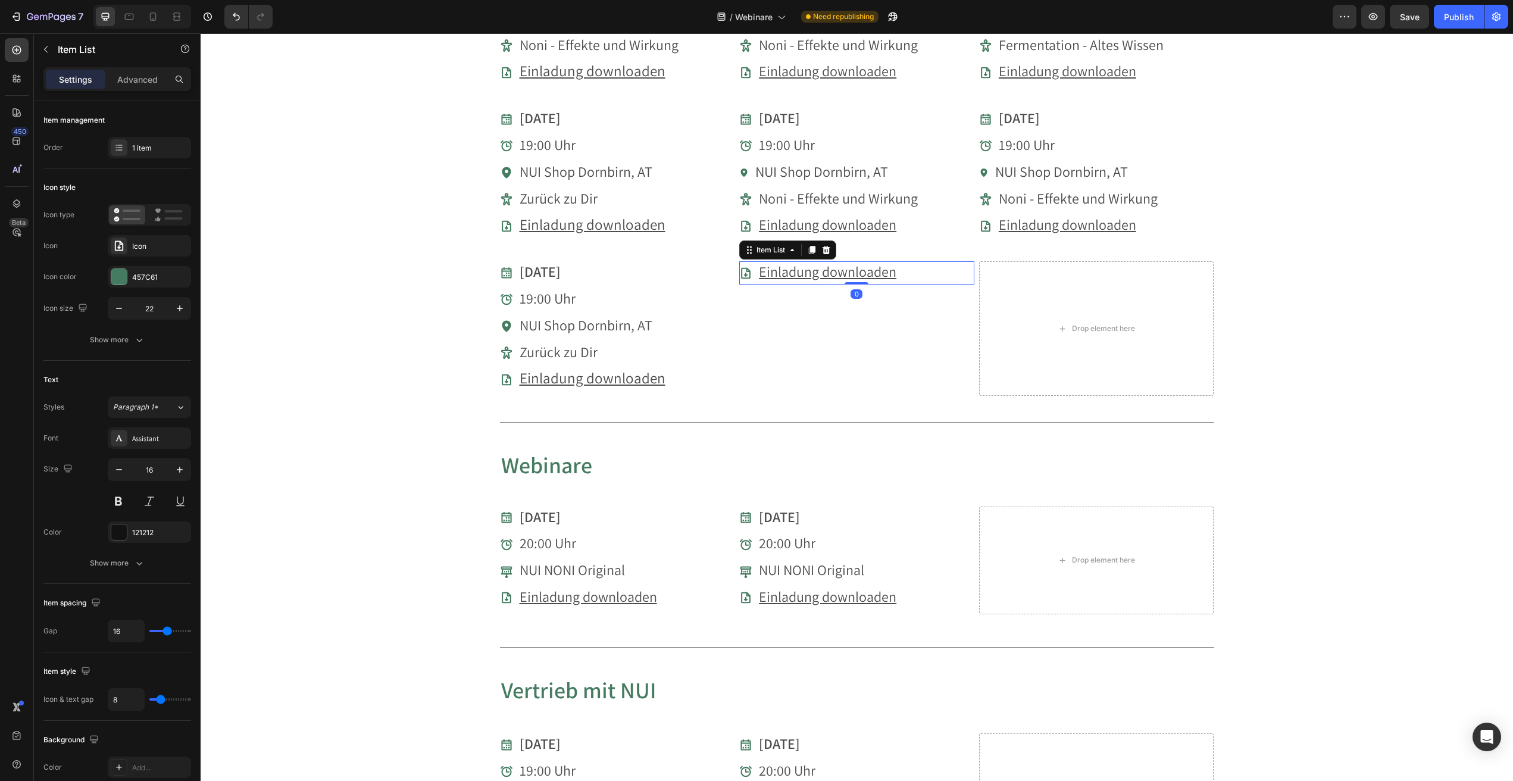
click at [905, 267] on div "Einladung downloaden" at bounding box center [856, 272] width 235 height 23
click at [829, 245] on icon at bounding box center [827, 250] width 10 height 10
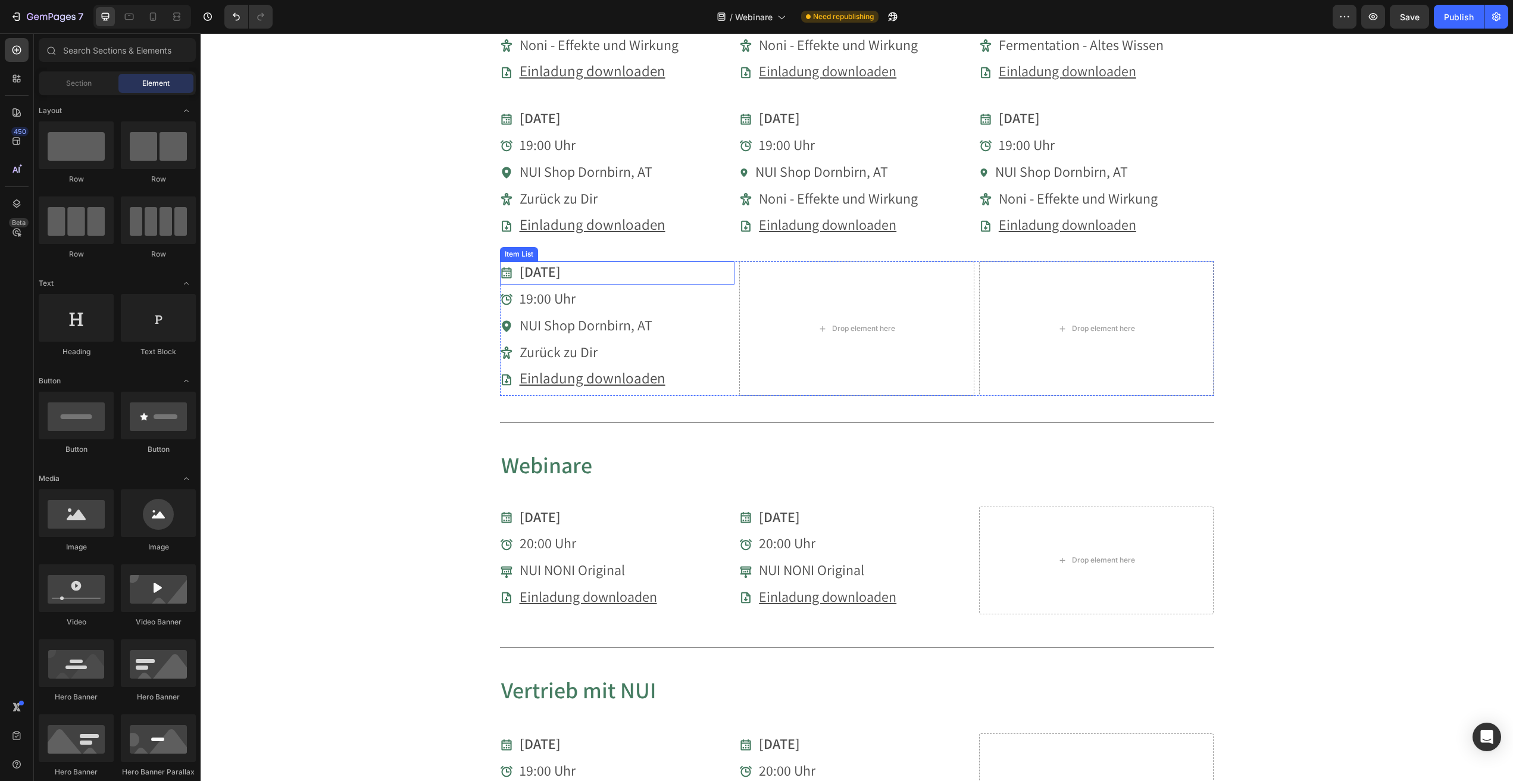
drag, startPoint x: 543, startPoint y: 267, endPoint x: 527, endPoint y: 269, distance: 15.7
click at [543, 267] on strong "[DATE]" at bounding box center [540, 271] width 41 height 19
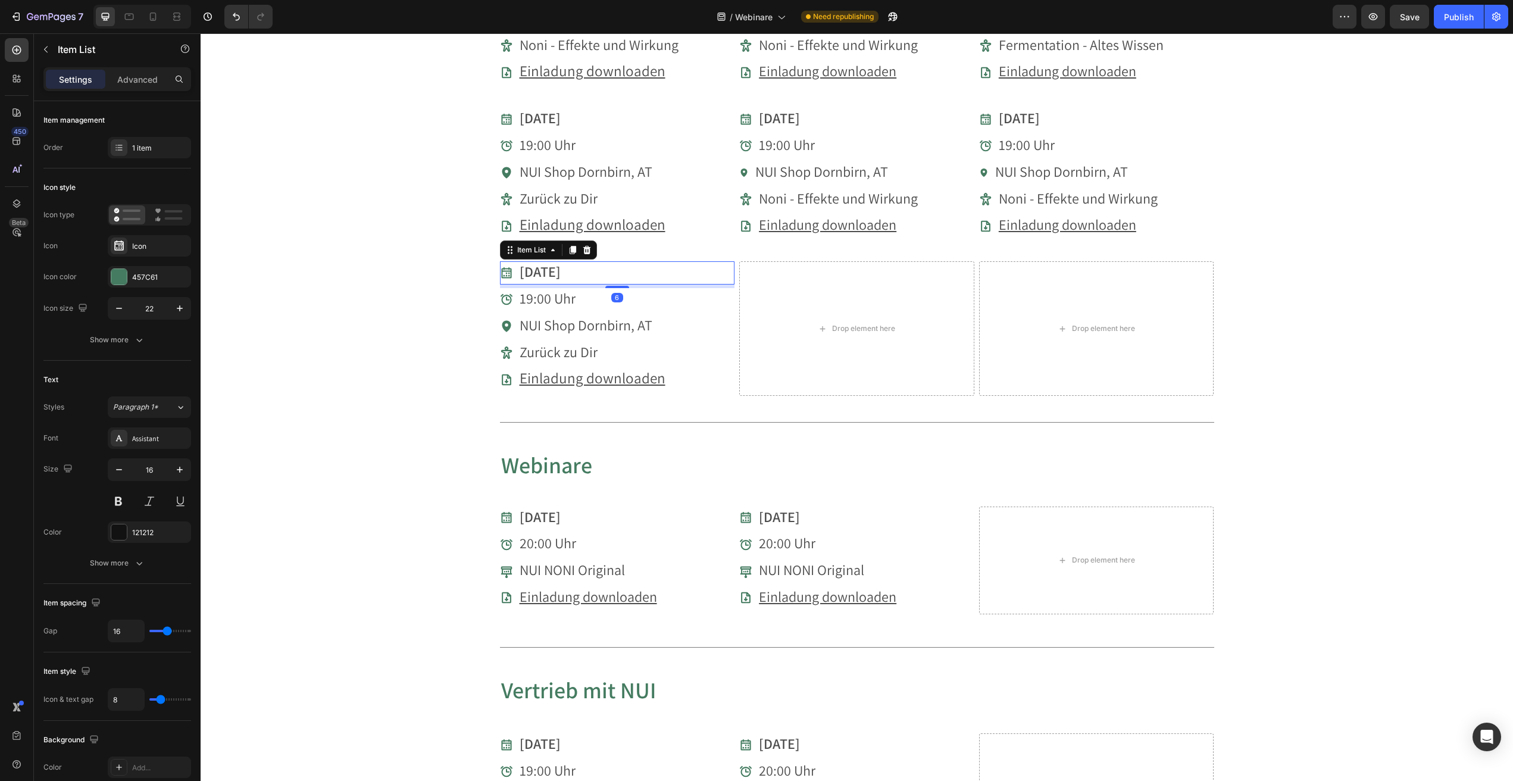
click at [527, 267] on strong "[DATE]" at bounding box center [540, 271] width 41 height 19
click at [529, 268] on strong "[DATE]" at bounding box center [540, 271] width 41 height 19
click at [807, 198] on span "Noni - Effekte und Wirkung" at bounding box center [838, 198] width 159 height 19
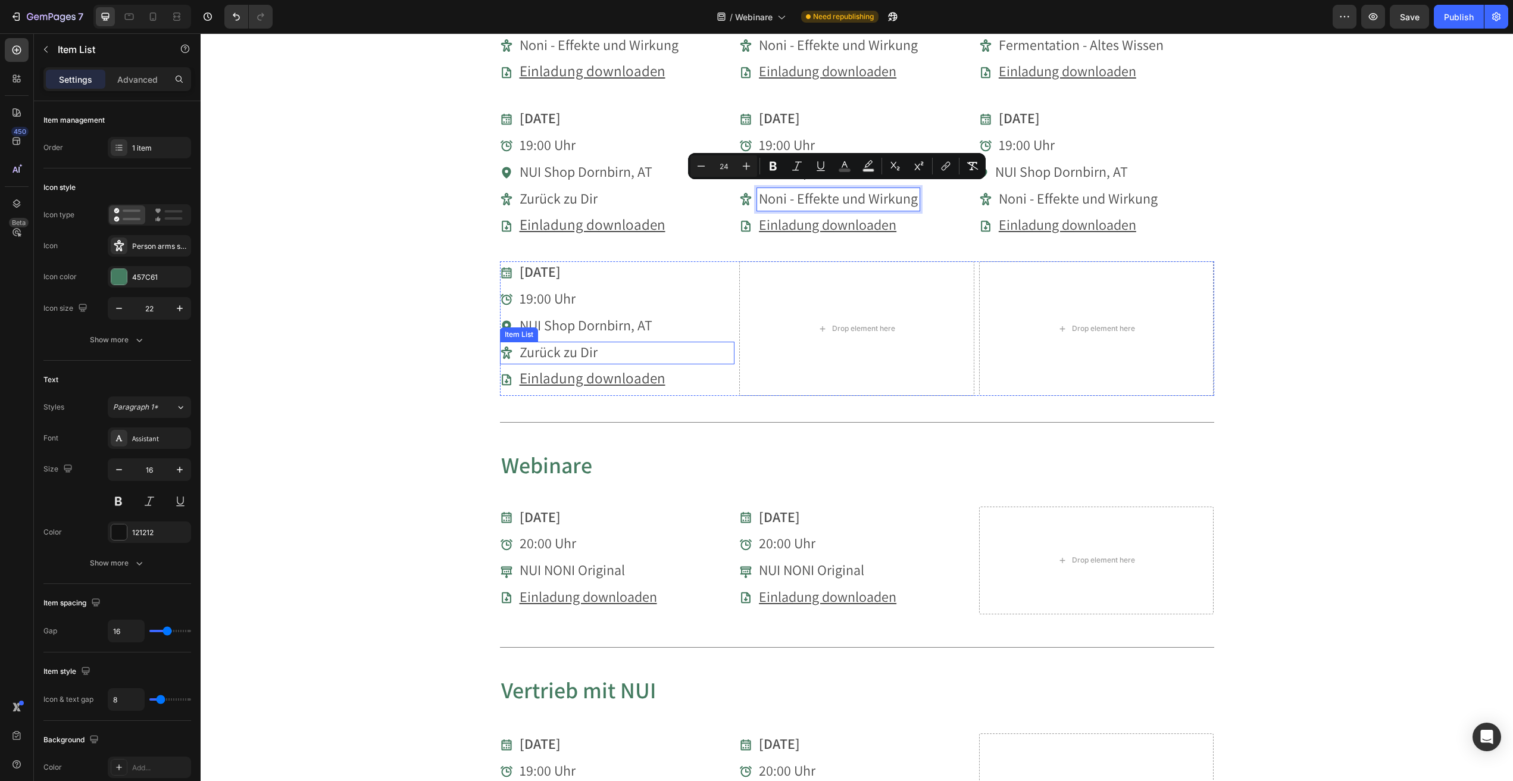
click at [569, 342] on span "Zurück zu Dir" at bounding box center [559, 351] width 78 height 19
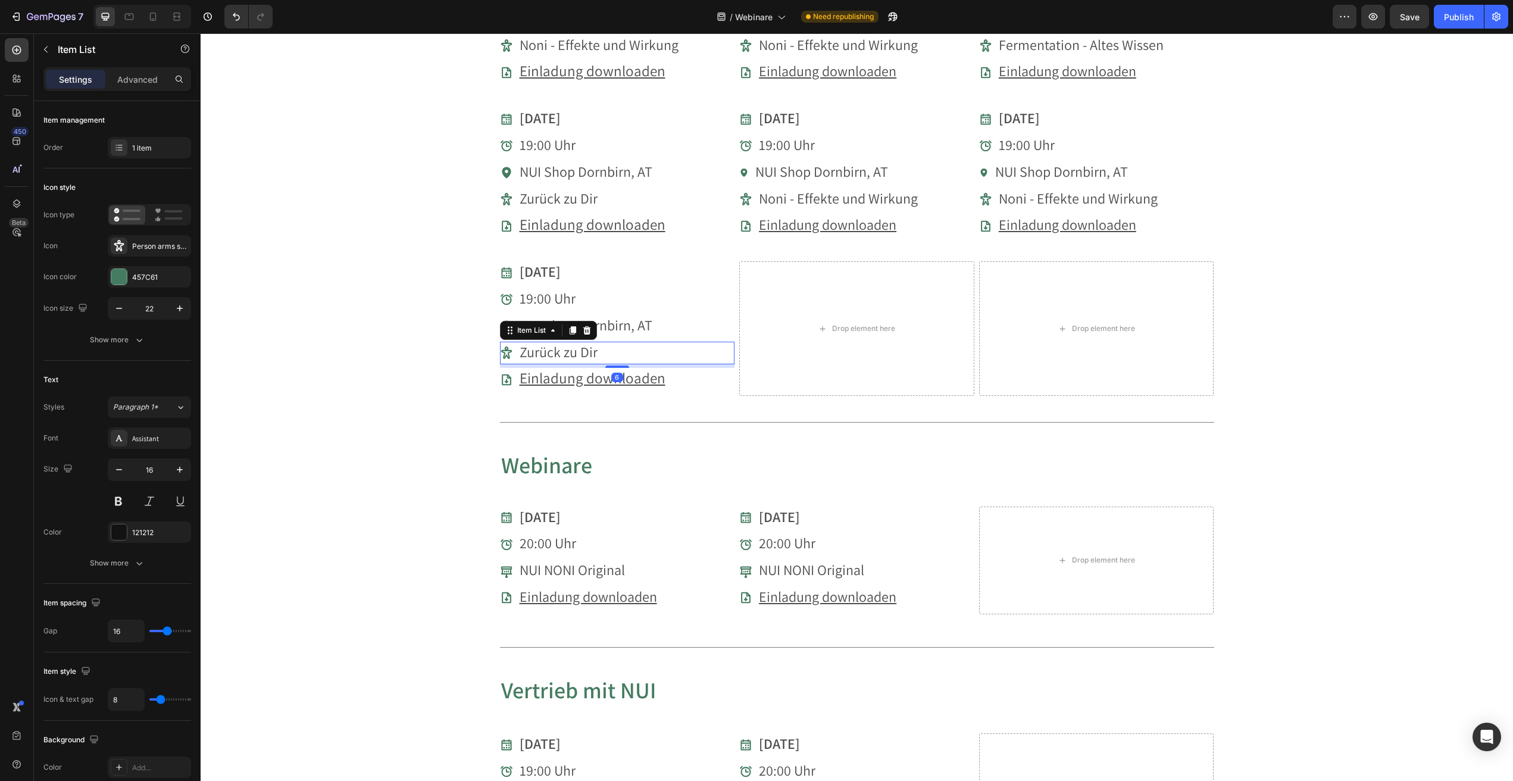
click at [564, 345] on span "Zurück zu Dir" at bounding box center [559, 351] width 78 height 19
drag, startPoint x: 629, startPoint y: 369, endPoint x: 641, endPoint y: 372, distance: 12.4
click at [629, 369] on u "Einladung downloaden" at bounding box center [593, 378] width 146 height 20
click at [672, 375] on div "Einladung downloaden" at bounding box center [617, 379] width 235 height 23
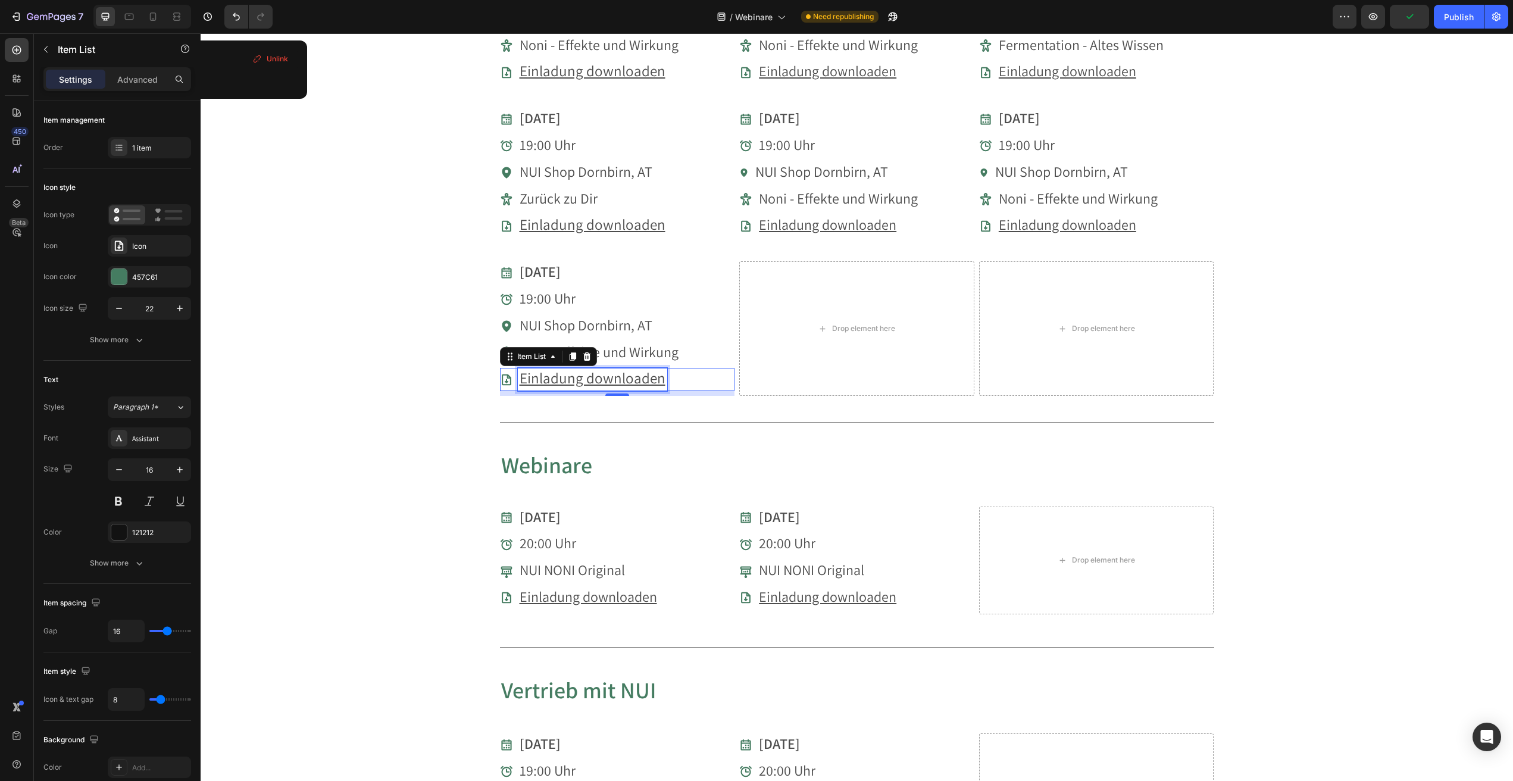
click at [647, 374] on u "Einladung downloaden" at bounding box center [593, 378] width 146 height 20
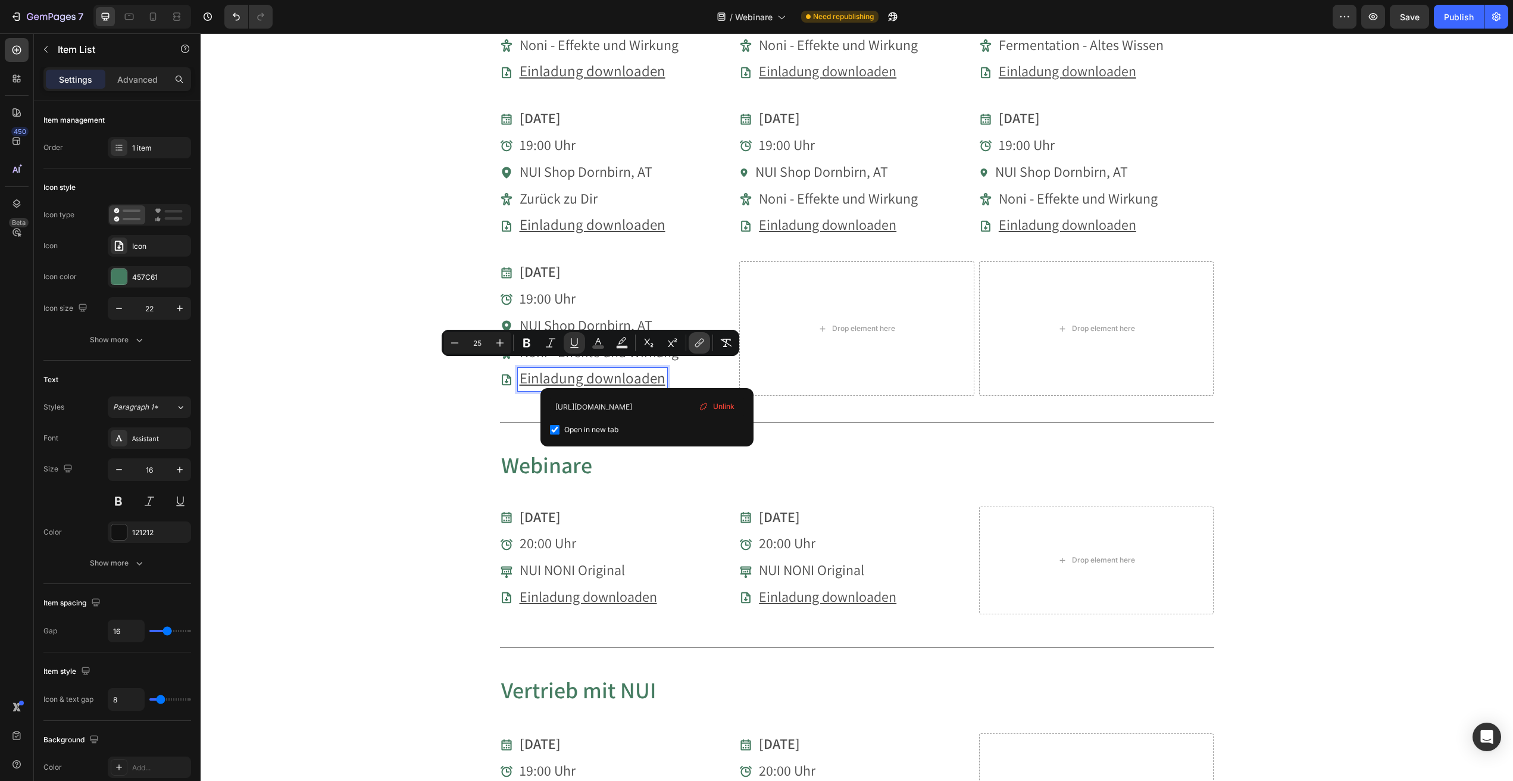
click at [701, 343] on icon "Editor contextual toolbar" at bounding box center [700, 343] width 12 height 12
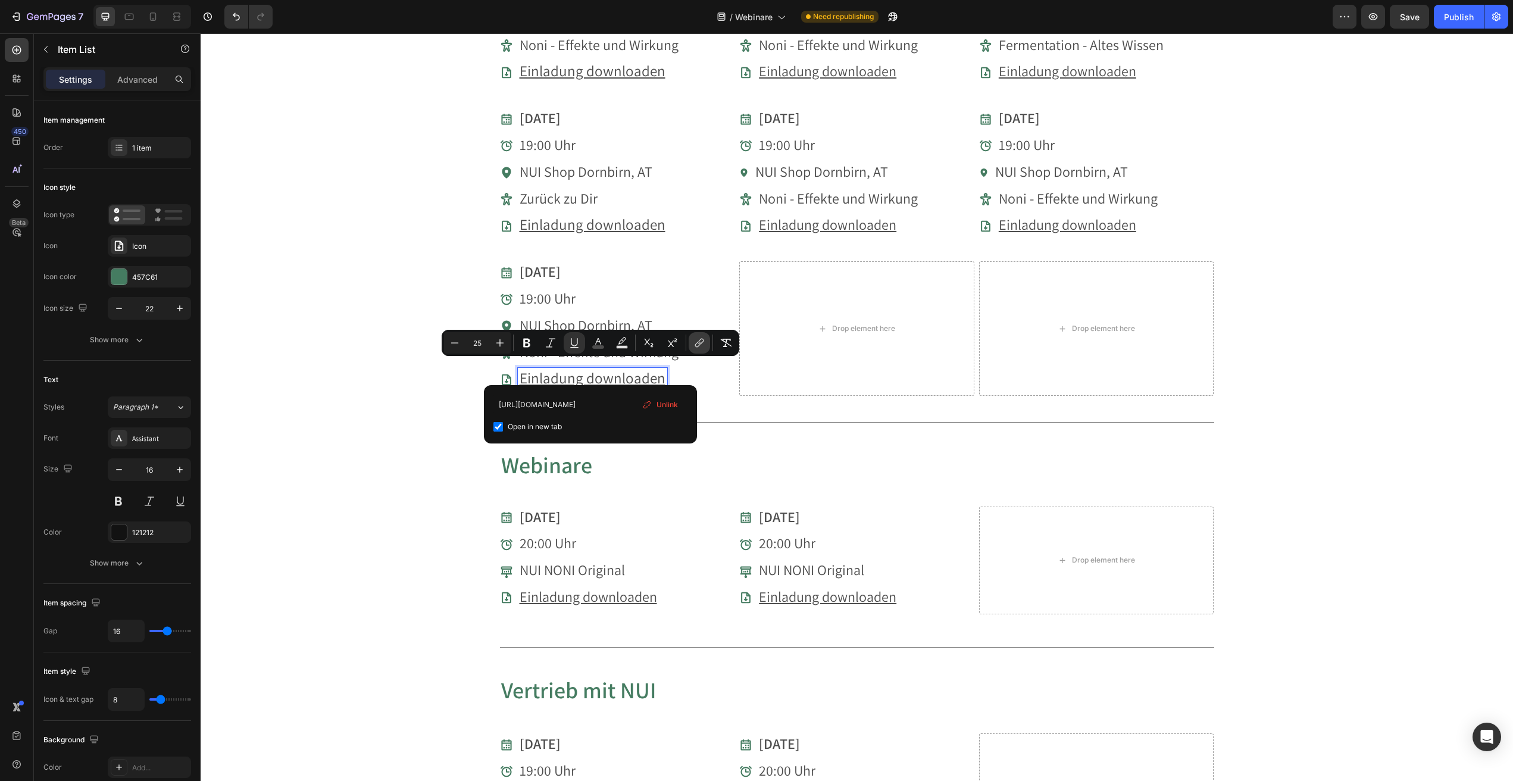
scroll to position [0, 234]
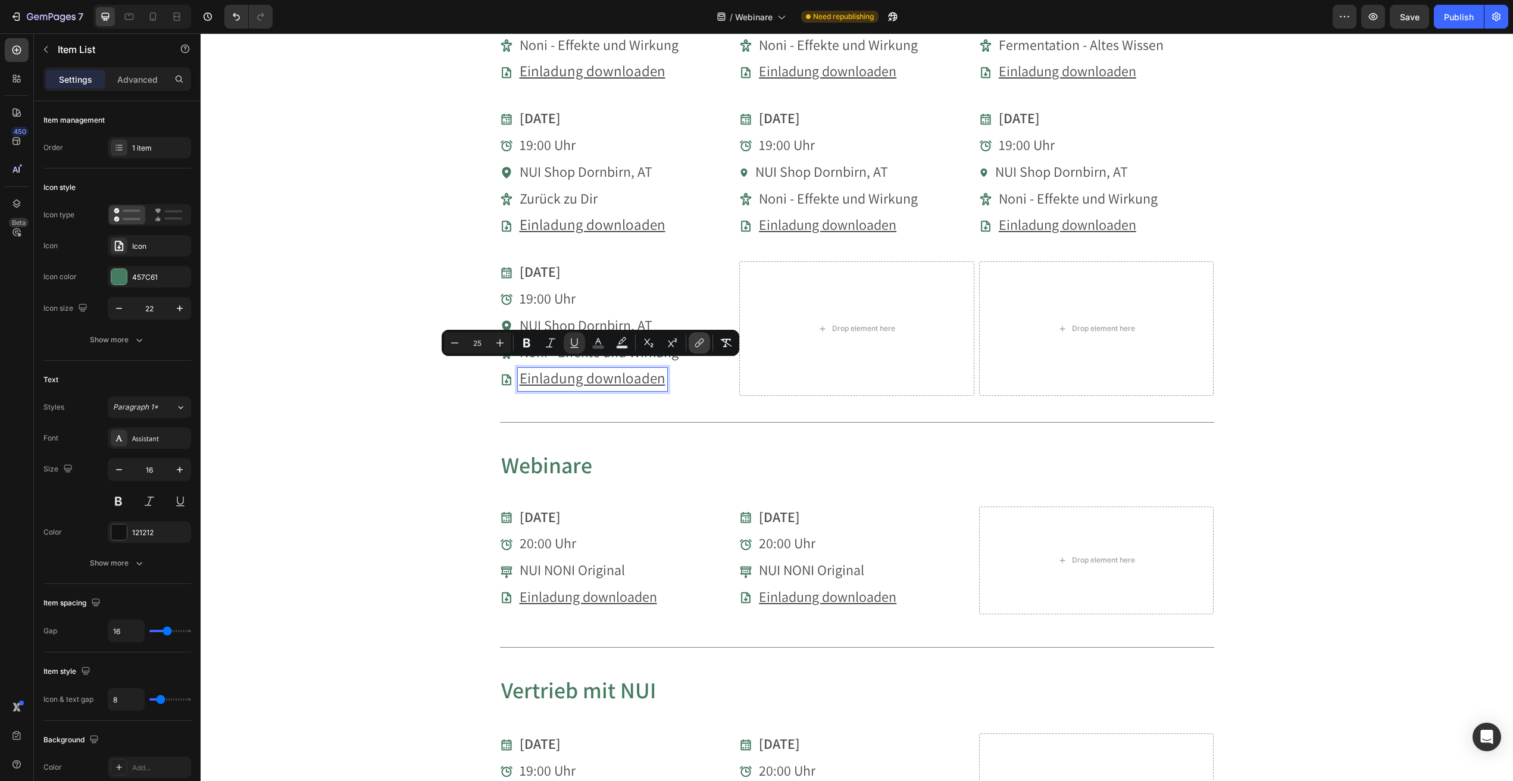
click at [703, 342] on icon "Editor contextual toolbar" at bounding box center [700, 342] width 5 height 6
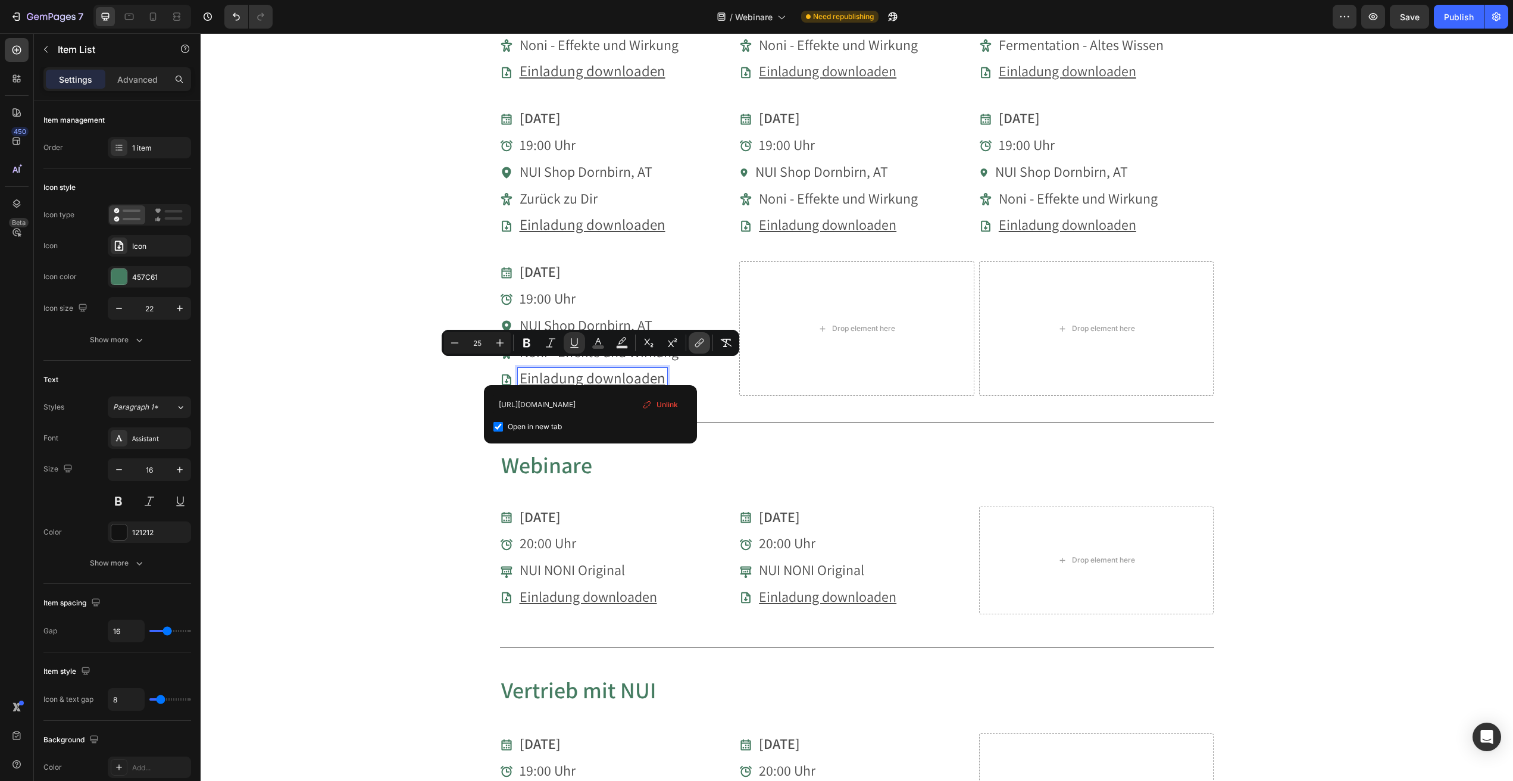
type input "[URL][DOMAIN_NAME]"
click at [738, 400] on div "[DATE] Item List 18:30 Uhr Item List NUI Shop Dornbirn, AT Item List Fermentati…" at bounding box center [857, 192] width 714 height 476
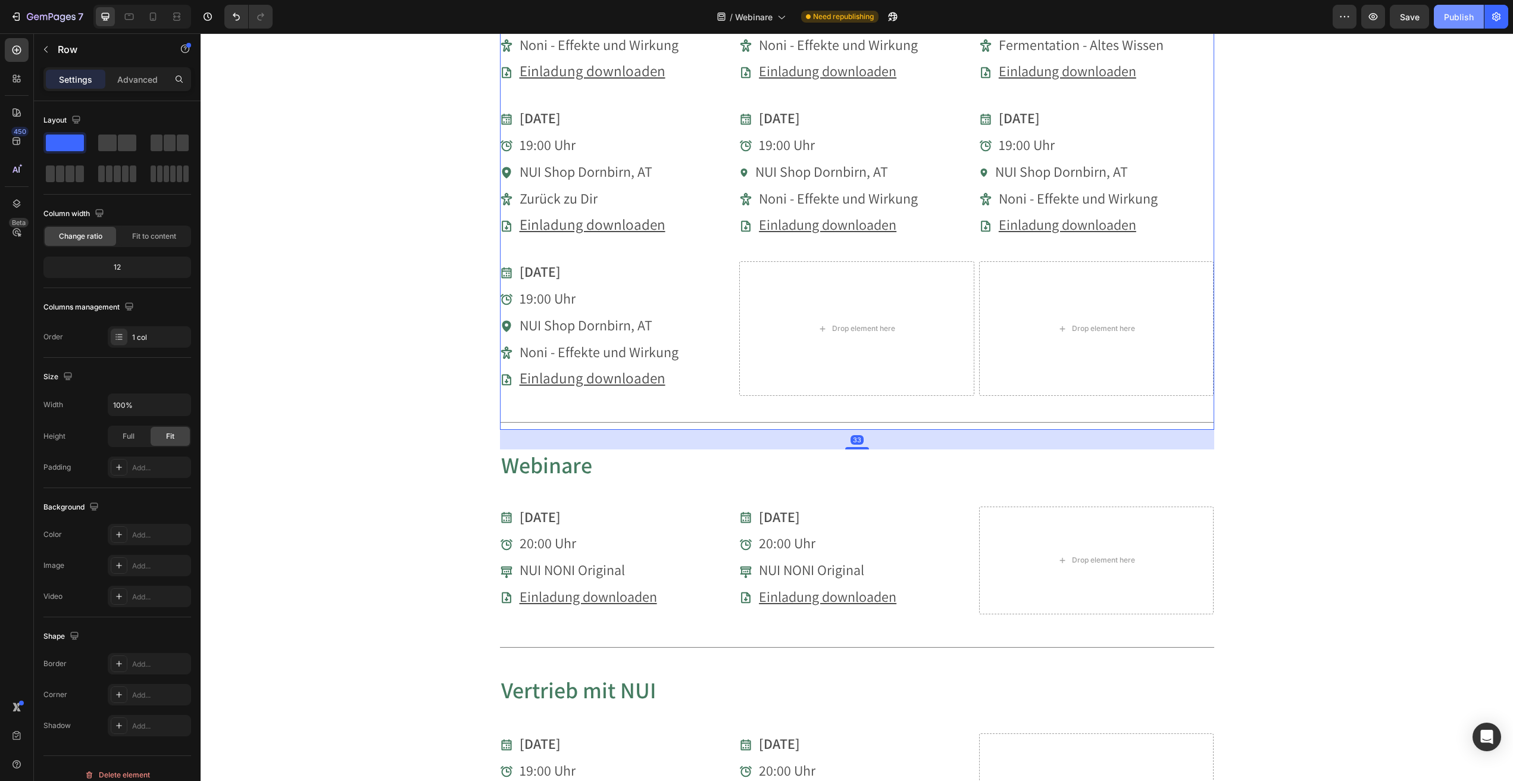
click at [1468, 17] on div "Publish" at bounding box center [1459, 17] width 30 height 13
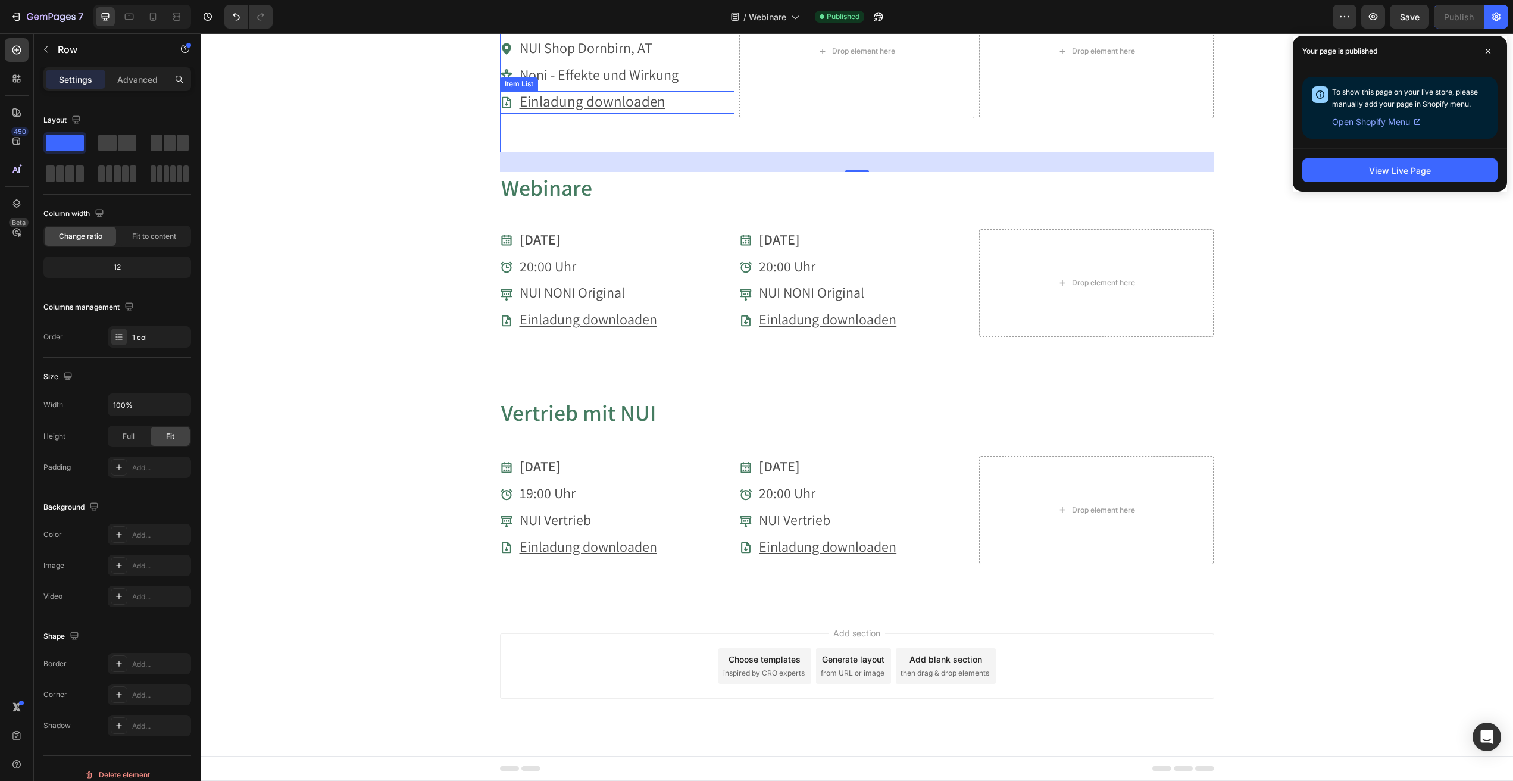
scroll to position [0, 0]
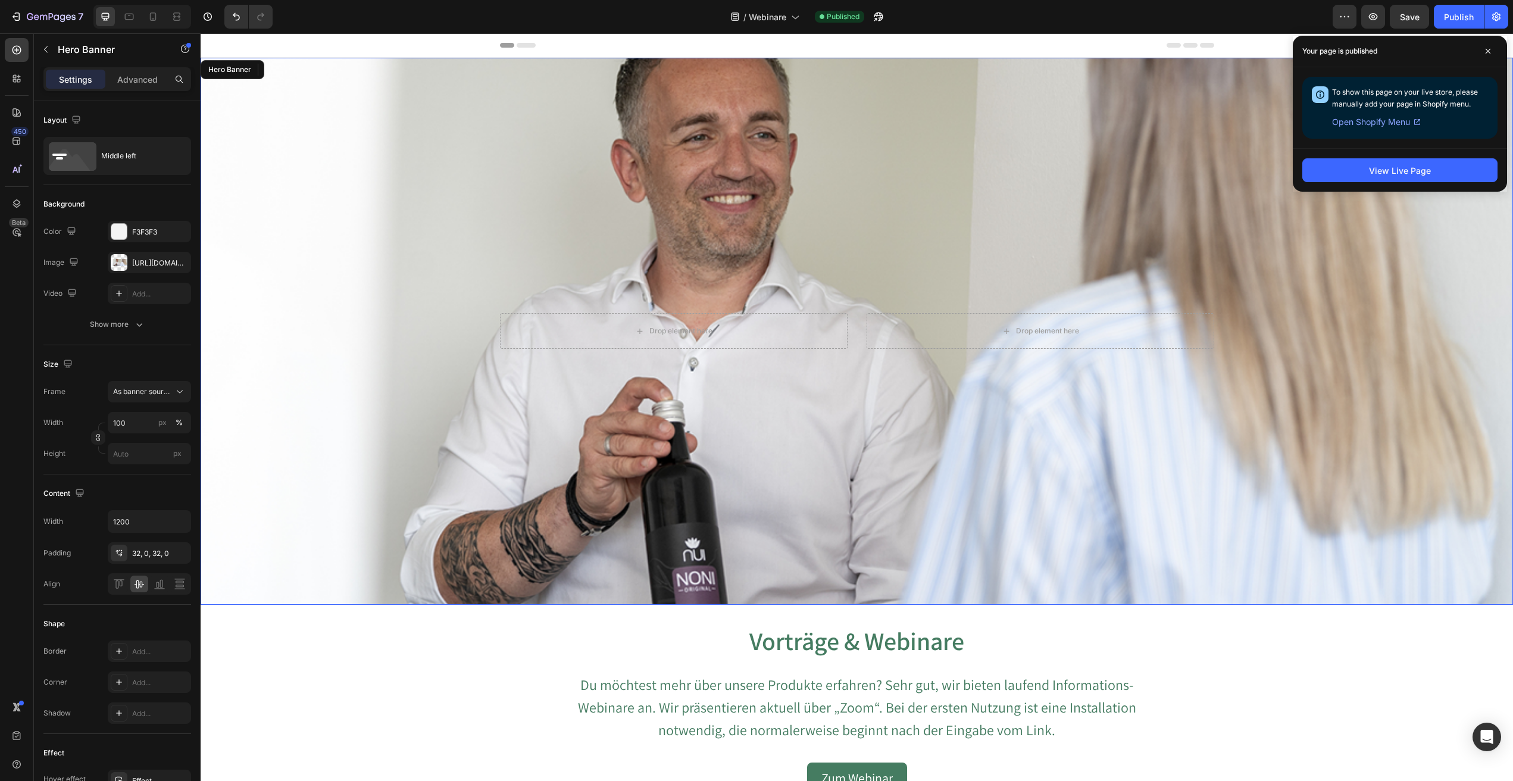
click at [718, 181] on div "Overlay" at bounding box center [857, 331] width 1313 height 547
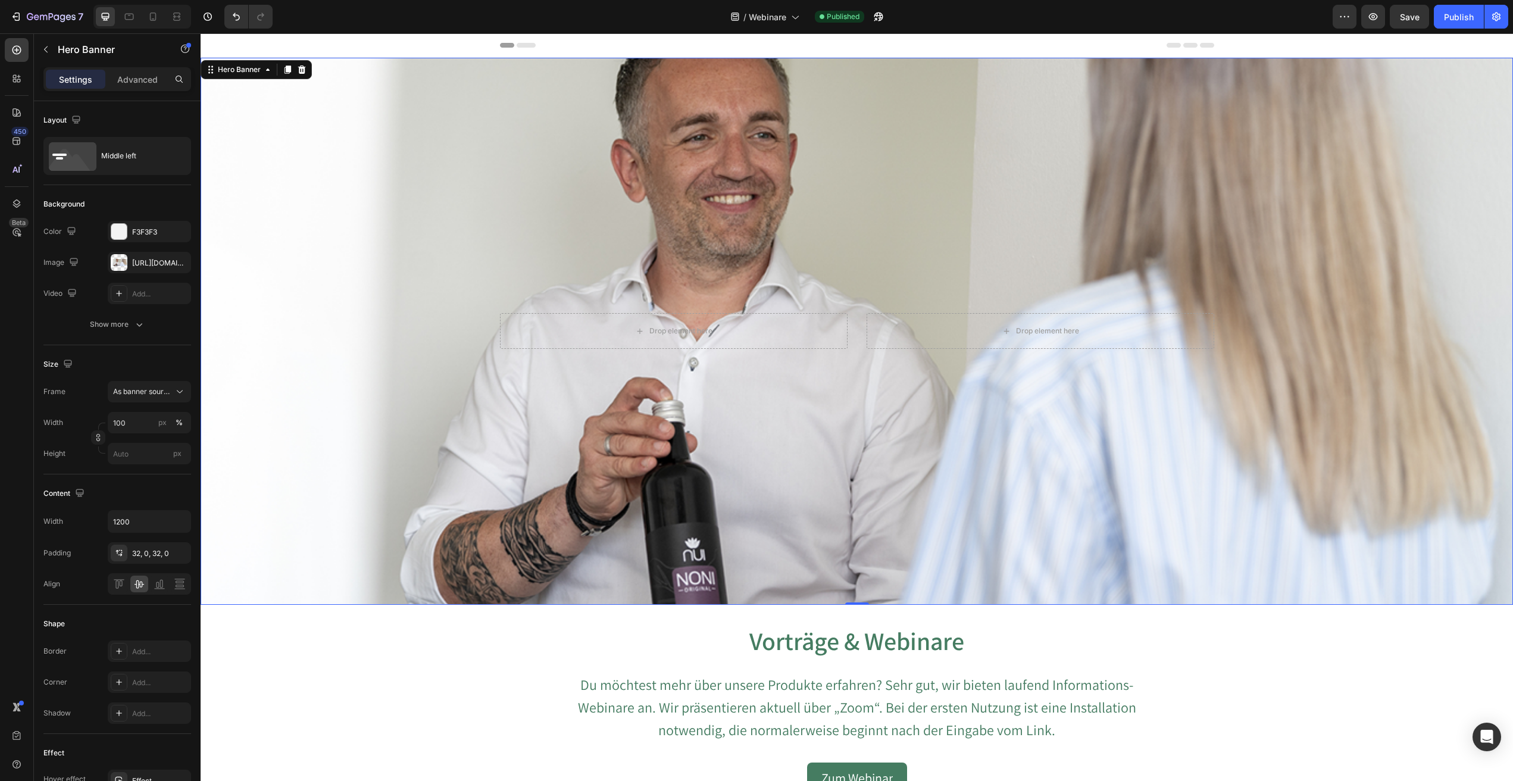
click at [651, 122] on div "Overlay" at bounding box center [857, 331] width 1313 height 547
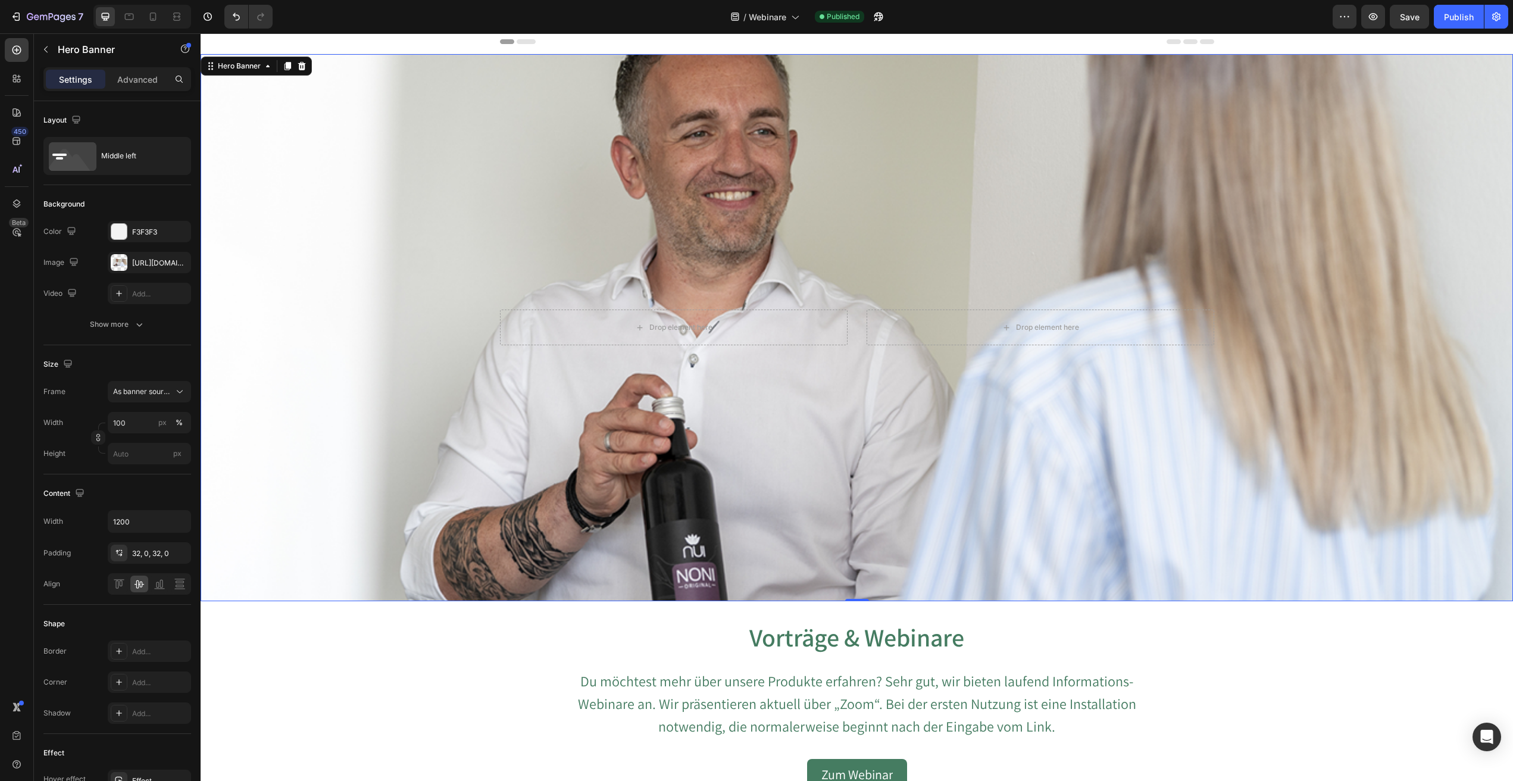
scroll to position [5, 0]
click at [651, 122] on div "Overlay" at bounding box center [857, 326] width 1313 height 547
click at [883, 204] on div "Overlay" at bounding box center [857, 326] width 1313 height 547
click at [232, 67] on div "Hero Banner" at bounding box center [240, 65] width 48 height 11
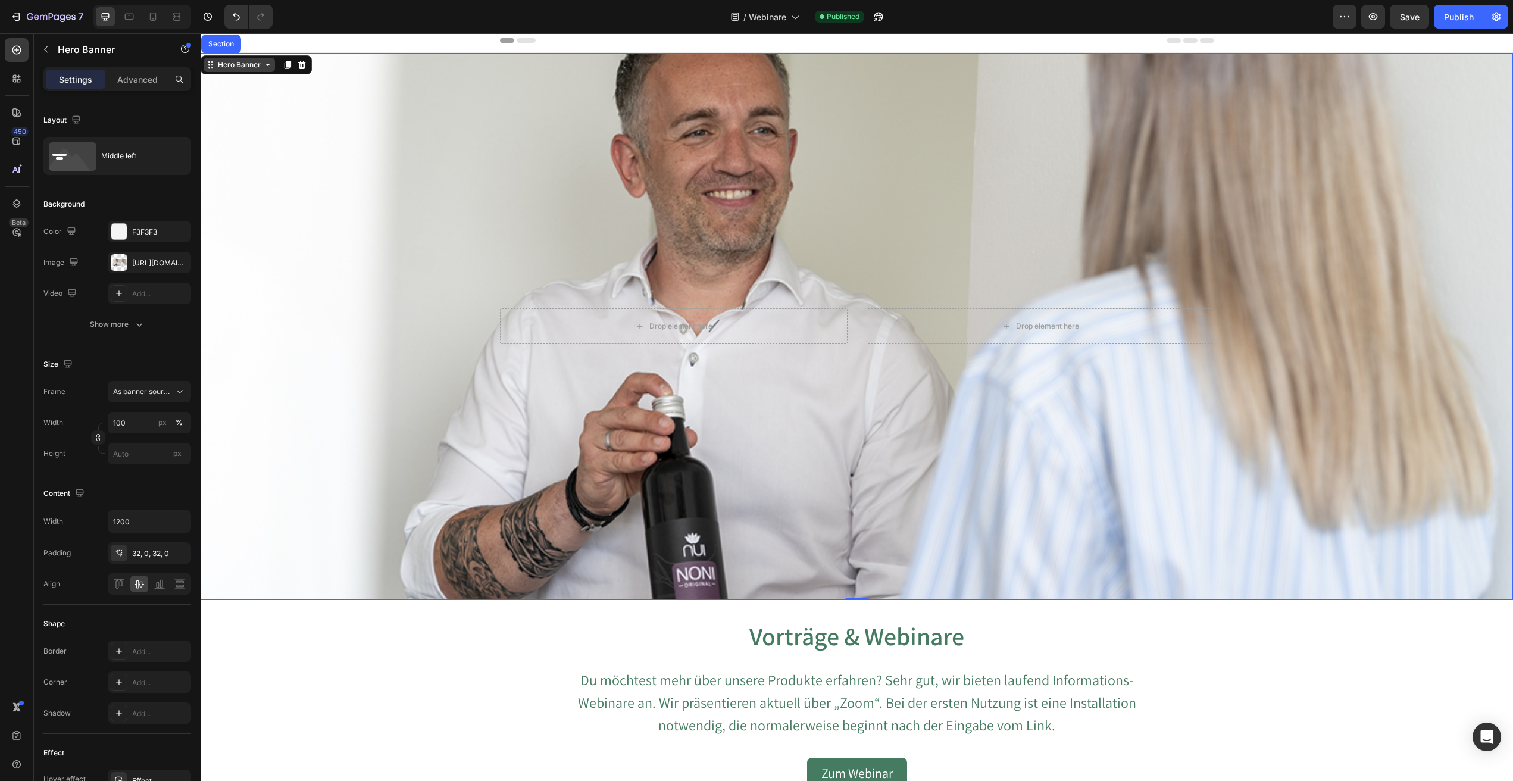
click at [232, 67] on div "Hero Banner" at bounding box center [240, 65] width 48 height 11
click at [929, 237] on div "Overlay" at bounding box center [857, 326] width 1313 height 547
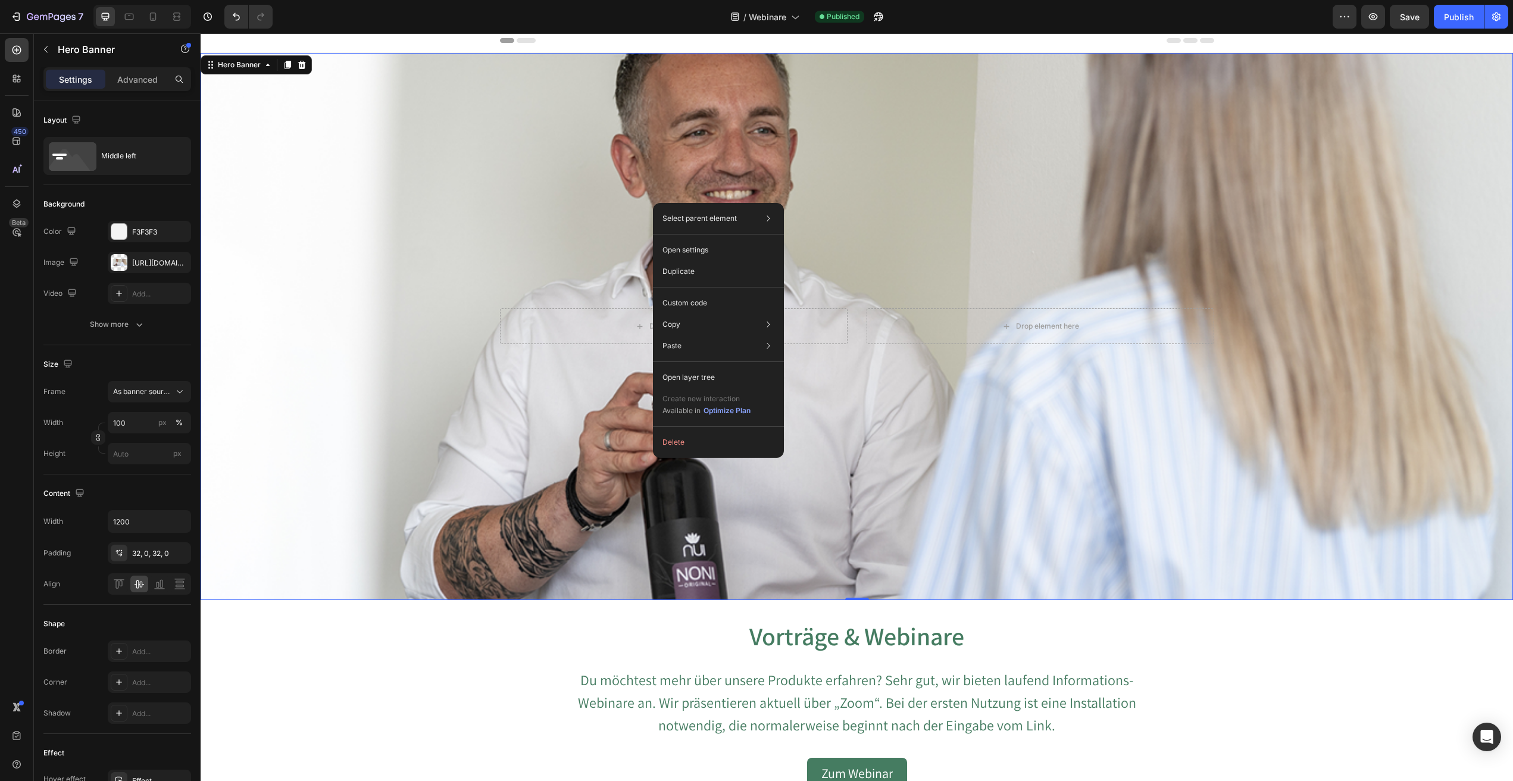
click at [379, 204] on div "Overlay" at bounding box center [857, 326] width 1313 height 547
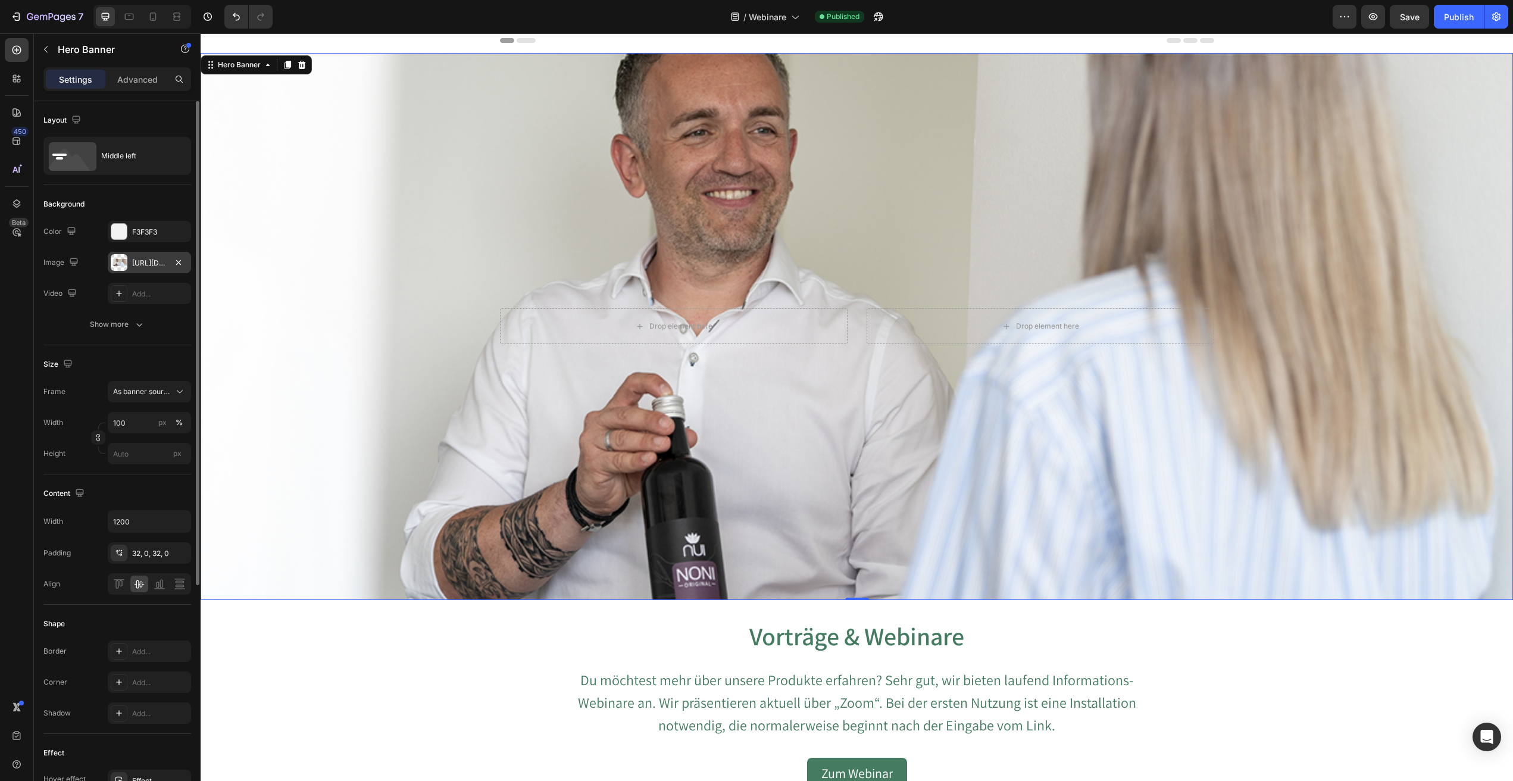
click at [158, 264] on div "[URL][DOMAIN_NAME]" at bounding box center [149, 263] width 35 height 11
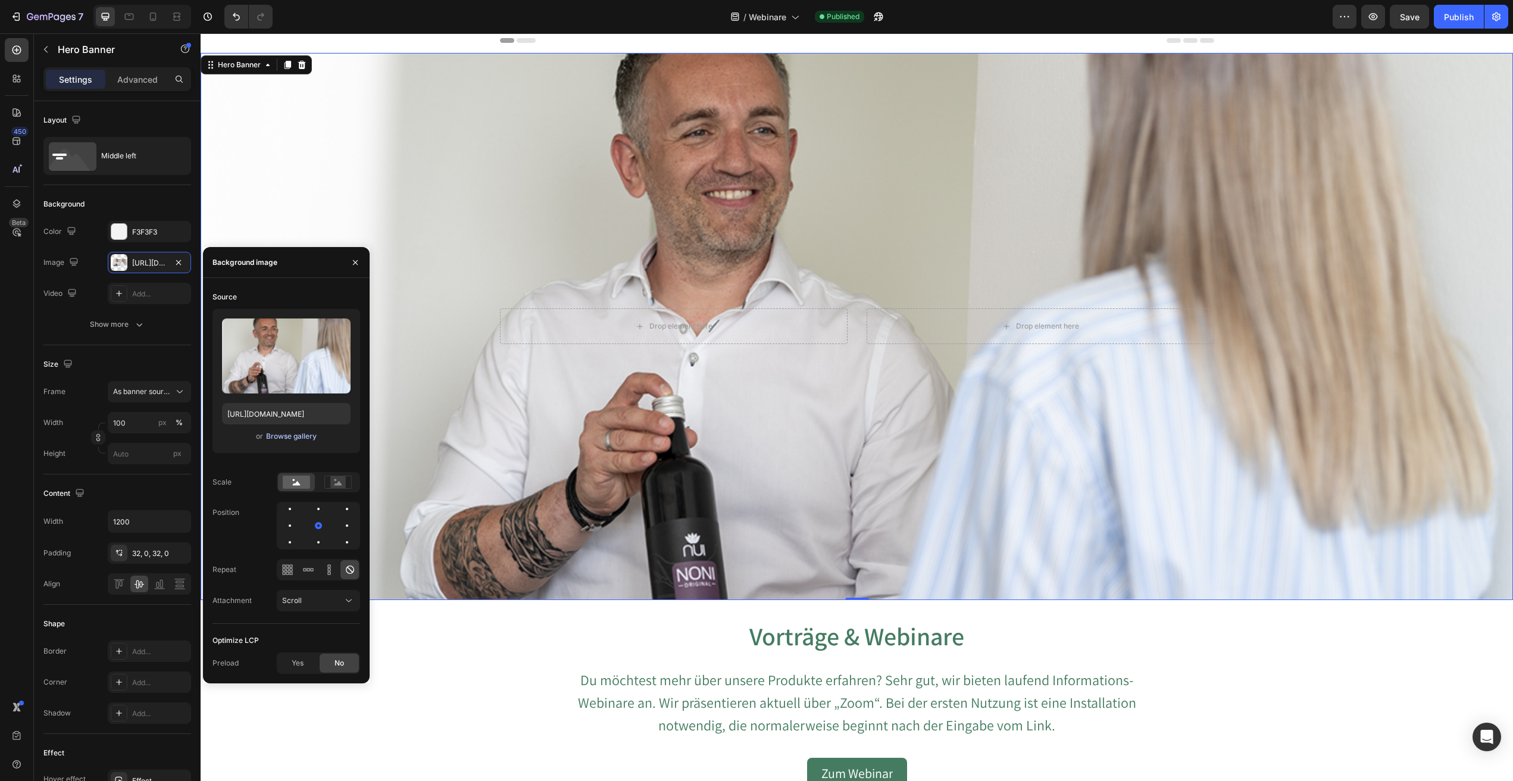
click at [277, 435] on div "Browse gallery" at bounding box center [291, 436] width 51 height 11
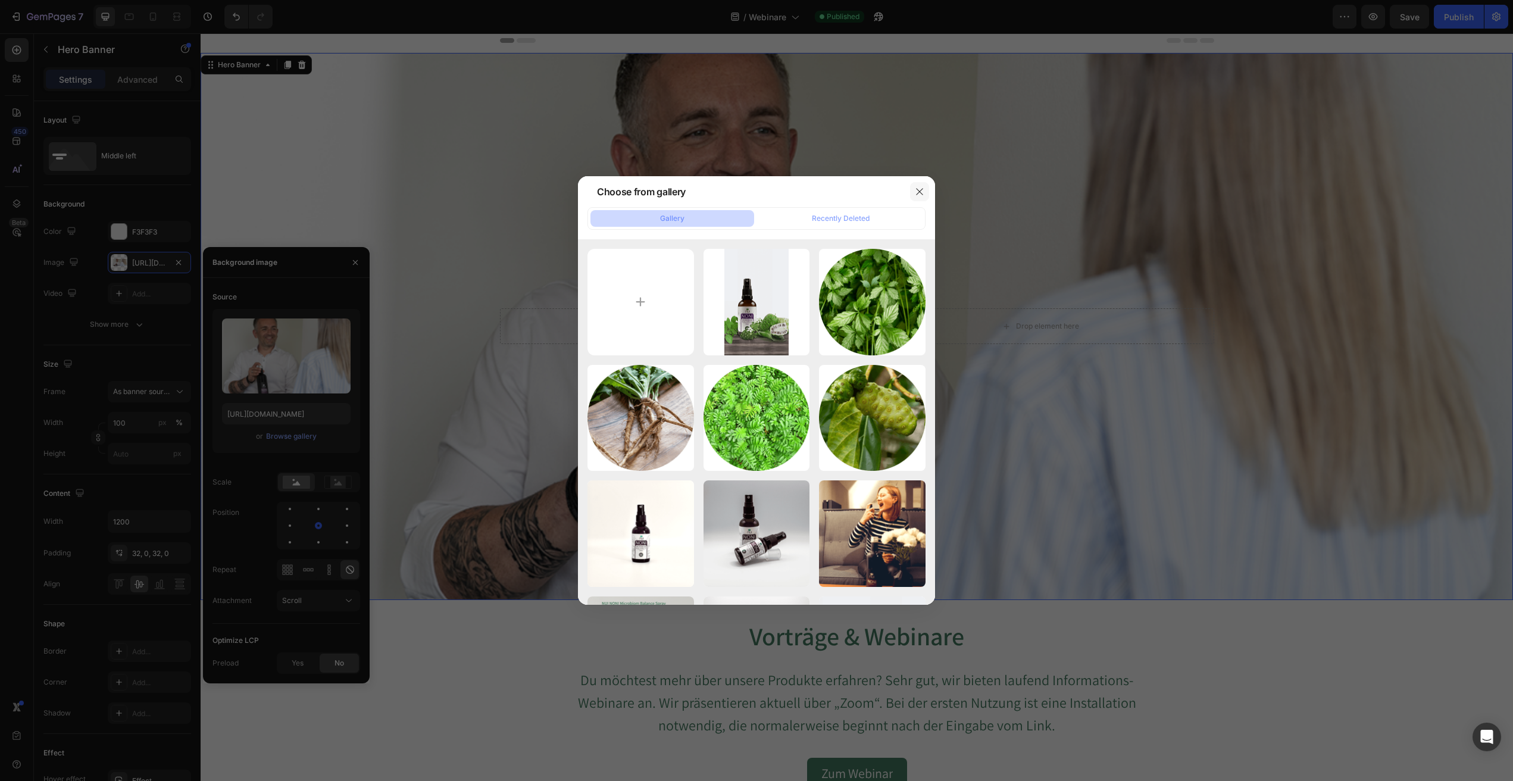
click at [920, 188] on icon "button" at bounding box center [920, 192] width 10 height 10
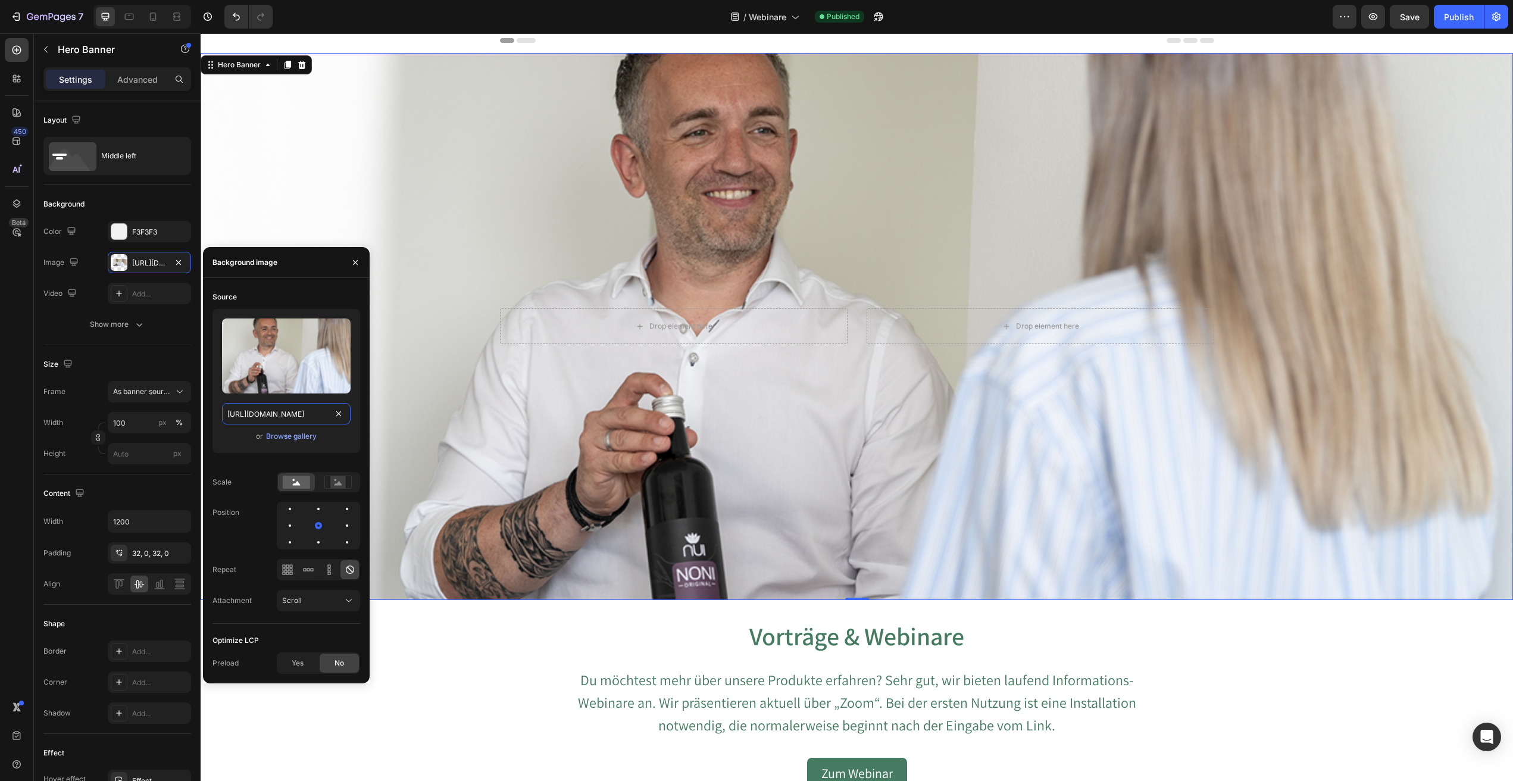
click at [324, 413] on input "[URL][DOMAIN_NAME]" at bounding box center [286, 413] width 129 height 21
drag, startPoint x: 513, startPoint y: 446, endPoint x: 364, endPoint y: 403, distance: 155.5
click at [311, 413] on input "[URL][DOMAIN_NAME]" at bounding box center [286, 413] width 129 height 21
click at [291, 436] on div "Browse gallery" at bounding box center [291, 436] width 51 height 11
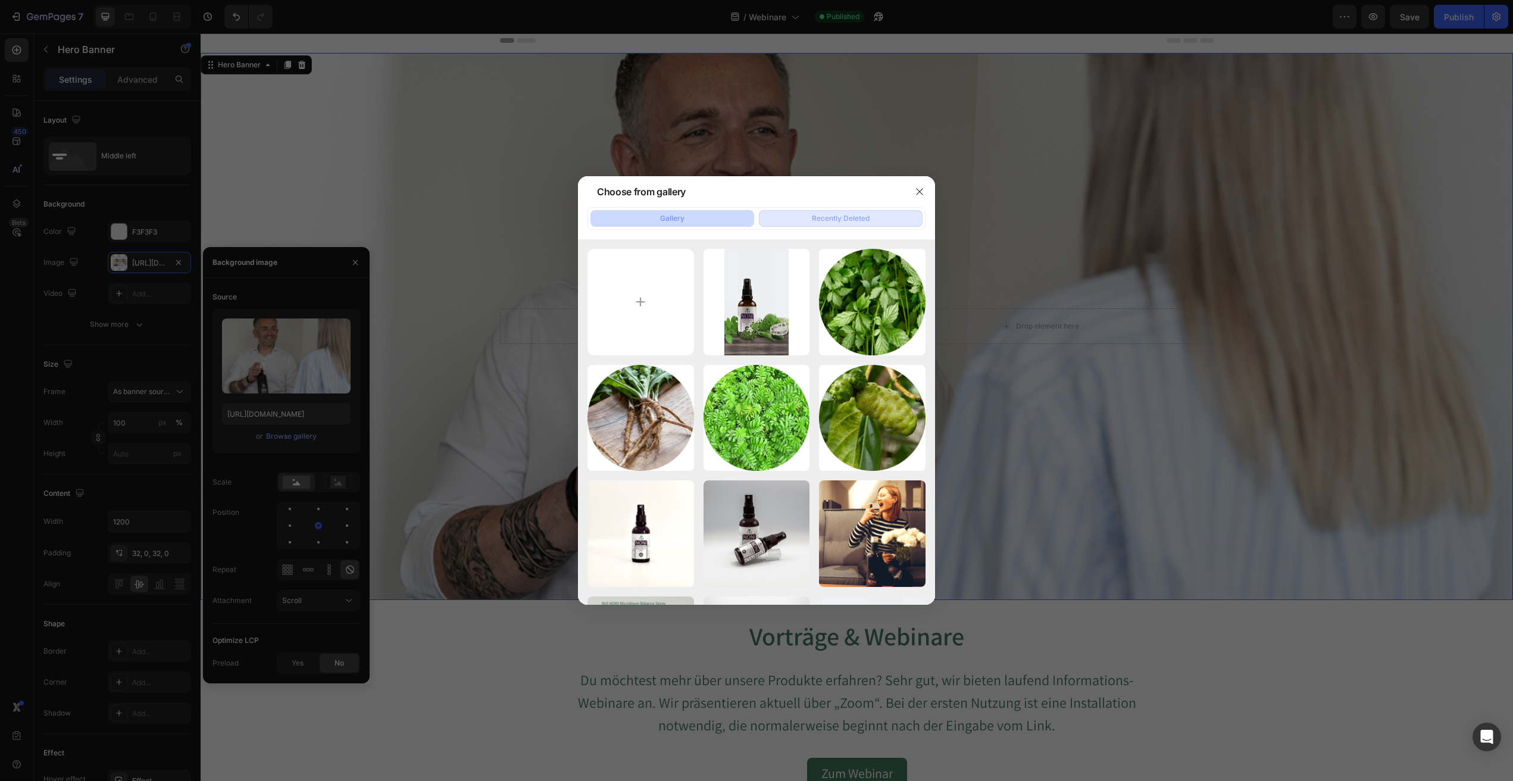
click at [832, 216] on div "Recently Deleted" at bounding box center [841, 218] width 58 height 11
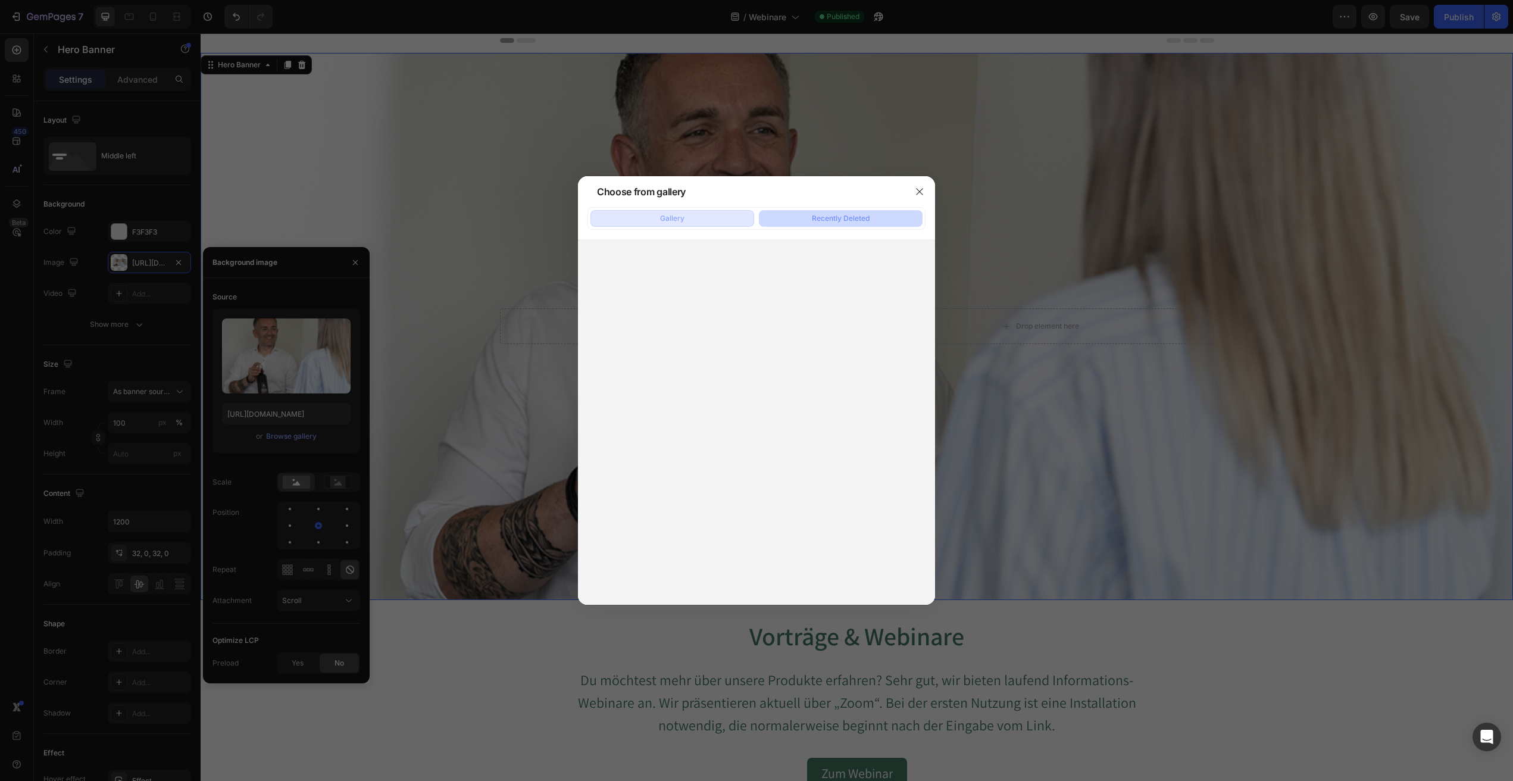
click at [677, 216] on div "Gallery" at bounding box center [672, 218] width 24 height 11
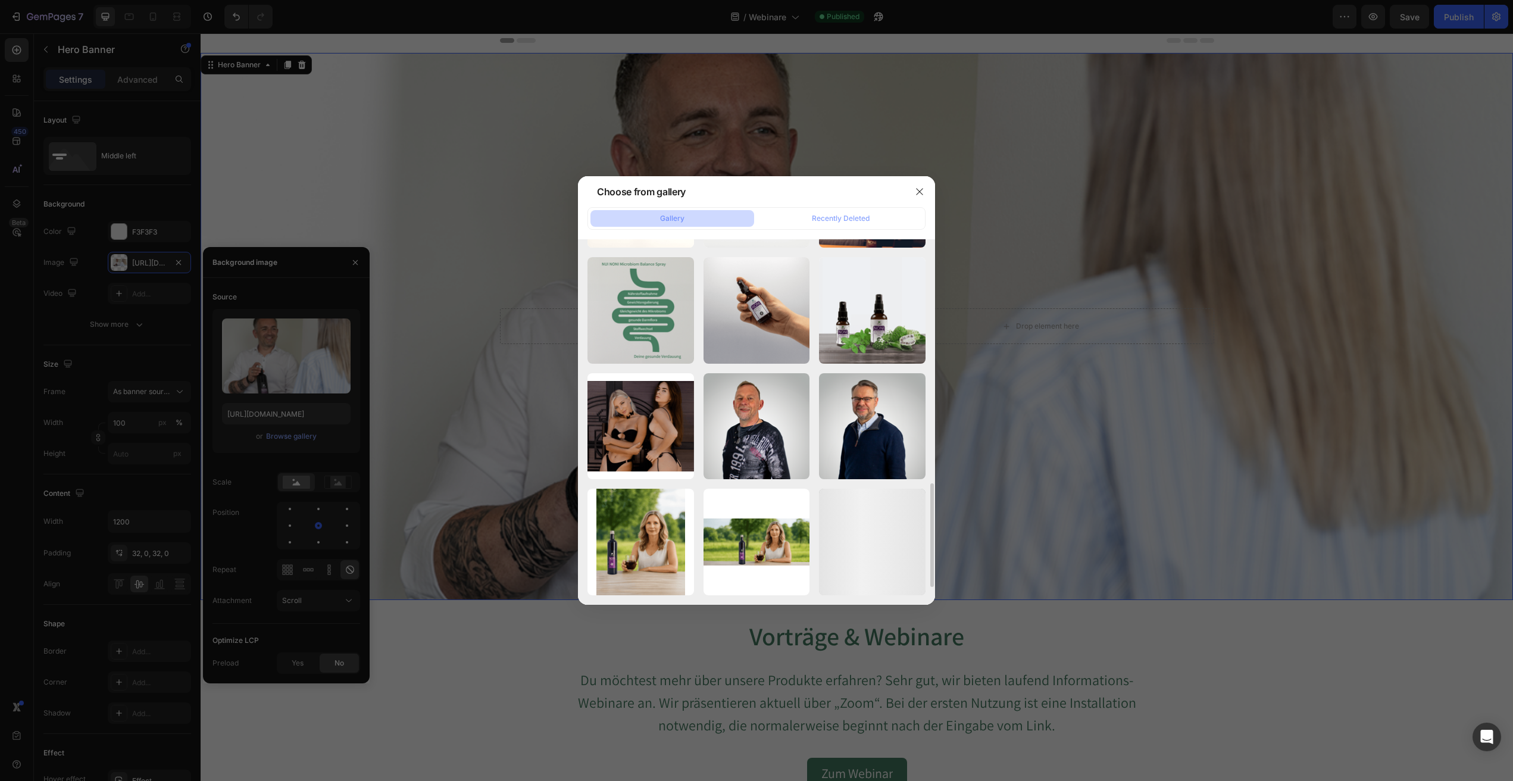
scroll to position [0, 0]
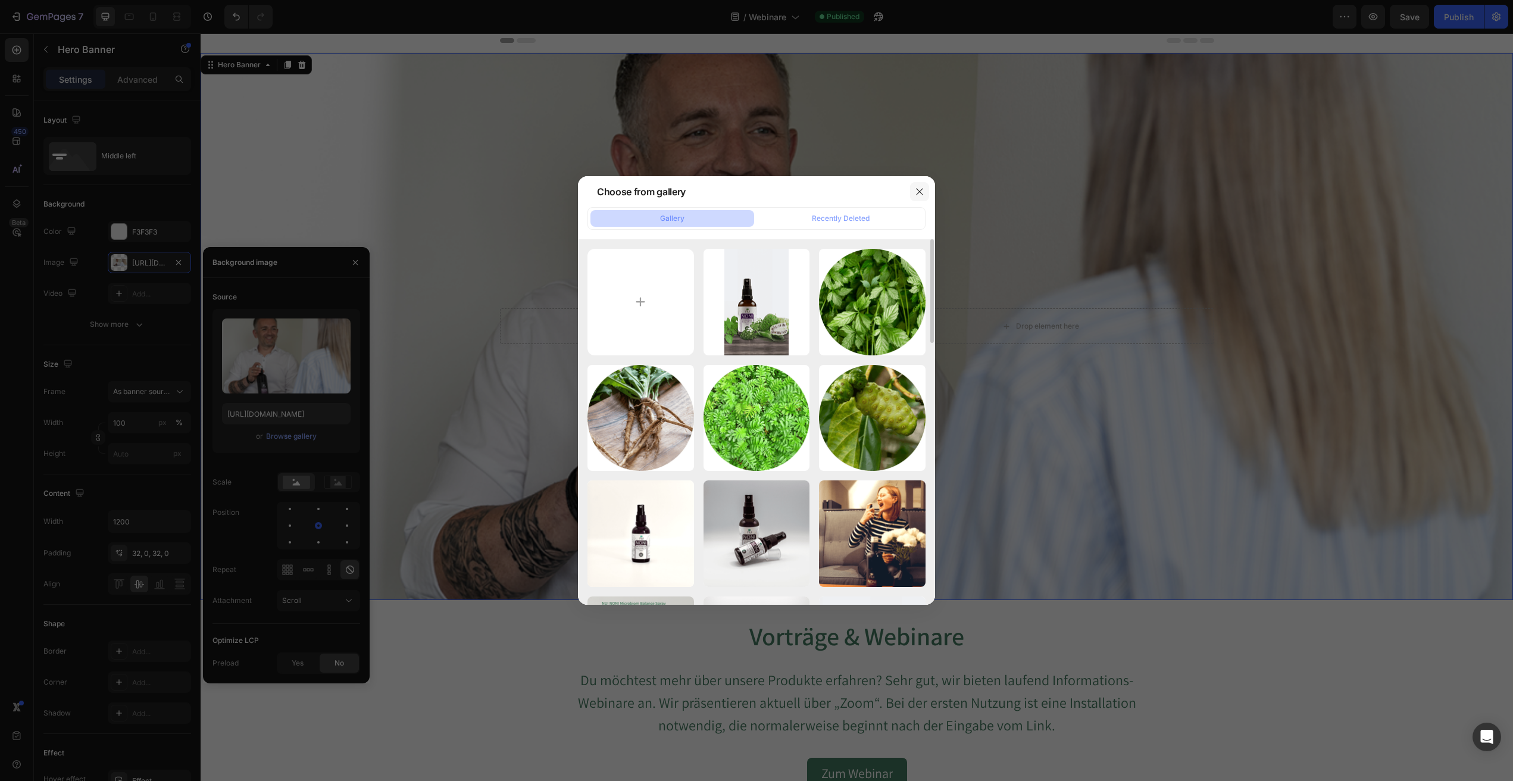
click at [918, 189] on icon "button" at bounding box center [920, 192] width 10 height 10
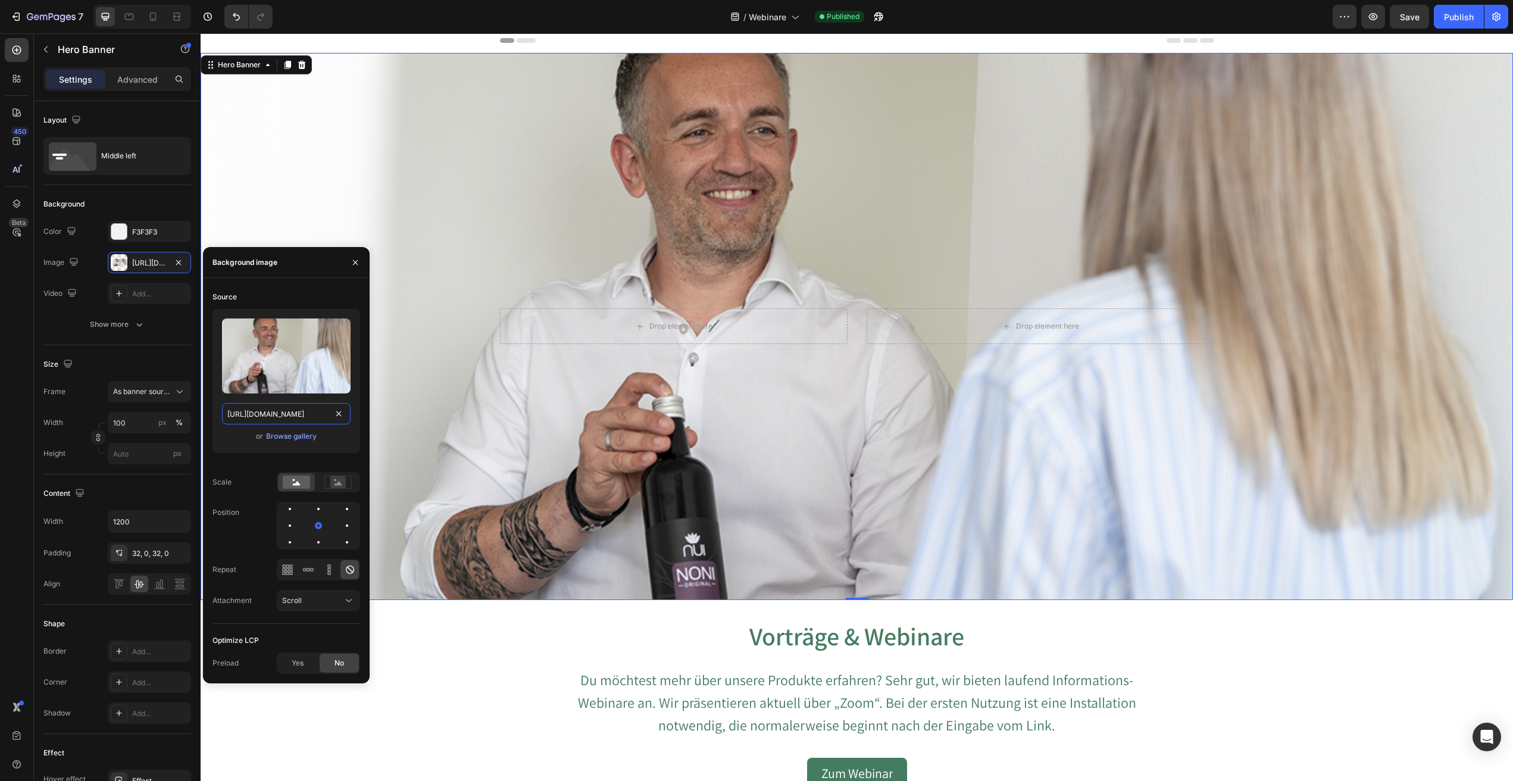
click at [286, 413] on input "[URL][DOMAIN_NAME]" at bounding box center [286, 413] width 129 height 21
paste input "Header_Enrico_Flasche.png?v=1756387792"
type input "[URL][DOMAIN_NAME]"
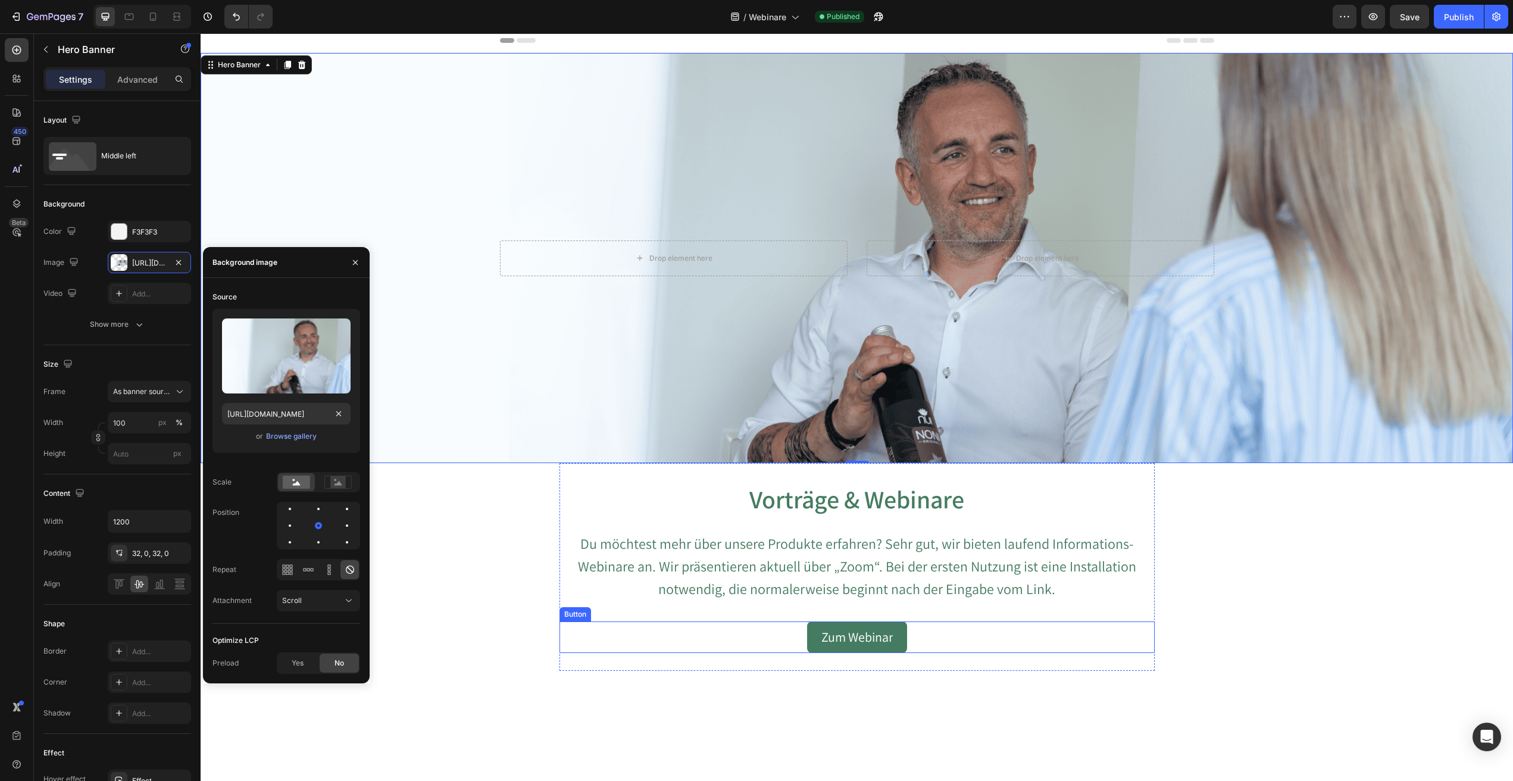
click at [578, 651] on div "Zum Webinar Button" at bounding box center [857, 638] width 595 height 32
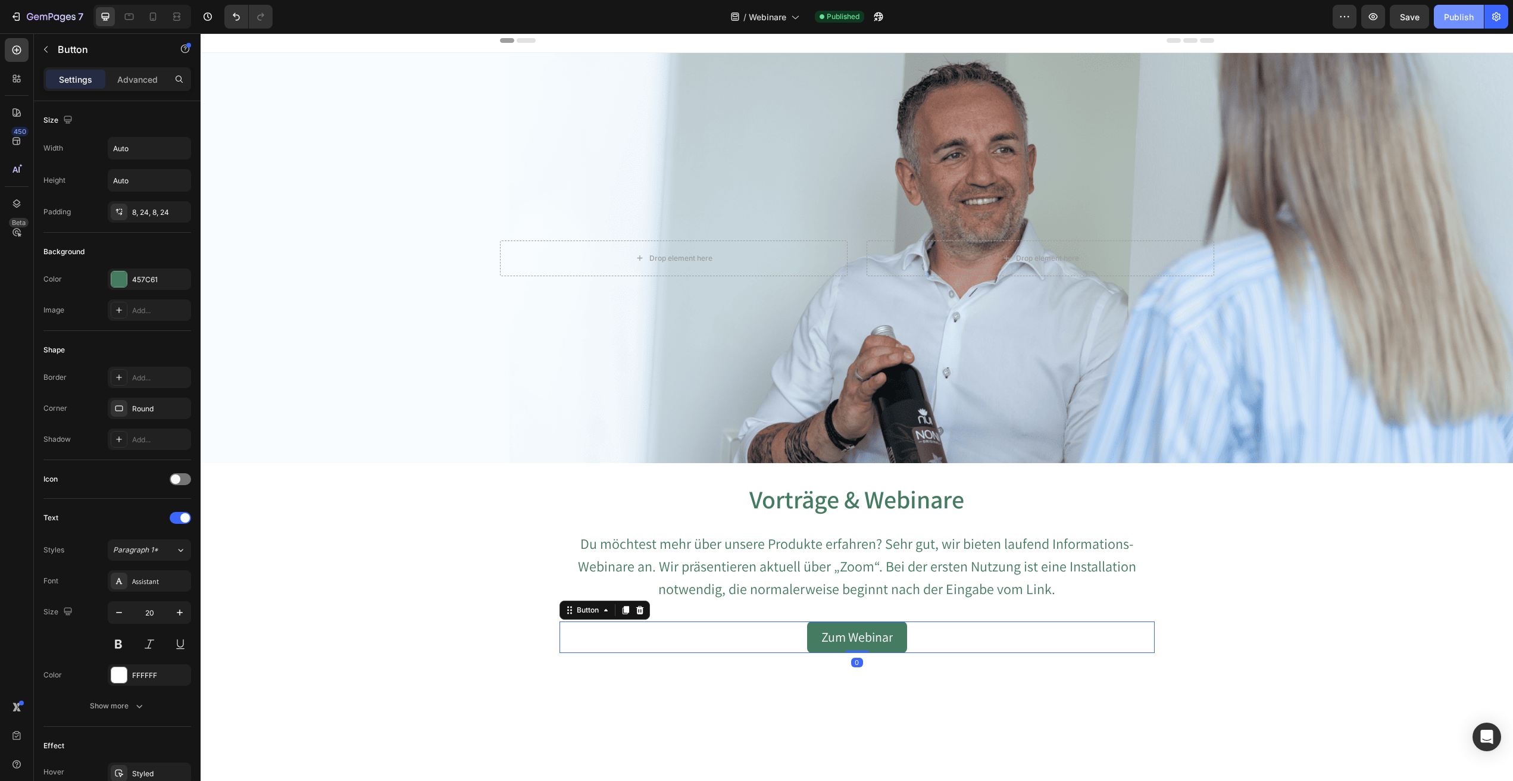
click at [1471, 18] on div "Publish" at bounding box center [1459, 17] width 30 height 13
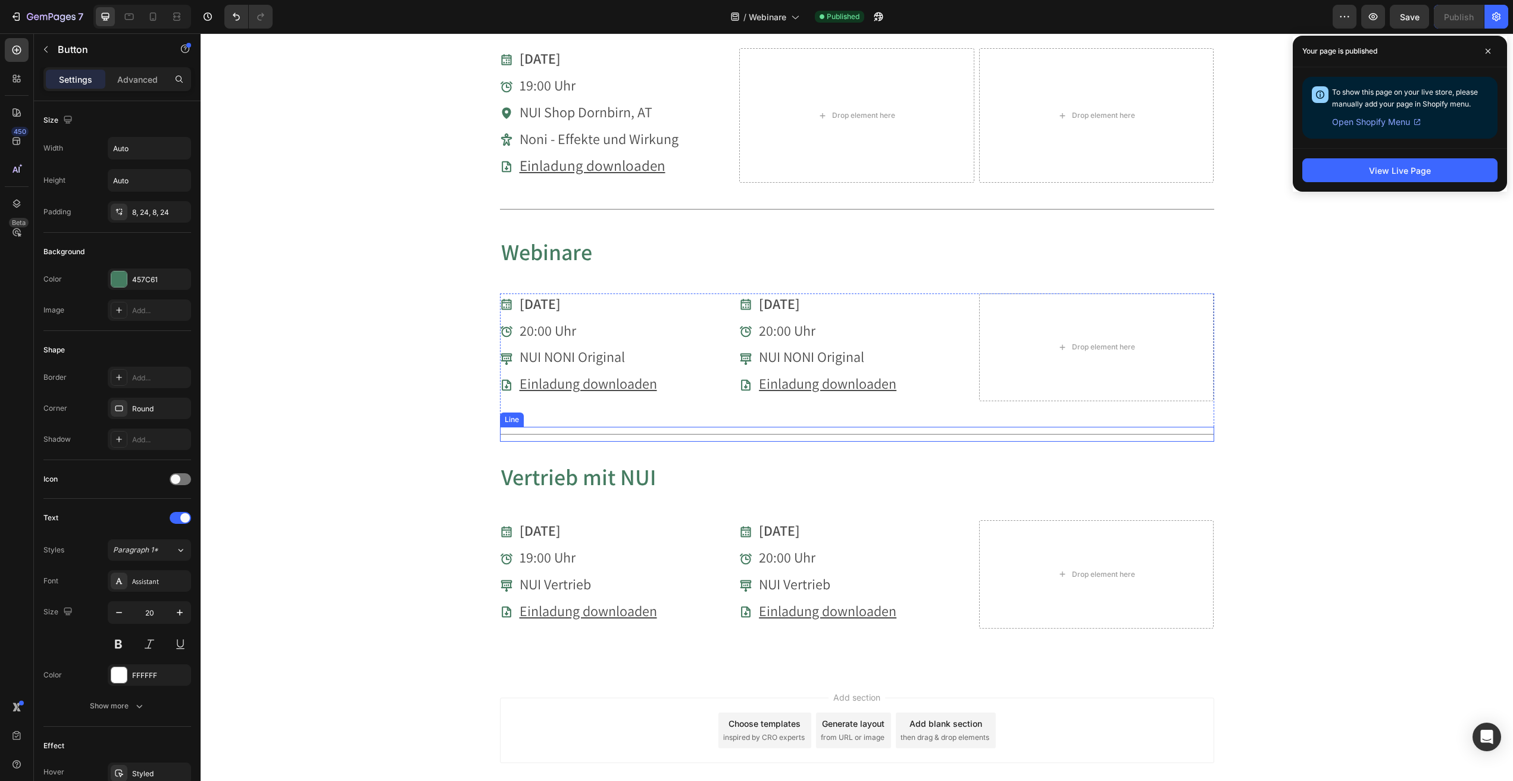
scroll to position [601, 0]
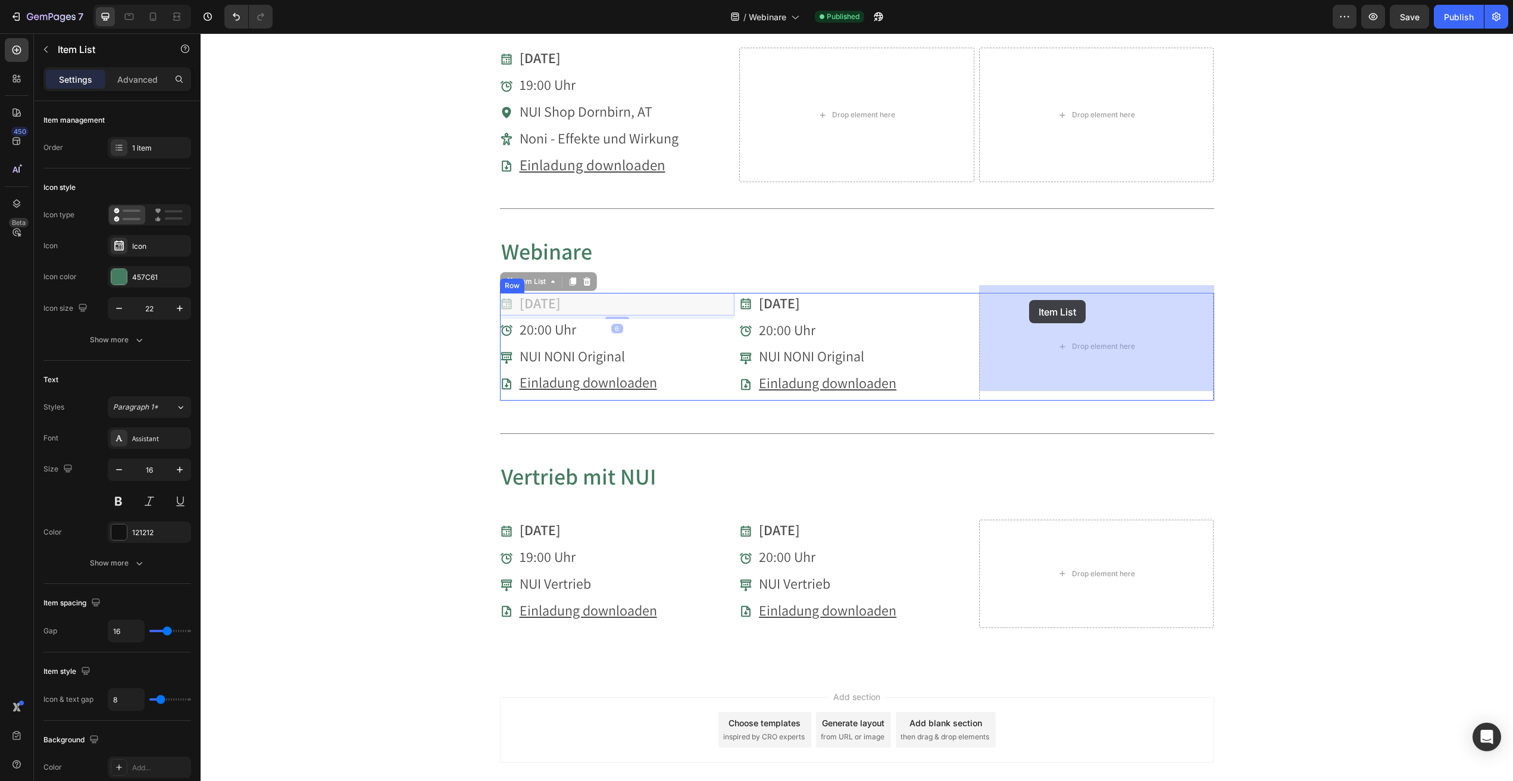
drag, startPoint x: 509, startPoint y: 295, endPoint x: 1029, endPoint y: 300, distance: 520.3
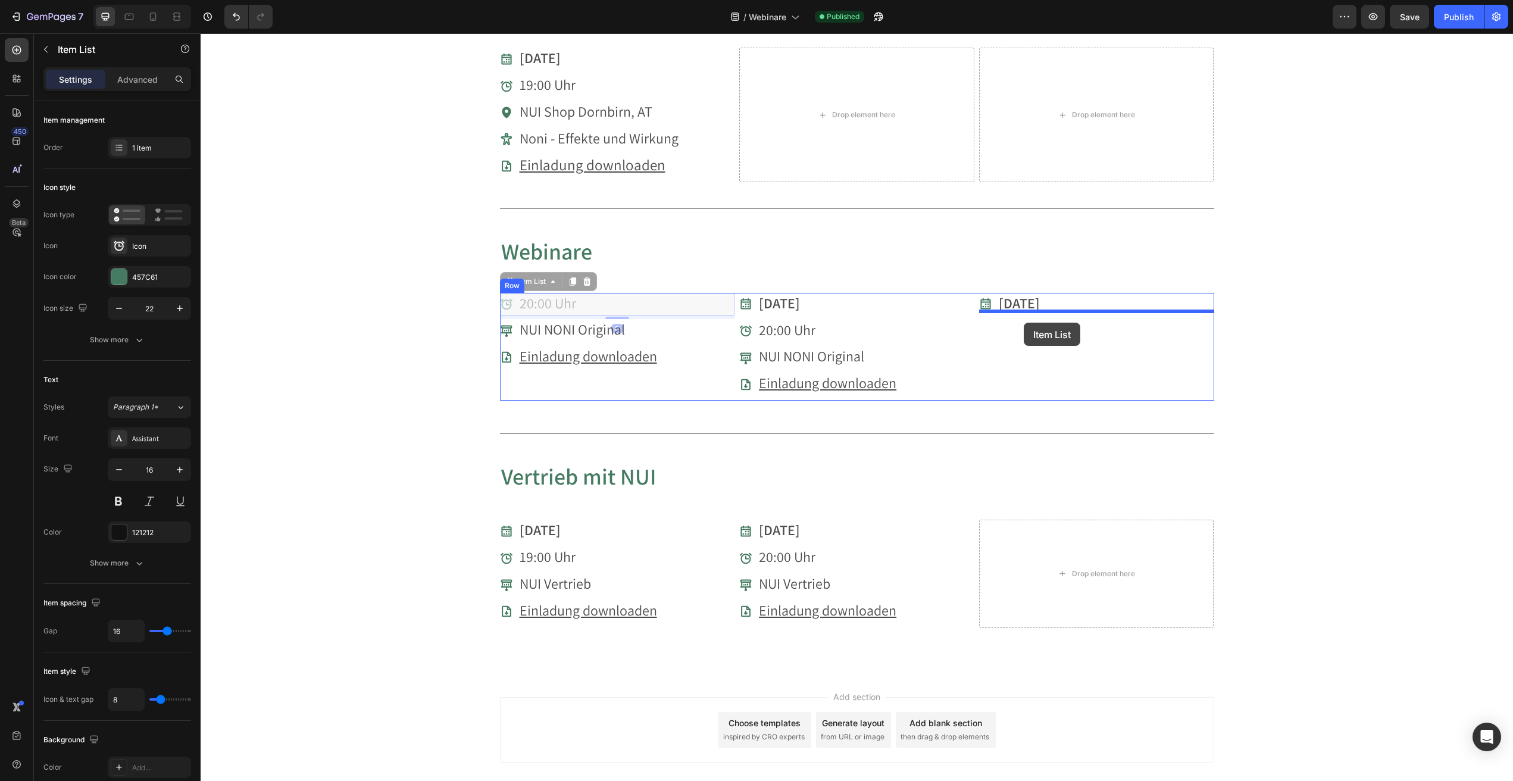
drag, startPoint x: 549, startPoint y: 300, endPoint x: 1024, endPoint y: 323, distance: 475.6
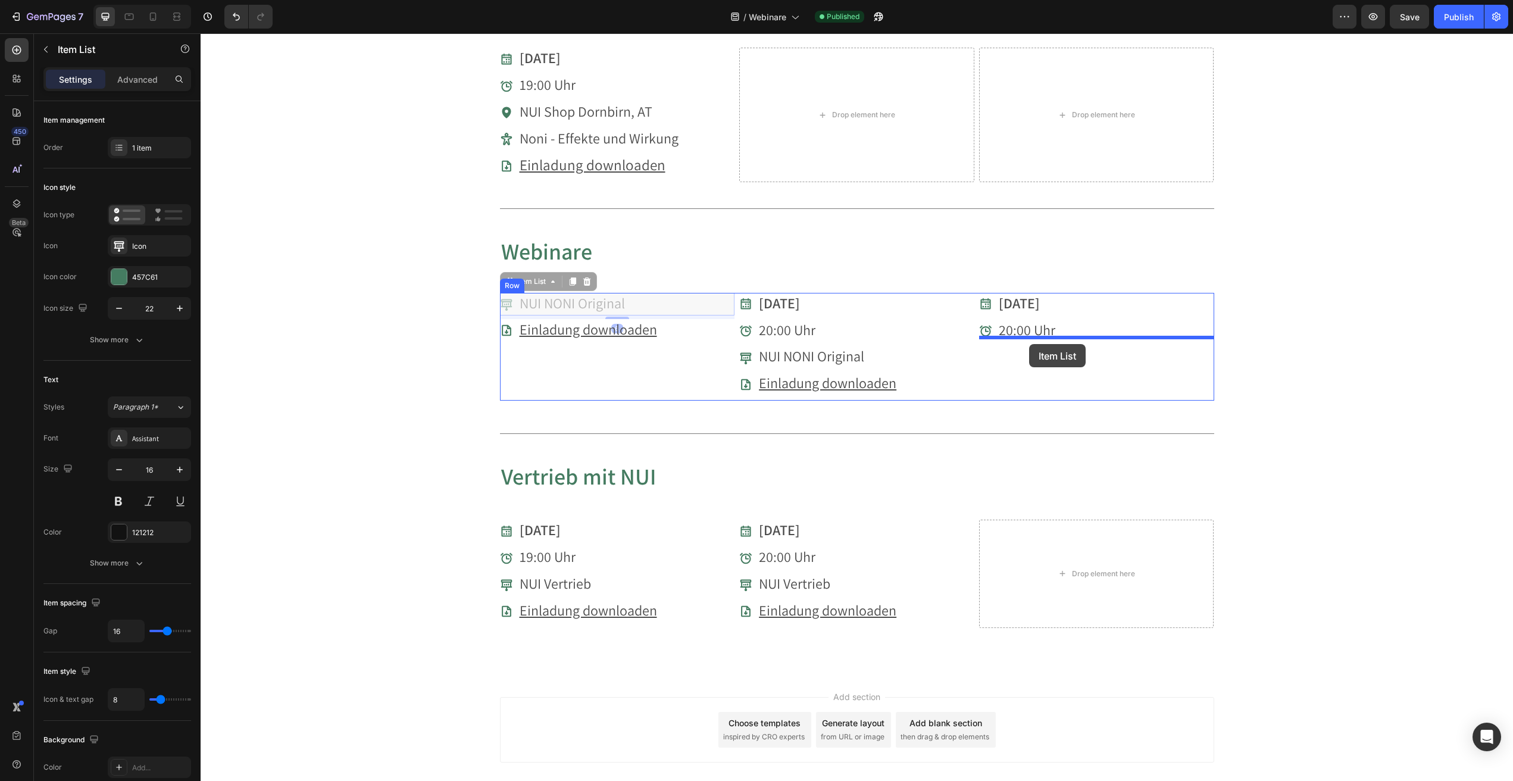
drag, startPoint x: 576, startPoint y: 297, endPoint x: 1029, endPoint y: 344, distance: 456.1
drag, startPoint x: 557, startPoint y: 296, endPoint x: 1019, endPoint y: 377, distance: 468.9
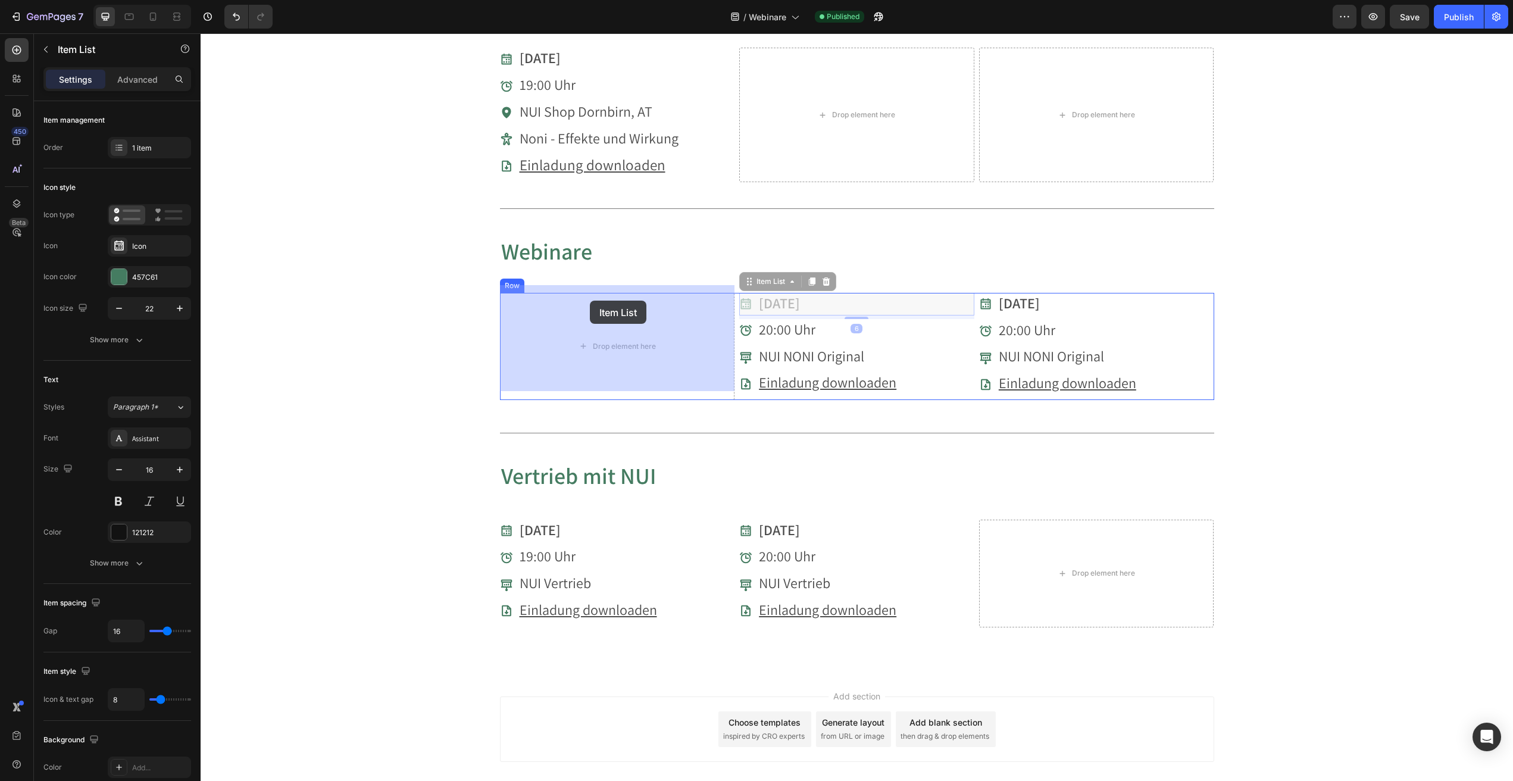
drag, startPoint x: 742, startPoint y: 304, endPoint x: 590, endPoint y: 301, distance: 152.4
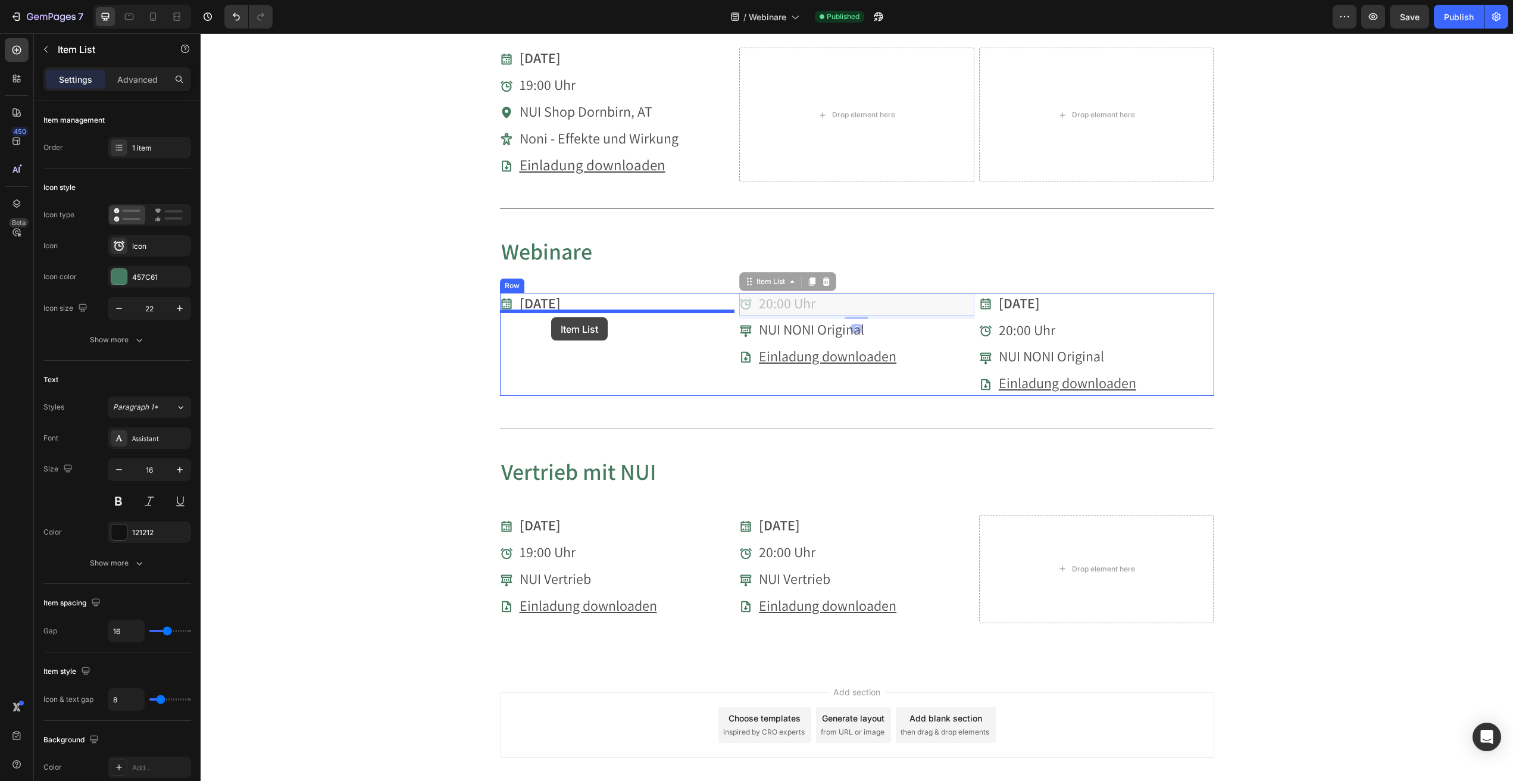
drag, startPoint x: 746, startPoint y: 299, endPoint x: 551, endPoint y: 317, distance: 195.5
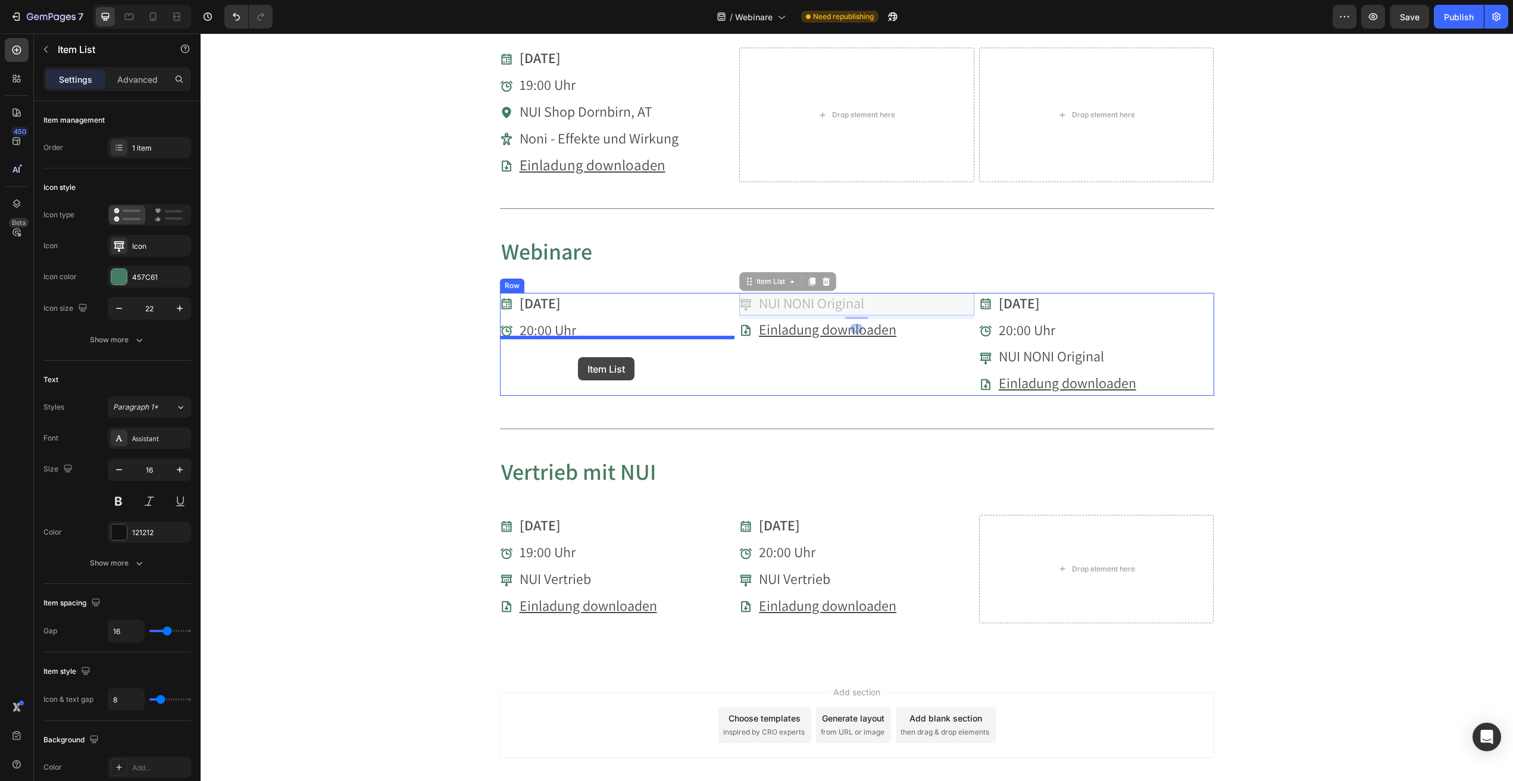
drag, startPoint x: 807, startPoint y: 300, endPoint x: 578, endPoint y: 357, distance: 235.5
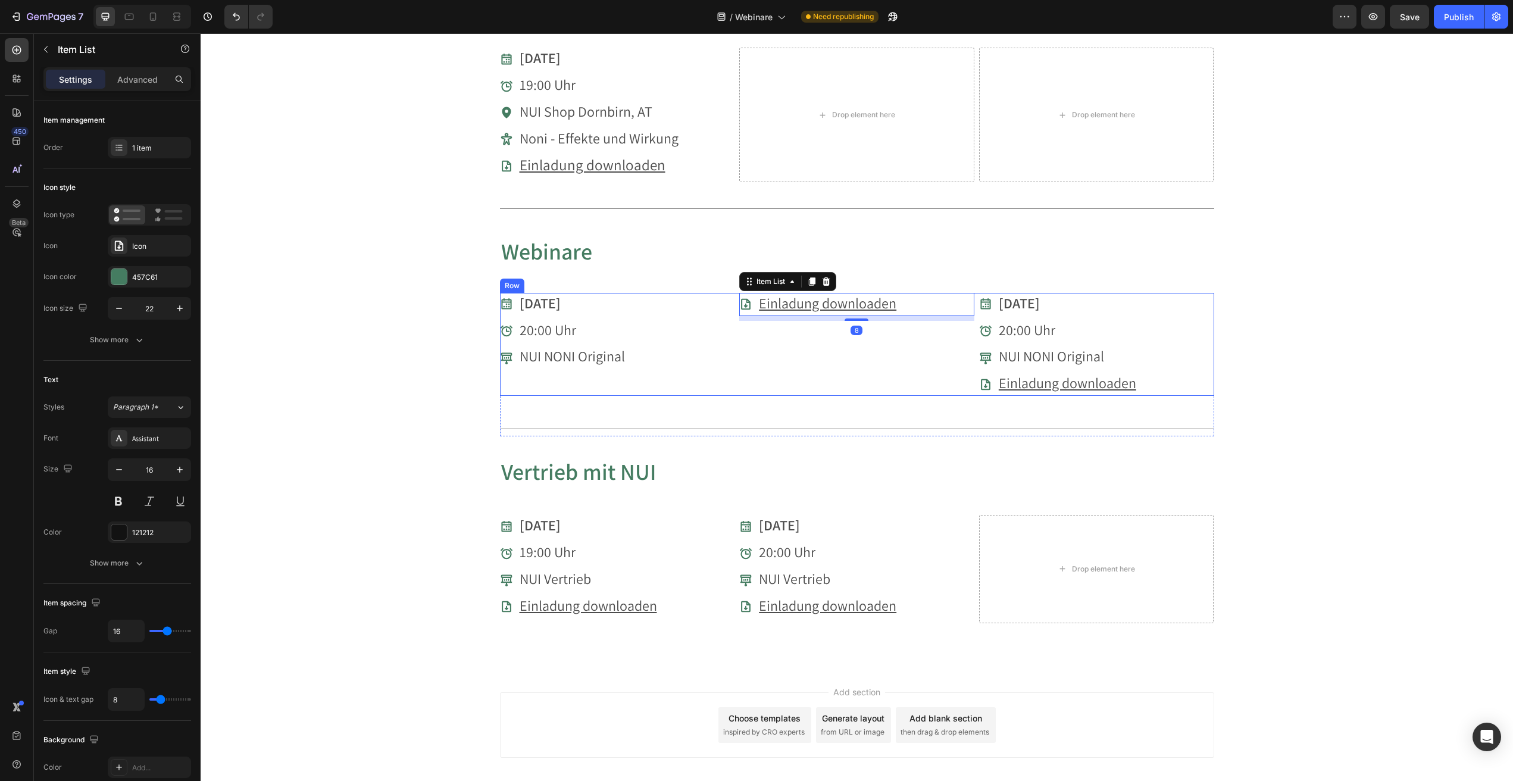
scroll to position [601, 0]
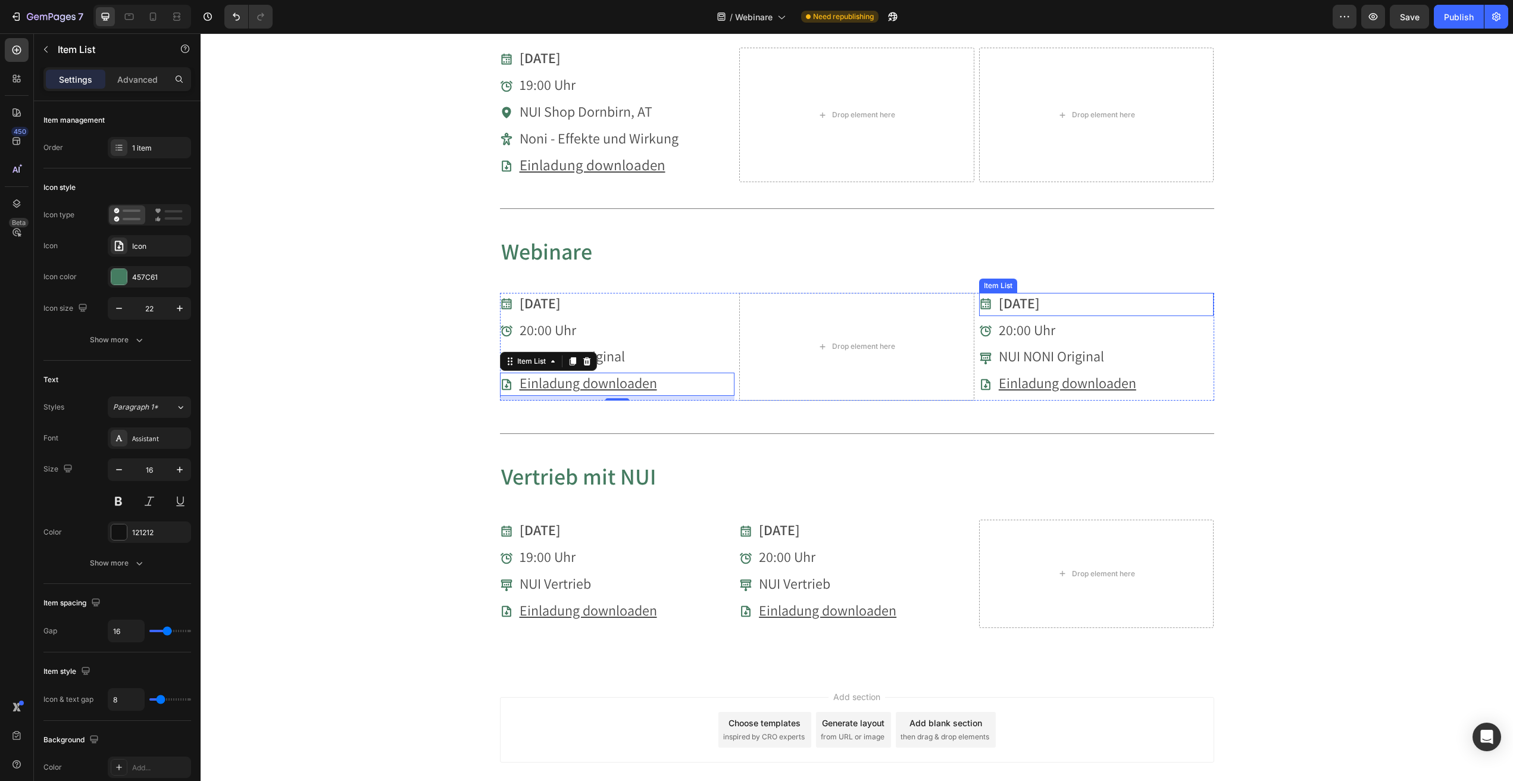
click at [1106, 296] on div "[DATE]" at bounding box center [1096, 304] width 235 height 23
click at [1053, 277] on icon at bounding box center [1052, 281] width 7 height 8
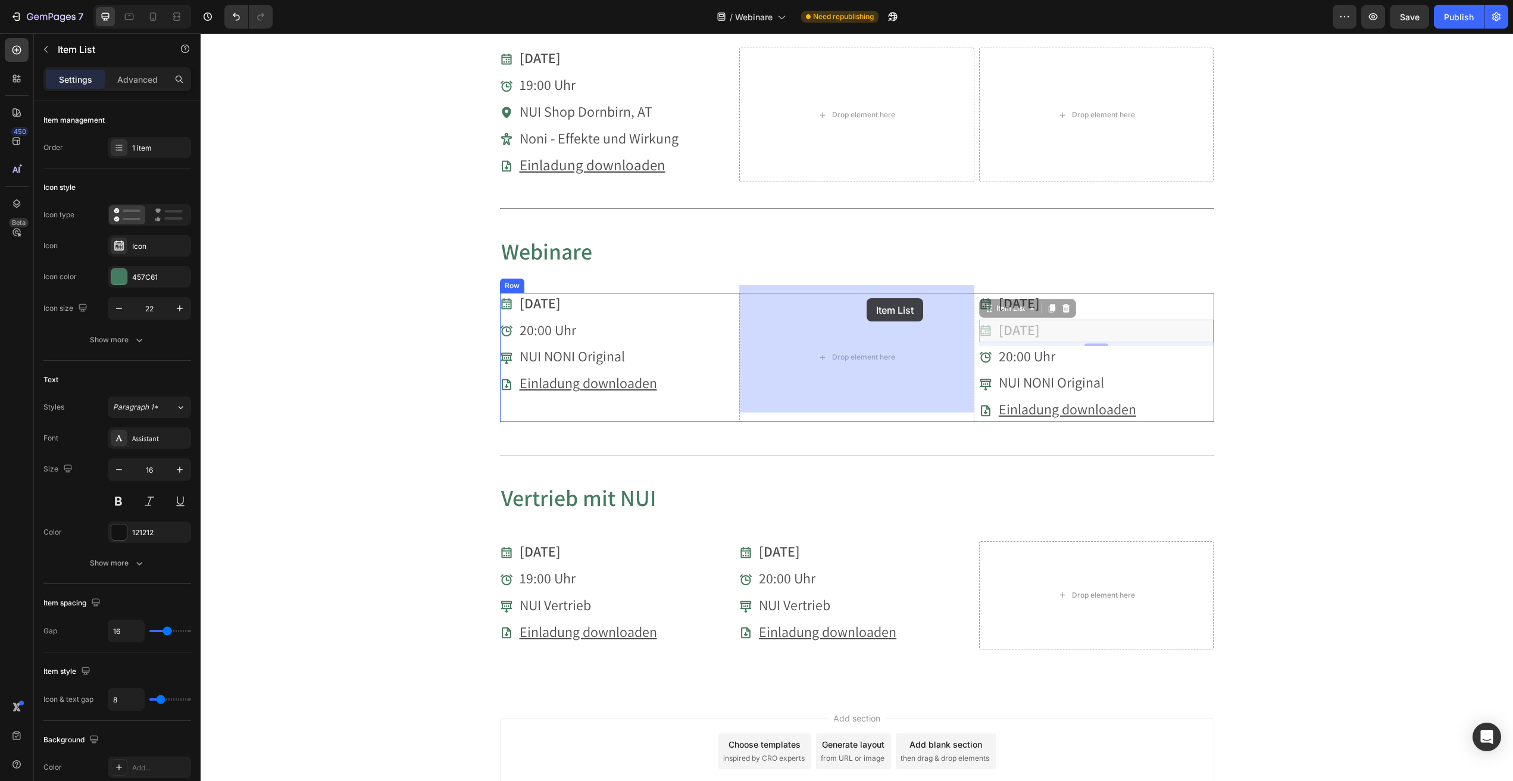
drag, startPoint x: 1013, startPoint y: 303, endPoint x: 864, endPoint y: 298, distance: 148.3
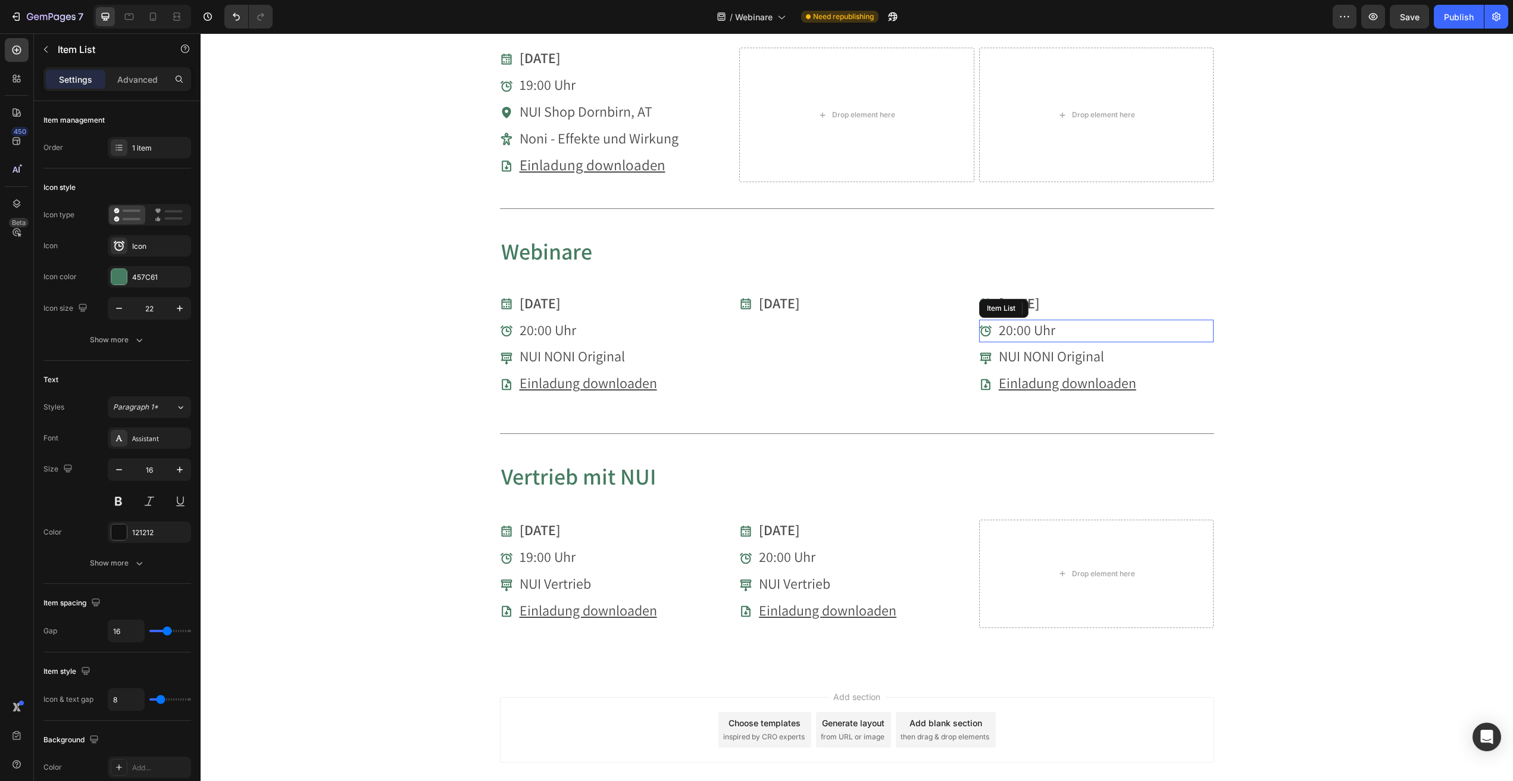
click at [1026, 322] on span "20:00 Uhr" at bounding box center [1027, 329] width 57 height 19
click at [1050, 304] on icon at bounding box center [1052, 309] width 10 height 10
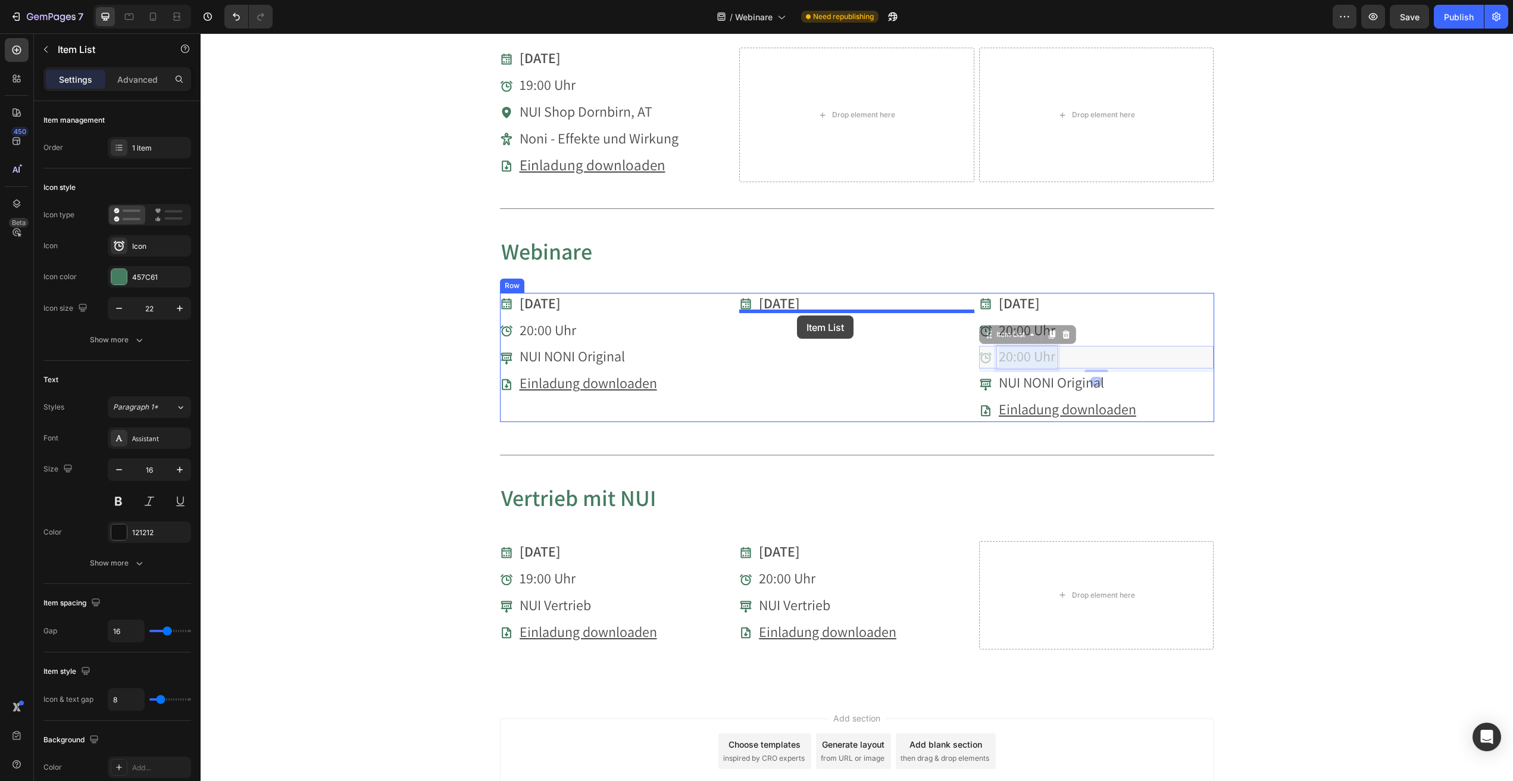
drag, startPoint x: 1014, startPoint y: 345, endPoint x: 797, endPoint y: 316, distance: 218.7
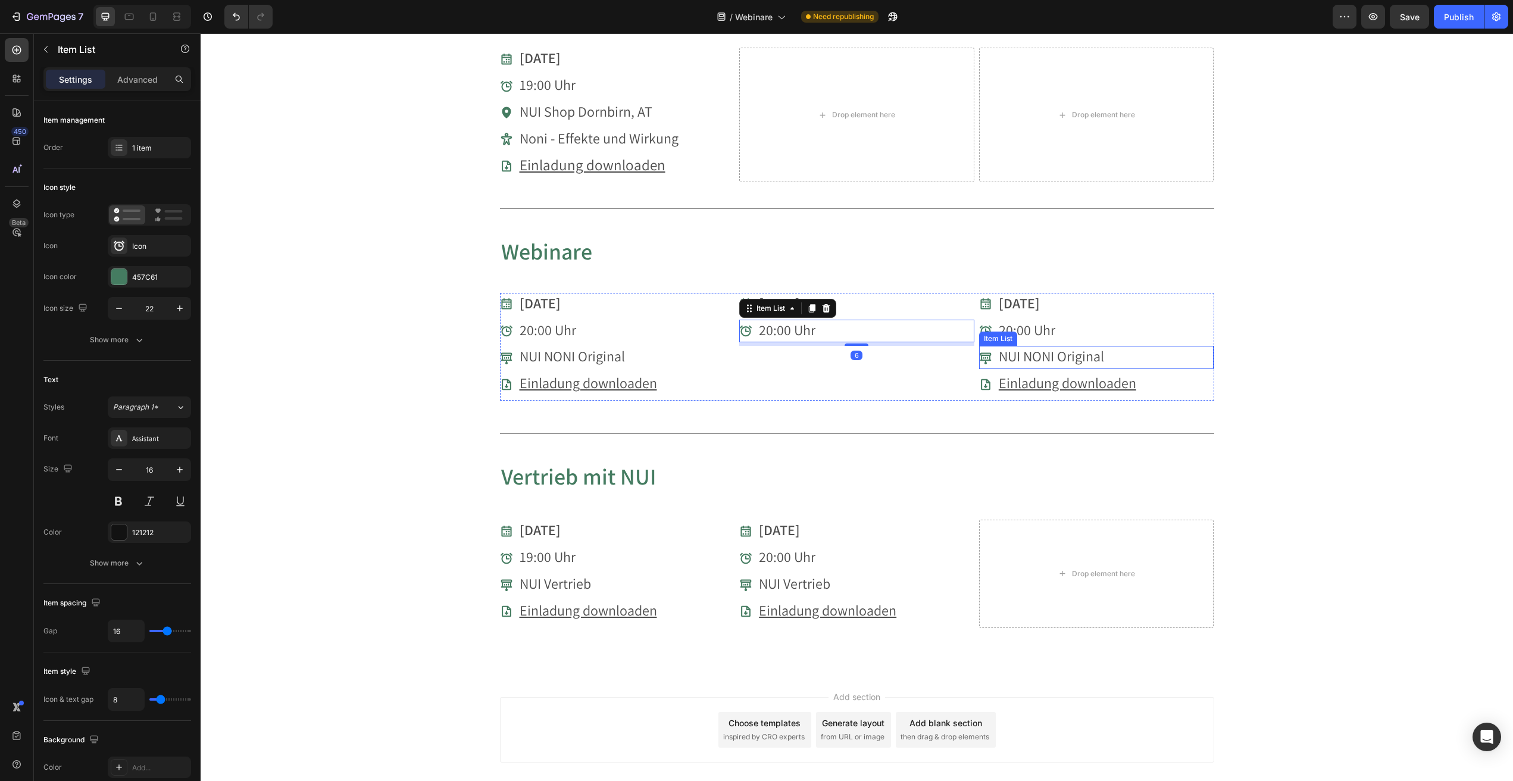
click at [1045, 351] on span "NUI NONI Original" at bounding box center [1051, 355] width 105 height 19
click at [1053, 331] on icon at bounding box center [1052, 335] width 7 height 8
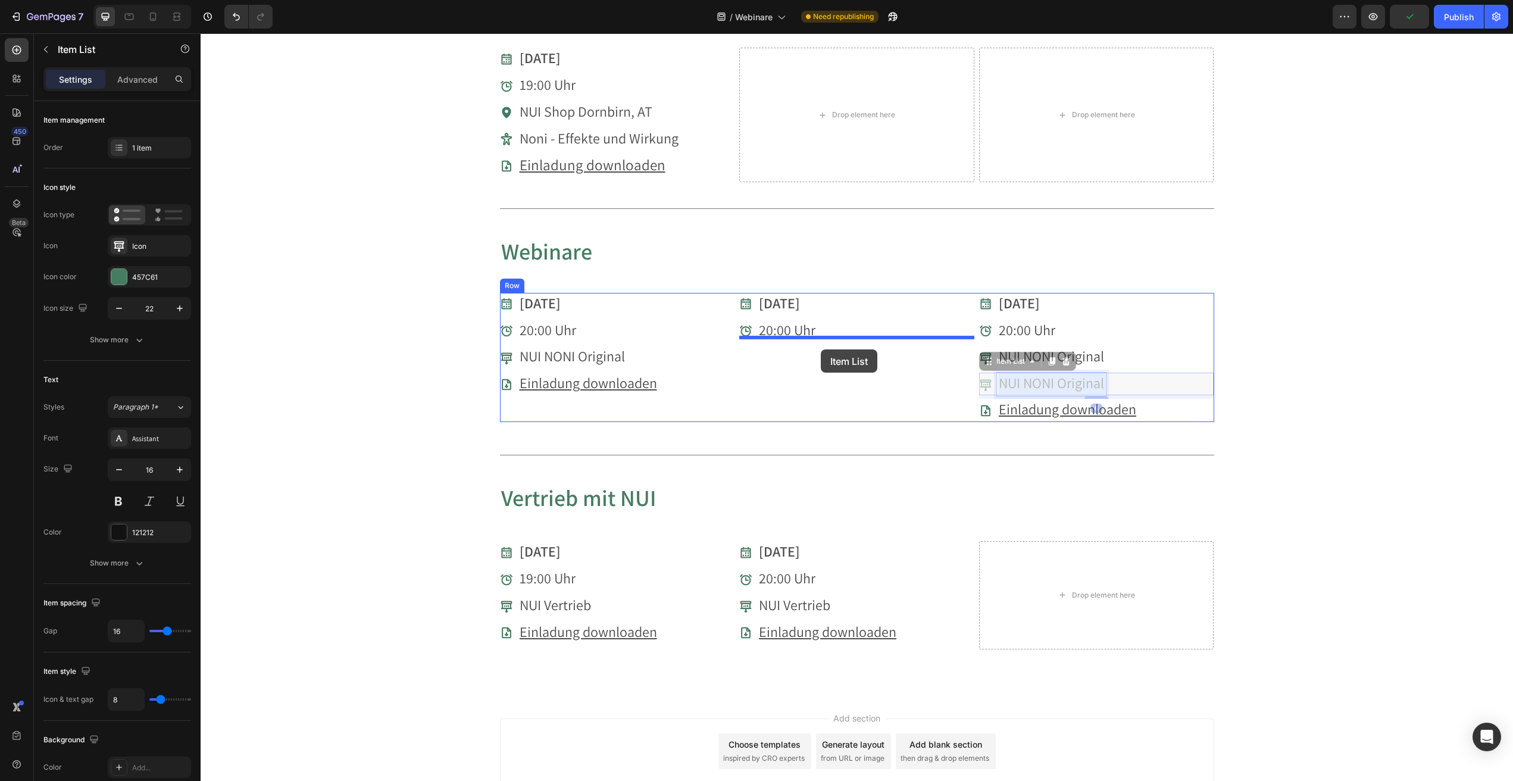
drag, startPoint x: 1036, startPoint y: 373, endPoint x: 815, endPoint y: 349, distance: 222.1
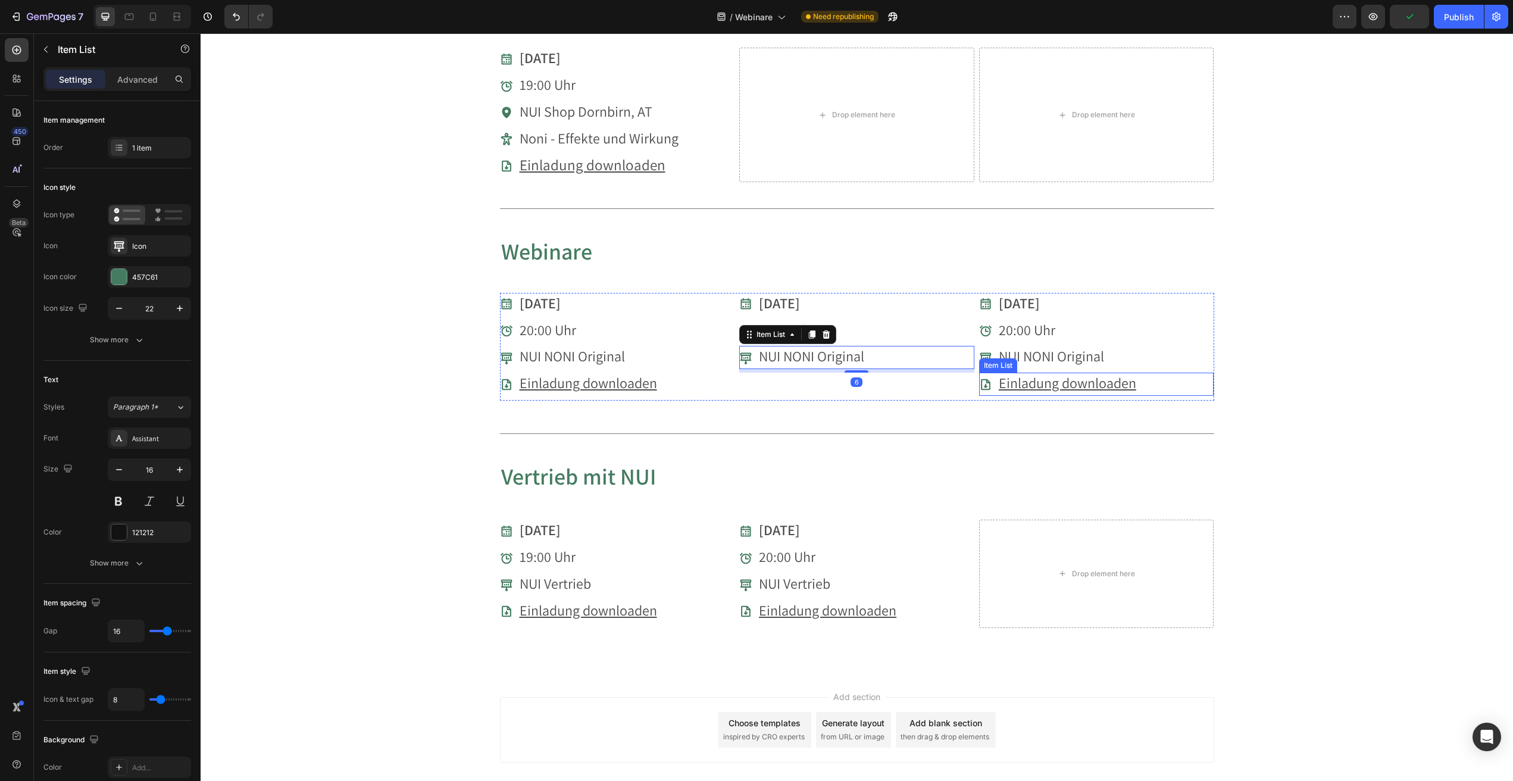
click at [1044, 373] on u "Einladung downloaden" at bounding box center [1068, 382] width 138 height 19
click at [1054, 357] on icon at bounding box center [1052, 361] width 7 height 8
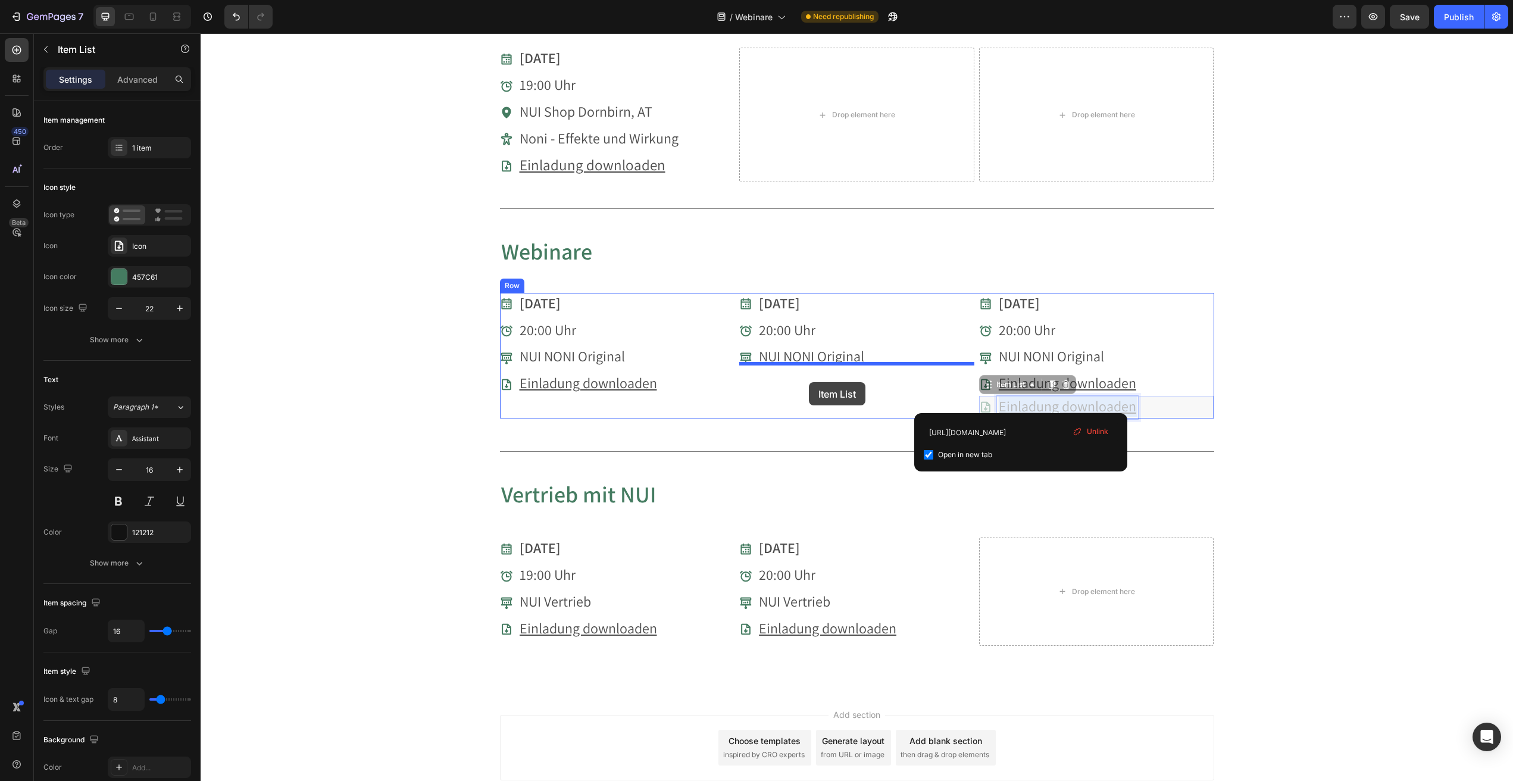
drag, startPoint x: 981, startPoint y: 393, endPoint x: 809, endPoint y: 382, distance: 171.8
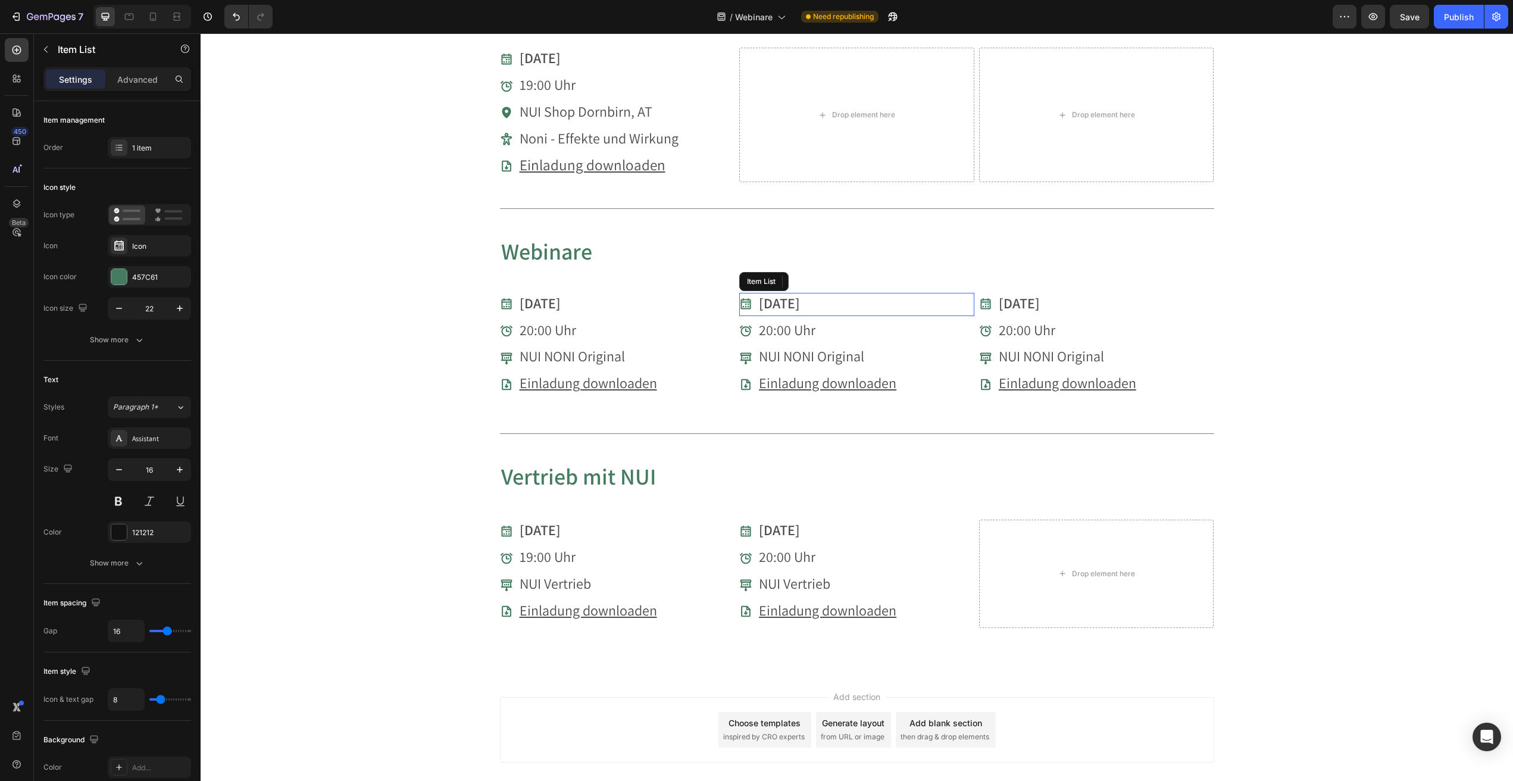
click at [785, 297] on strong "[DATE]" at bounding box center [779, 303] width 41 height 19
click at [772, 297] on strong "[DATE]" at bounding box center [779, 303] width 41 height 19
drag, startPoint x: 779, startPoint y: 323, endPoint x: 772, endPoint y: 324, distance: 7.2
click at [779, 323] on span "20:00 Uhr" at bounding box center [787, 329] width 57 height 19
click at [770, 323] on span "20:00 Uhr" at bounding box center [787, 329] width 57 height 19
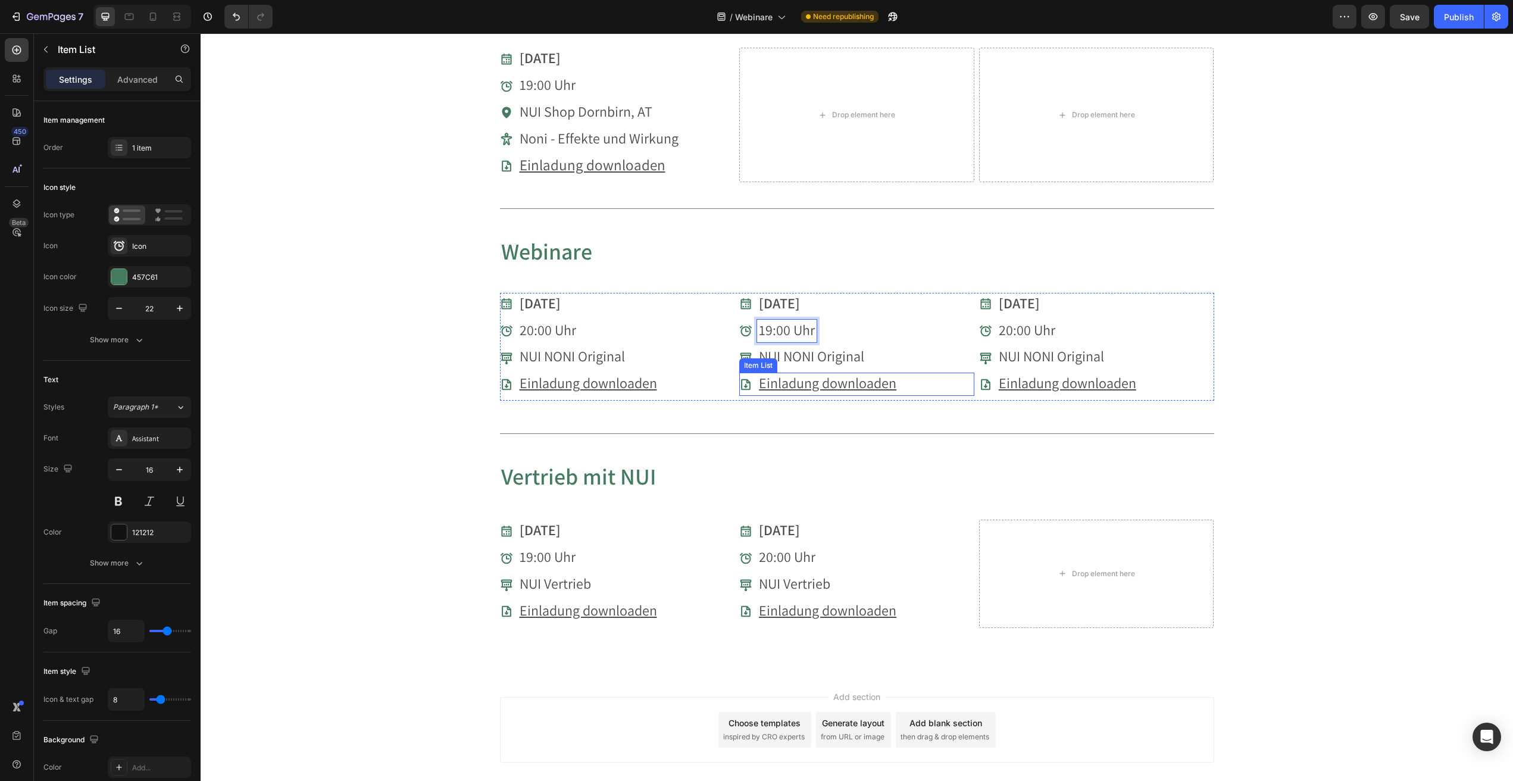
click at [861, 373] on u "Einladung downloaden" at bounding box center [828, 382] width 138 height 19
click at [881, 373] on u "Einladung downloaden" at bounding box center [828, 382] width 138 height 19
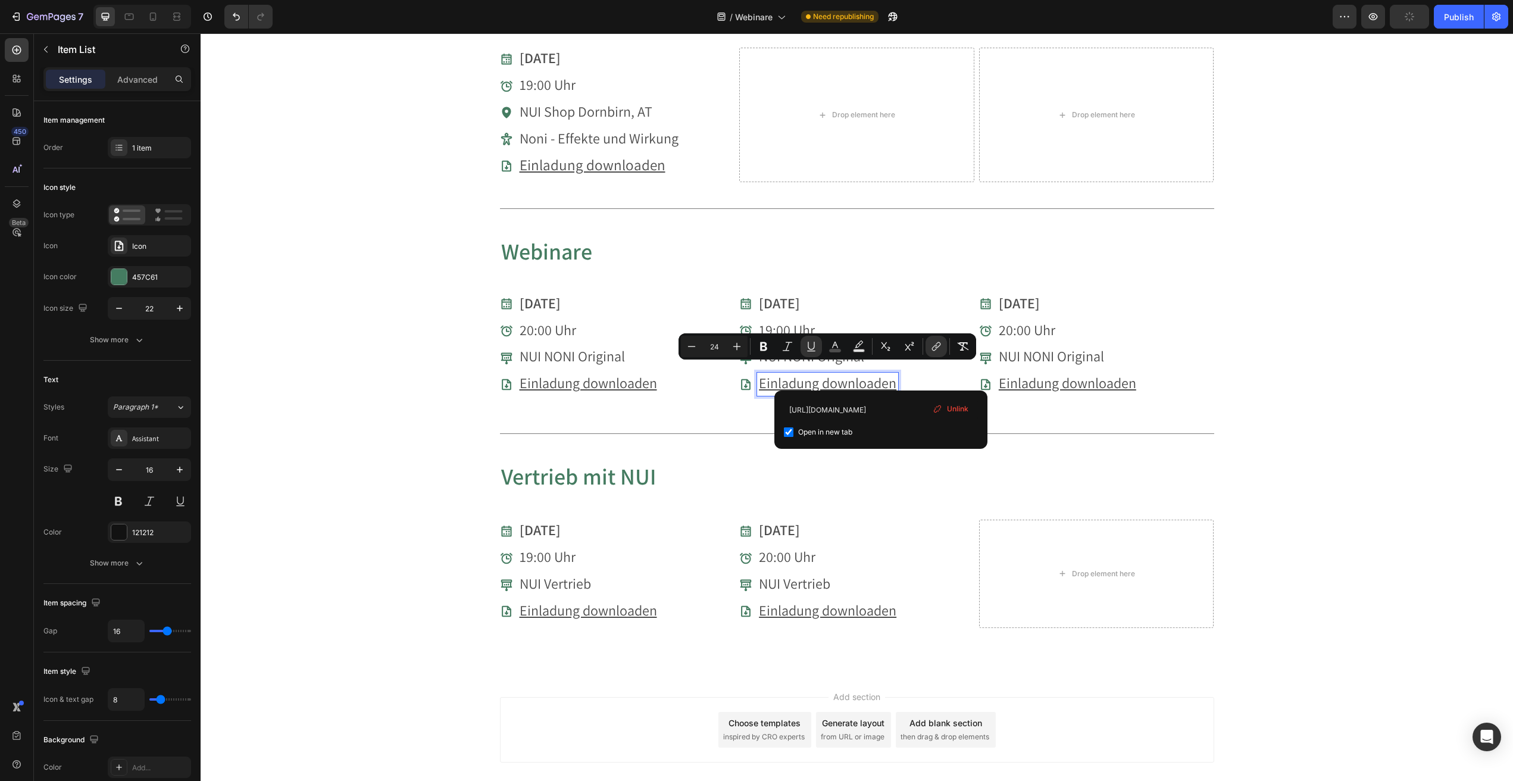
click at [955, 408] on span "Unlink" at bounding box center [957, 409] width 21 height 11
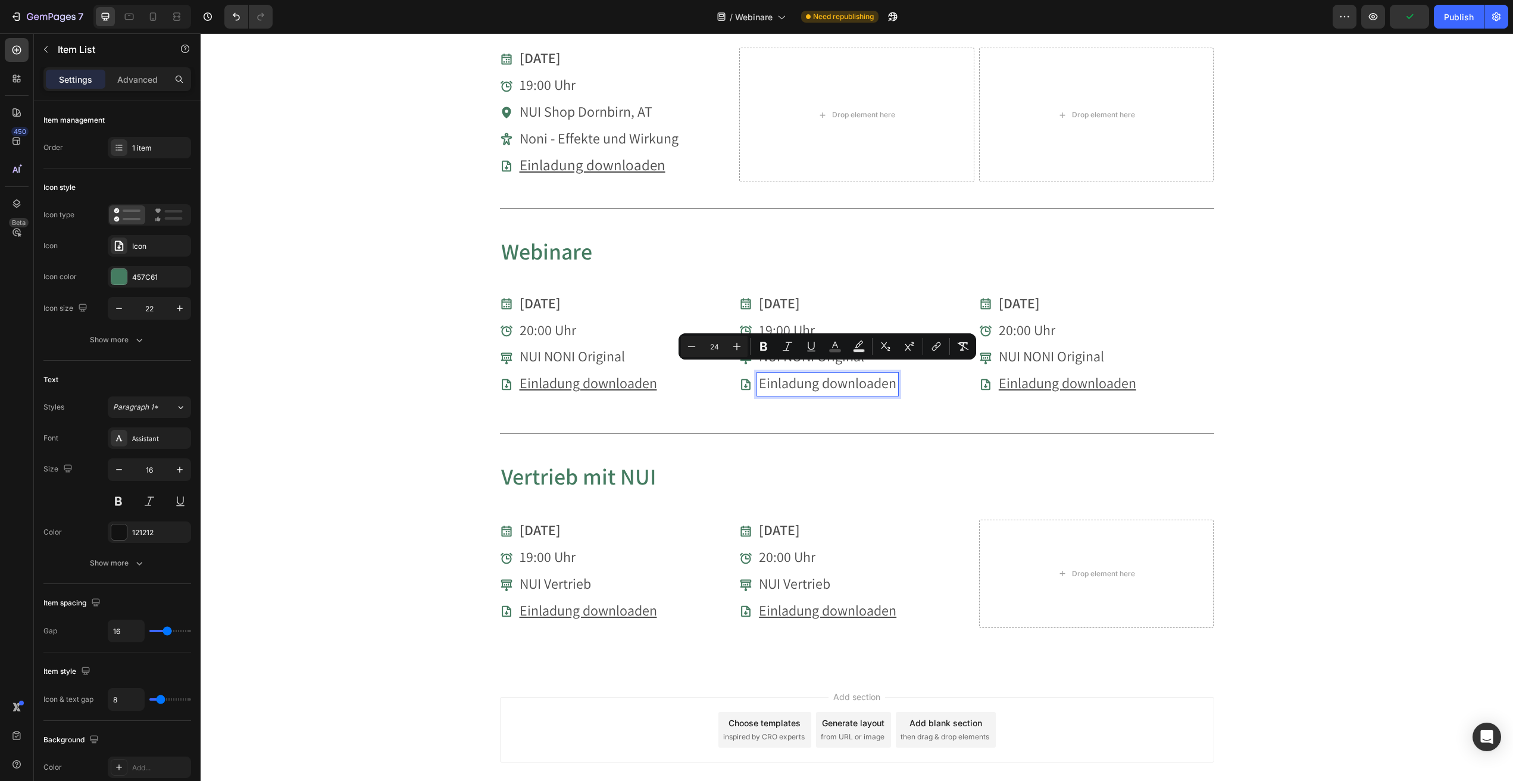
click at [853, 374] on span "Einladung downloaden" at bounding box center [828, 382] width 138 height 19
click at [942, 346] on button "link" at bounding box center [936, 346] width 21 height 21
click at [875, 373] on span "Einladung downloaden" at bounding box center [828, 382] width 138 height 19
click at [936, 345] on icon "Editor contextual toolbar" at bounding box center [937, 347] width 12 height 12
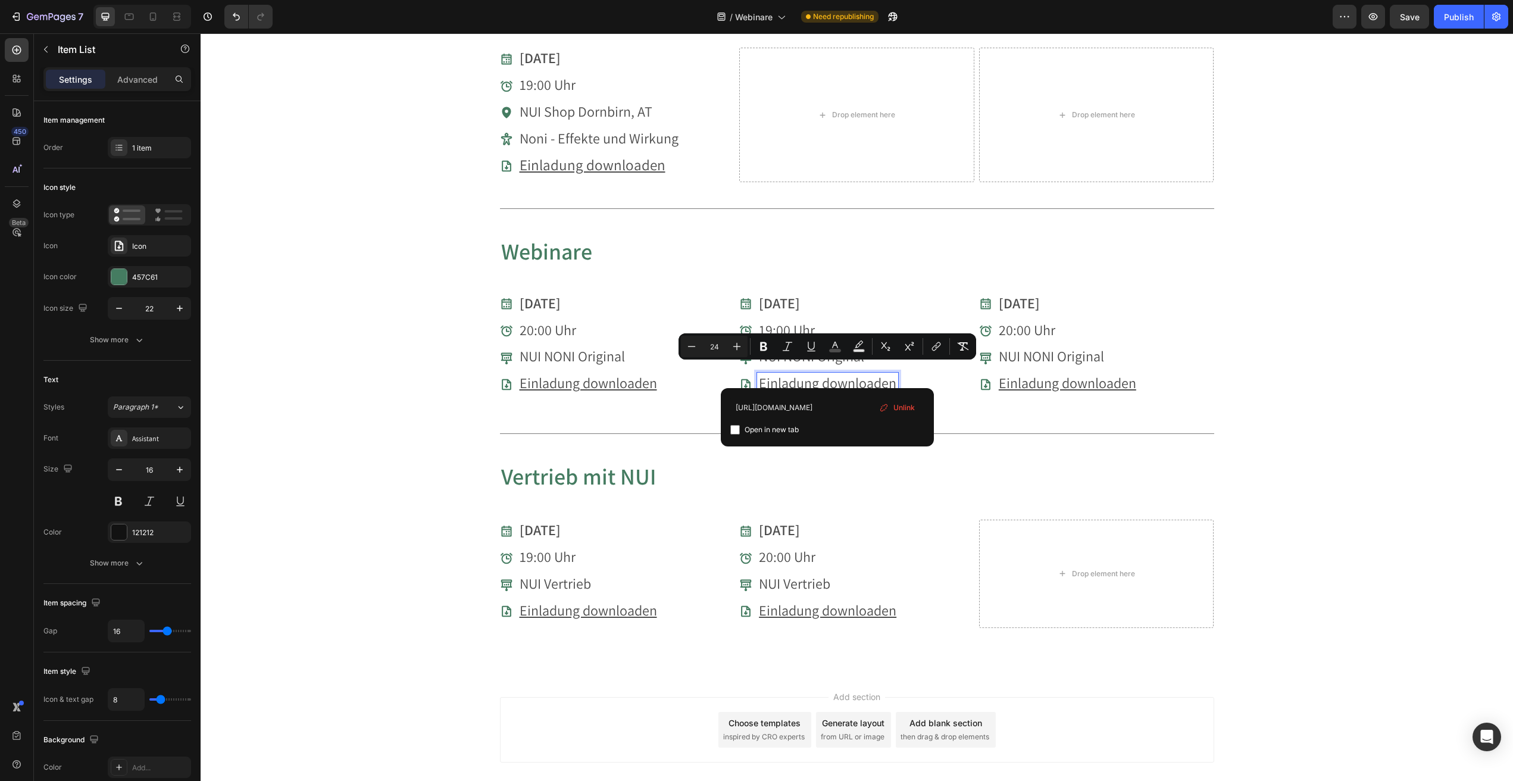
type input "https://cdn.shopify.com/s/files/1/0657/9971/7051/files/20251014_Webinar_Produkt…"
drag, startPoint x: 739, startPoint y: 430, endPoint x: 763, endPoint y: 440, distance: 25.9
click at [739, 430] on input "Editor contextual toolbar" at bounding box center [735, 430] width 10 height 10
checkbox input "true"
click at [1019, 401] on div "08.09.2025 Item List 20:00 Uhr Item List NUI NONI Original Item List Einladung …" at bounding box center [857, 367] width 714 height 148
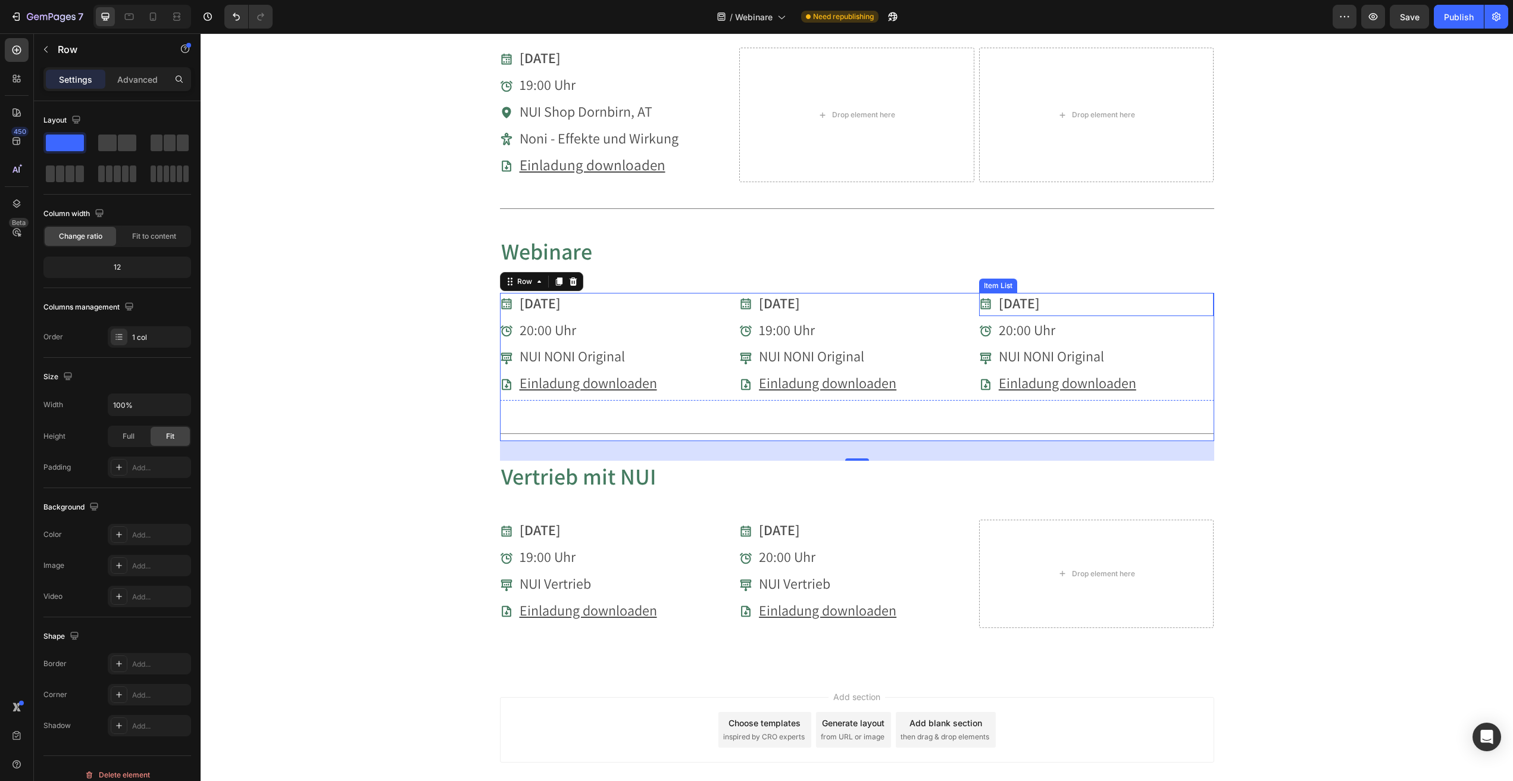
click at [1031, 297] on strong "[DATE]" at bounding box center [1019, 303] width 41 height 19
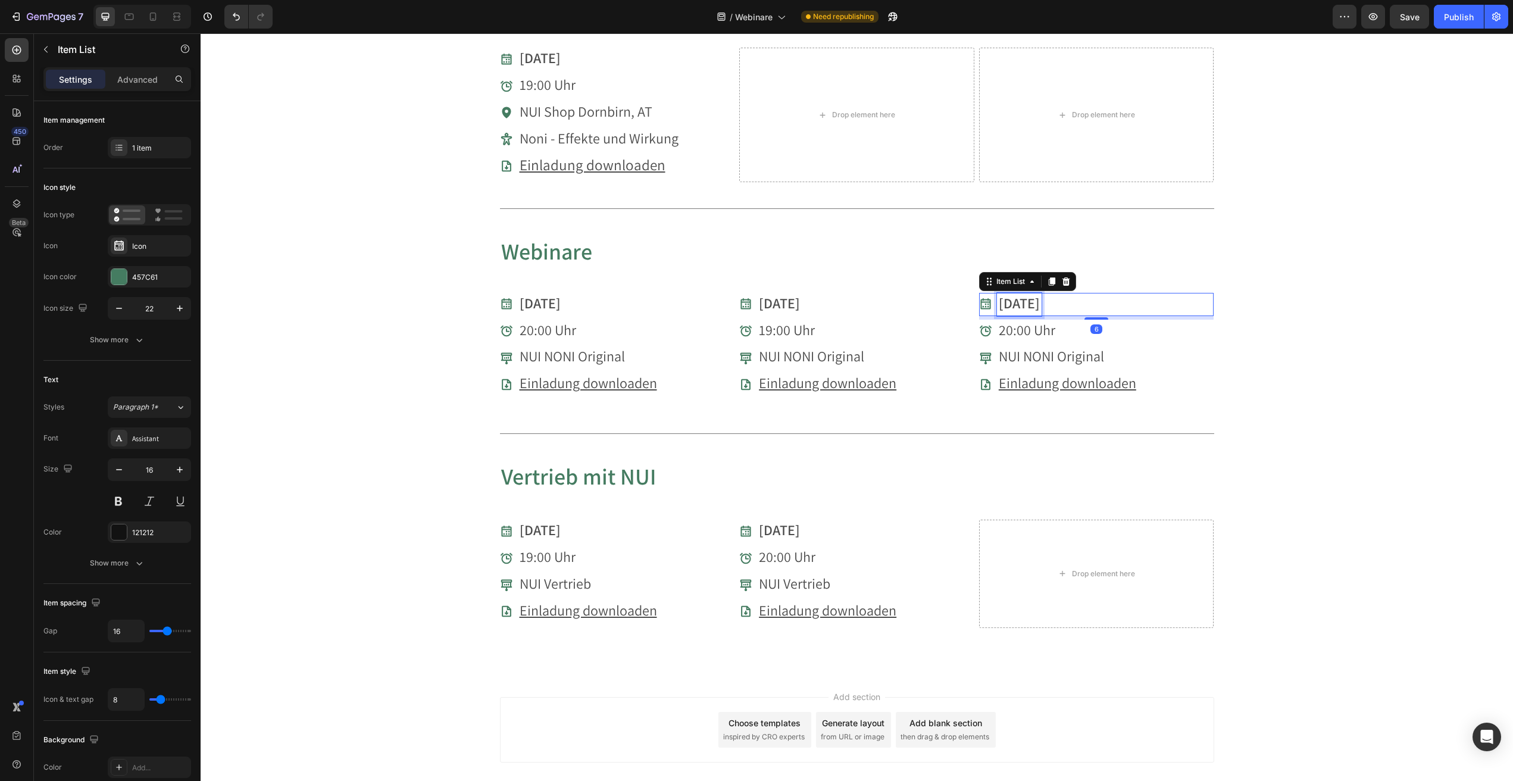
click at [1006, 296] on strong "[DATE]" at bounding box center [1019, 303] width 41 height 19
click at [1017, 321] on span "20:00 Uhr" at bounding box center [1027, 329] width 57 height 19
click at [1009, 322] on span "20:00 Uhr" at bounding box center [1027, 329] width 57 height 19
click at [1062, 375] on u "Einladung downloaden" at bounding box center [1068, 382] width 138 height 19
click at [1077, 376] on u "Einladung downloaden" at bounding box center [1068, 382] width 138 height 19
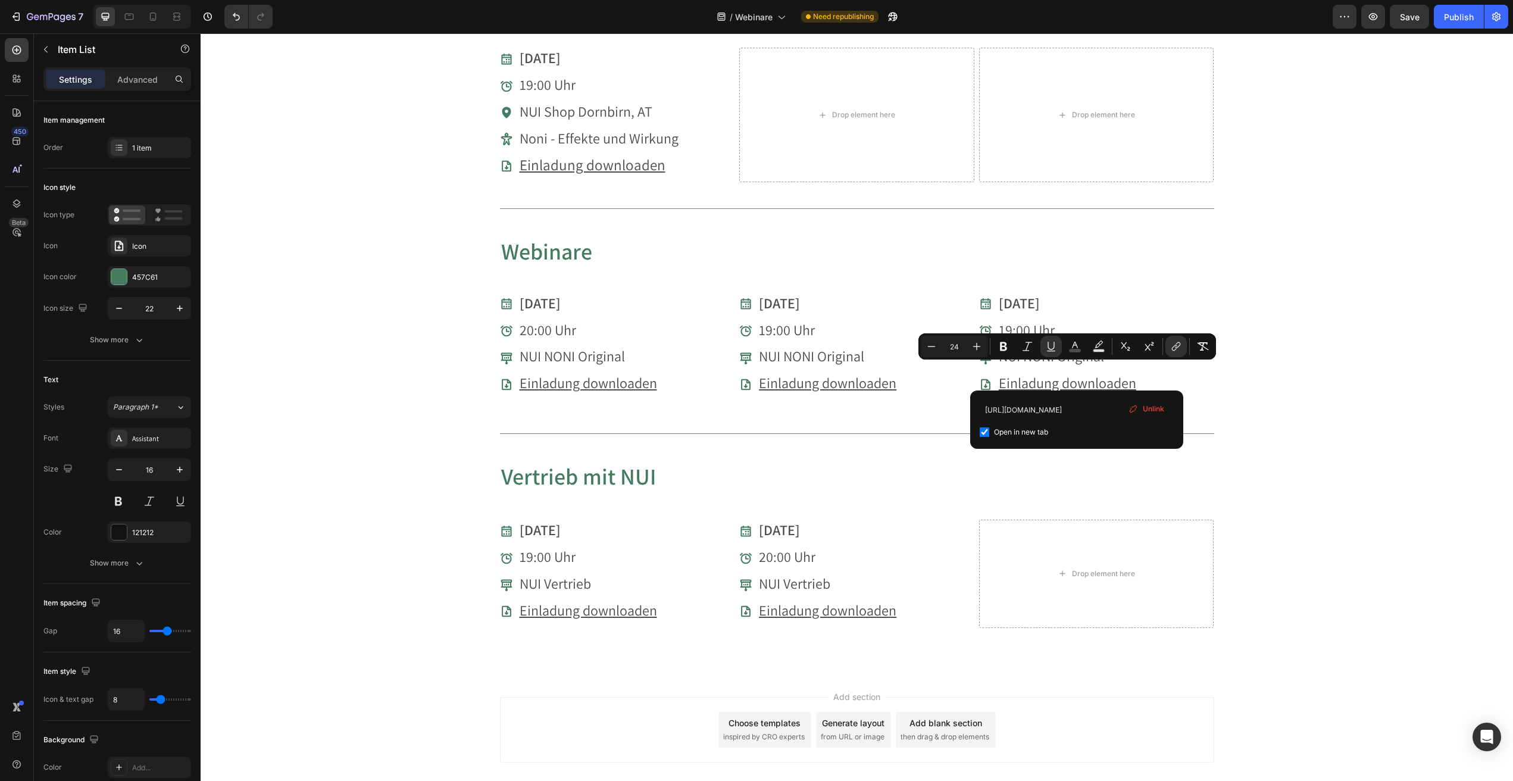
drag, startPoint x: 1152, startPoint y: 410, endPoint x: 953, endPoint y: 332, distance: 213.6
click at [1152, 410] on span "Unlink" at bounding box center [1153, 409] width 21 height 11
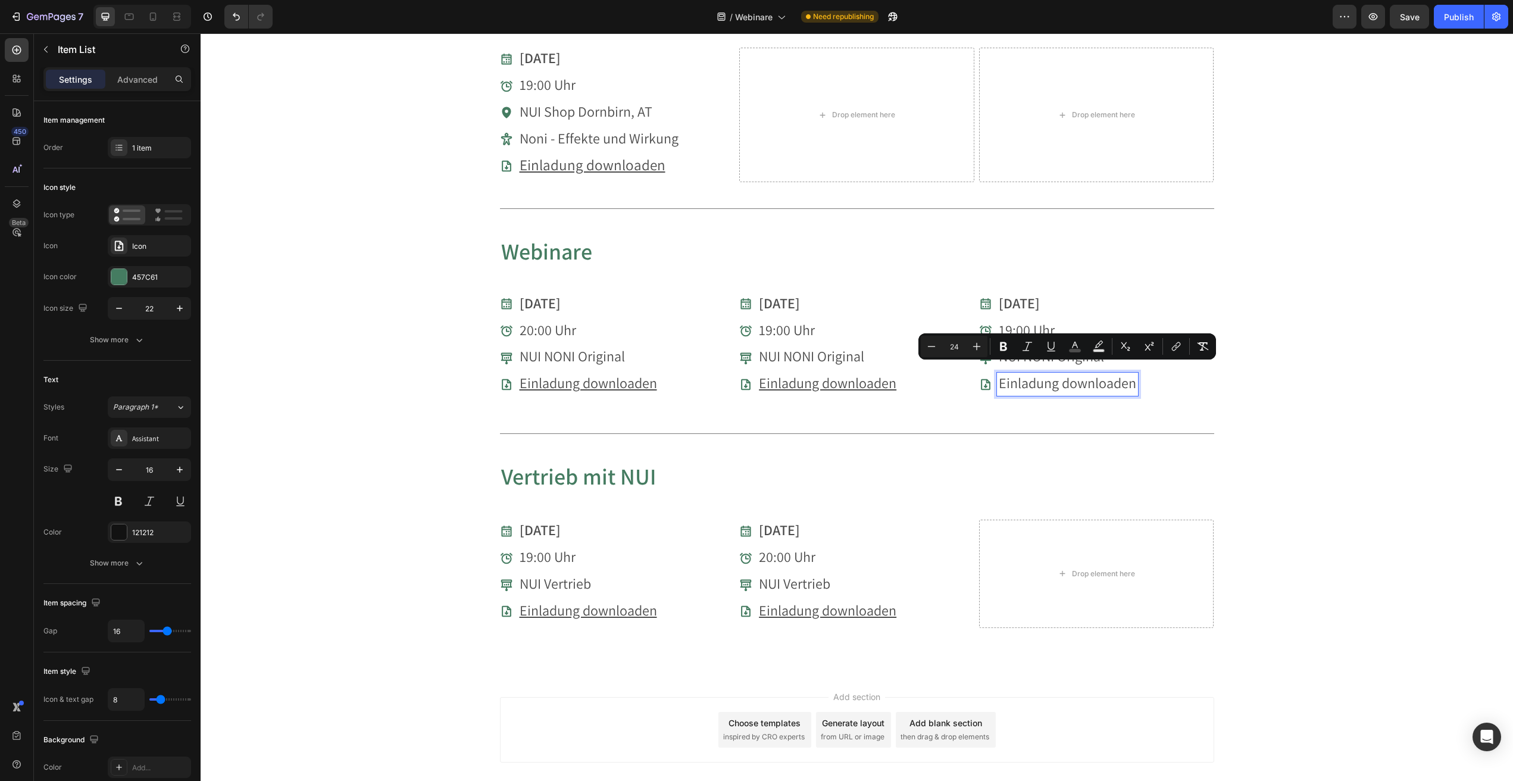
click at [1094, 373] on span "Einladung downloaden" at bounding box center [1068, 382] width 138 height 19
click at [1178, 346] on icon "Editor contextual toolbar" at bounding box center [1177, 345] width 5 height 6
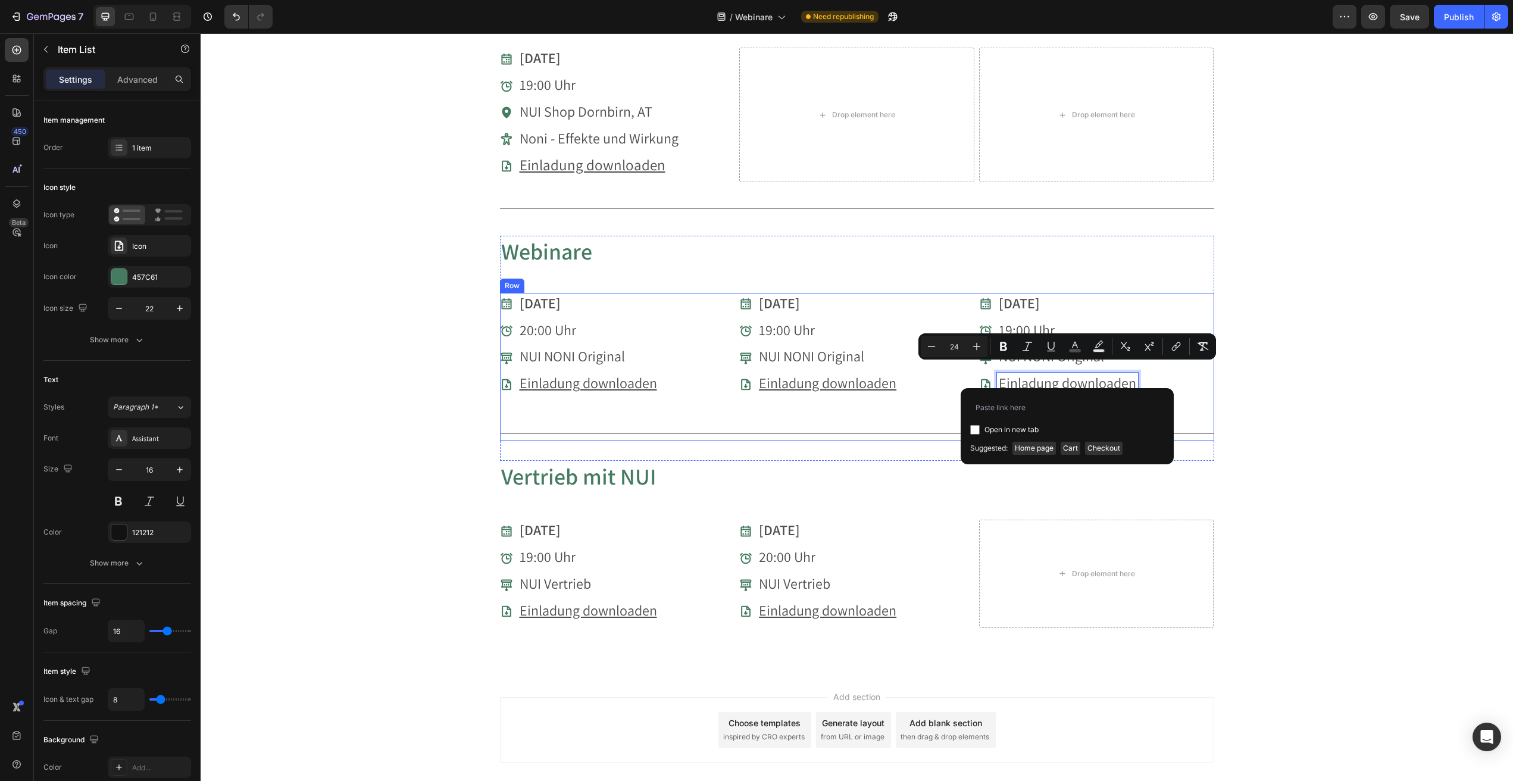
type input "https://cdn.shopify.com/s/files/1/0657/9971/7051/files/20251112_Webinar_Produkt…"
click at [1280, 388] on div "Vorträge & Webinare Heading Du möchtest mehr über unsere Produkte erfahren? Seh…" at bounding box center [857, 64] width 1313 height 1217
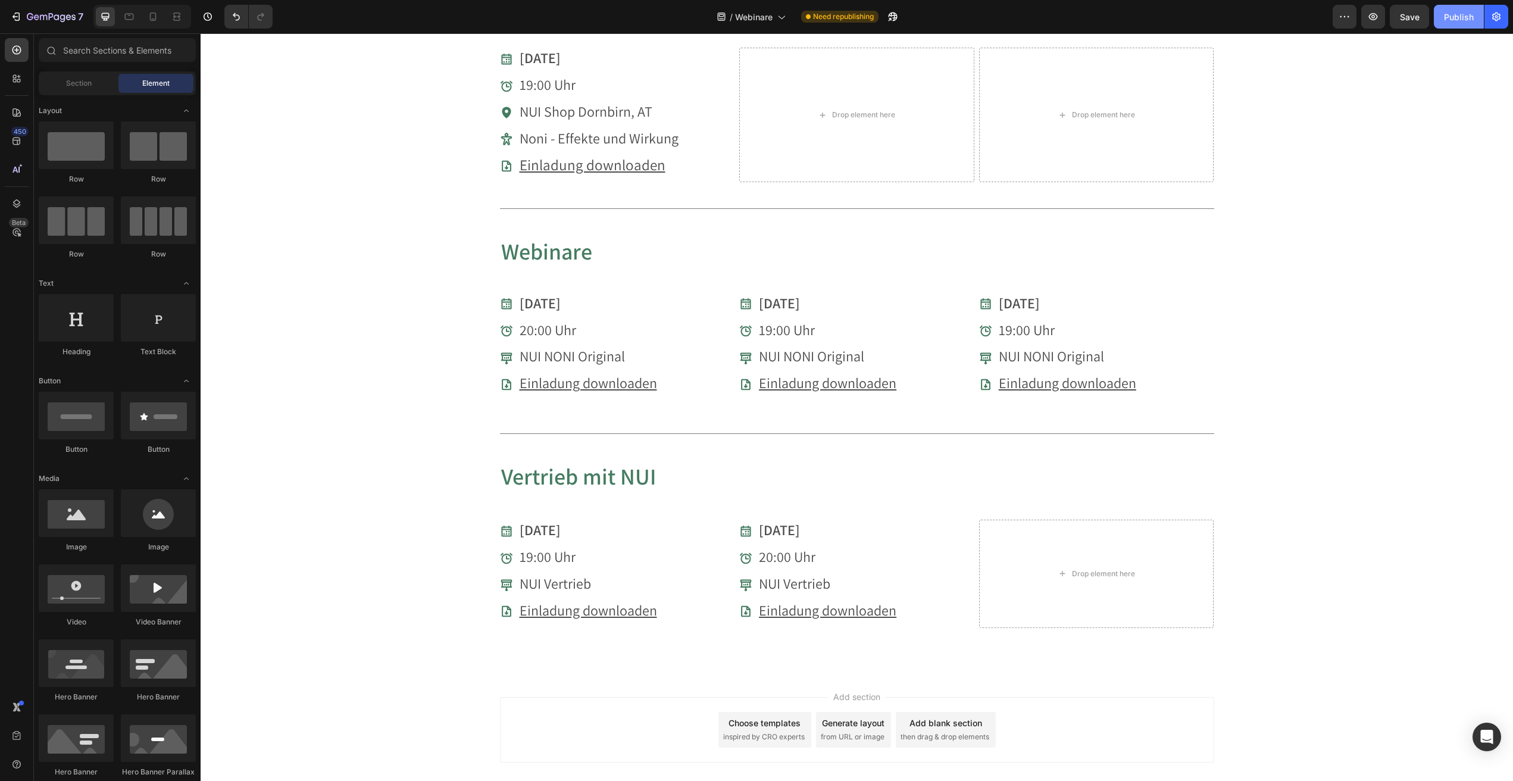
click at [1462, 21] on div "Publish" at bounding box center [1459, 17] width 30 height 13
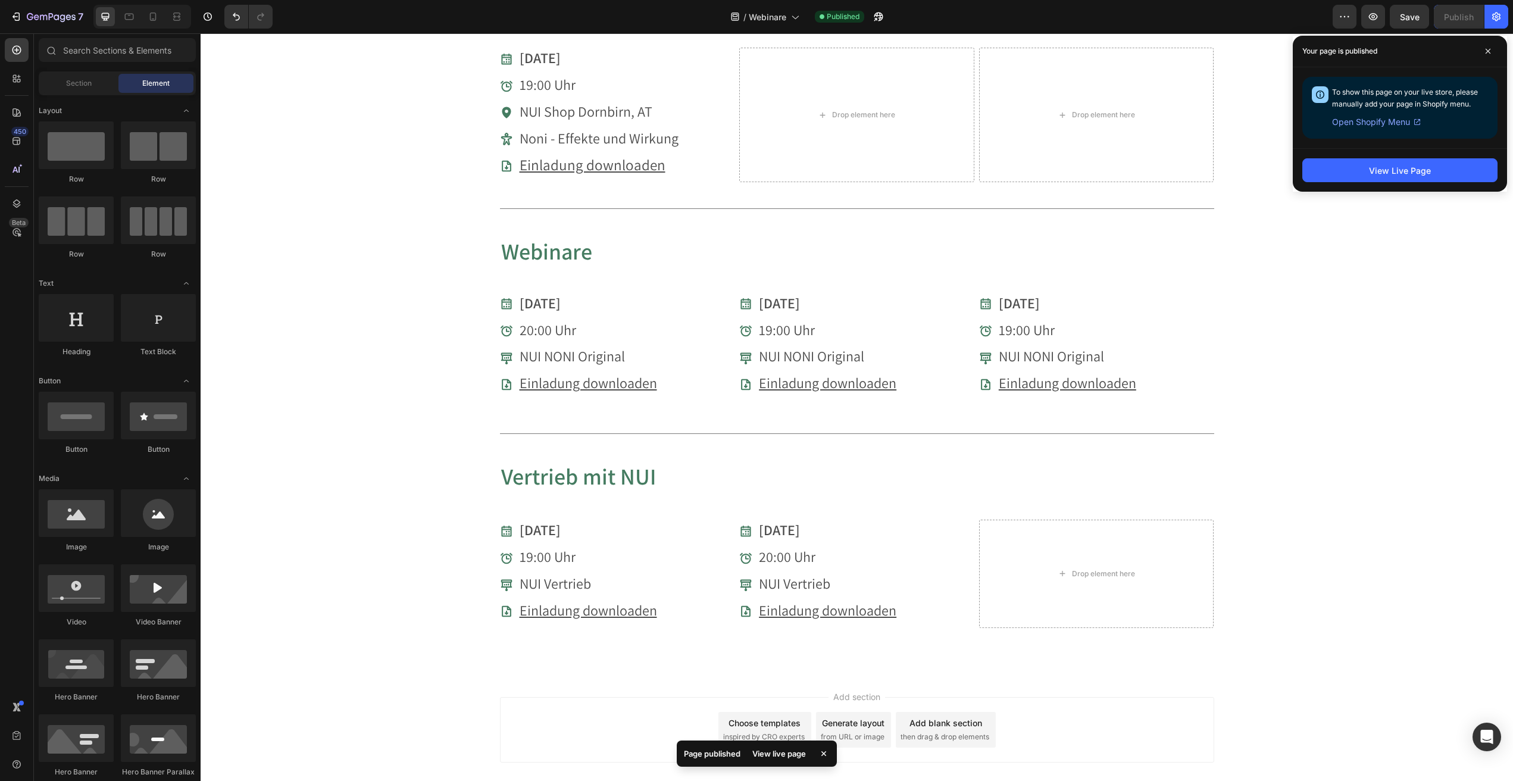
click at [1407, 311] on div "Vorträge & Webinare Heading Du möchtest mehr über unsere Produkte erfahren? Seh…" at bounding box center [857, 64] width 1313 height 1217
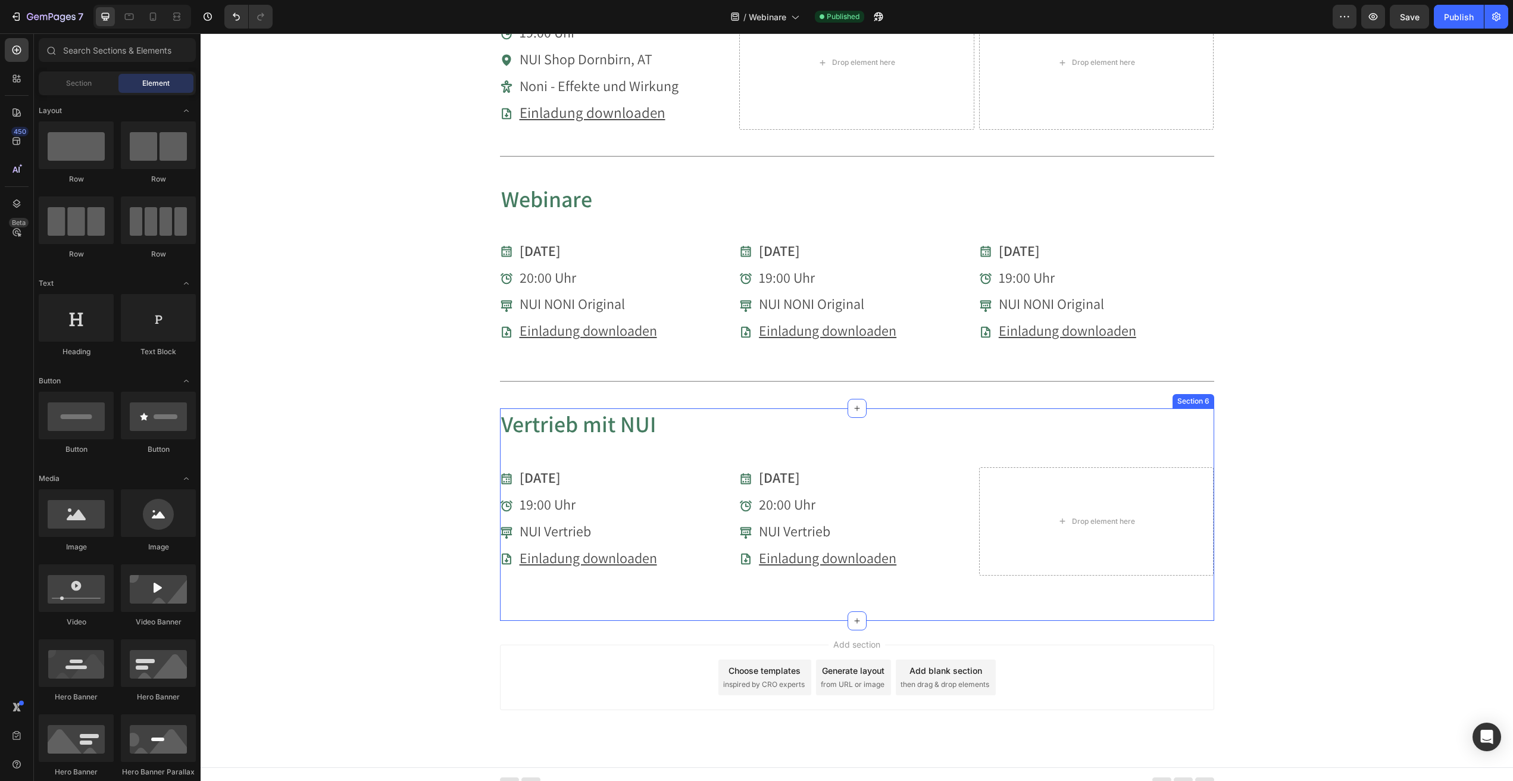
scroll to position [653, 0]
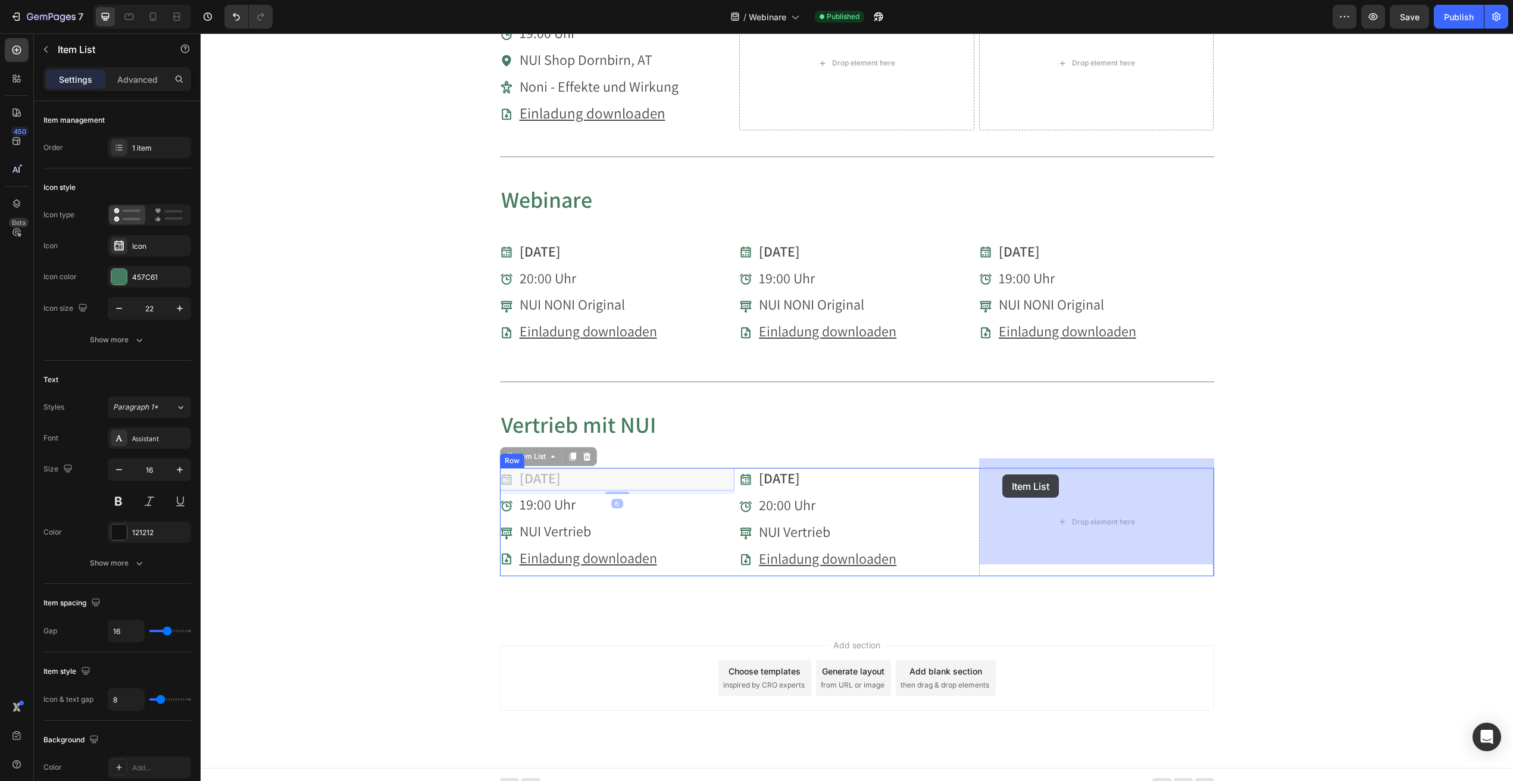
drag, startPoint x: 552, startPoint y: 469, endPoint x: 935, endPoint y: 483, distance: 383.1
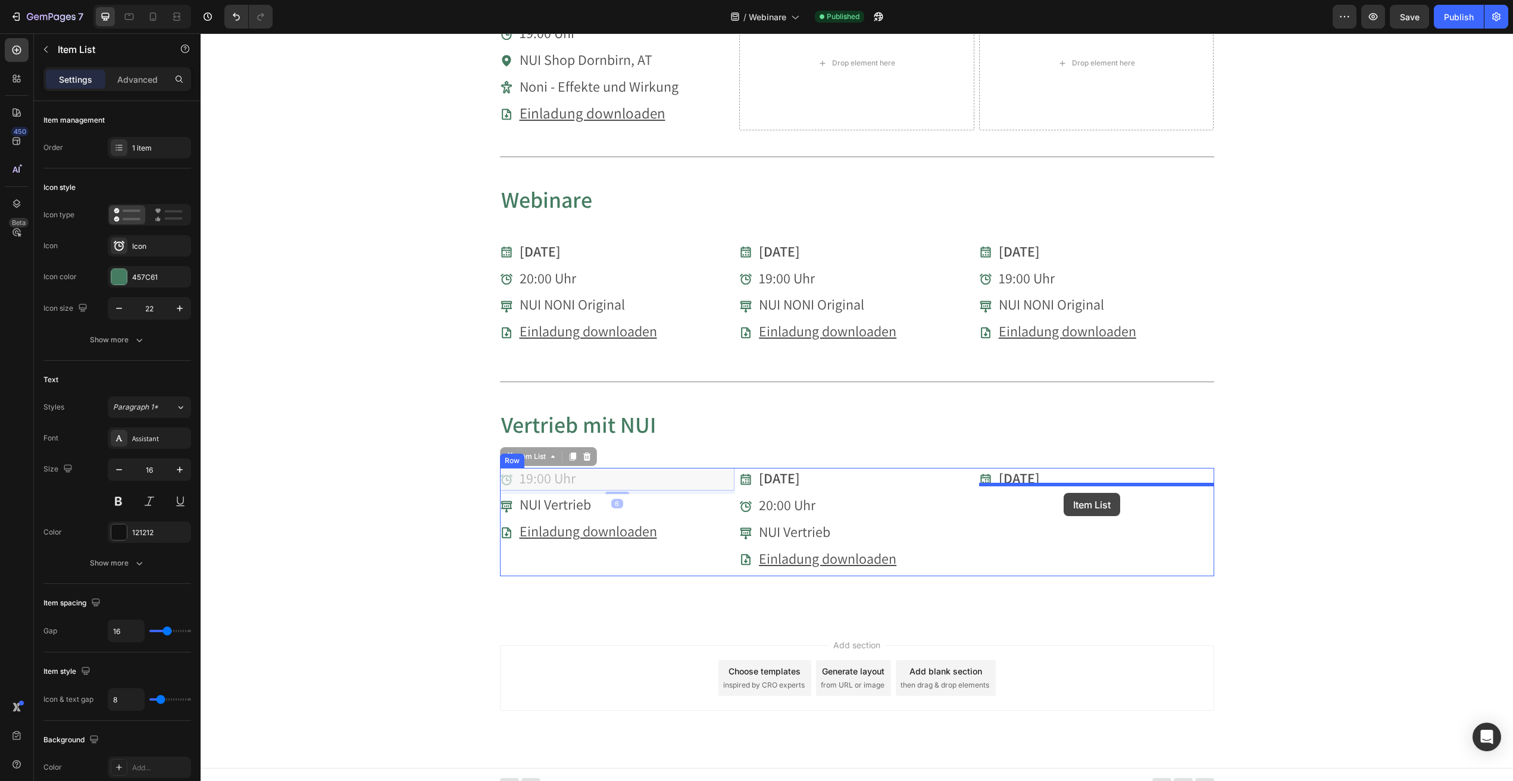
drag, startPoint x: 557, startPoint y: 469, endPoint x: 1063, endPoint y: 493, distance: 506.6
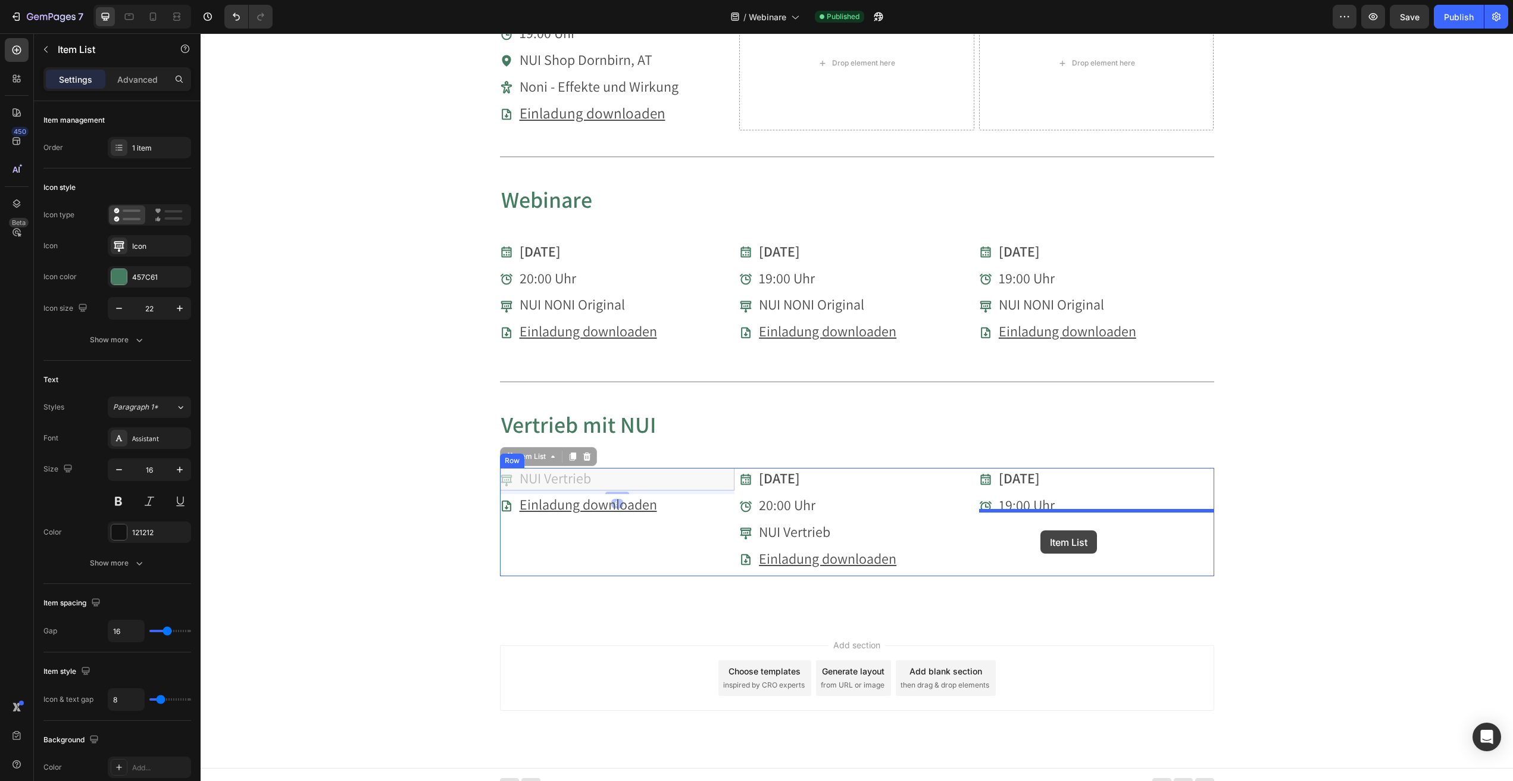
drag, startPoint x: 565, startPoint y: 471, endPoint x: 1041, endPoint y: 530, distance: 479.3
drag, startPoint x: 620, startPoint y: 471, endPoint x: 1022, endPoint y: 548, distance: 408.7
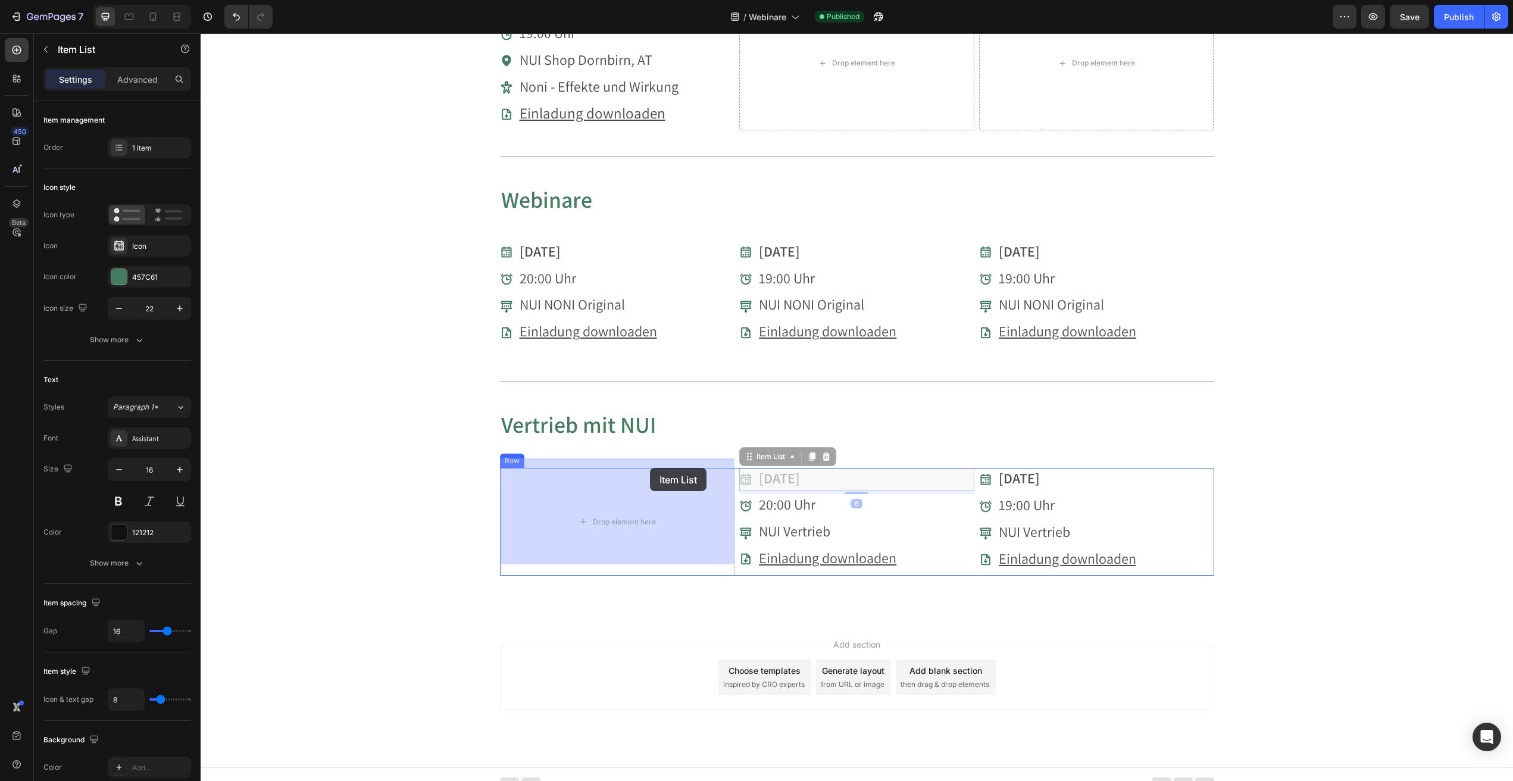
drag, startPoint x: 780, startPoint y: 471, endPoint x: 616, endPoint y: 468, distance: 164.3
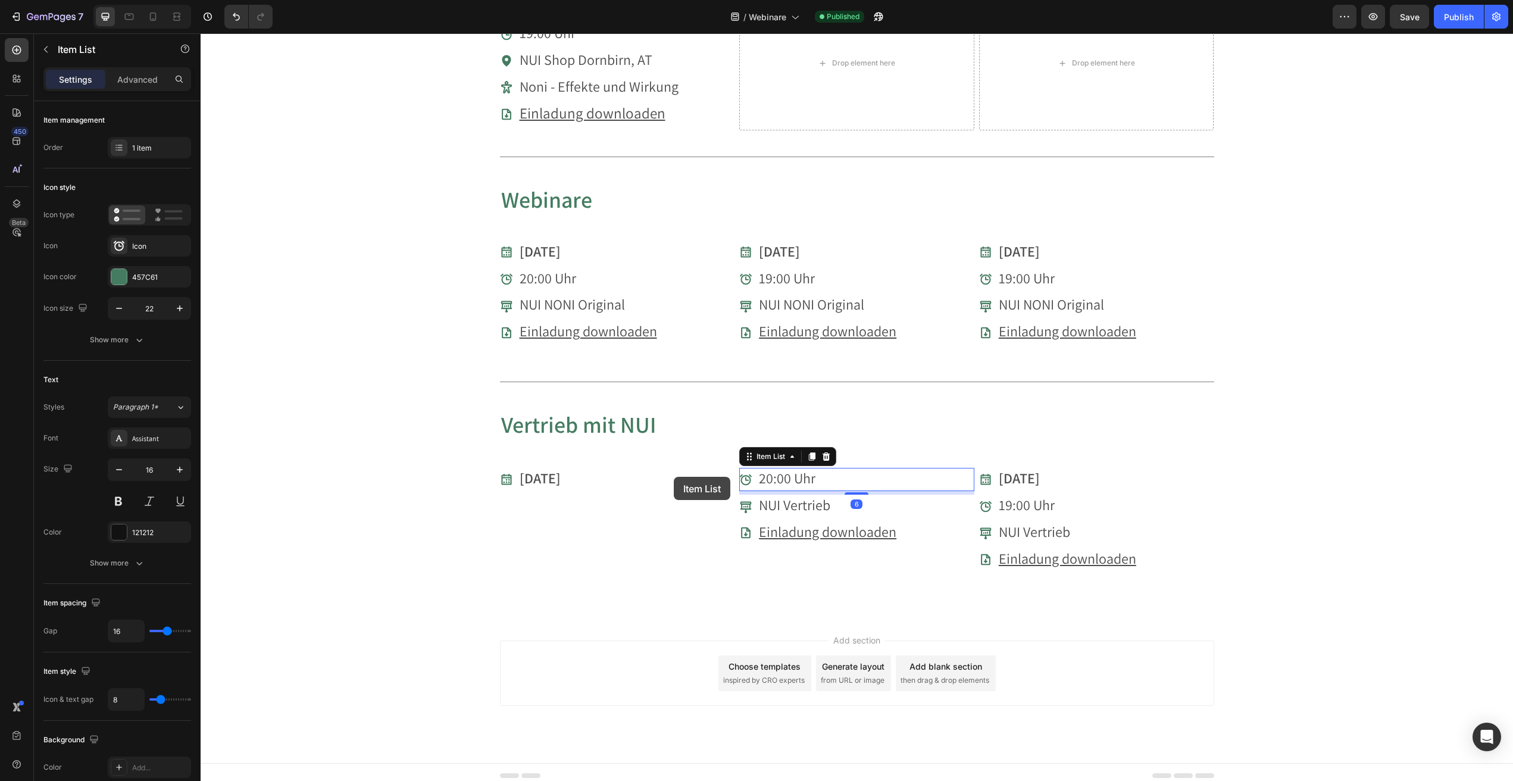
scroll to position [648, 0]
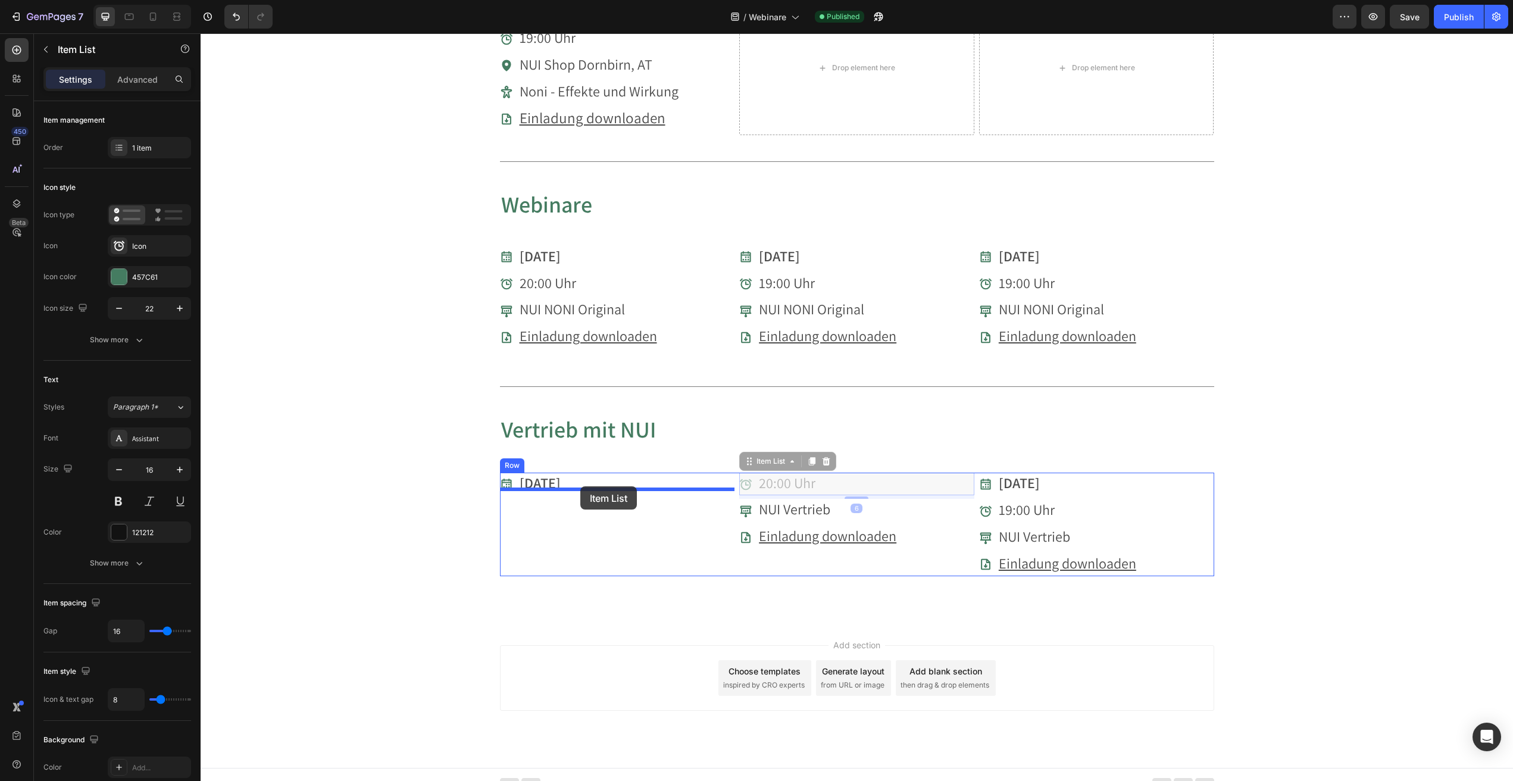
drag, startPoint x: 791, startPoint y: 469, endPoint x: 577, endPoint y: 487, distance: 215.1
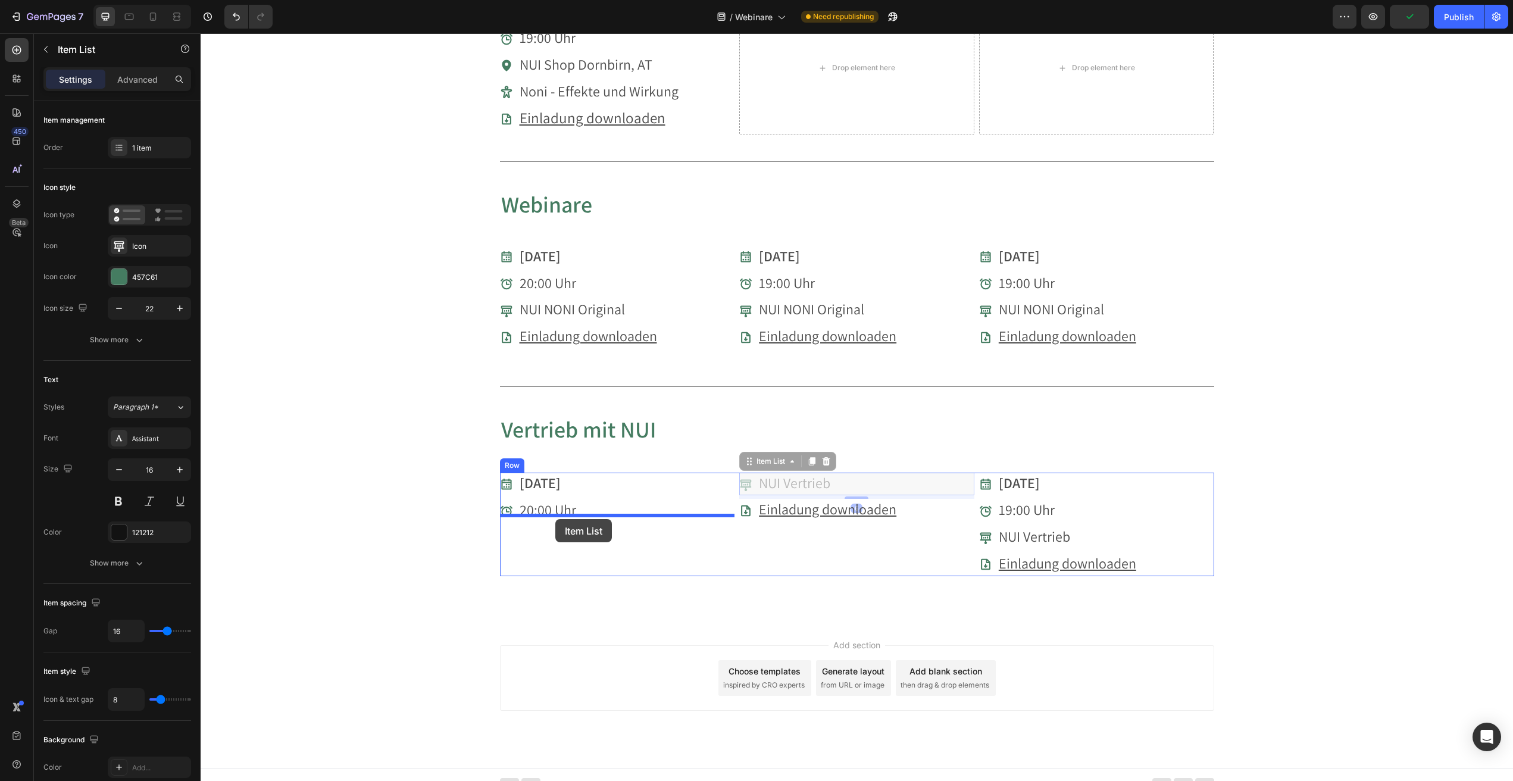
drag, startPoint x: 788, startPoint y: 476, endPoint x: 555, endPoint y: 519, distance: 236.2
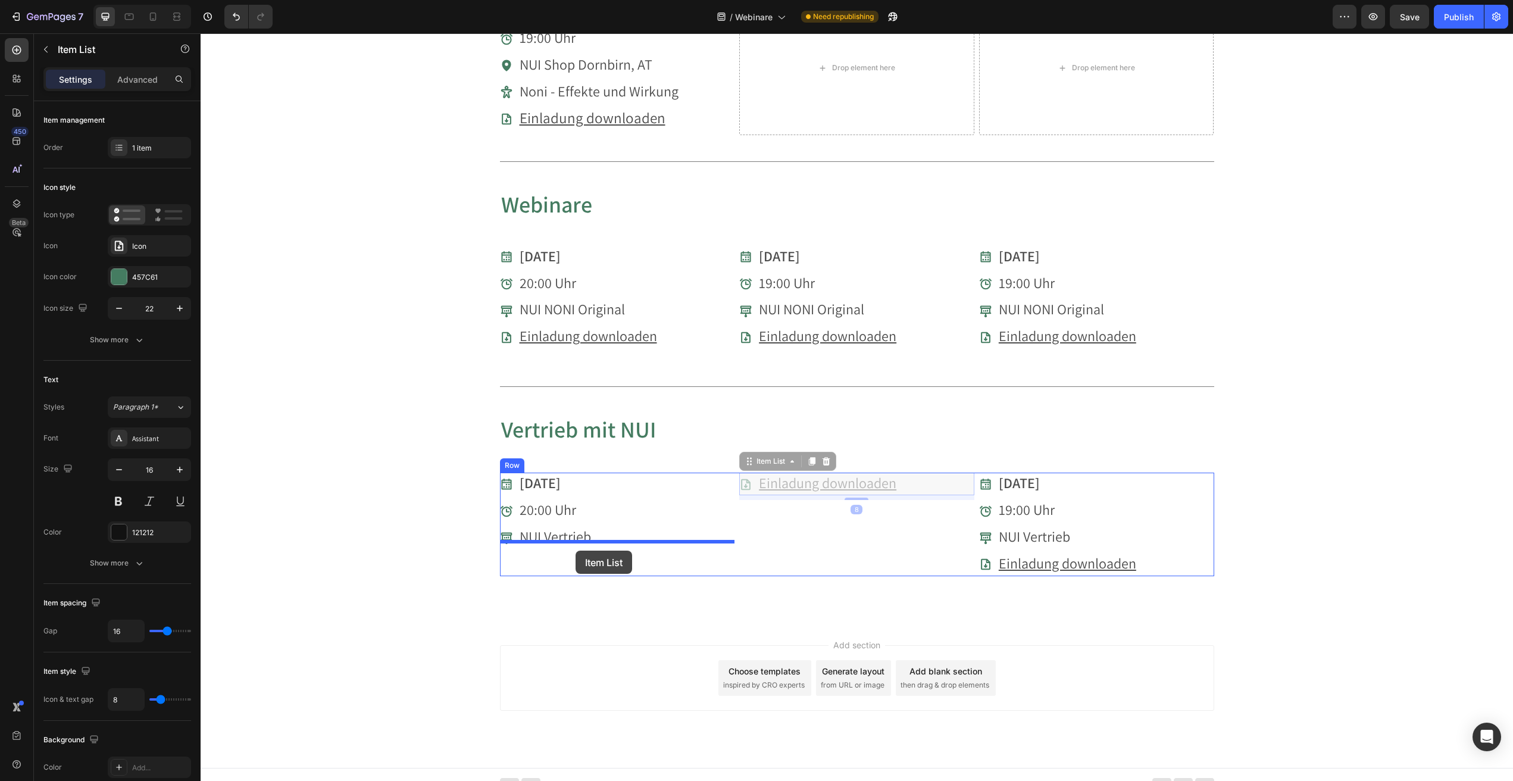
drag, startPoint x: 820, startPoint y: 480, endPoint x: 573, endPoint y: 550, distance: 256.3
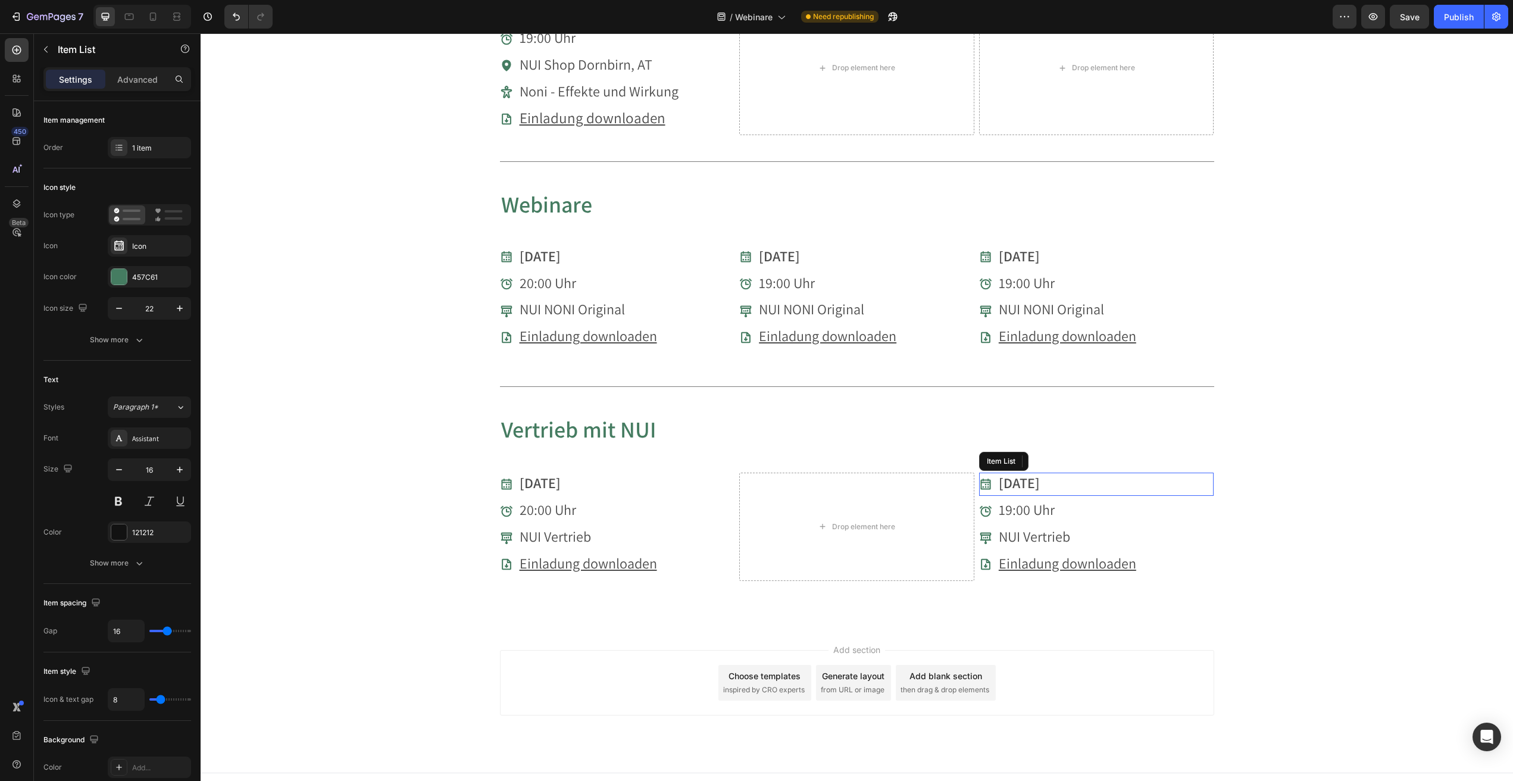
click at [1020, 473] on strong "[DATE]" at bounding box center [1019, 482] width 41 height 19
click at [1053, 458] on icon at bounding box center [1052, 462] width 7 height 8
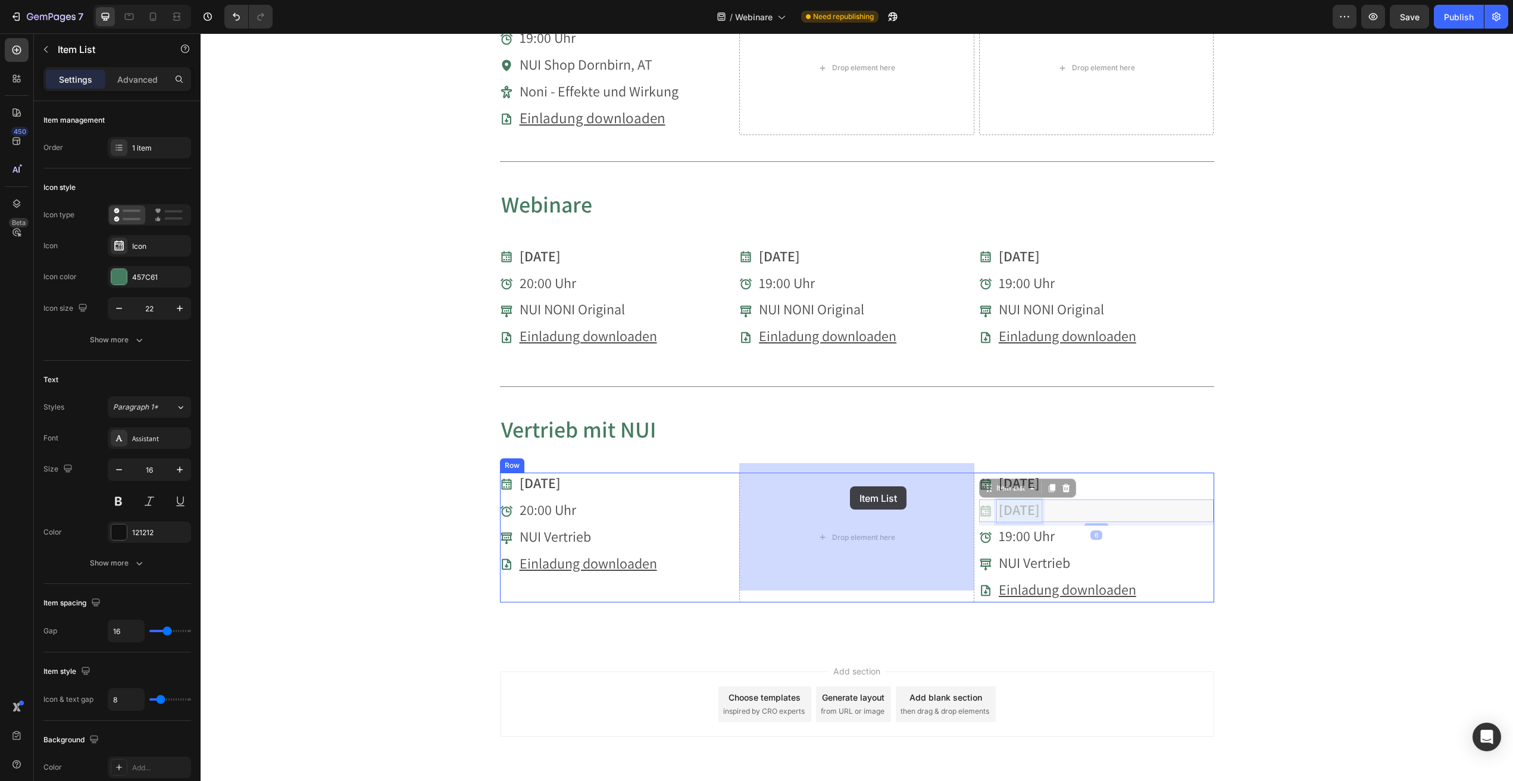
drag, startPoint x: 1029, startPoint y: 499, endPoint x: 850, endPoint y: 486, distance: 179.6
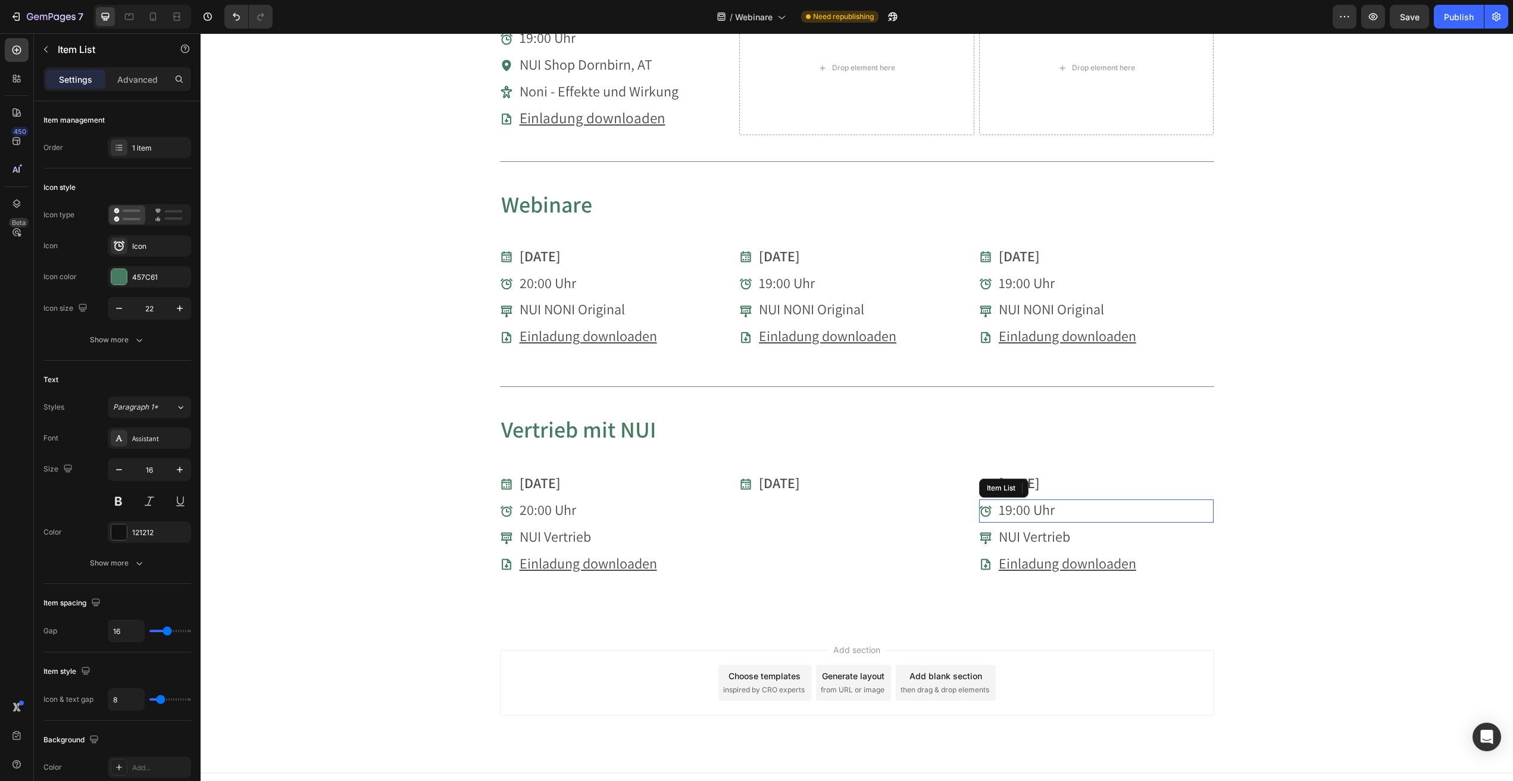
drag, startPoint x: 1041, startPoint y: 497, endPoint x: 1045, endPoint y: 501, distance: 6.3
click at [1041, 500] on span "19:00 Uhr" at bounding box center [1027, 509] width 56 height 19
click at [1053, 483] on icon at bounding box center [1052, 488] width 10 height 10
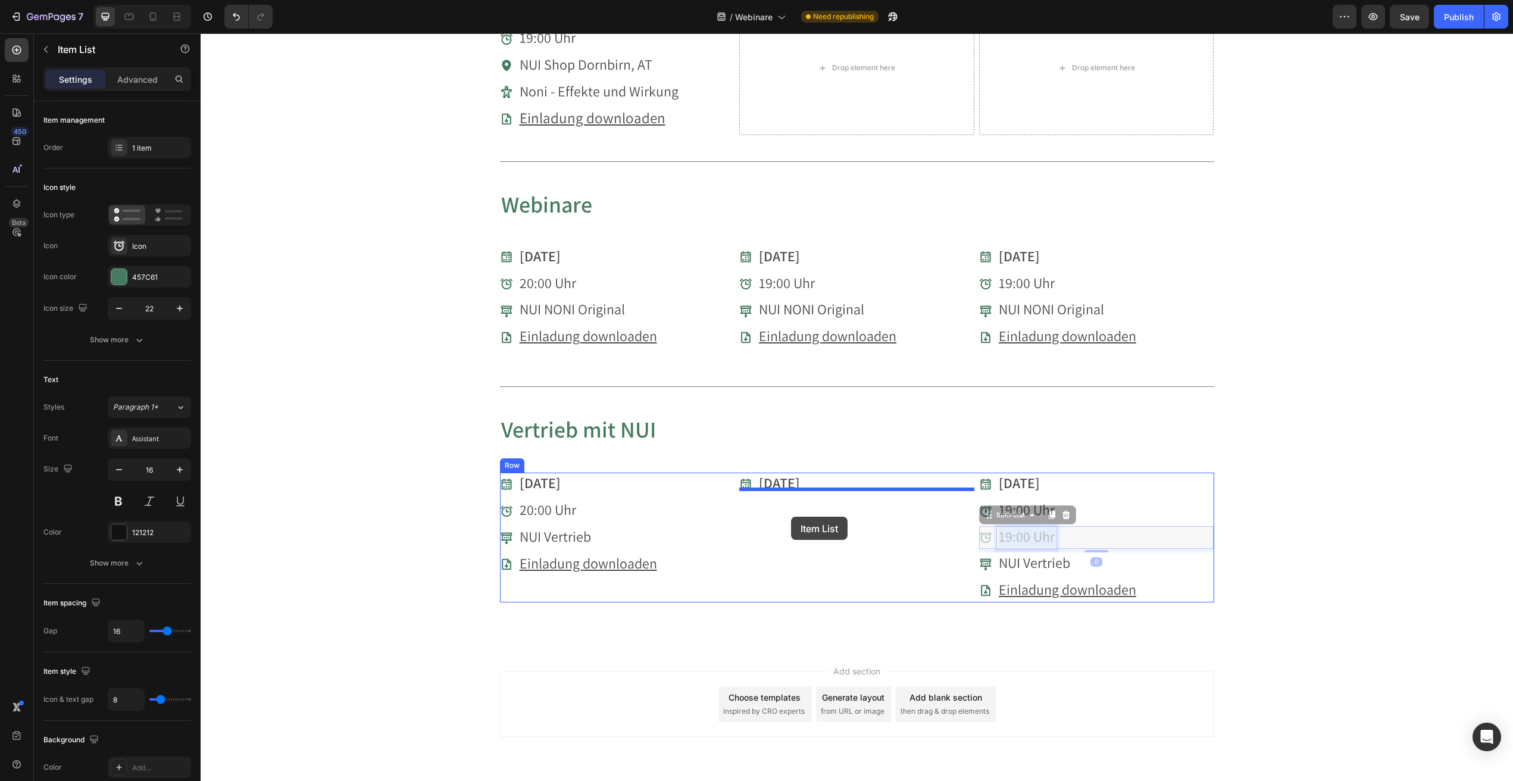
drag, startPoint x: 1026, startPoint y: 527, endPoint x: 789, endPoint y: 517, distance: 237.2
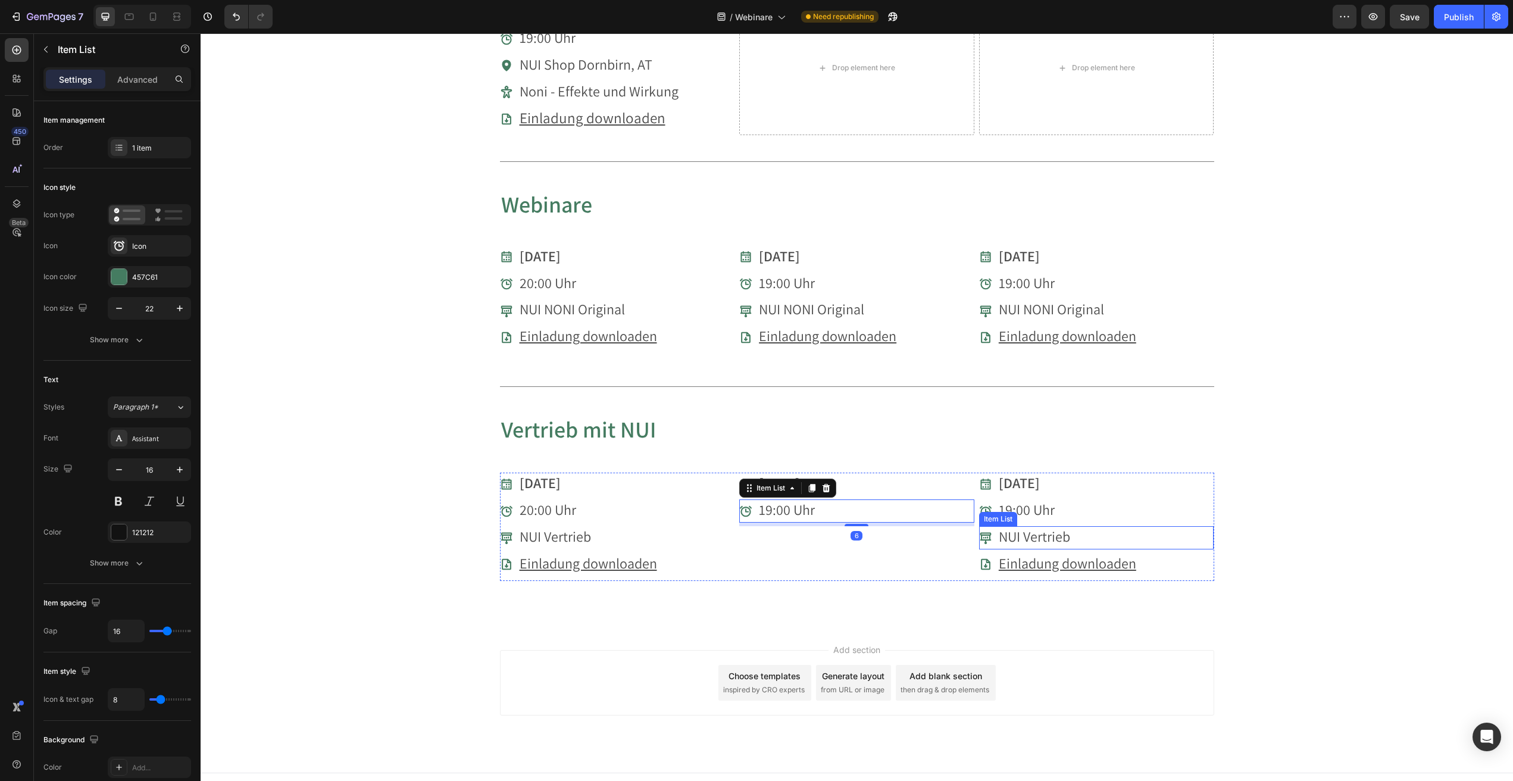
click at [1048, 527] on span "NUI Vertrieb" at bounding box center [1034, 536] width 71 height 19
click at [1055, 511] on icon at bounding box center [1052, 515] width 7 height 8
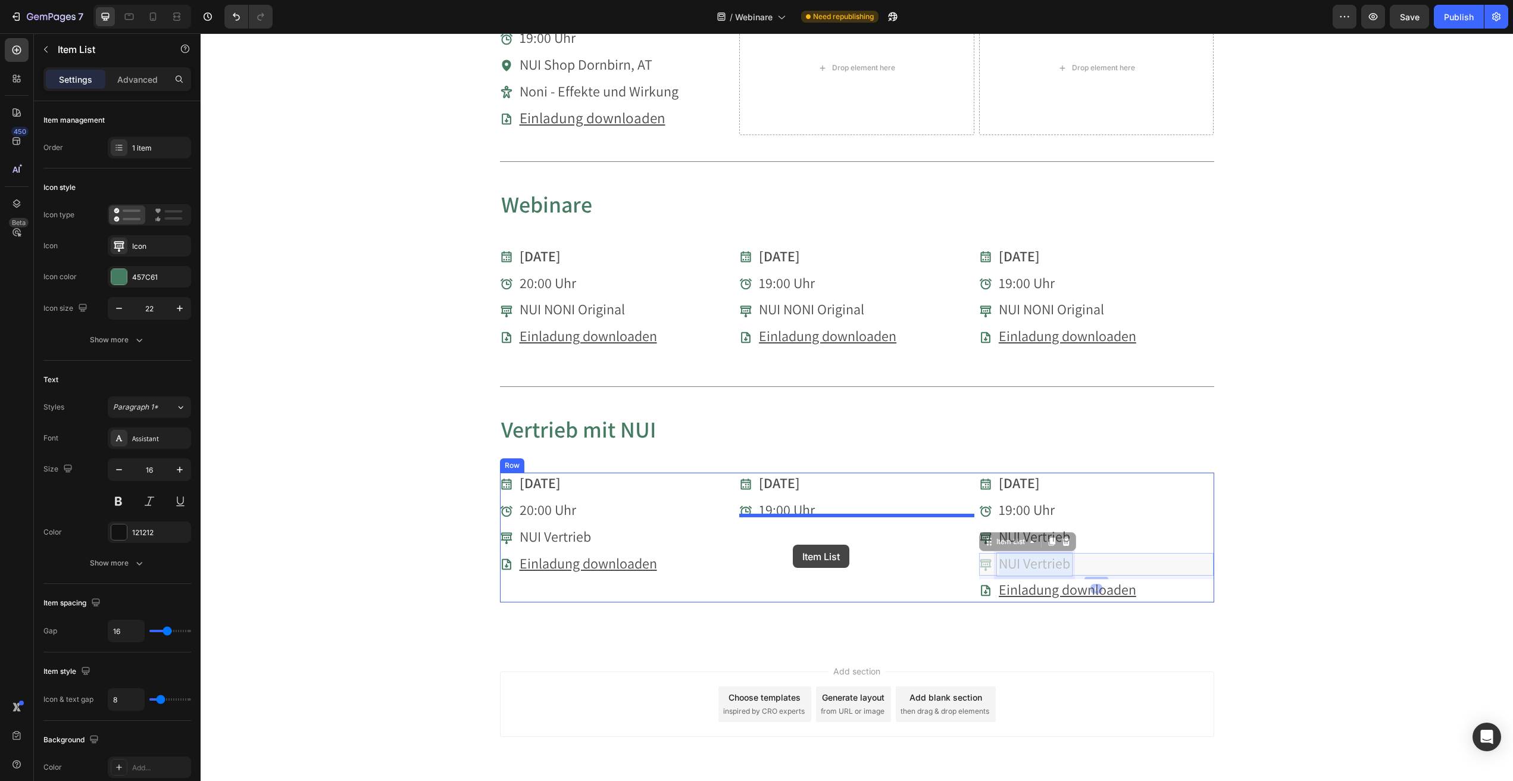
drag, startPoint x: 980, startPoint y: 552, endPoint x: 793, endPoint y: 545, distance: 187.1
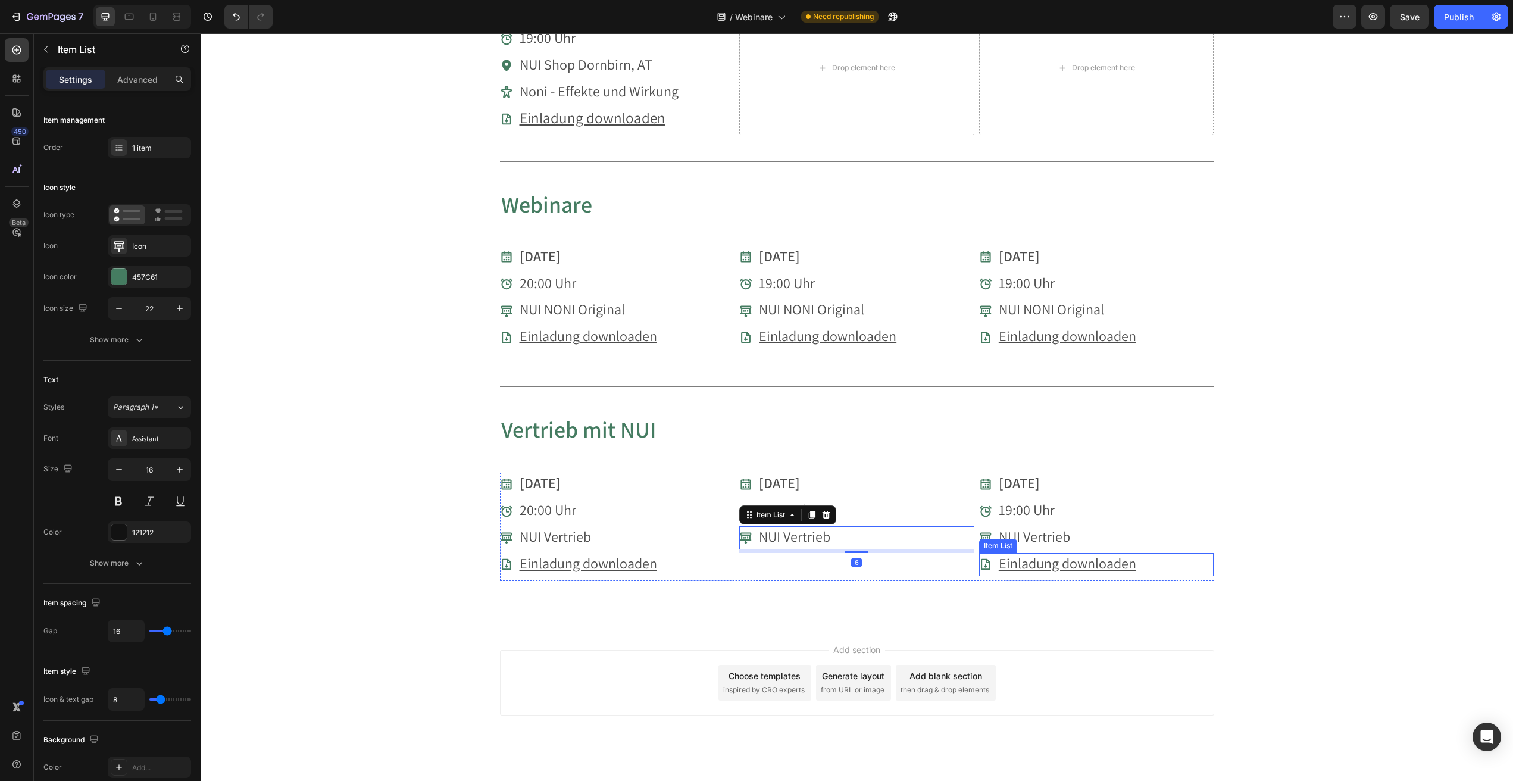
click at [1047, 554] on u "Einladung downloaden" at bounding box center [1068, 563] width 138 height 19
click at [1056, 538] on icon at bounding box center [1052, 542] width 7 height 8
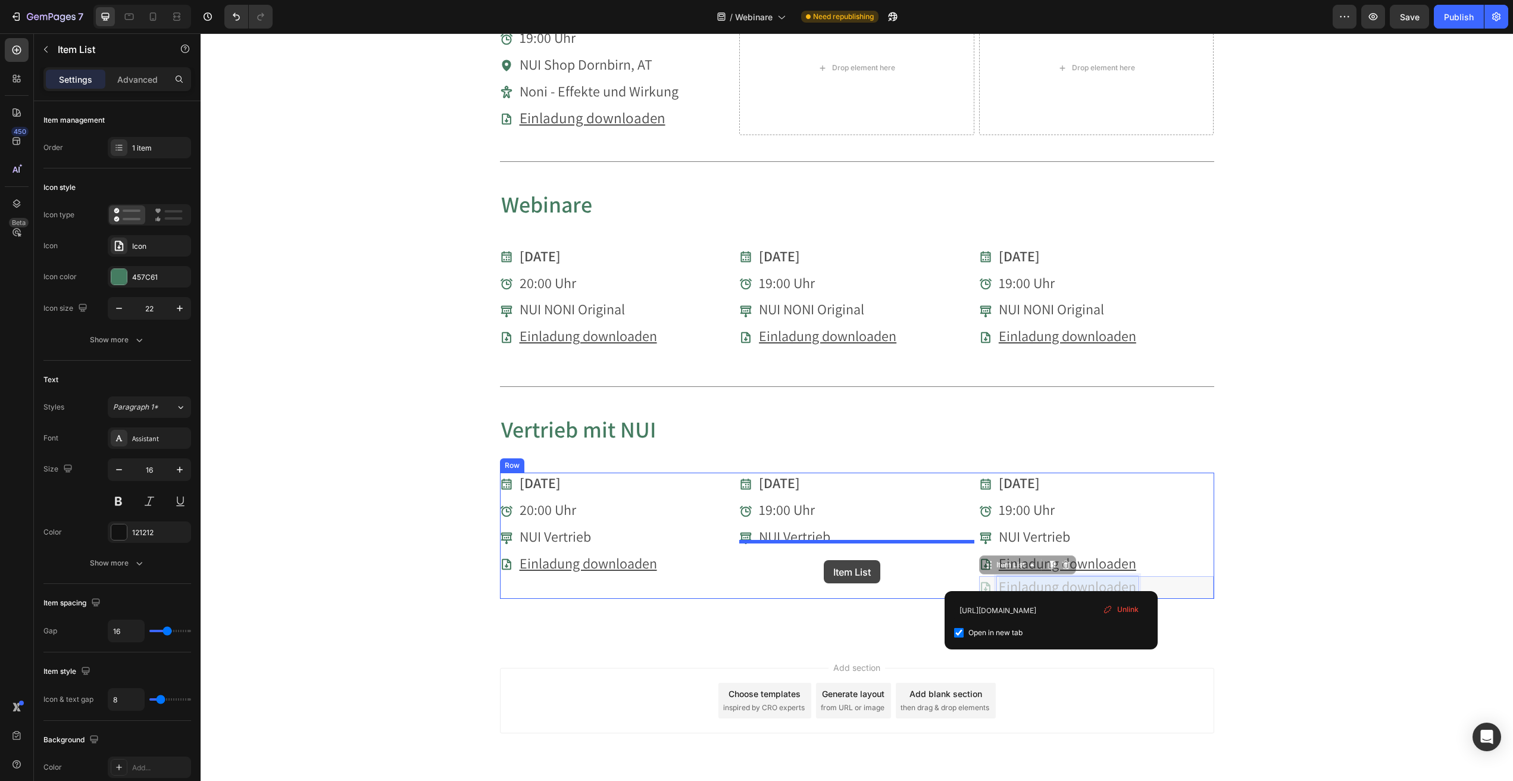
drag, startPoint x: 1045, startPoint y: 567, endPoint x: 824, endPoint y: 560, distance: 221.0
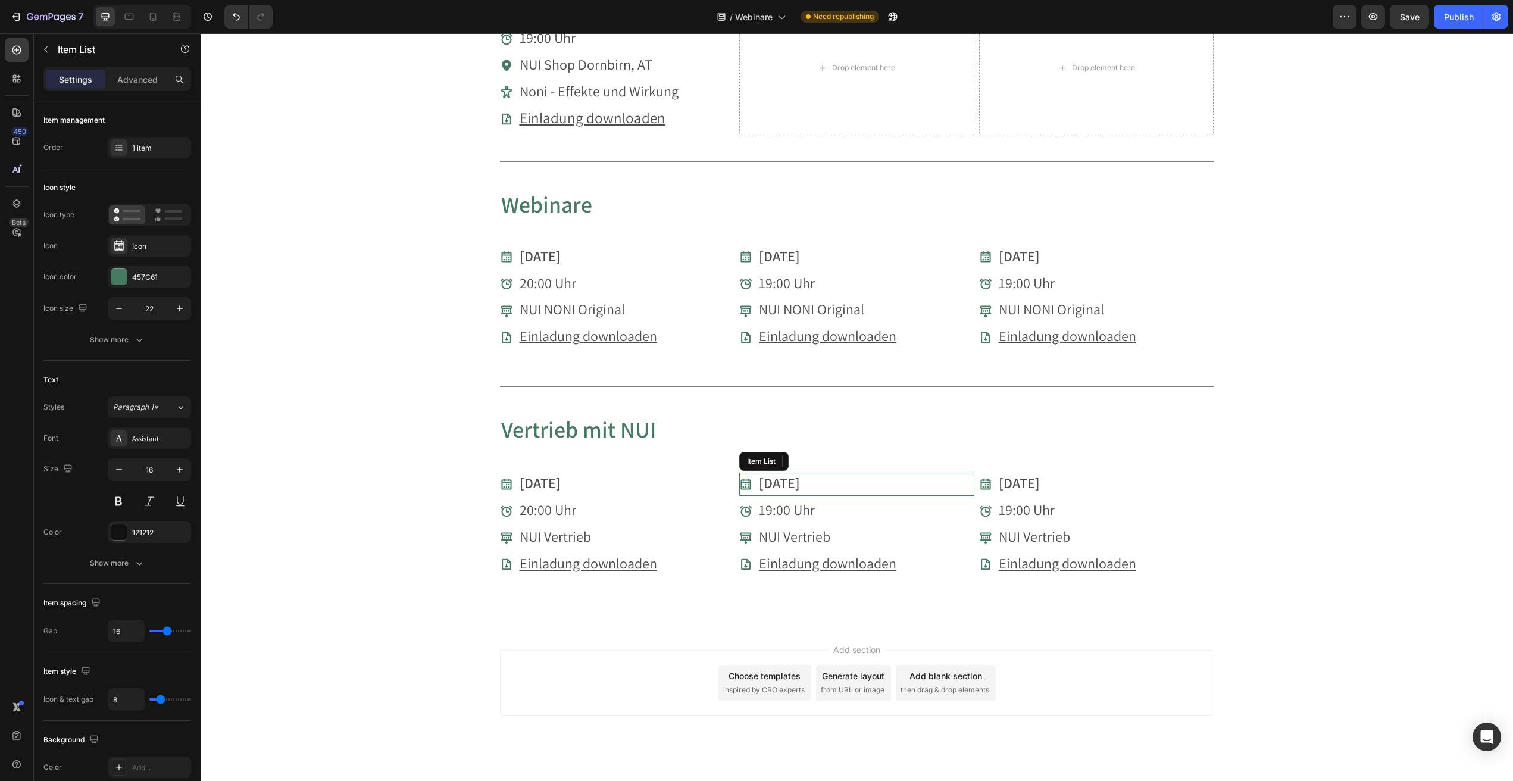
click at [768, 477] on strong "[DATE]" at bounding box center [779, 482] width 41 height 19
click at [769, 474] on strong "[DATE]" at bounding box center [779, 482] width 41 height 19
click at [778, 502] on span "19:00 Uhr" at bounding box center [787, 509] width 56 height 19
click at [772, 501] on span "19:00 Uhr" at bounding box center [787, 509] width 56 height 19
click at [800, 527] on span "NUI Vertrieb" at bounding box center [794, 536] width 71 height 19
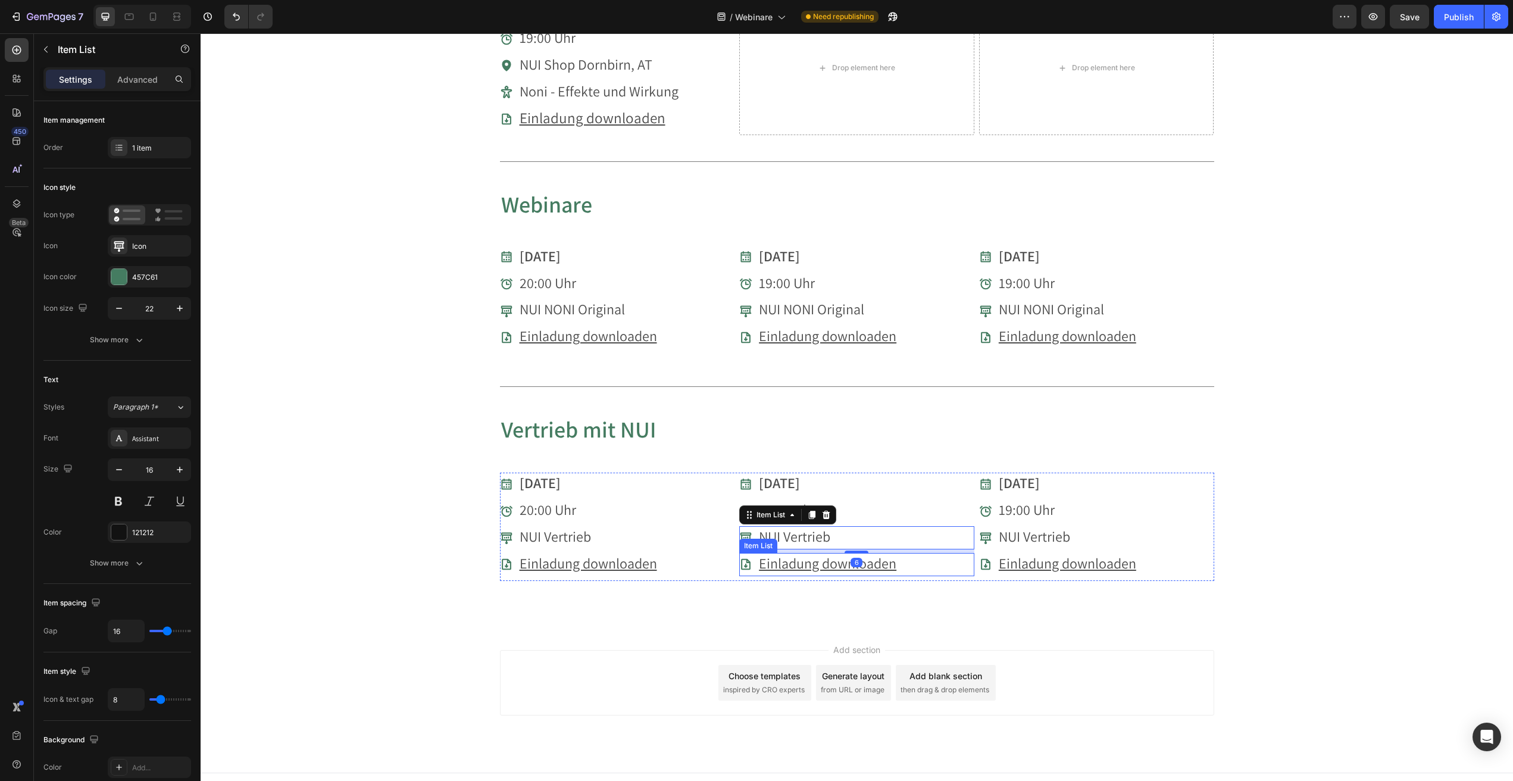
click at [889, 554] on u "Einladung downloaden" at bounding box center [828, 563] width 138 height 19
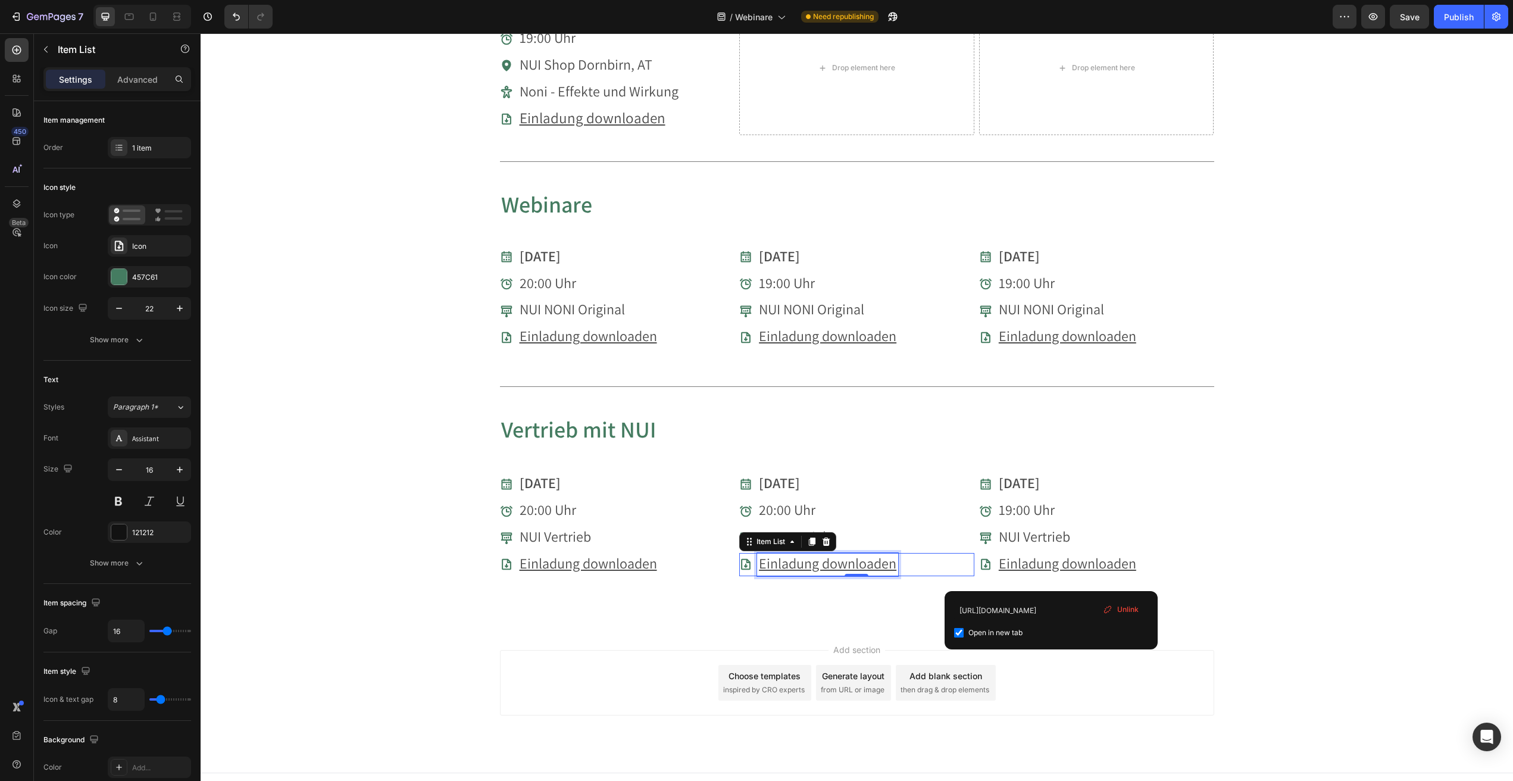
click at [839, 558] on u "Einladung downloaden" at bounding box center [828, 563] width 138 height 19
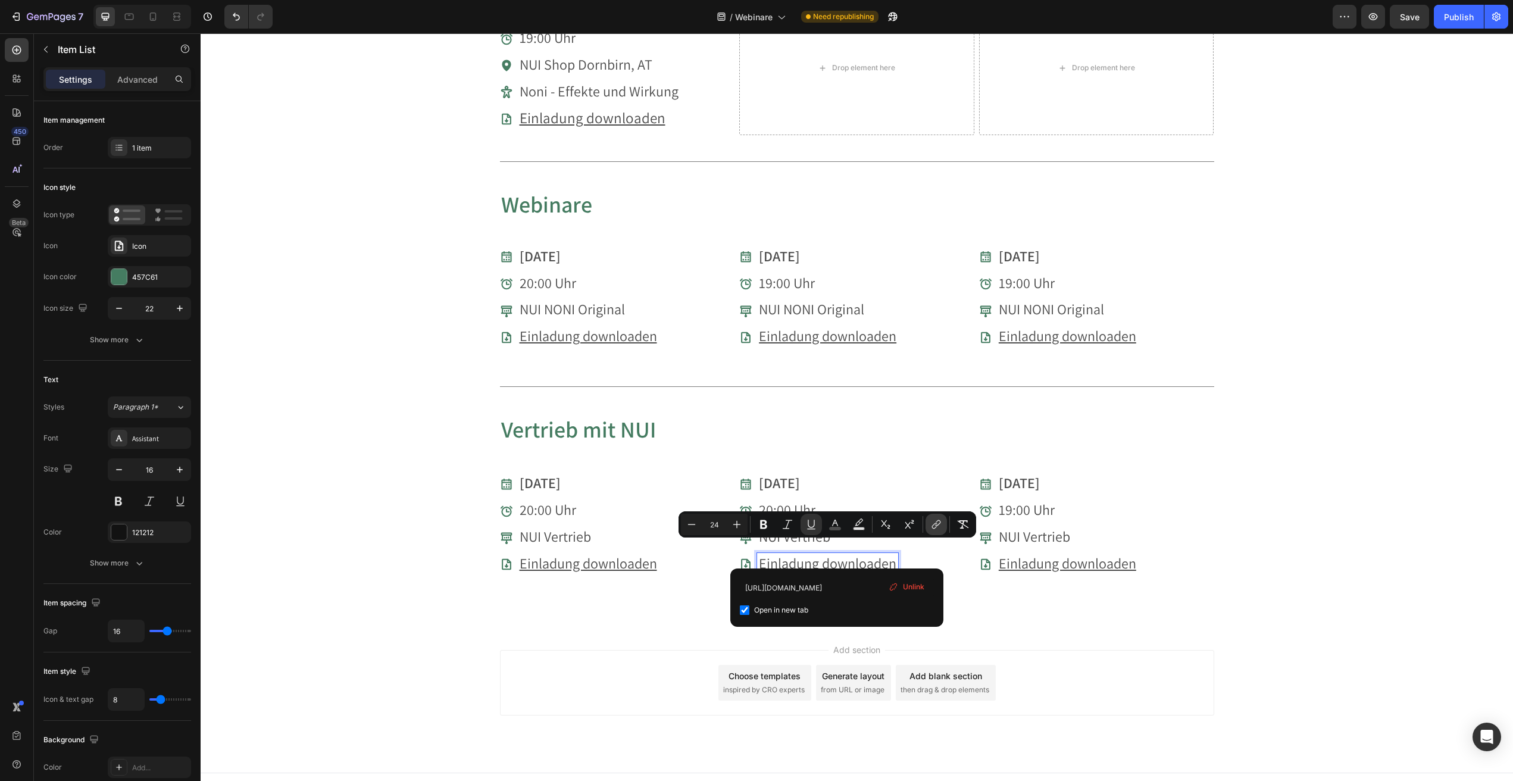
click at [938, 524] on icon "Editor contextual toolbar" at bounding box center [937, 525] width 12 height 12
type input "https://cdn.shopify.com/s/files/1/0657/9971/7051/files/20251014_Webinar_Vertrie…"
click at [990, 591] on div "04.09.2025 Item List 20:00 Uhr Item List NUI Vertrieb Item List Einladung downl…" at bounding box center [857, 539] width 714 height 133
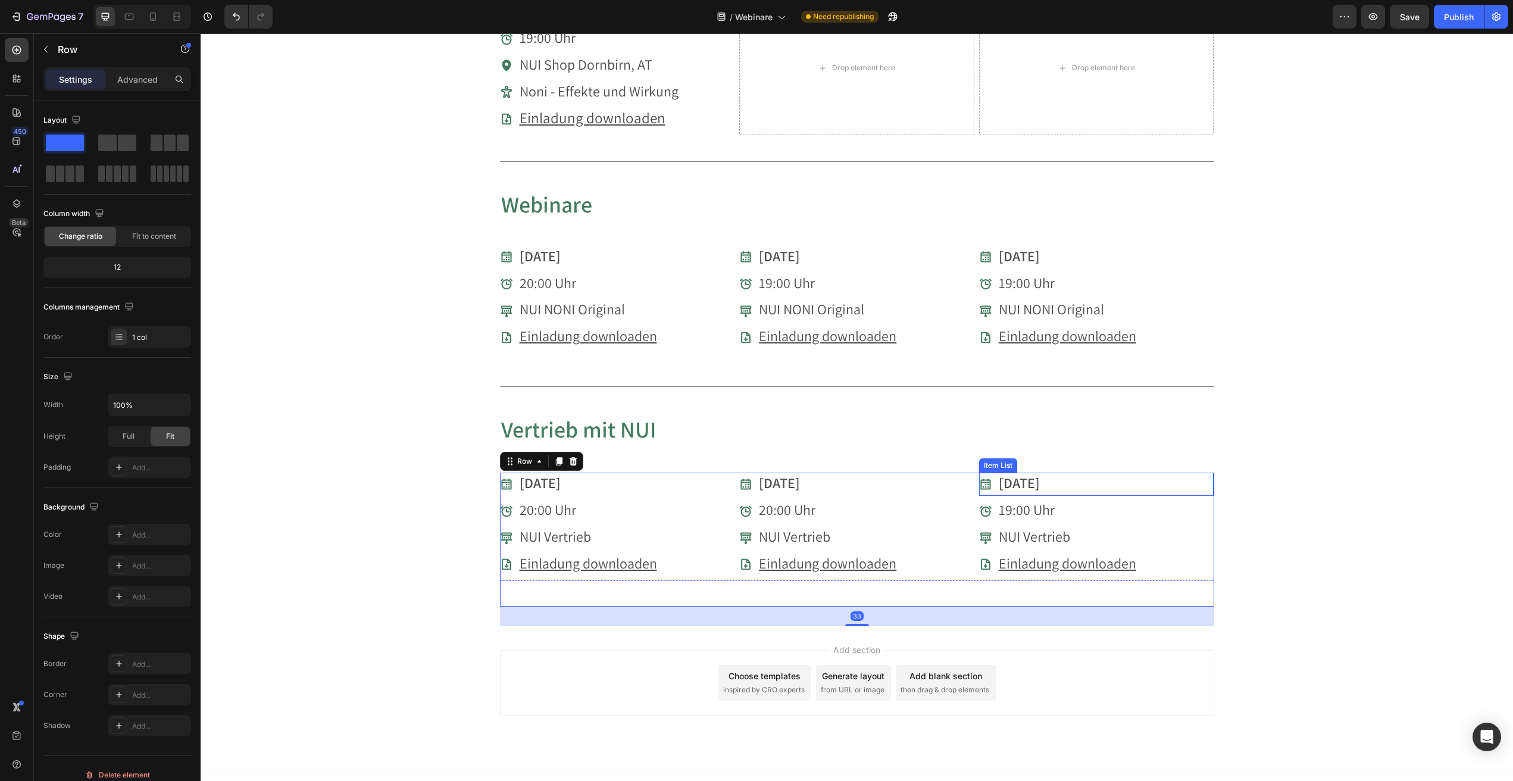
click at [1027, 477] on strong "[DATE]" at bounding box center [1019, 482] width 41 height 19
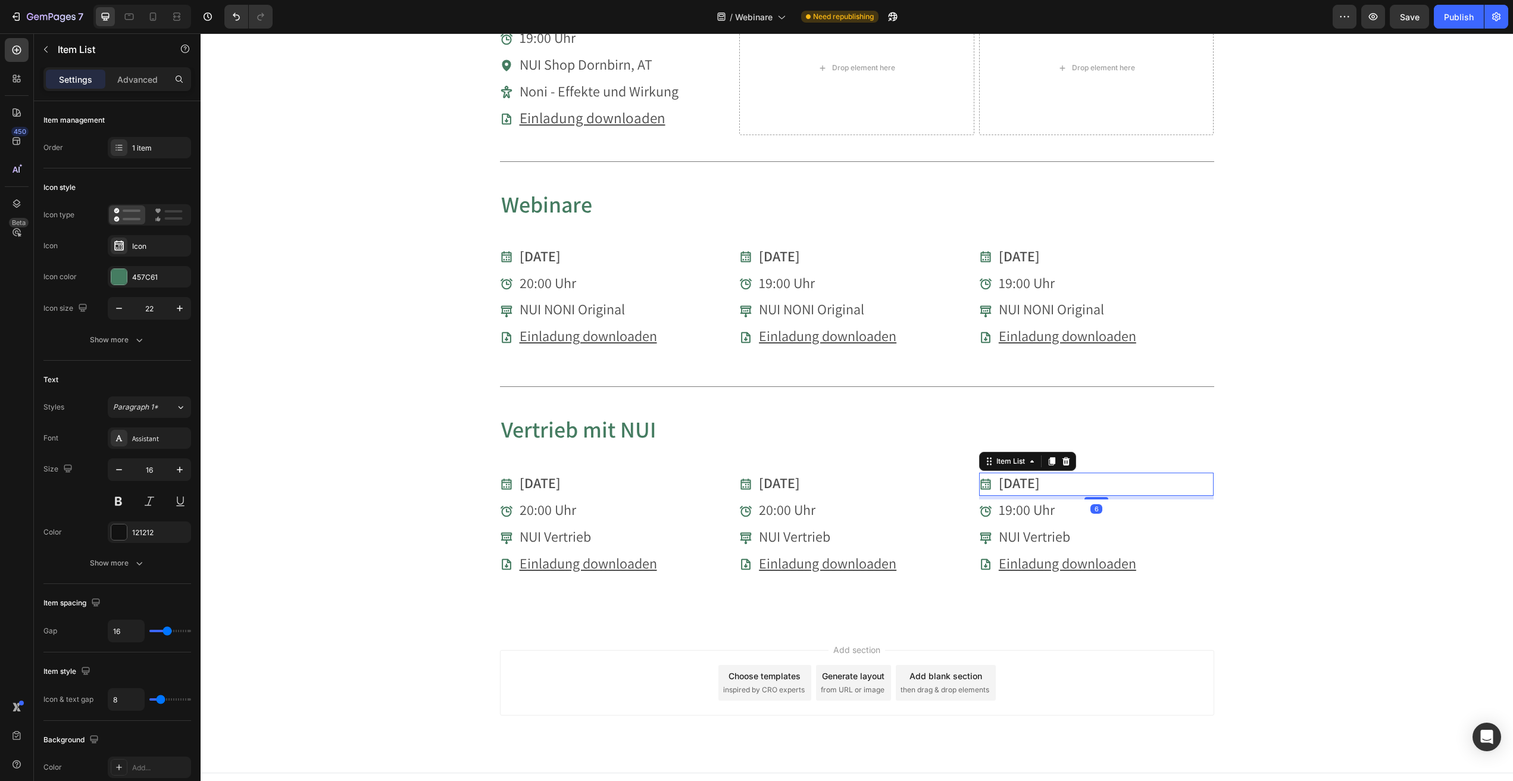
click at [1009, 474] on strong "[DATE]" at bounding box center [1019, 482] width 41 height 19
click at [1012, 500] on span "19:00 Uhr" at bounding box center [1027, 509] width 56 height 19
click at [1009, 500] on span "19:00 Uhr" at bounding box center [1027, 509] width 56 height 19
click at [1033, 527] on span "NUI Vertrieb" at bounding box center [1034, 536] width 71 height 19
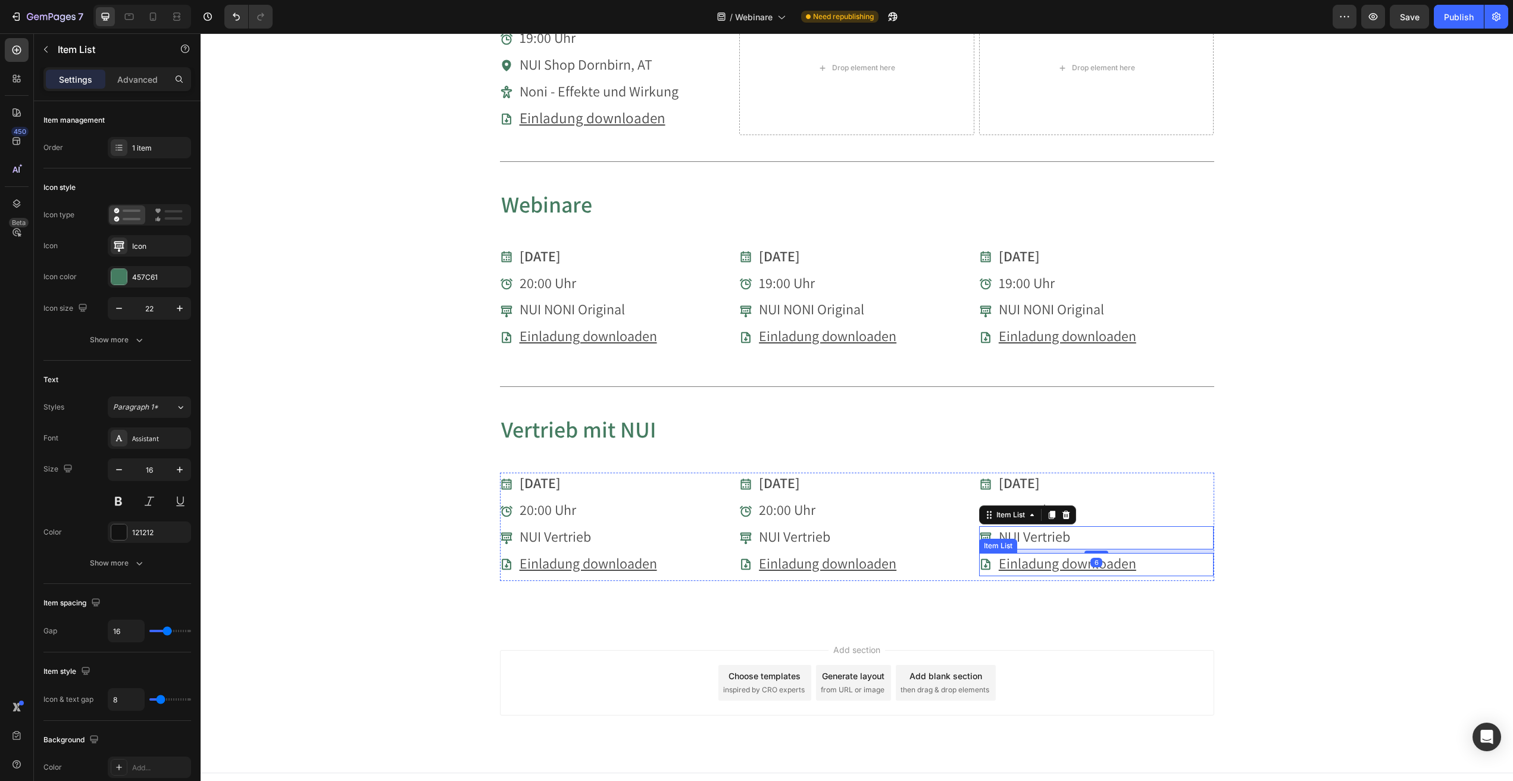
click at [1079, 554] on u "Einladung downloaden" at bounding box center [1068, 563] width 138 height 19
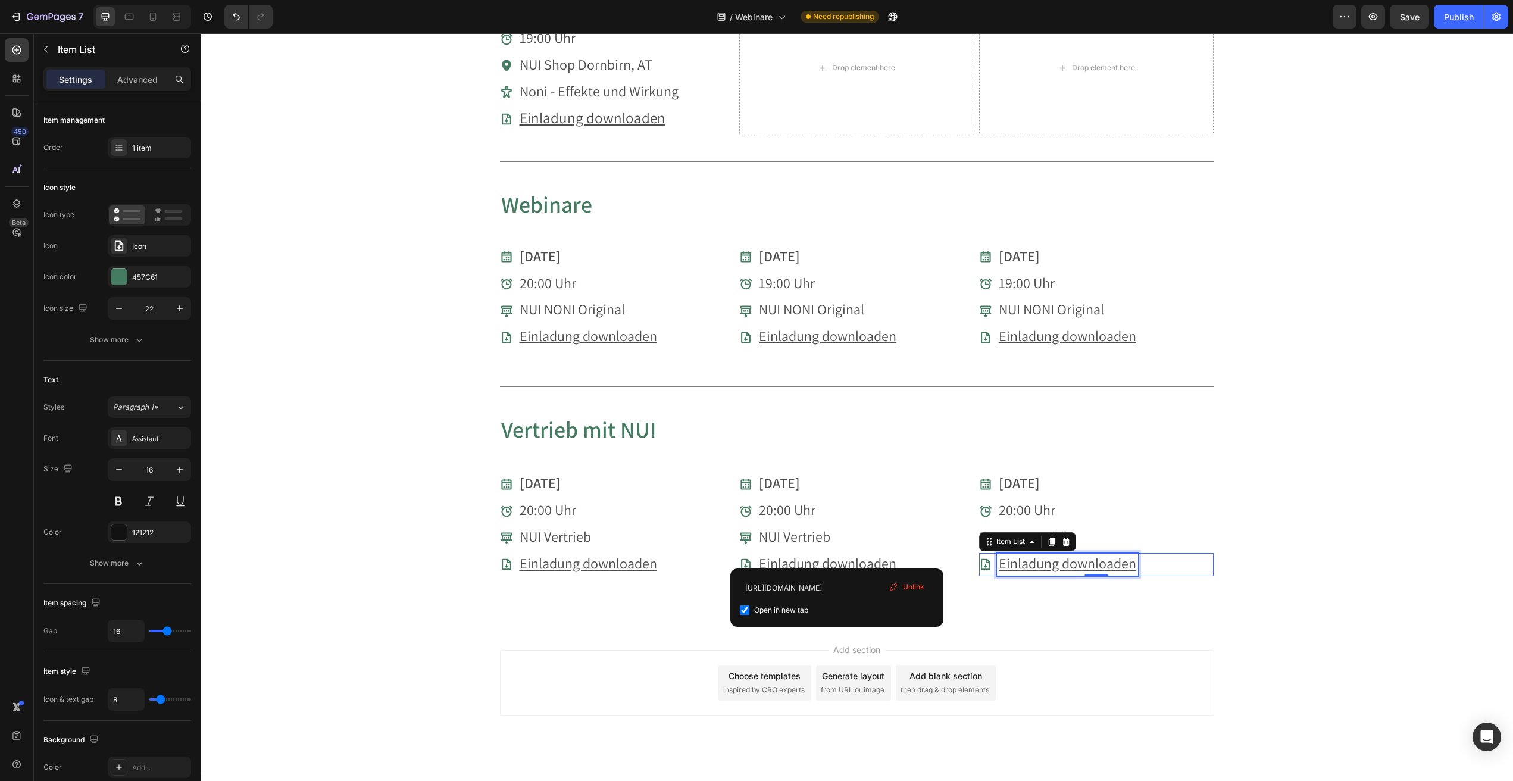
click at [1114, 554] on u "Einladung downloaden" at bounding box center [1068, 563] width 138 height 19
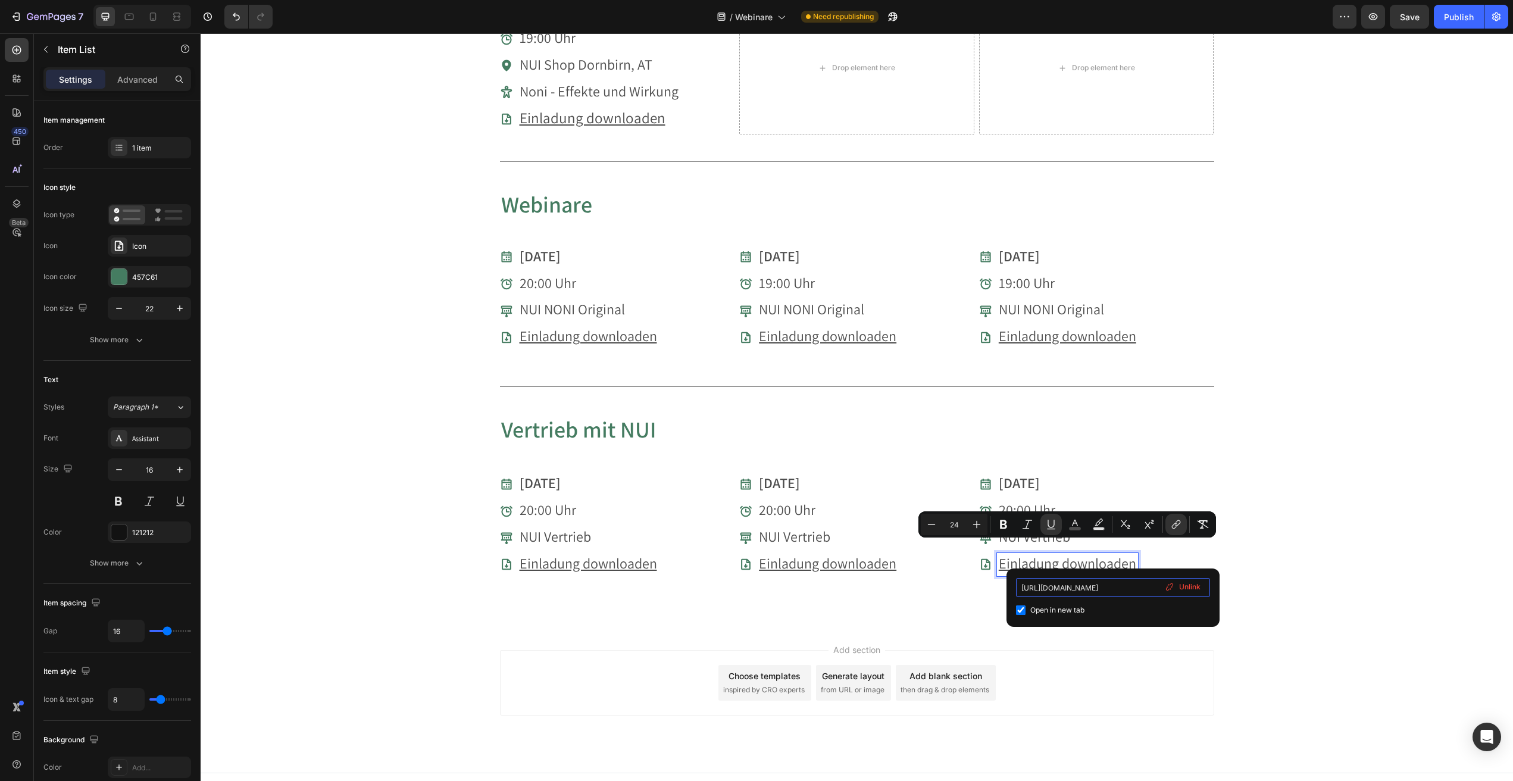
click at [1114, 585] on input "https://nui-shops.com/app/uploads/2025/06/20250730WebinarVertrieb.png" at bounding box center [1113, 587] width 194 height 19
type input "https://cdn.shopify.com/s/files/1/0657/9971/7051/files/20251112_Webinar_Vertrie…"
drag, startPoint x: 1276, startPoint y: 505, endPoint x: 1280, endPoint y: 498, distance: 8.3
click at [1276, 505] on div "Vorträge & Webinare Heading Du möchtest mehr über unsere Produkte erfahren? Seh…" at bounding box center [857, 17] width 1313 height 1217
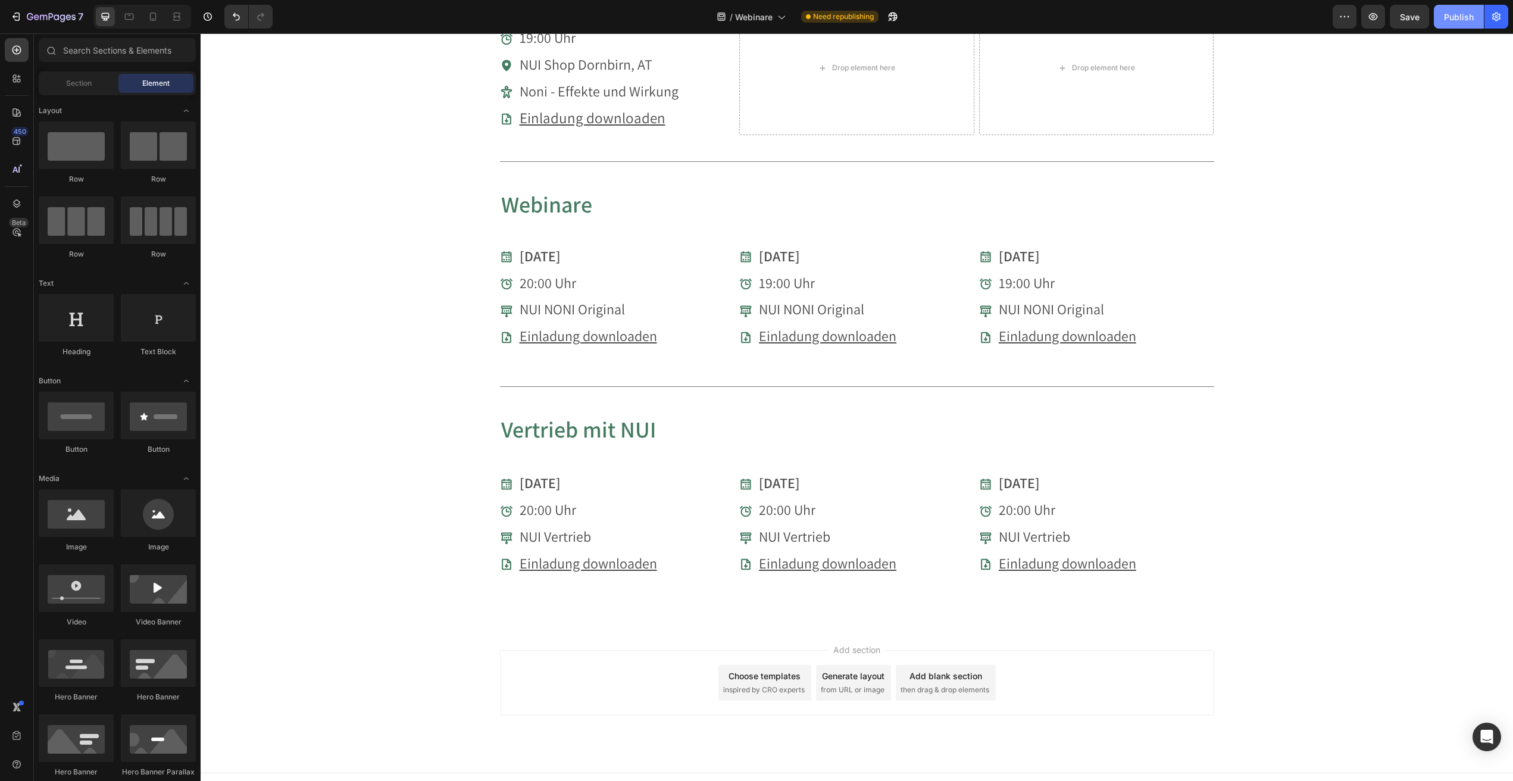
click at [1461, 20] on div "Publish" at bounding box center [1459, 17] width 30 height 13
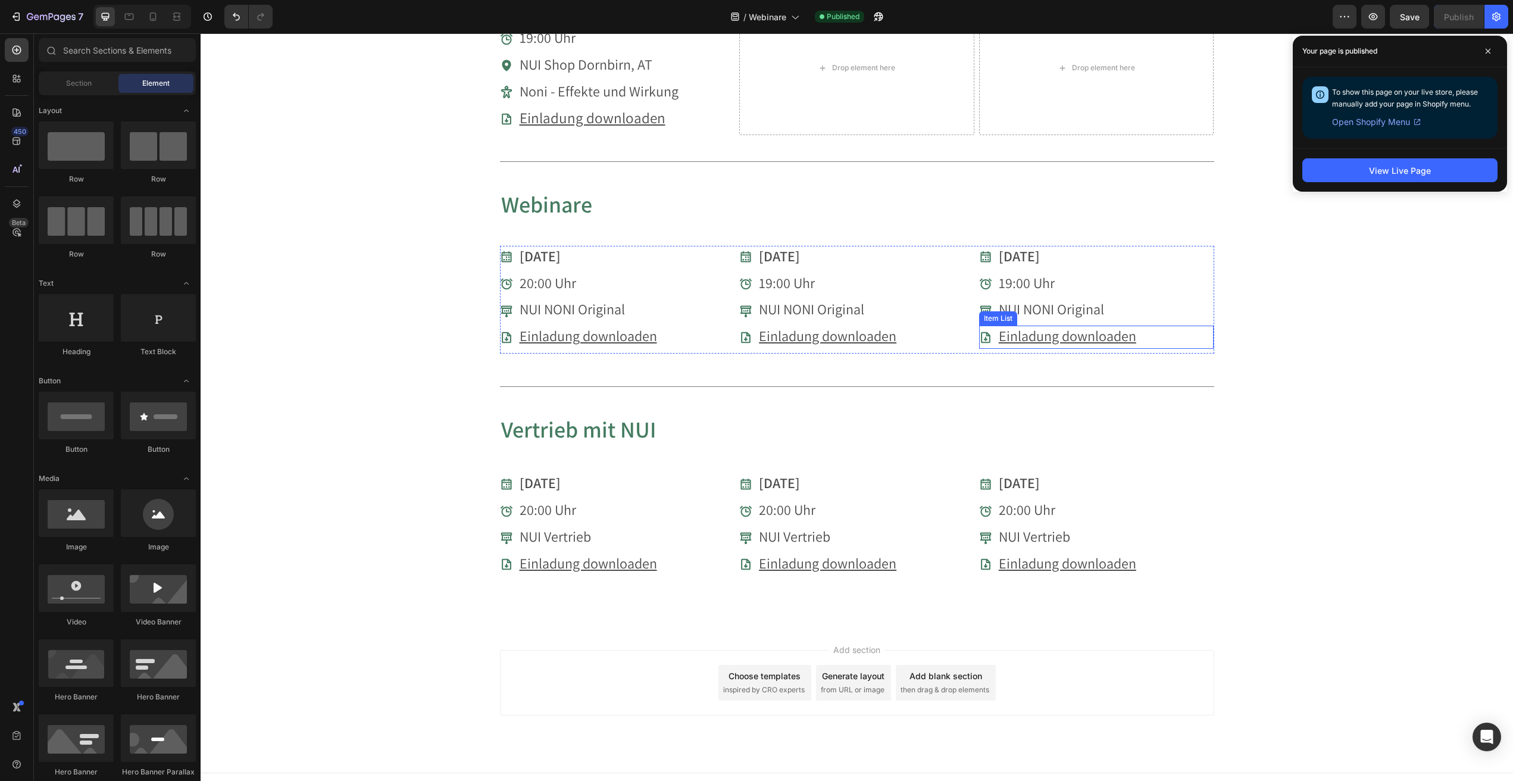
click at [1122, 329] on u "Einladung downloaden" at bounding box center [1068, 335] width 138 height 19
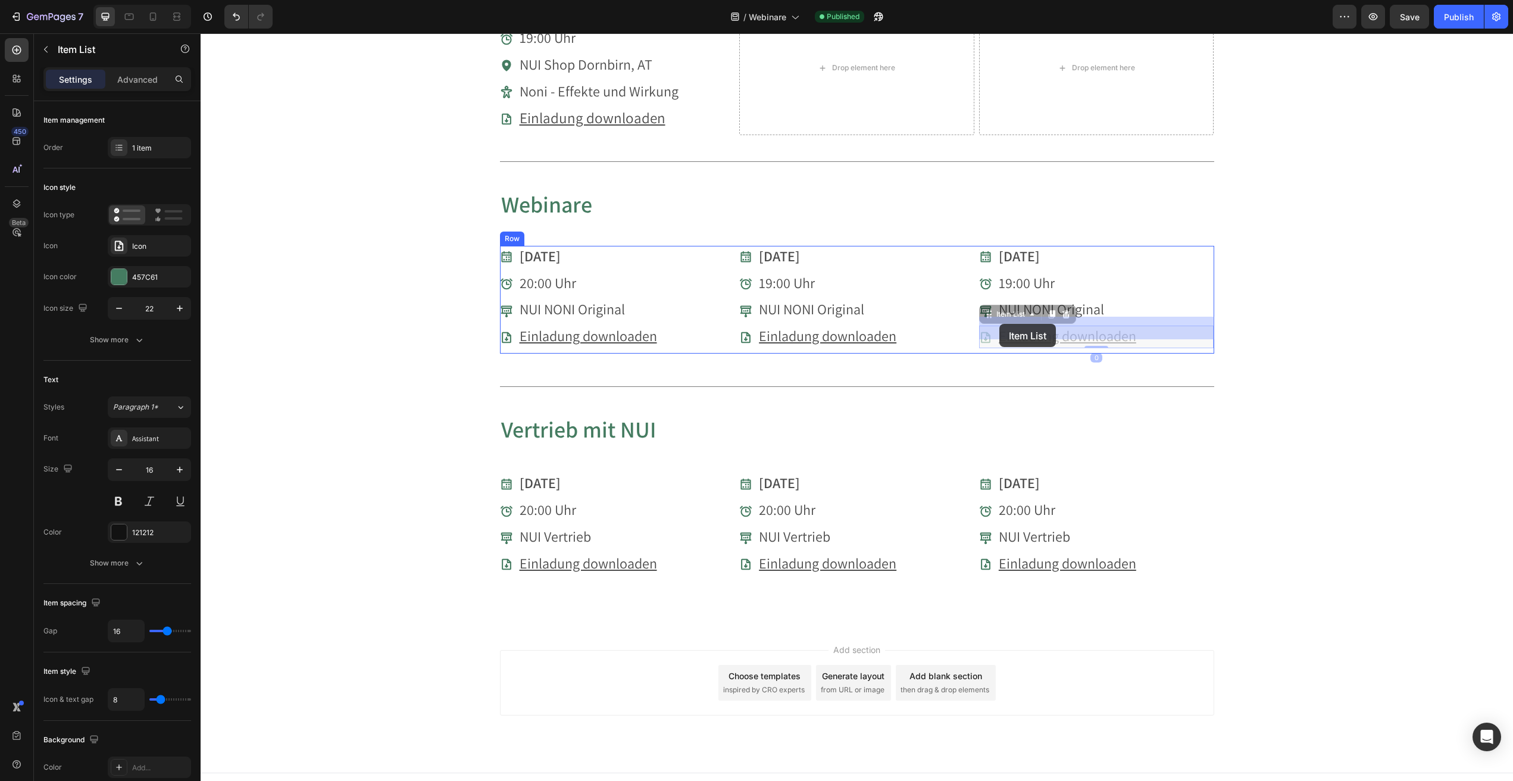
drag, startPoint x: 1154, startPoint y: 326, endPoint x: 1000, endPoint y: 324, distance: 154.2
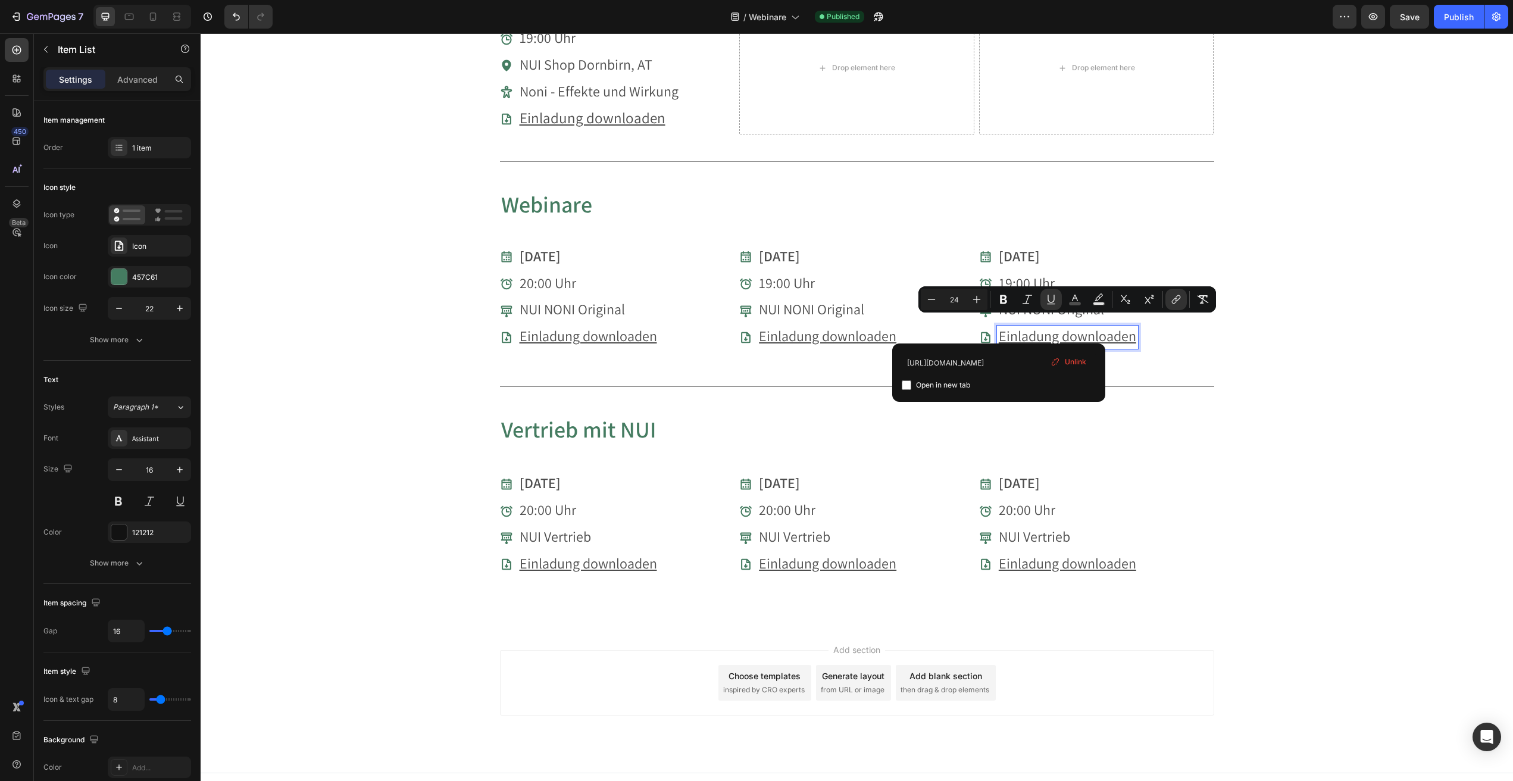
click at [1079, 363] on span "Unlink" at bounding box center [1075, 362] width 21 height 11
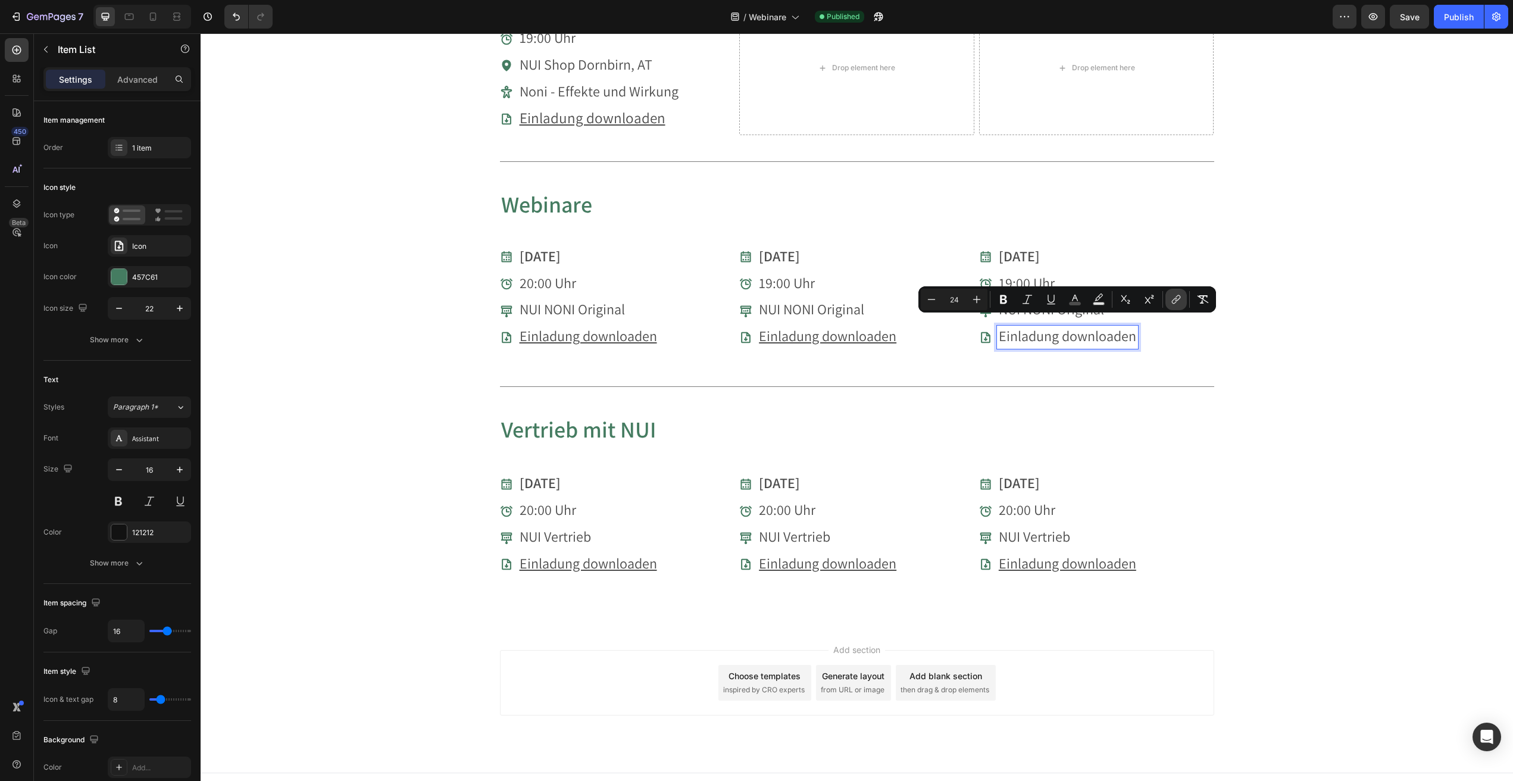
click at [1178, 304] on icon "Editor contextual toolbar" at bounding box center [1176, 300] width 12 height 12
click at [1062, 327] on span "Einladung downloaden" at bounding box center [1068, 335] width 138 height 19
click at [1177, 299] on icon "Editor contextual toolbar" at bounding box center [1174, 301] width 5 height 6
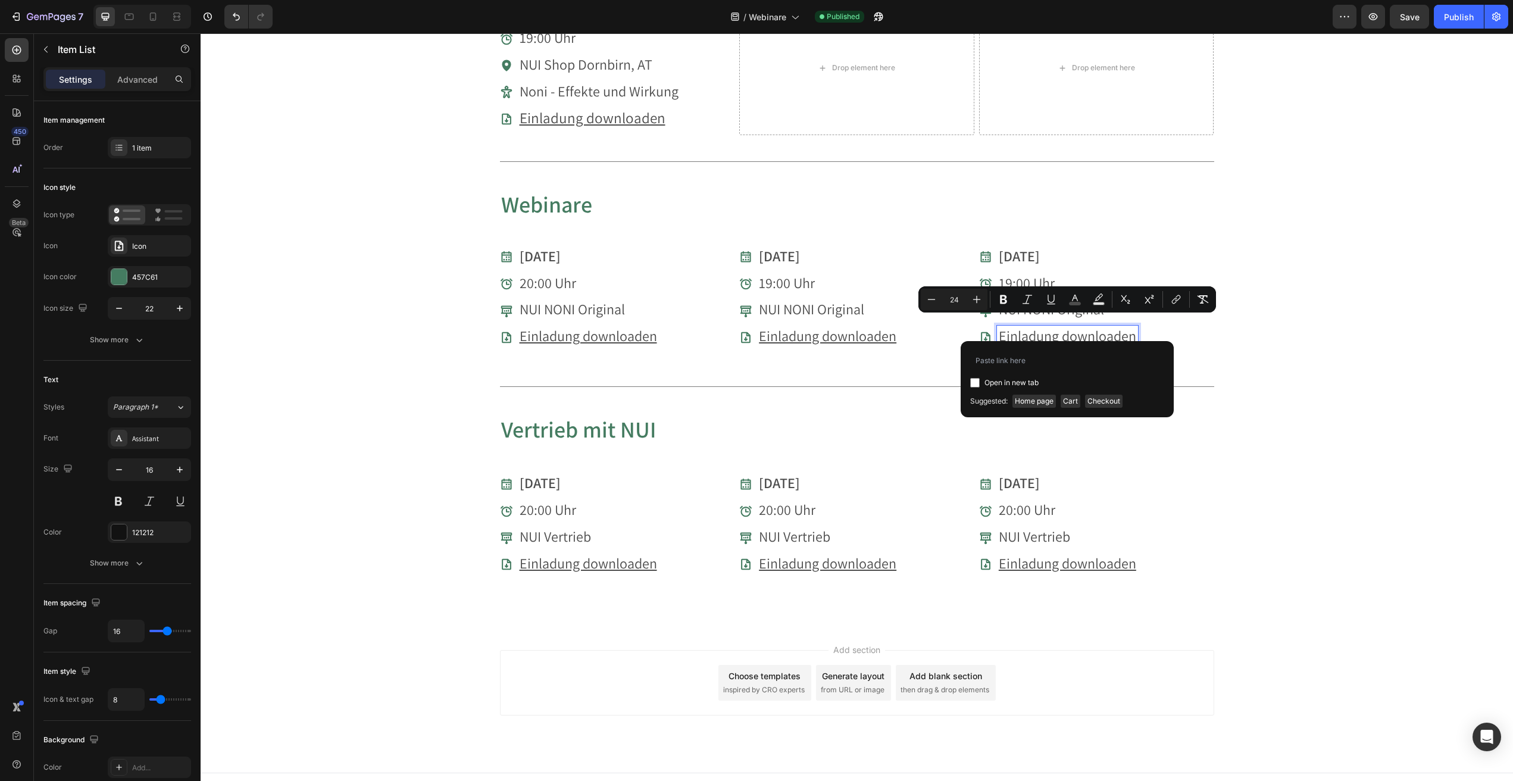
type input "https://cdn.shopify.com/s/files/1/0657/9971/7051/files/20251112_Webinar_Produkt…"
click at [1279, 323] on div "Vorträge & Webinare Heading Du möchtest mehr über unsere Produkte erfahren? Seh…" at bounding box center [857, 17] width 1313 height 1217
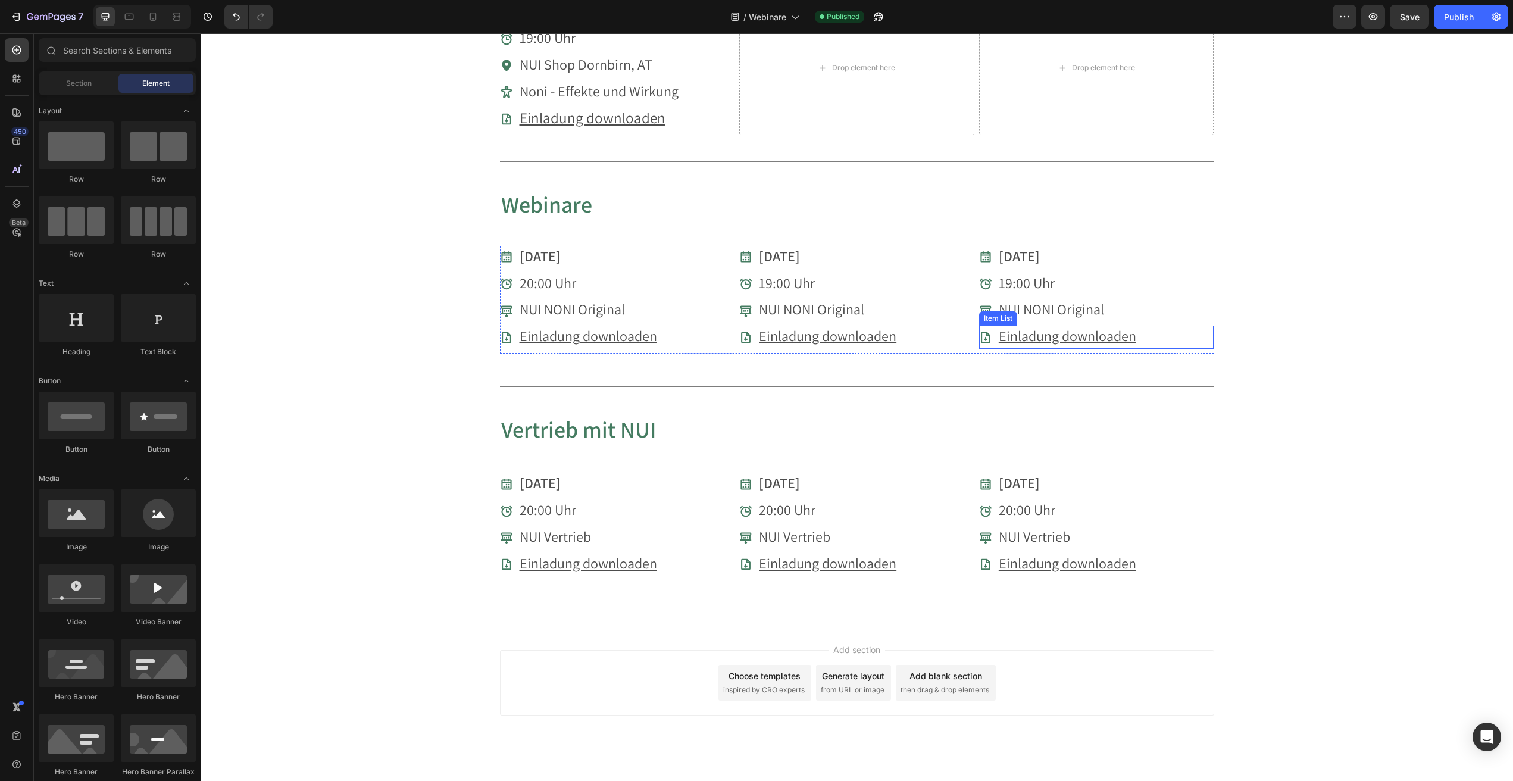
click at [1062, 326] on u "Einladung downloaden" at bounding box center [1068, 335] width 138 height 19
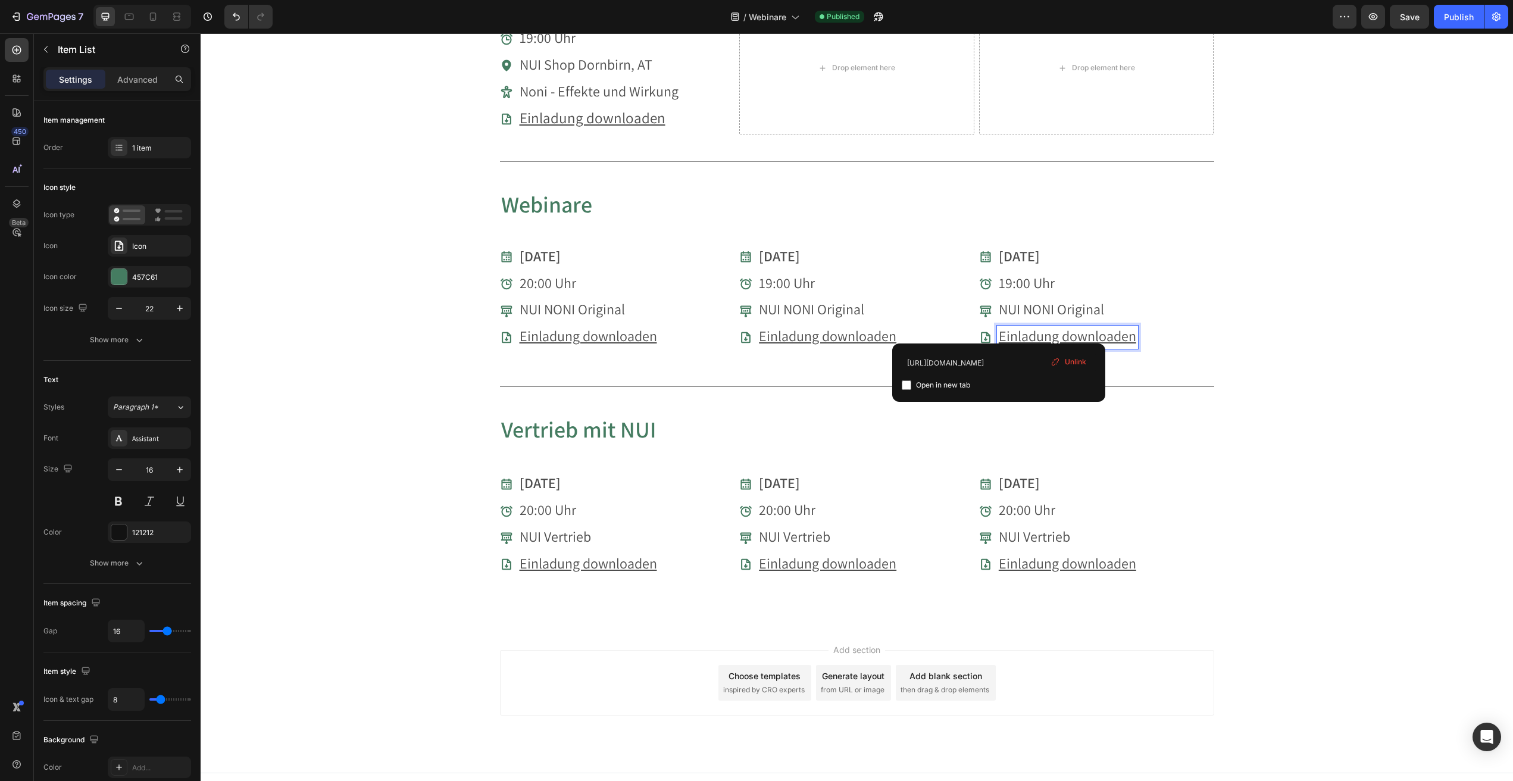
drag, startPoint x: 903, startPoint y: 385, endPoint x: 935, endPoint y: 401, distance: 36.7
click at [903, 385] on input "checkbox" at bounding box center [907, 385] width 10 height 10
checkbox input "true"
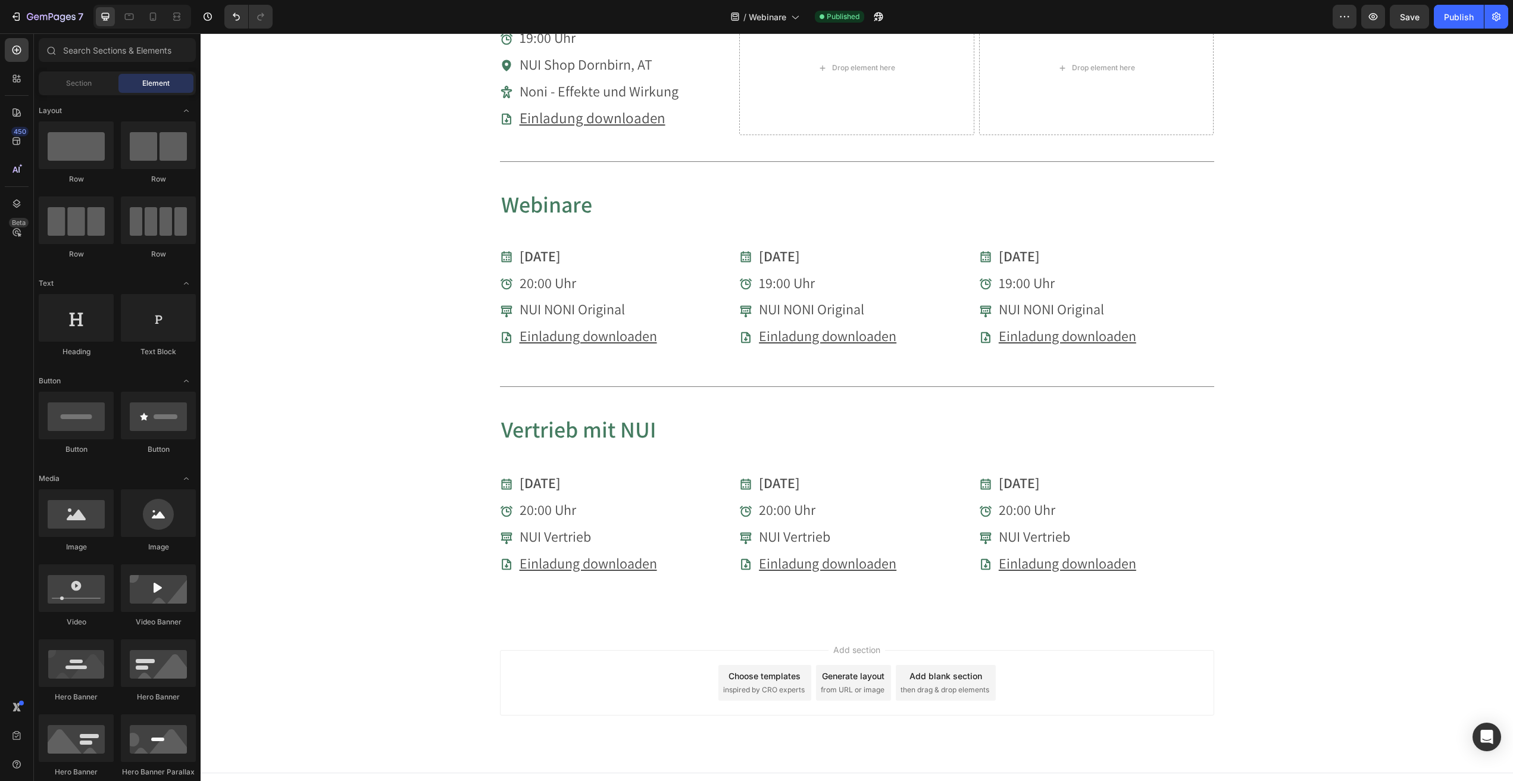
click at [1288, 282] on div "Vorträge & Webinare Heading Du möchtest mehr über unsere Produkte erfahren? Seh…" at bounding box center [857, 17] width 1313 height 1217
click at [1467, 17] on div "Publish" at bounding box center [1459, 17] width 30 height 13
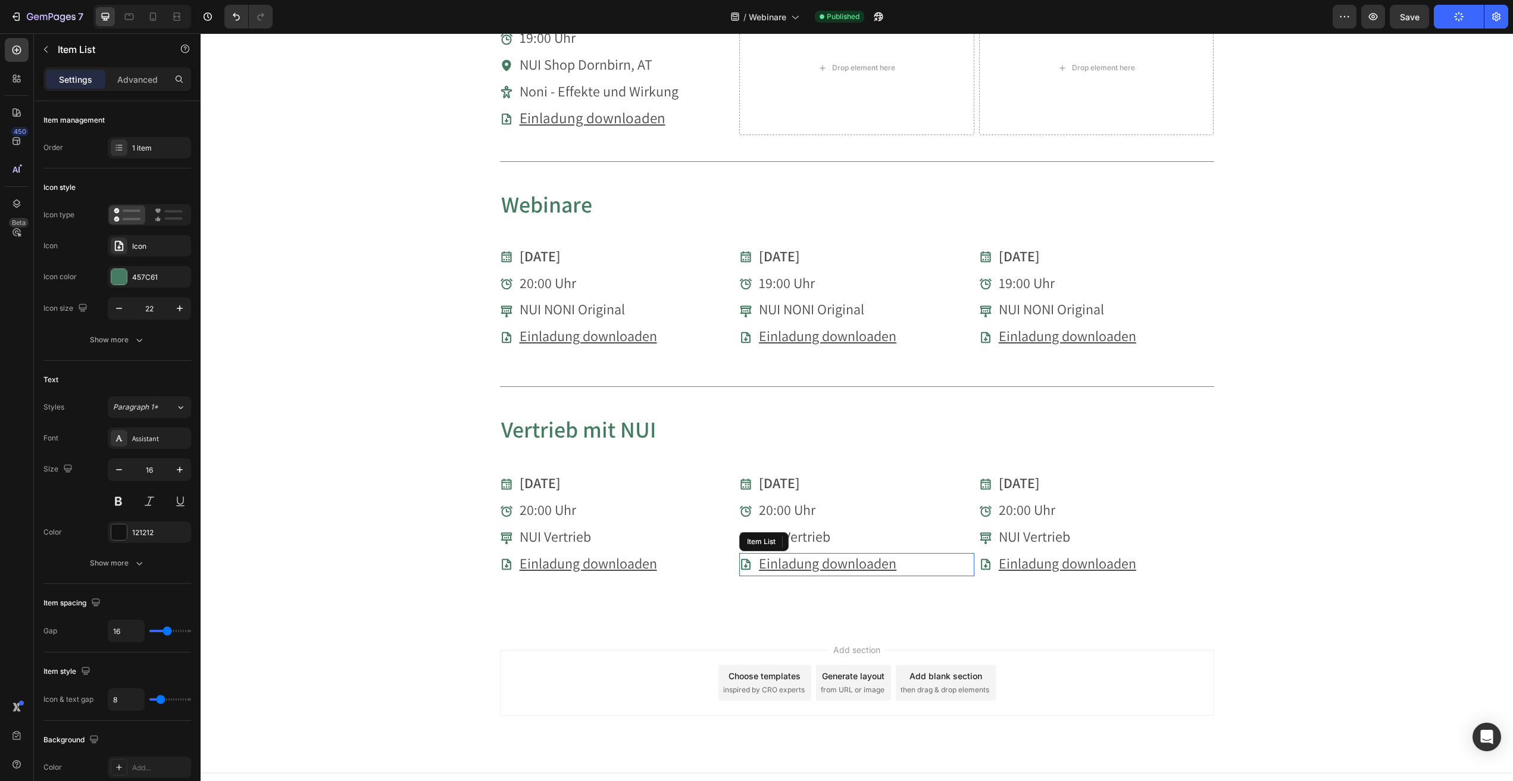
click at [833, 554] on u "Einladung downloaden" at bounding box center [828, 563] width 138 height 19
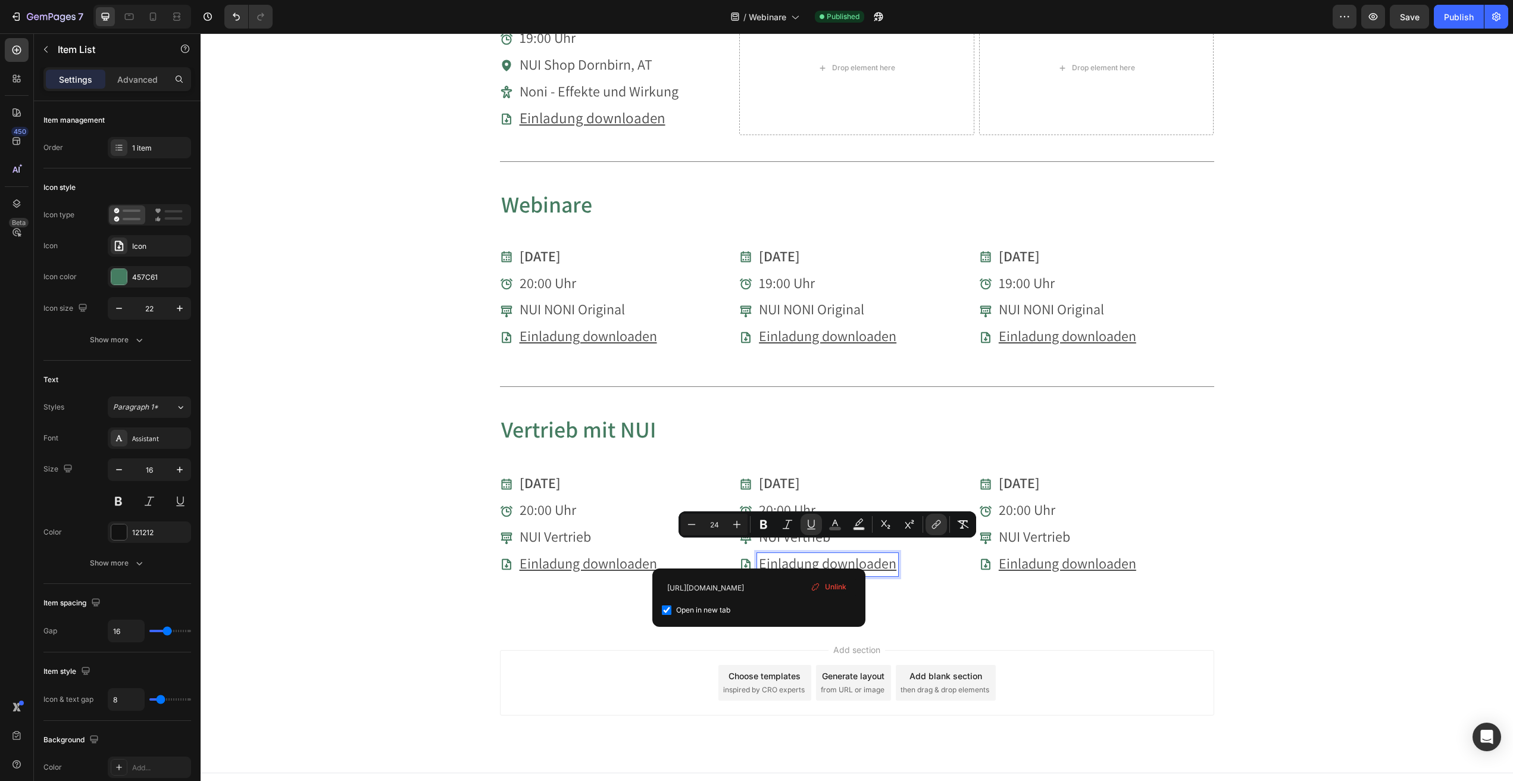
click at [832, 586] on span "Unlink" at bounding box center [835, 587] width 21 height 11
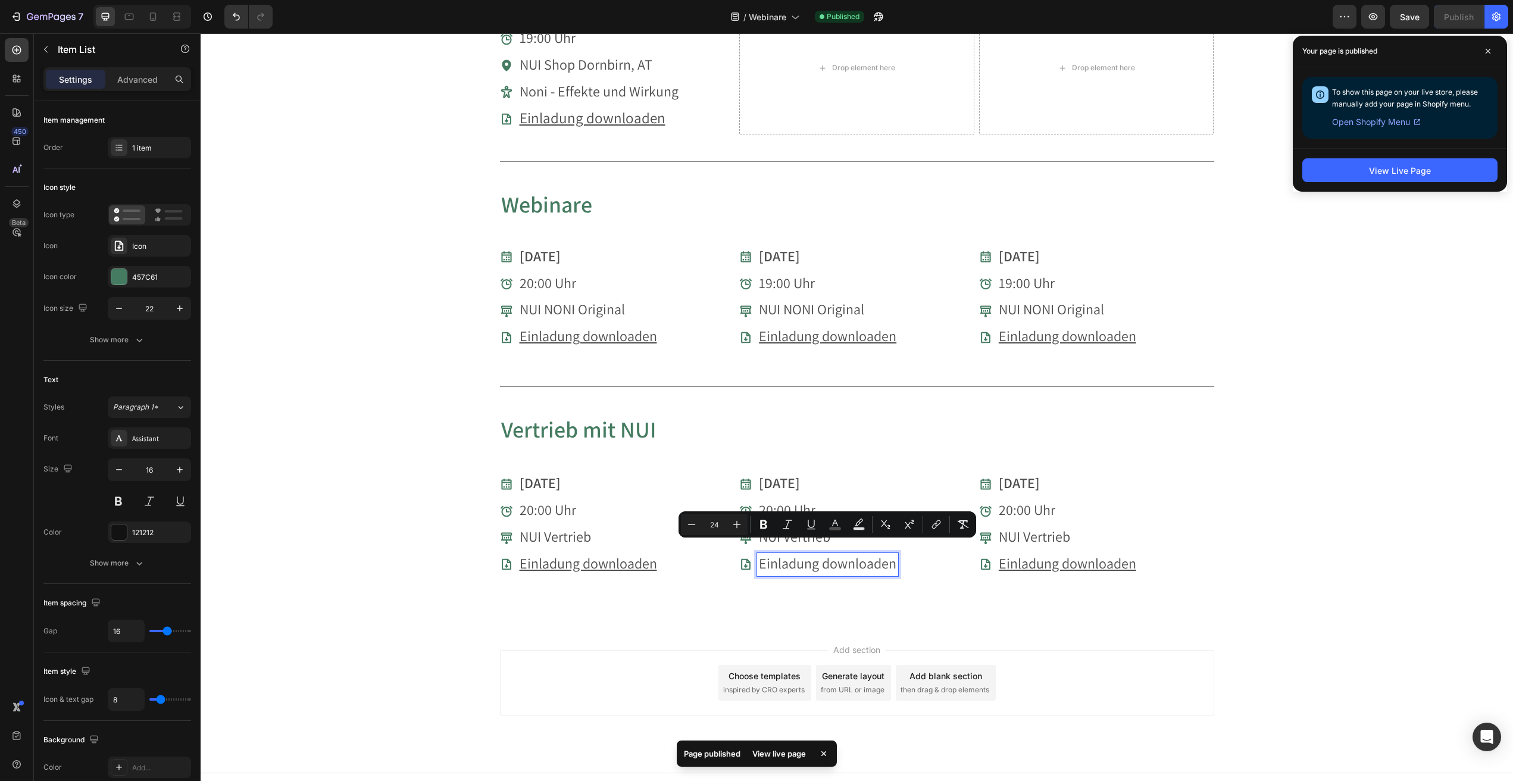
click at [858, 555] on span "Einladung downloaden" at bounding box center [828, 563] width 138 height 19
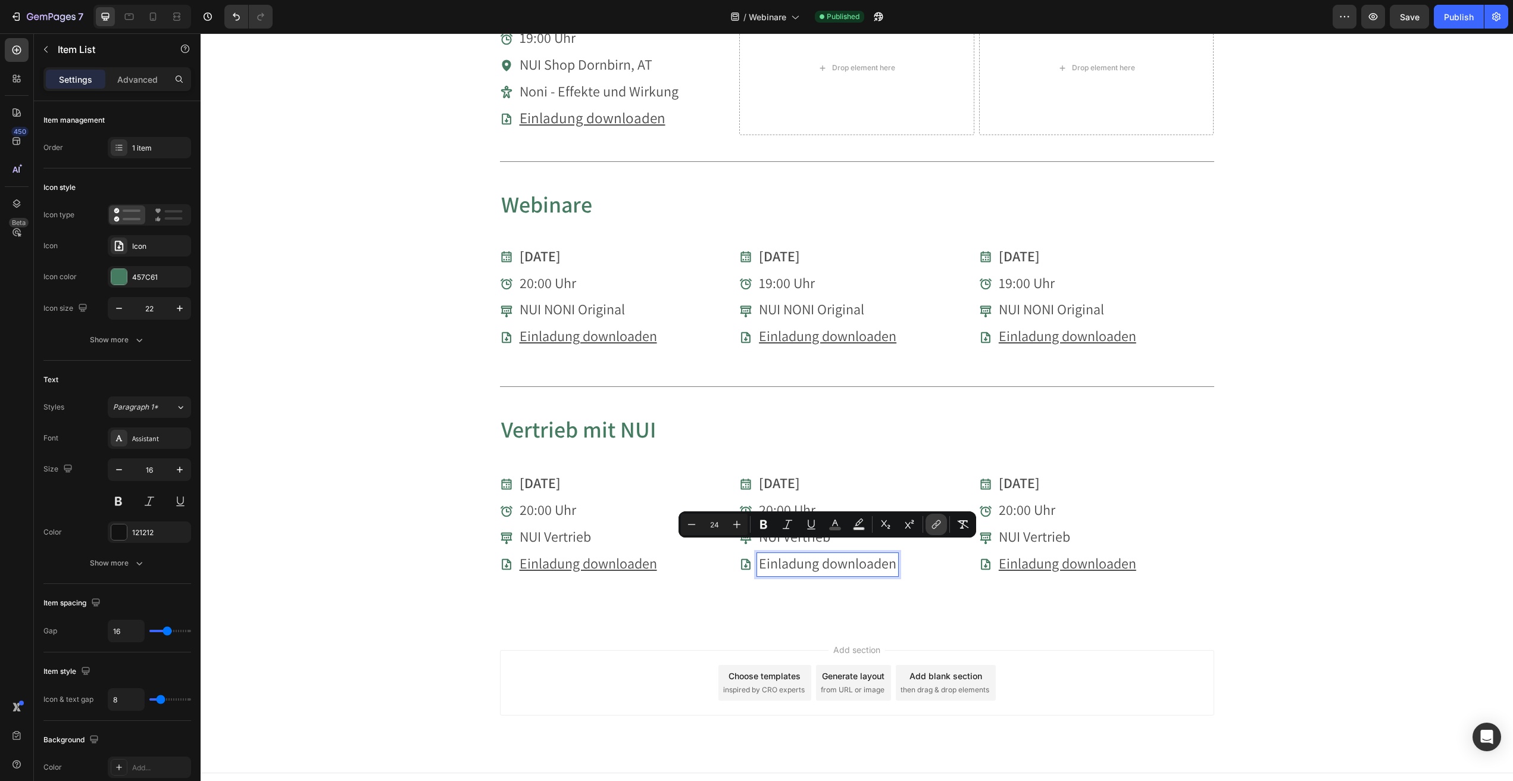
click at [942, 525] on button "link" at bounding box center [936, 524] width 21 height 21
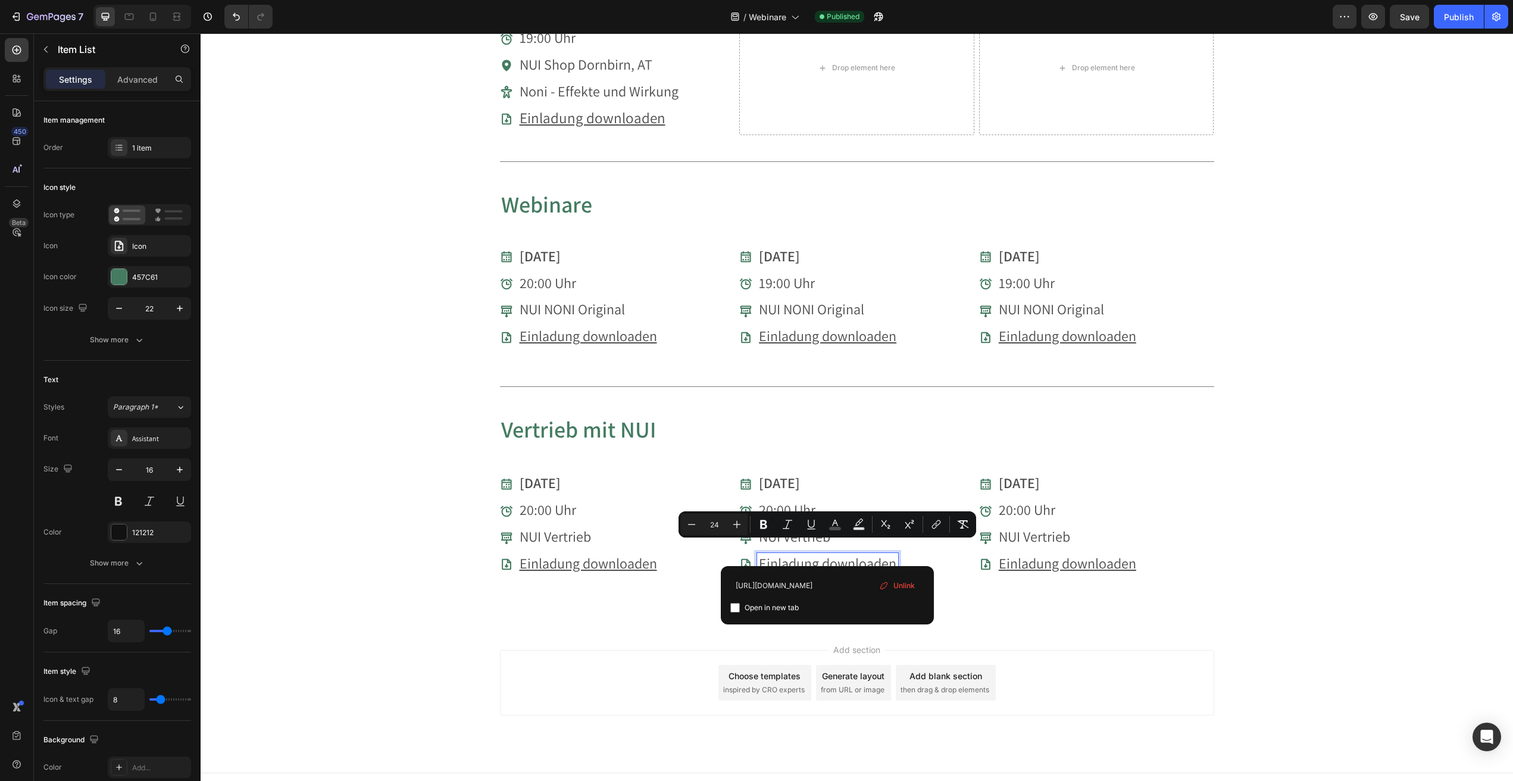
type input "https://cdn.shopify.com/s/files/1/0657/9971/7051/files/20251014_Webinar_Vertrie…"
click at [733, 608] on input "Editor contextual toolbar" at bounding box center [735, 608] width 10 height 10
checkbox input "true"
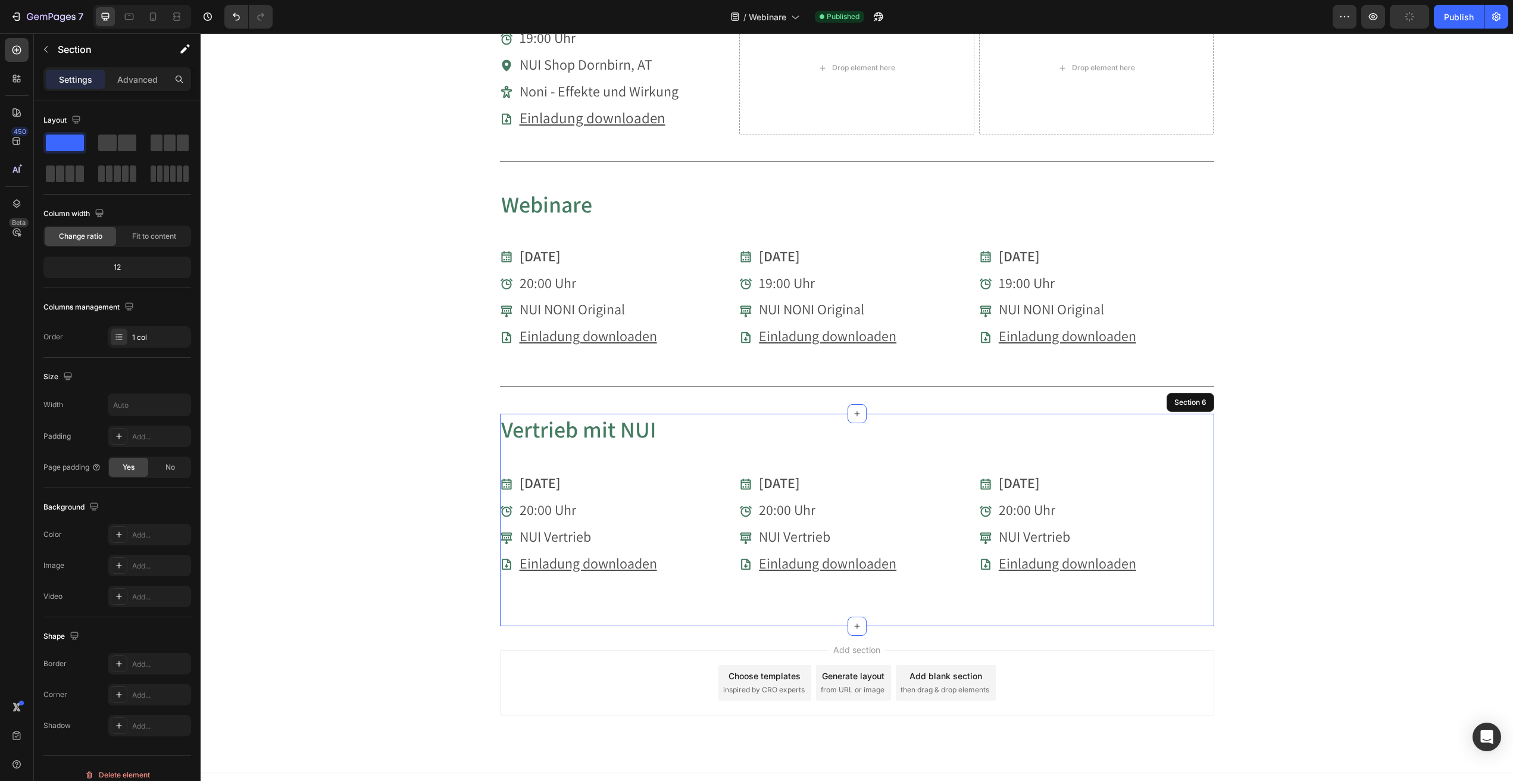
drag, startPoint x: 1010, startPoint y: 600, endPoint x: 1016, endPoint y: 599, distance: 6.0
click at [1010, 600] on div "Vertrieb mit NUI Heading 04.09.2025 Item List 20:00 Uhr Item List NUI Vertrieb …" at bounding box center [857, 520] width 714 height 213
click at [1080, 554] on u "Einladung downloaden" at bounding box center [1068, 563] width 138 height 19
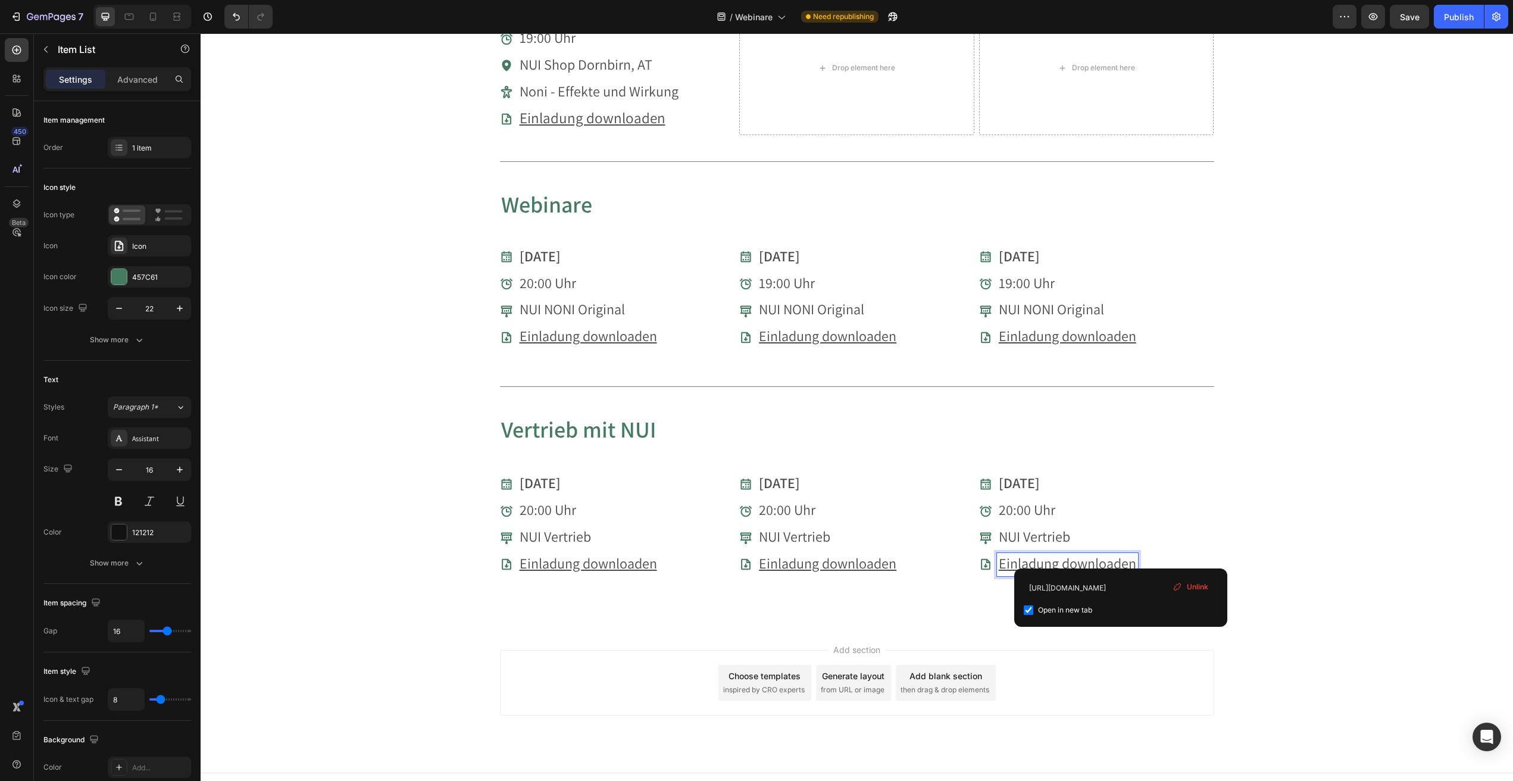
click at [1199, 588] on span "Unlink" at bounding box center [1197, 587] width 21 height 11
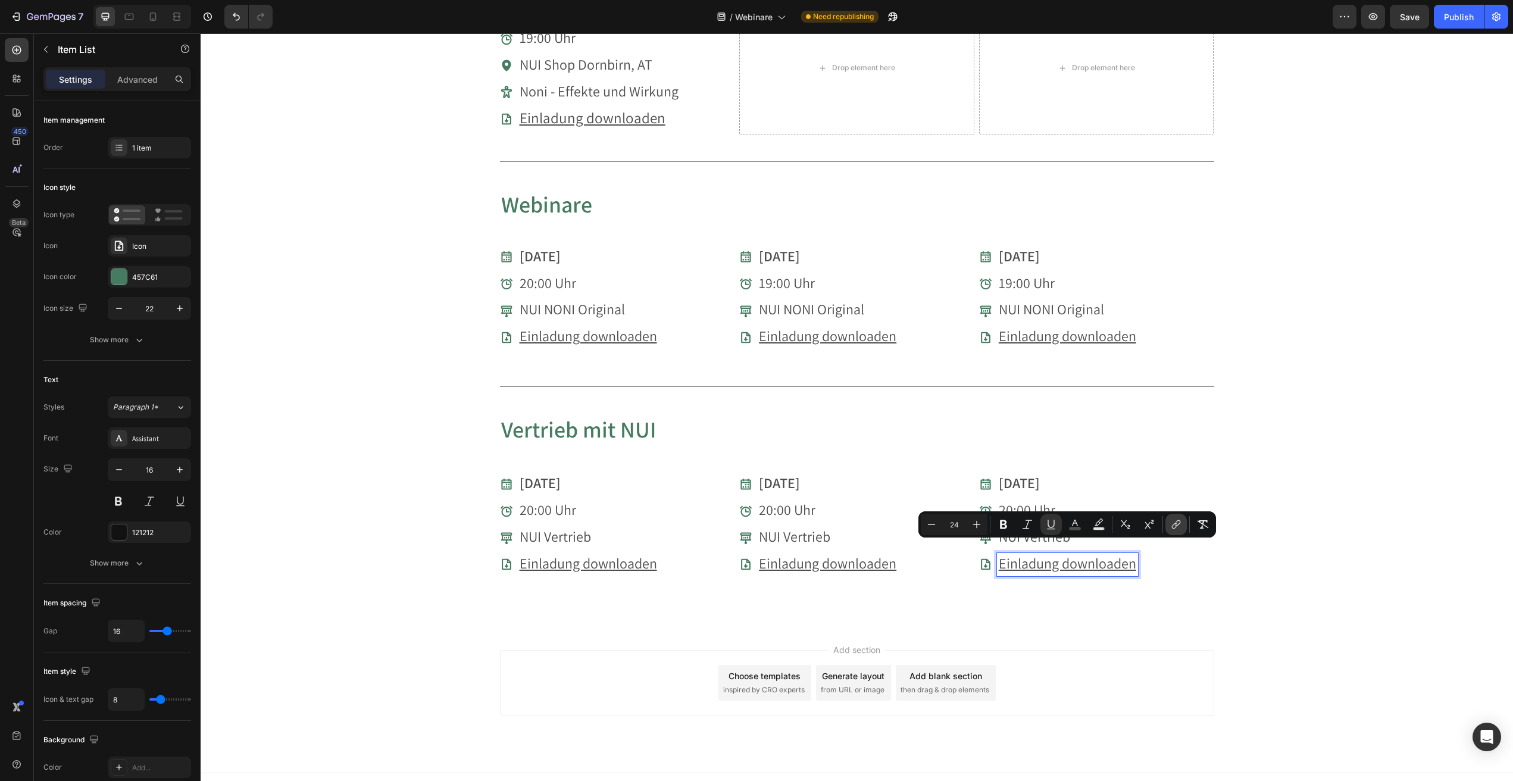
click at [1173, 524] on icon "Editor contextual toolbar" at bounding box center [1176, 525] width 12 height 12
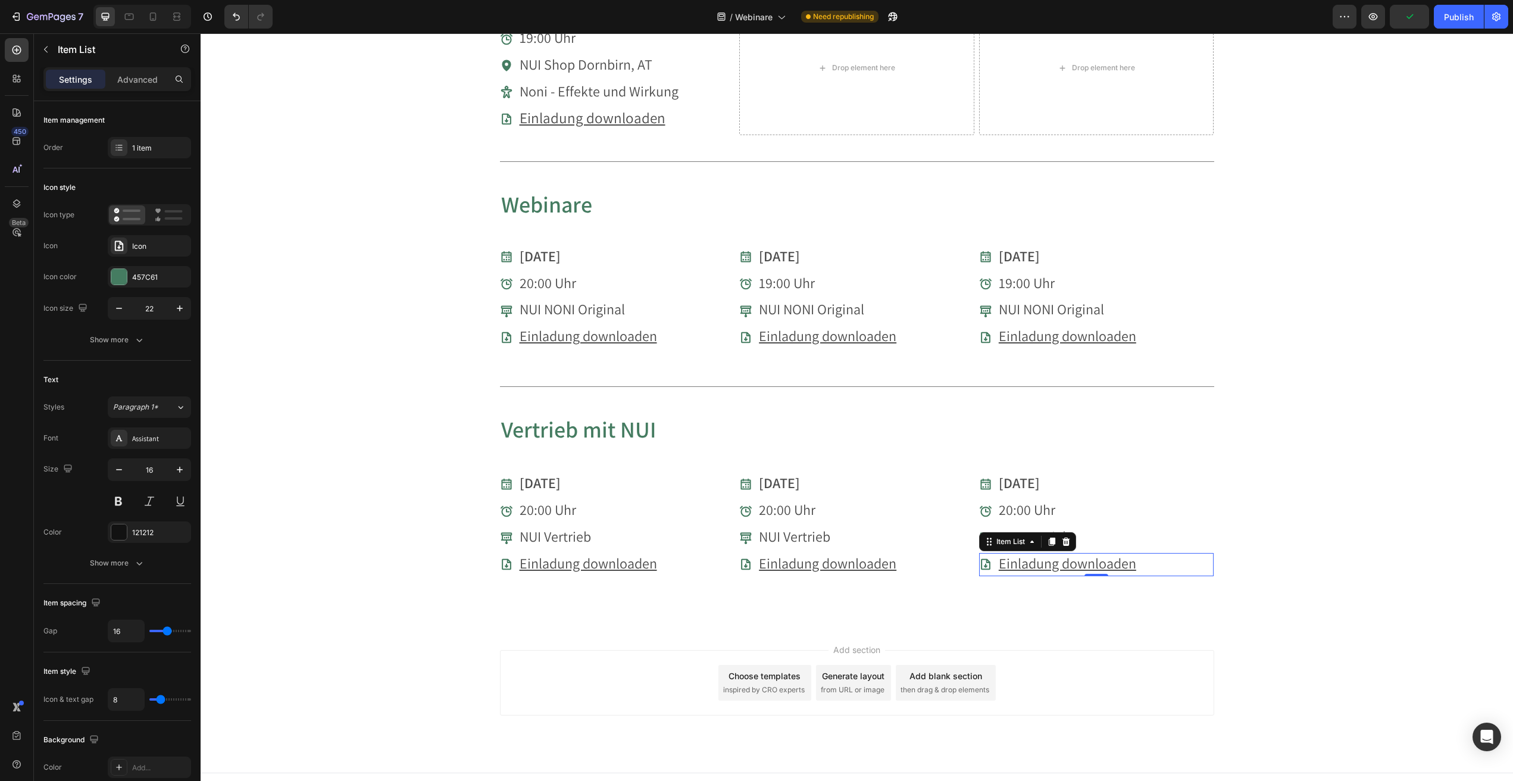
drag, startPoint x: 1044, startPoint y: 549, endPoint x: 1053, endPoint y: 551, distance: 9.1
click at [1045, 554] on u "Einladung downloaden" at bounding box center [1068, 563] width 138 height 19
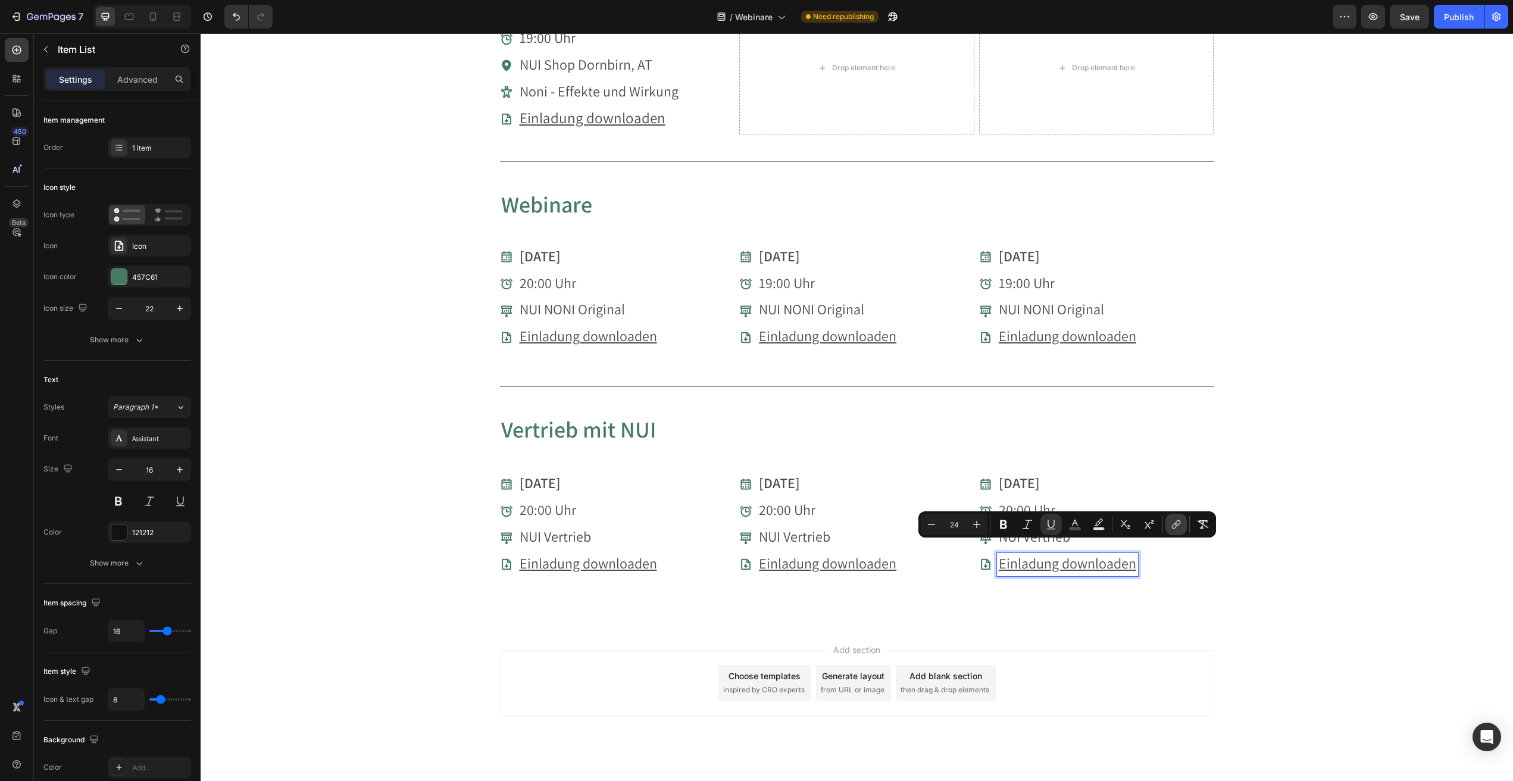
click at [1178, 520] on icon "Editor contextual toolbar" at bounding box center [1176, 525] width 12 height 12
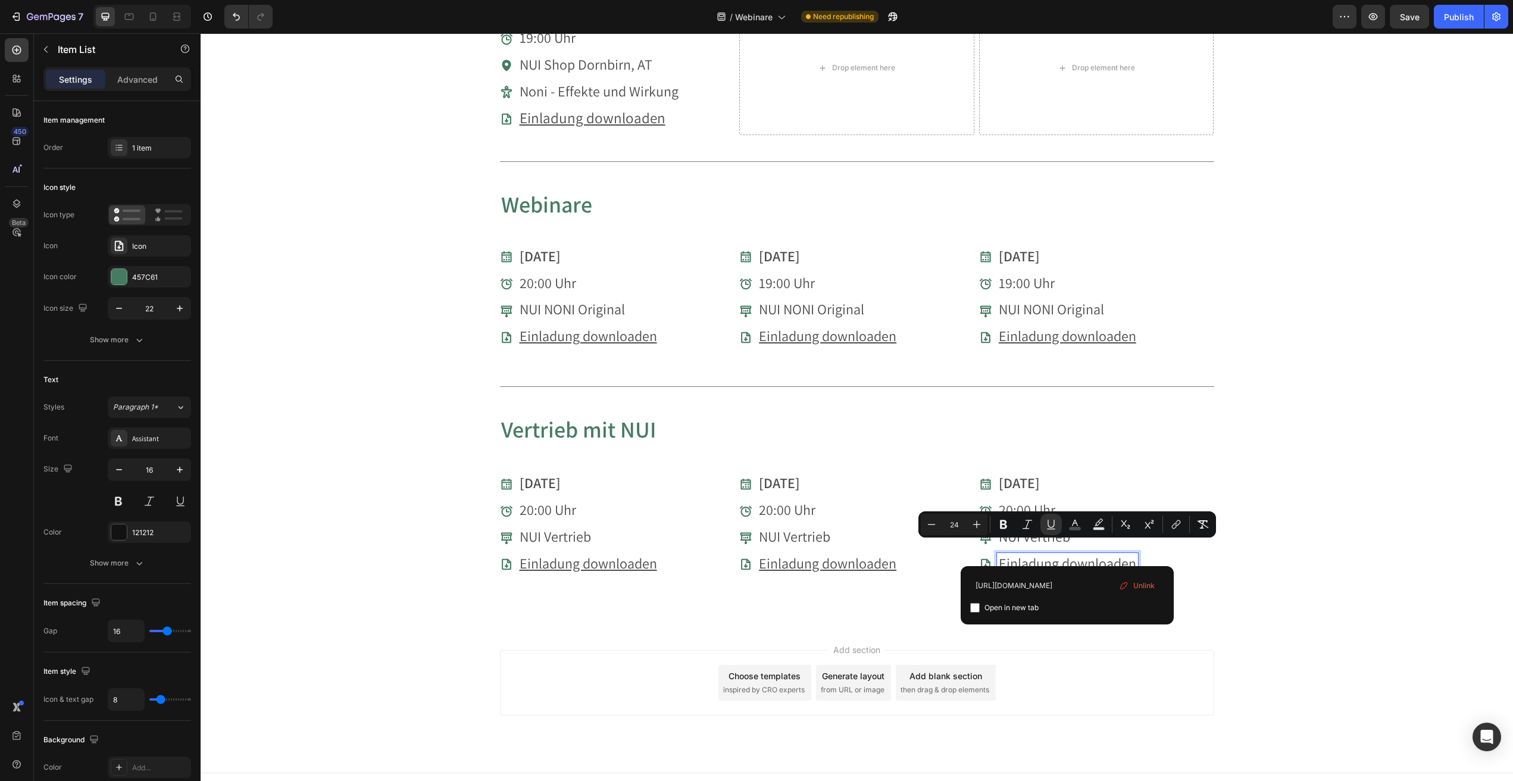
type input "https://cdn.shopify.com/s/files/1/0657/9971/7051/files/20251112_Webinar_Vertrie…"
click at [978, 607] on input "Editor contextual toolbar" at bounding box center [975, 608] width 10 height 10
checkbox input "true"
click at [1354, 454] on div "Vorträge & Webinare Heading Du möchtest mehr über unsere Produkte erfahren? Seh…" at bounding box center [857, 17] width 1313 height 1217
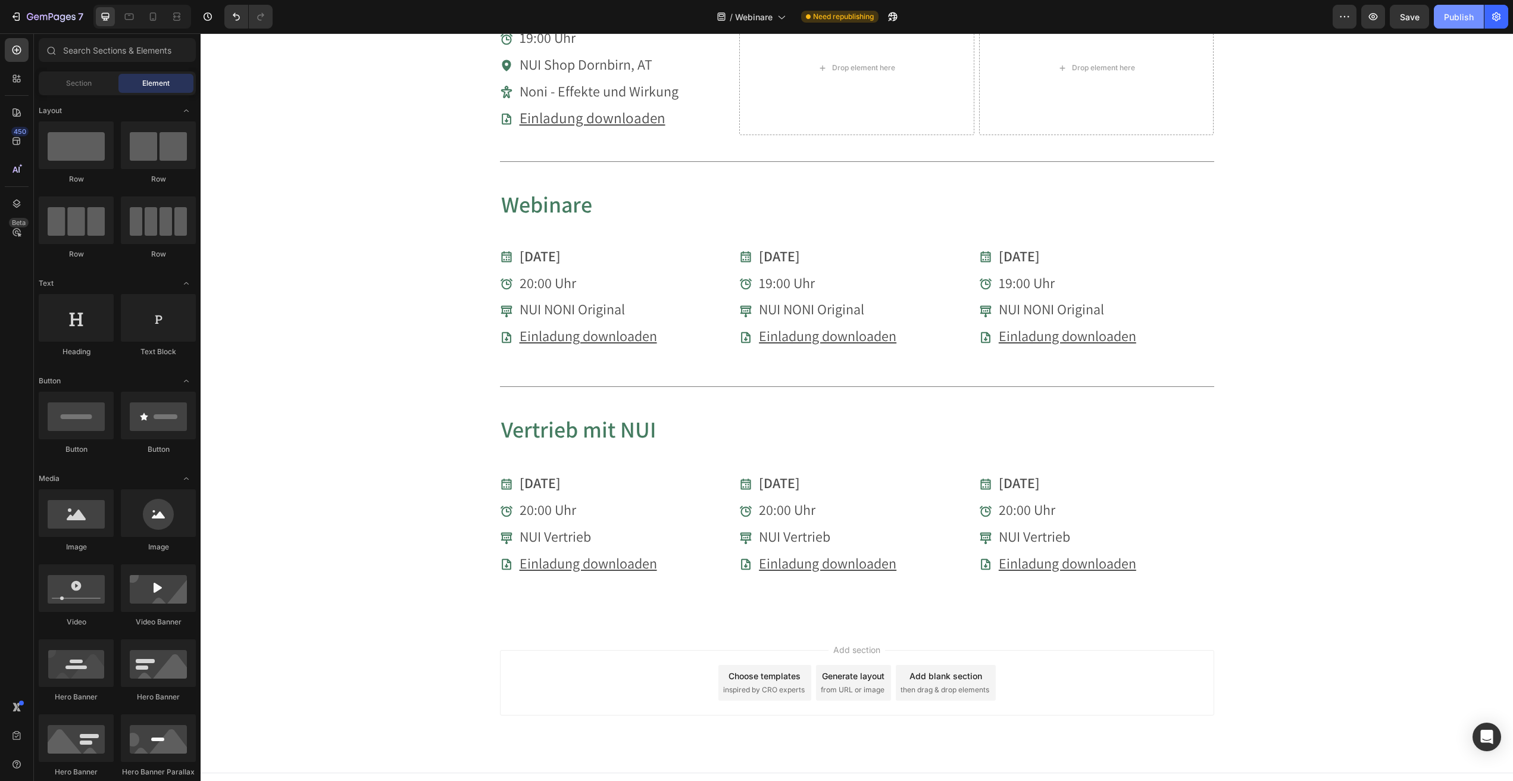
click at [1450, 18] on div "Publish" at bounding box center [1459, 17] width 30 height 13
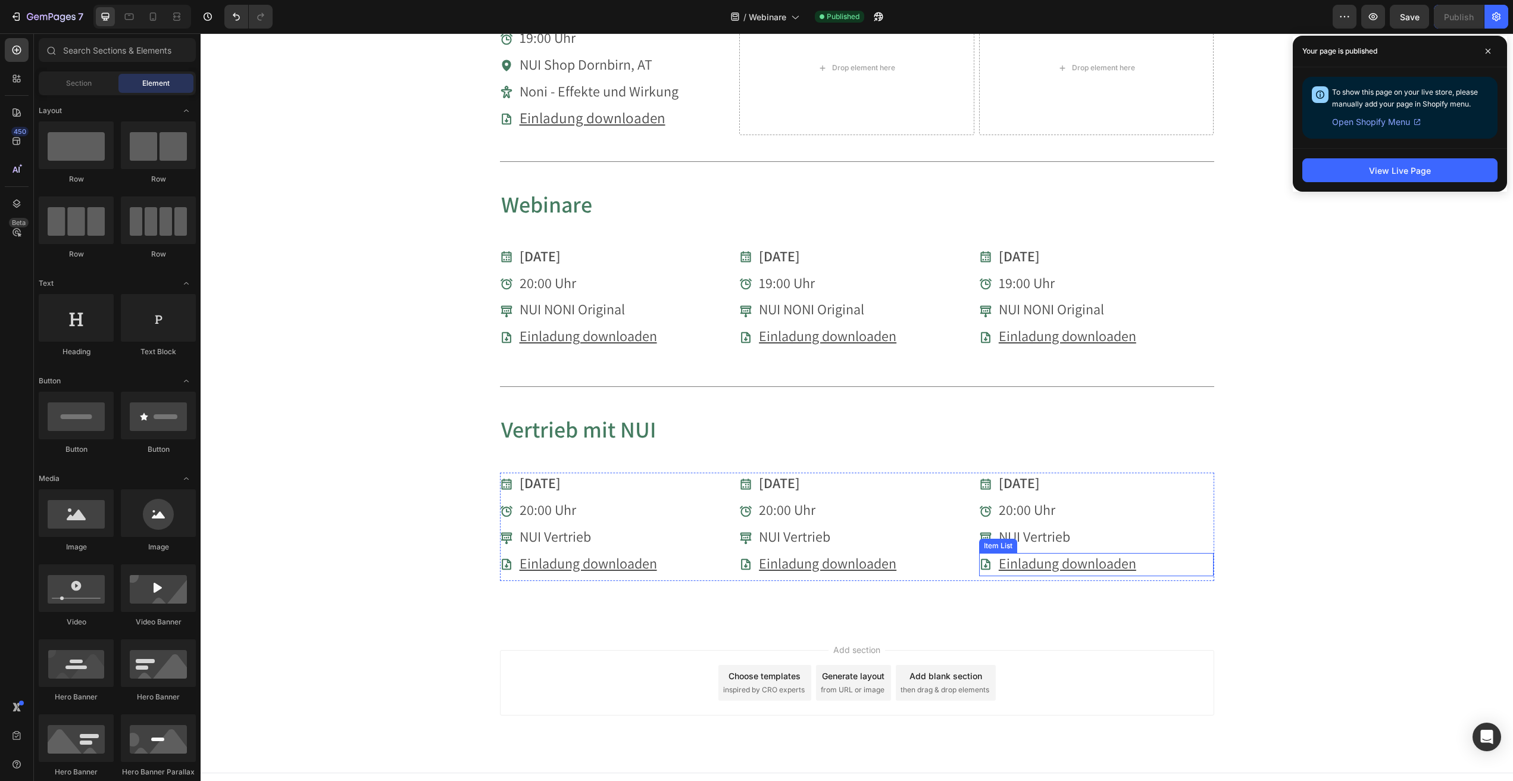
click at [1069, 554] on u "Einladung downloaden" at bounding box center [1068, 563] width 138 height 19
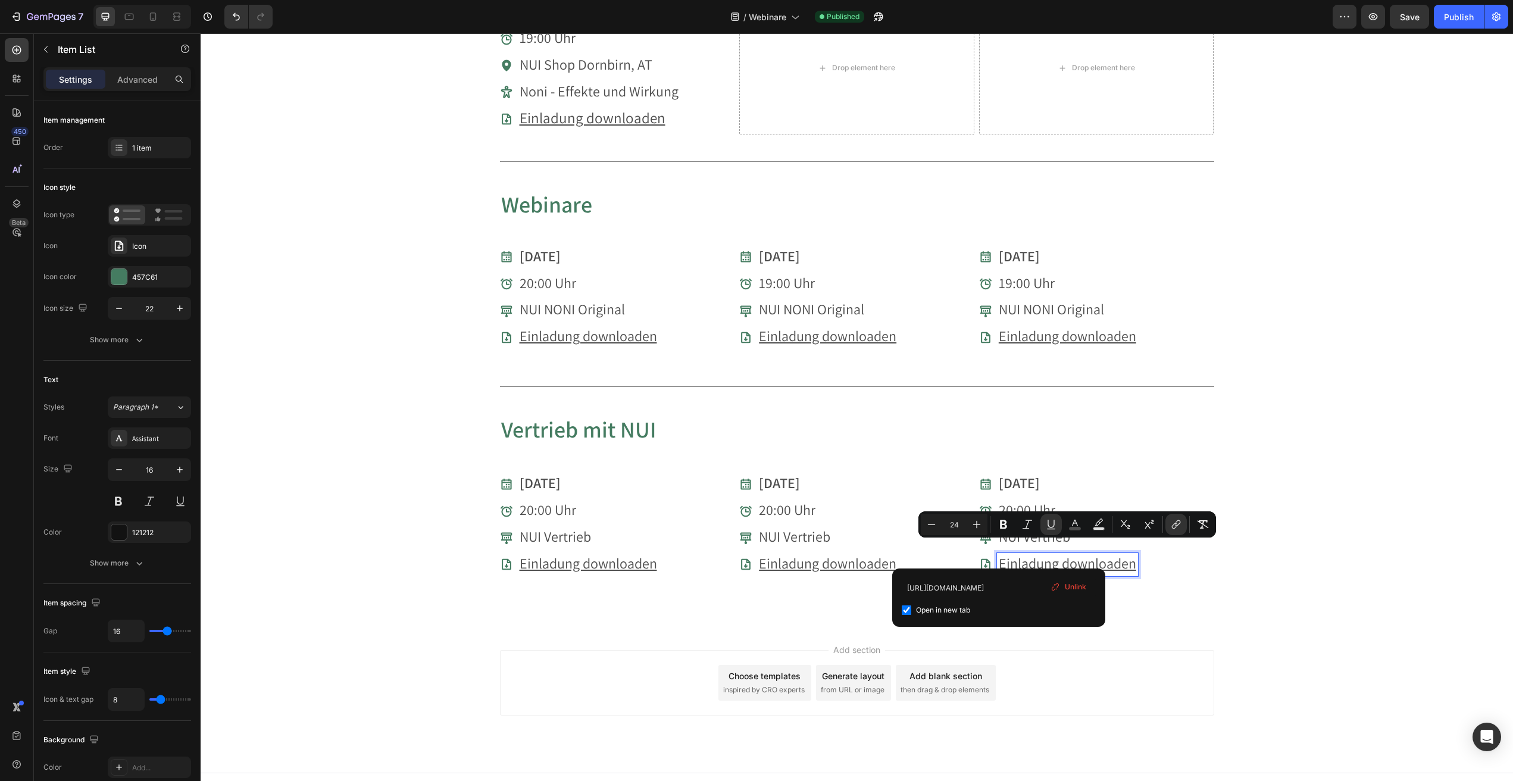
click at [1075, 582] on span "Unlink" at bounding box center [1075, 587] width 21 height 11
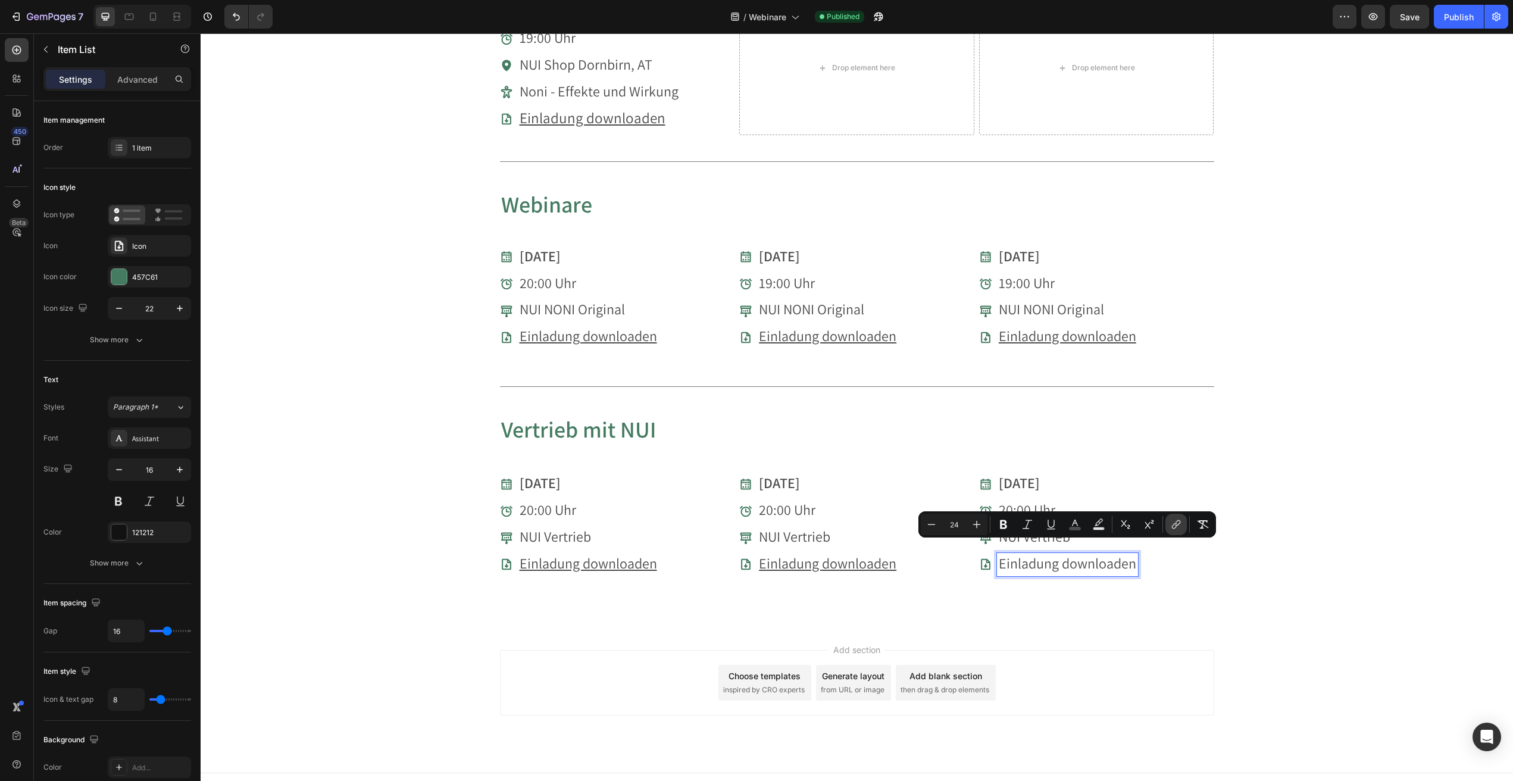
click at [1176, 527] on icon "Editor contextual toolbar" at bounding box center [1174, 526] width 5 height 6
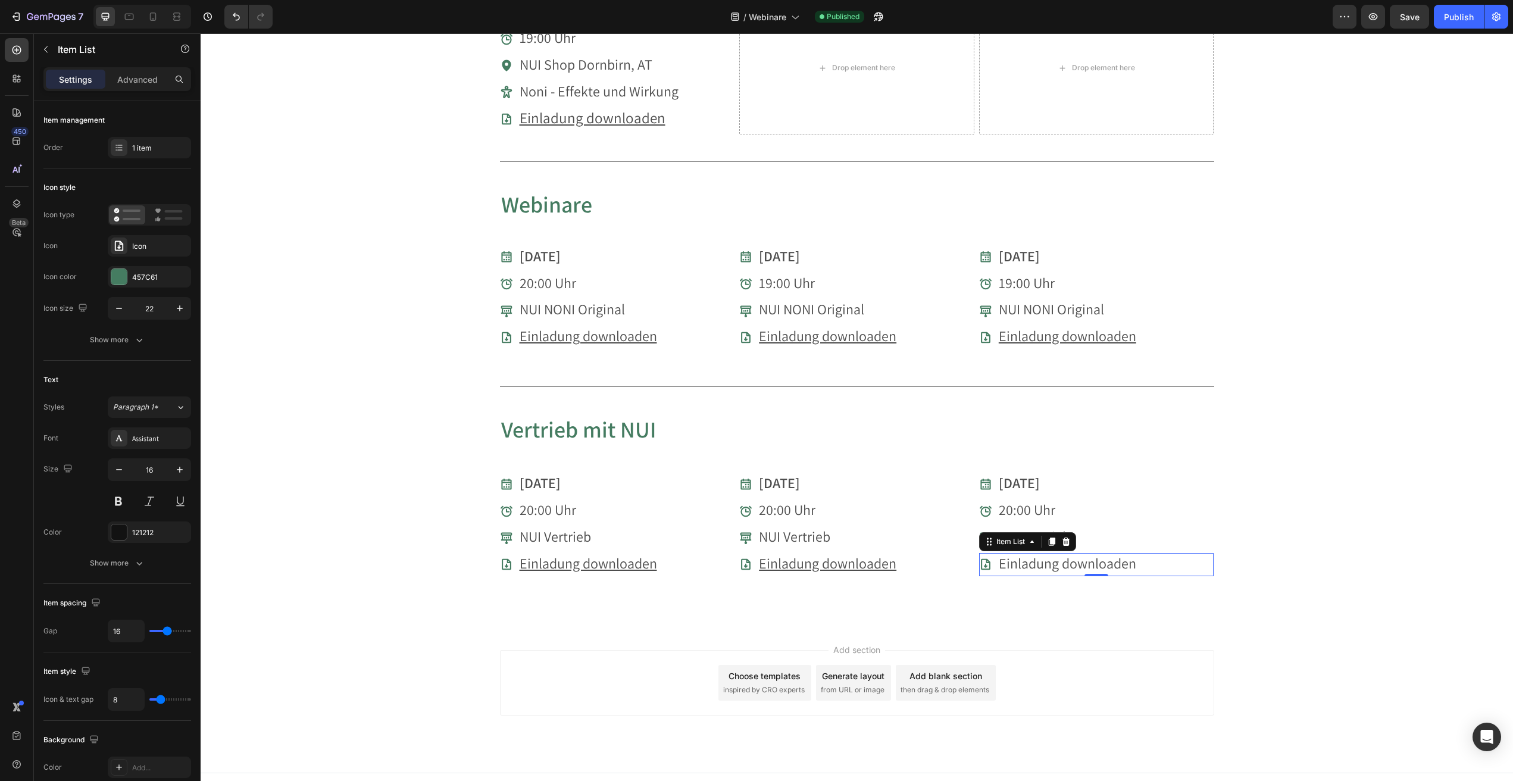
click at [1082, 554] on span "Einladung downloaden" at bounding box center [1068, 563] width 138 height 19
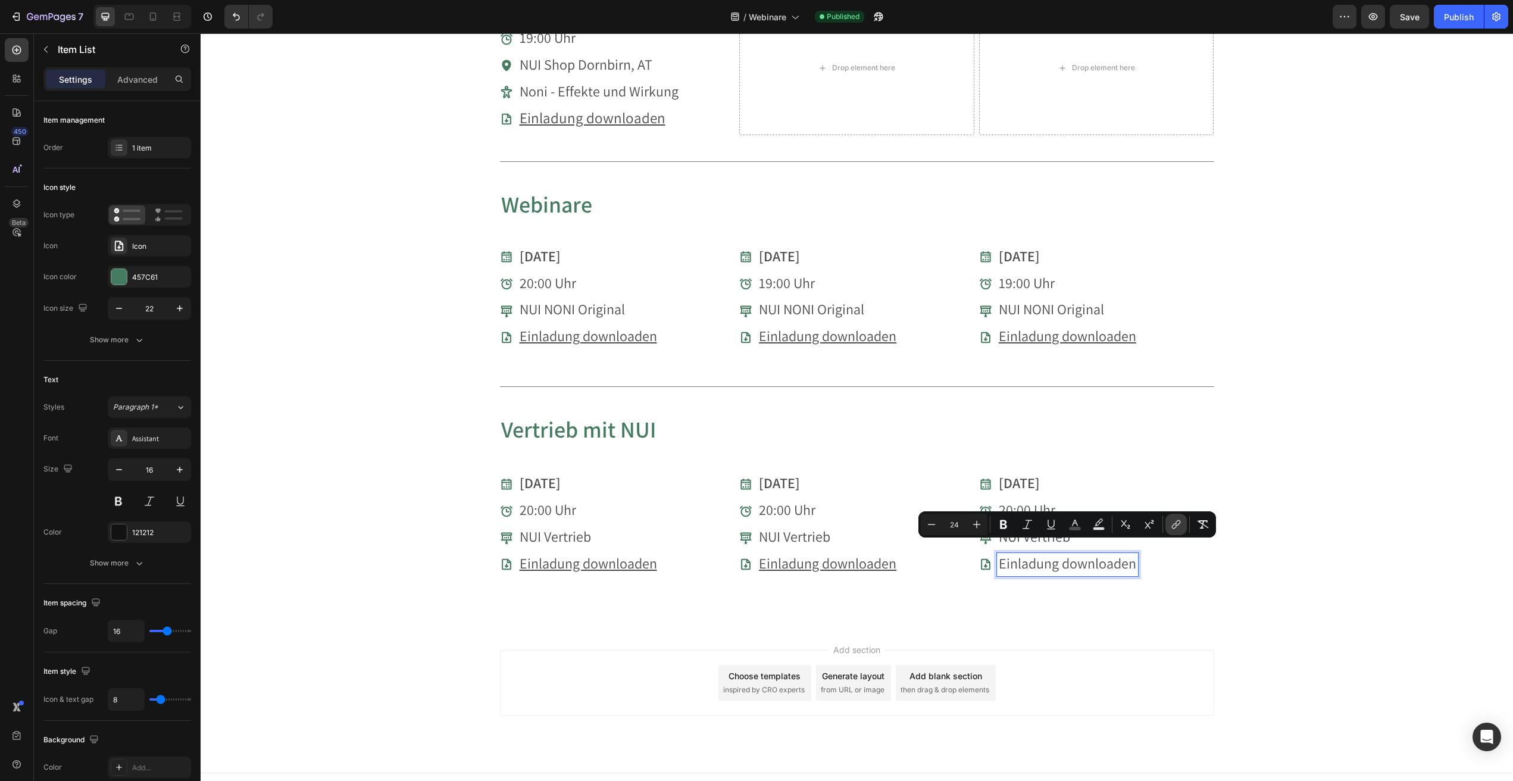
click at [1179, 522] on icon "Editor contextual toolbar" at bounding box center [1176, 525] width 12 height 12
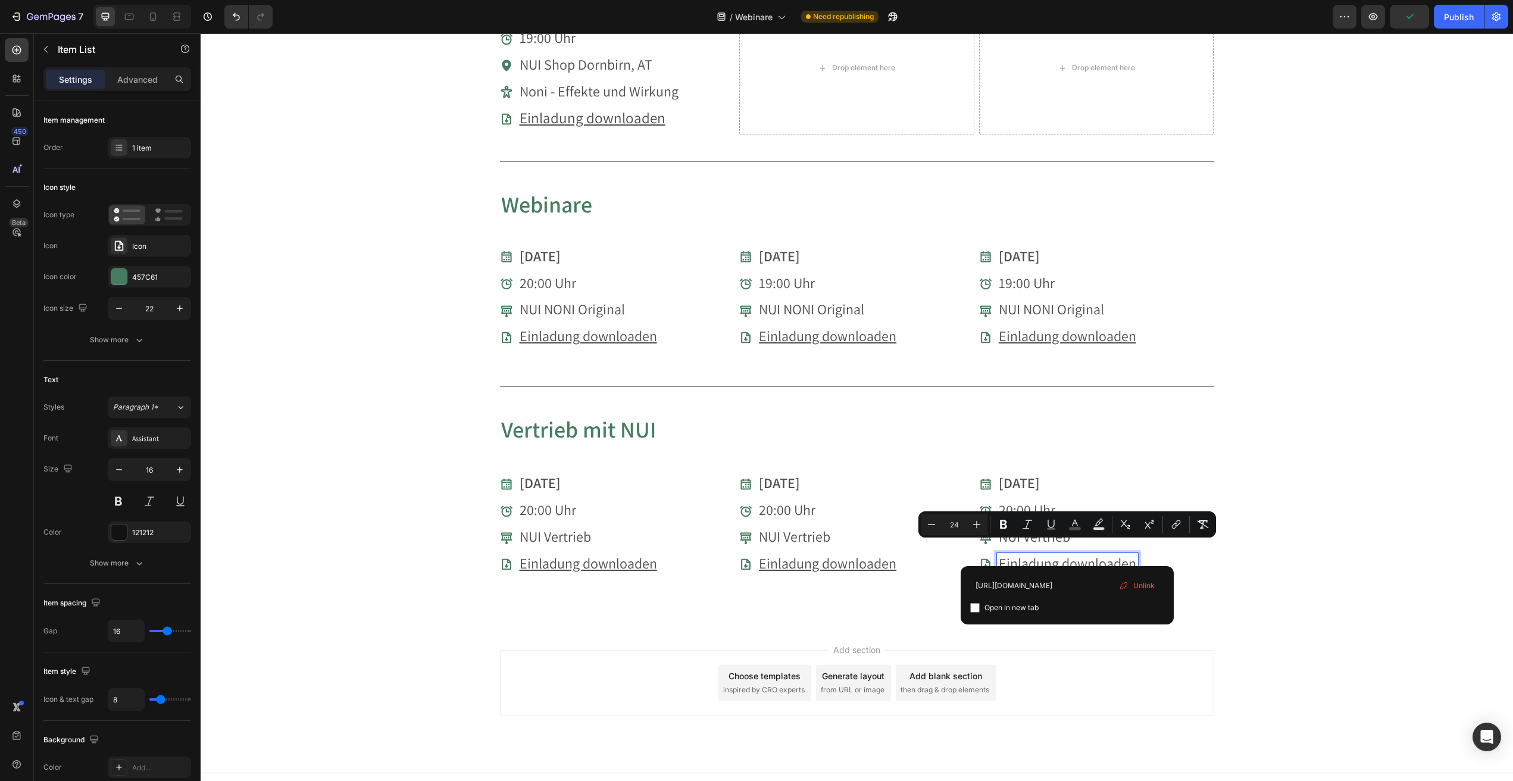
type input "https://cdn.shopify.com/s/files/1/0657/9971/7051/files/20251112_Webinar_Vertrie…"
click at [978, 605] on input "Editor contextual toolbar" at bounding box center [975, 608] width 10 height 10
checkbox input "true"
click at [1219, 581] on section "Vertrieb mit NUI Heading 04.09.2025 Item List 20:00 Uhr Item List NUI Vertrieb …" at bounding box center [857, 520] width 733 height 213
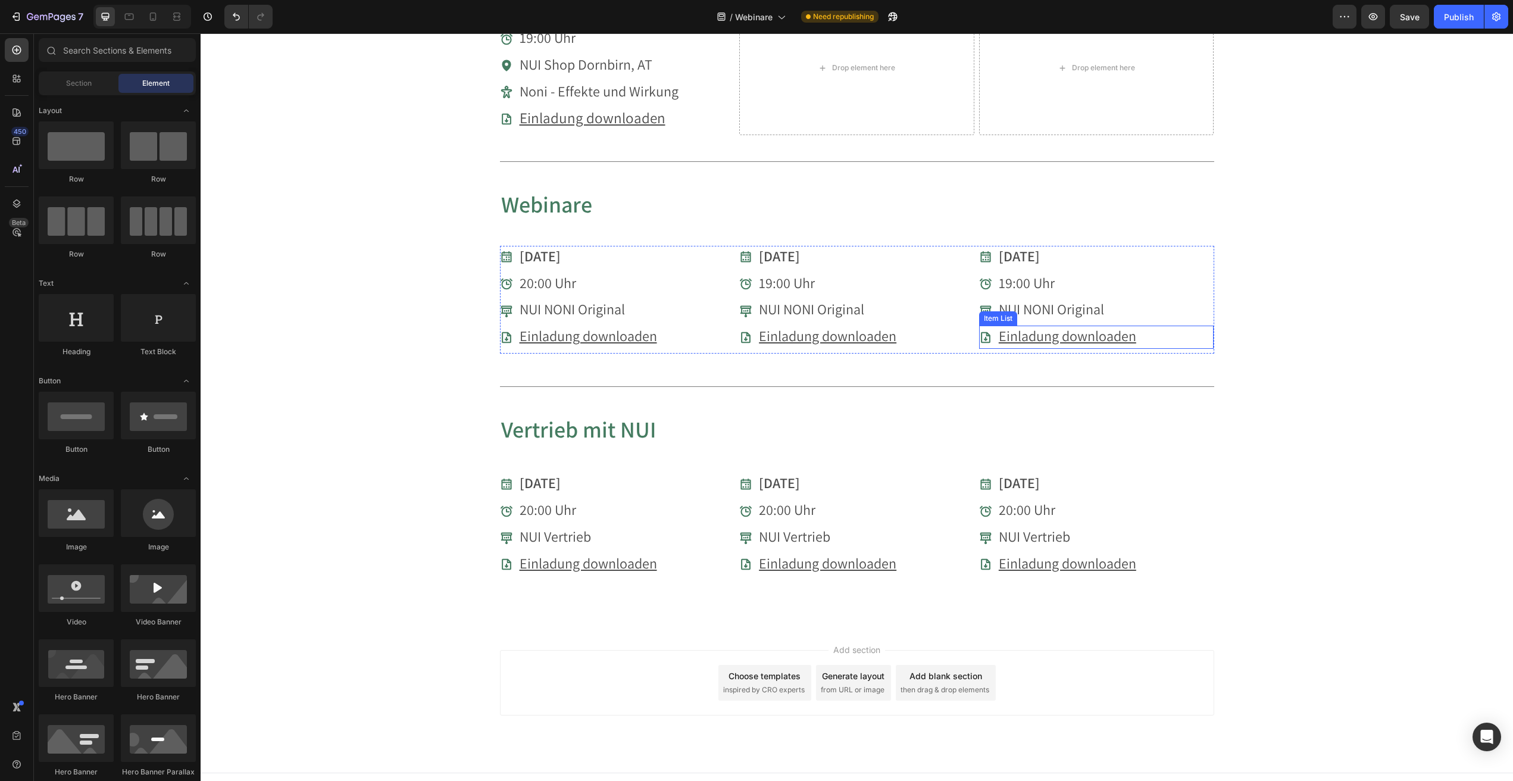
click at [1076, 326] on u "Einladung downloaden" at bounding box center [1068, 335] width 138 height 19
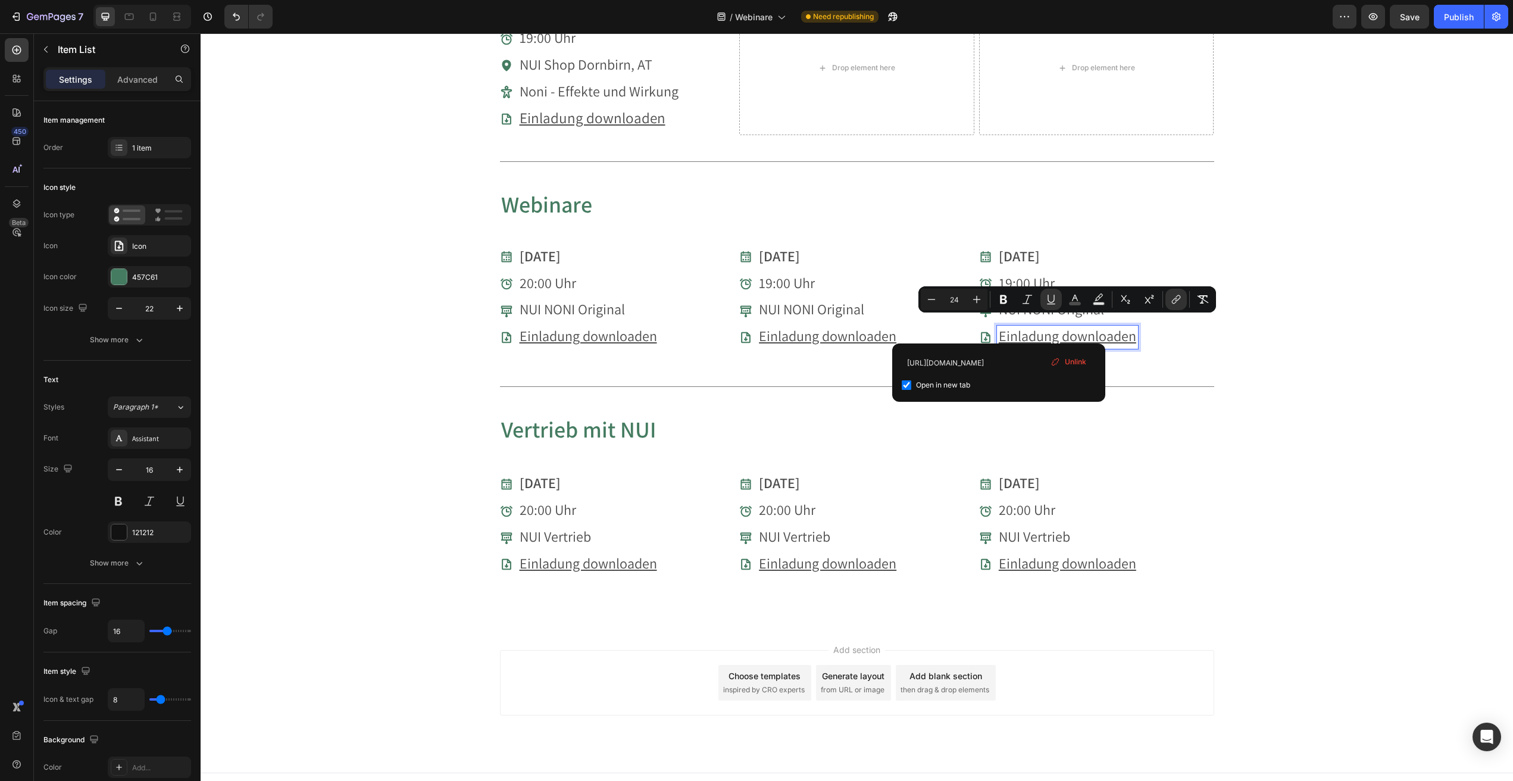
click at [1073, 363] on span "Unlink" at bounding box center [1075, 362] width 21 height 11
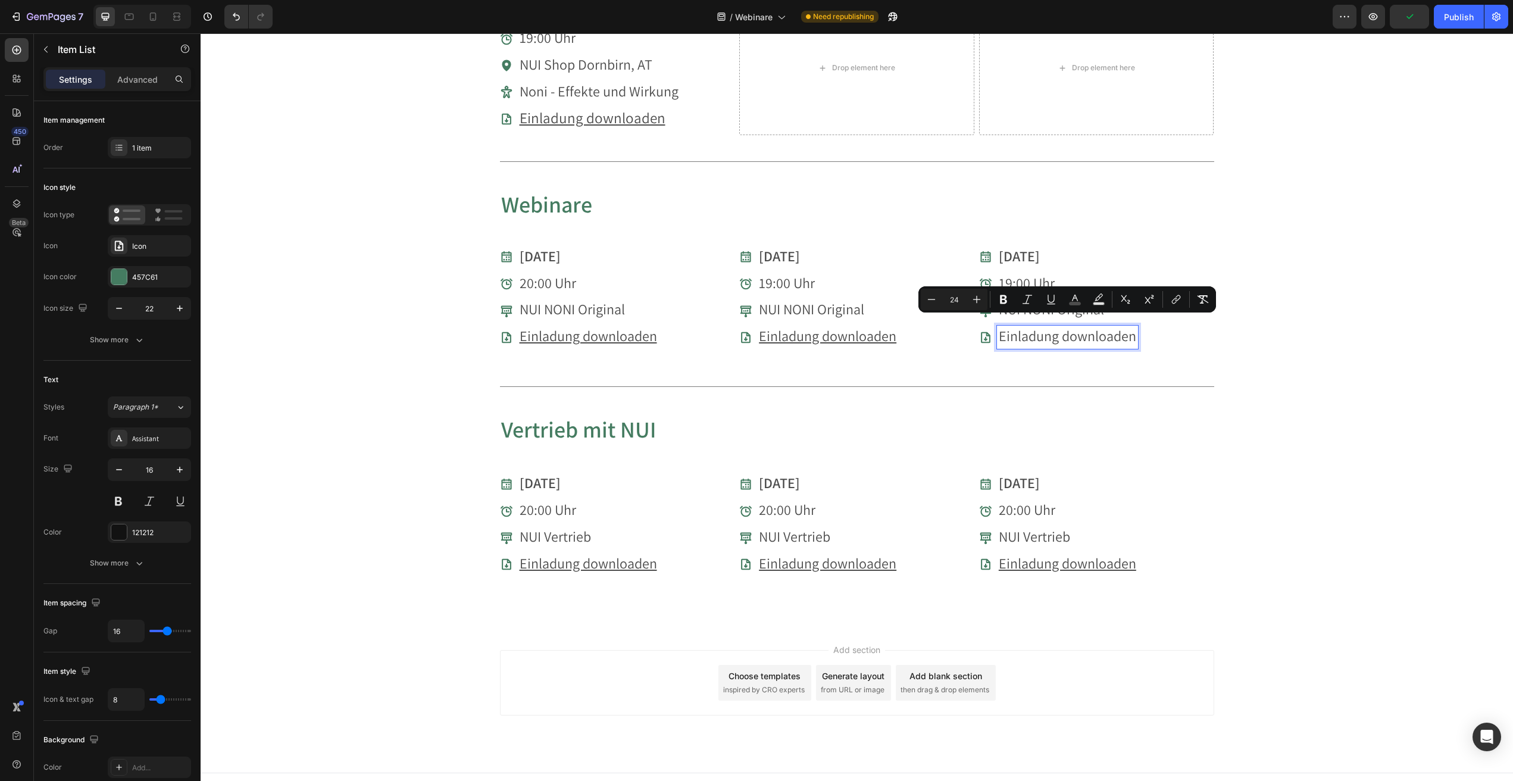
click at [1106, 329] on span "Einladung downloaden" at bounding box center [1068, 335] width 138 height 19
click at [1170, 296] on button "link" at bounding box center [1176, 299] width 21 height 21
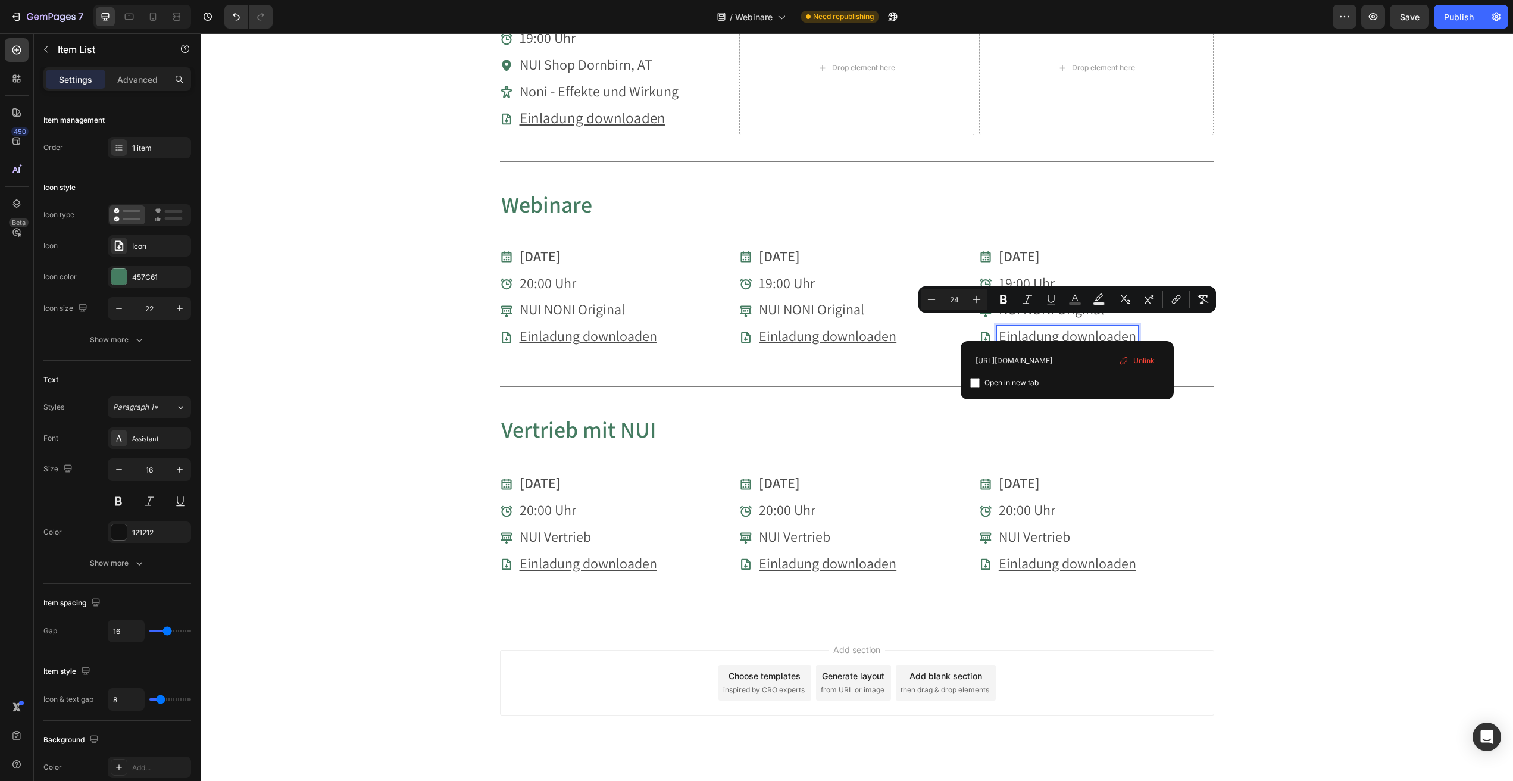
type input "https://cdn.shopify.com/s/files/1/0657/9971/7051/files/20251112_Webinar_Produkt…"
drag, startPoint x: 978, startPoint y: 382, endPoint x: 992, endPoint y: 385, distance: 14.5
click at [978, 382] on input "Editor contextual toolbar" at bounding box center [975, 383] width 10 height 10
checkbox input "true"
click at [1315, 263] on div "Vorträge & Webinare Heading Du möchtest mehr über unsere Produkte erfahren? Seh…" at bounding box center [857, 17] width 1313 height 1217
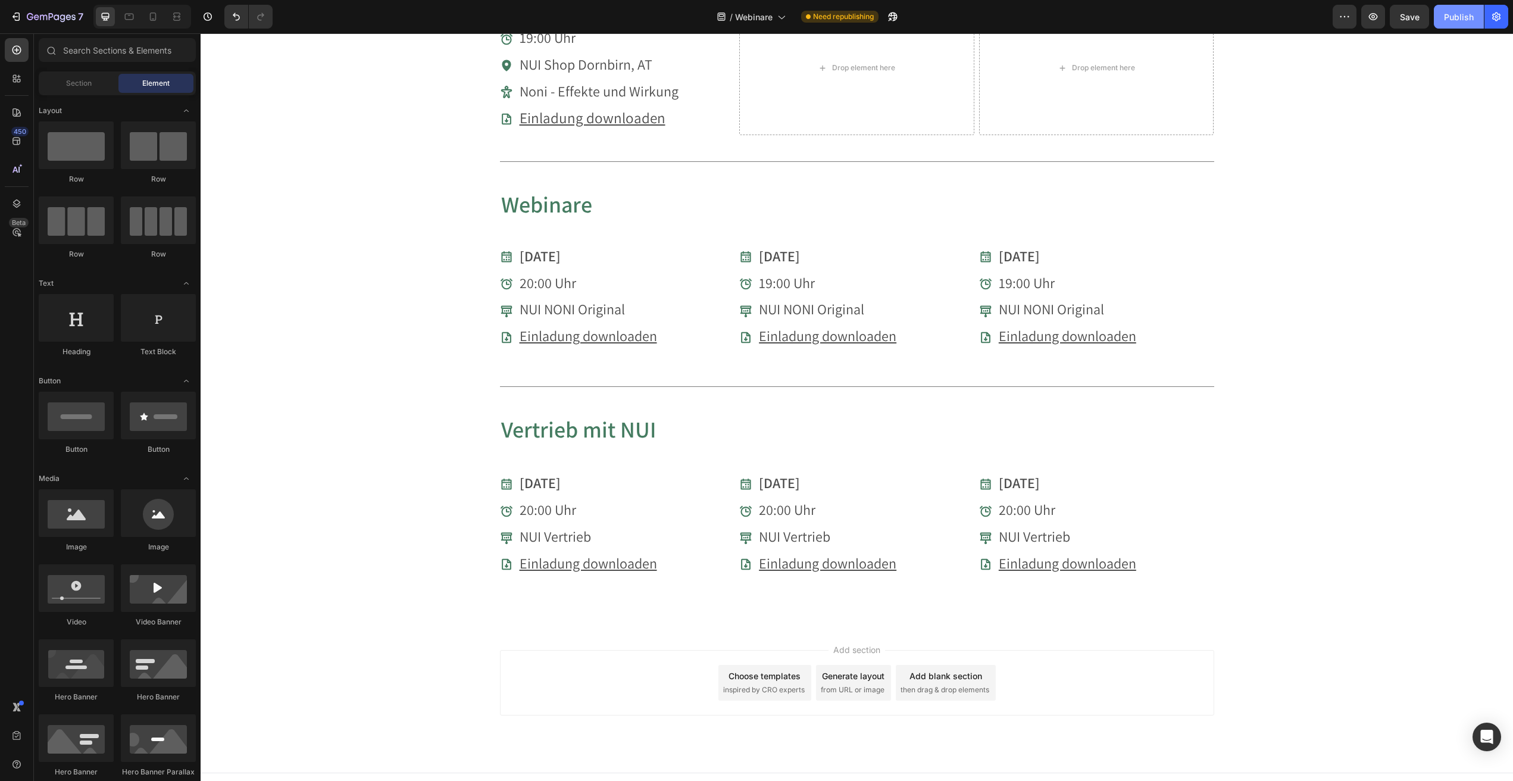
click at [1459, 25] on button "Publish" at bounding box center [1459, 17] width 50 height 24
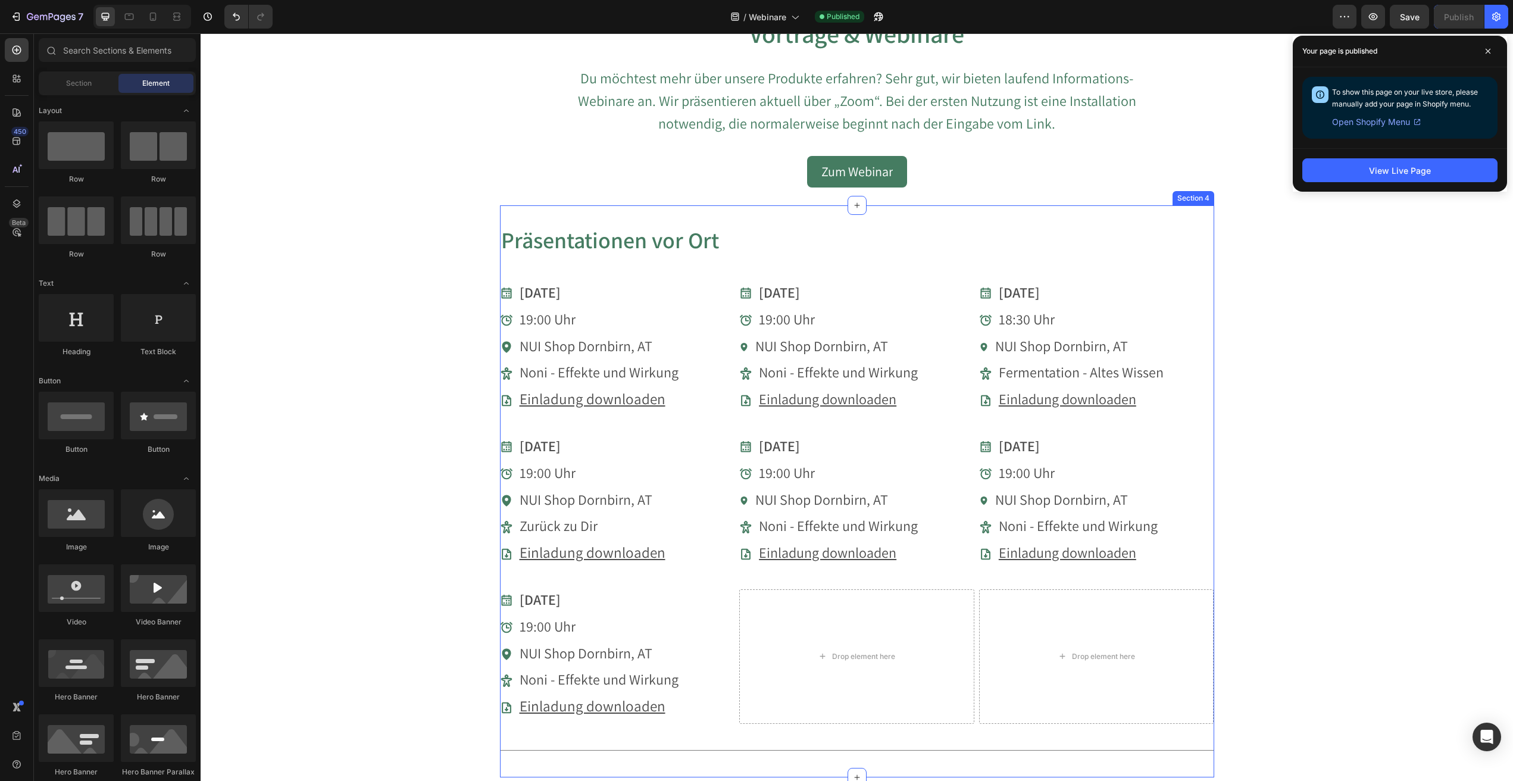
scroll to position [16, 0]
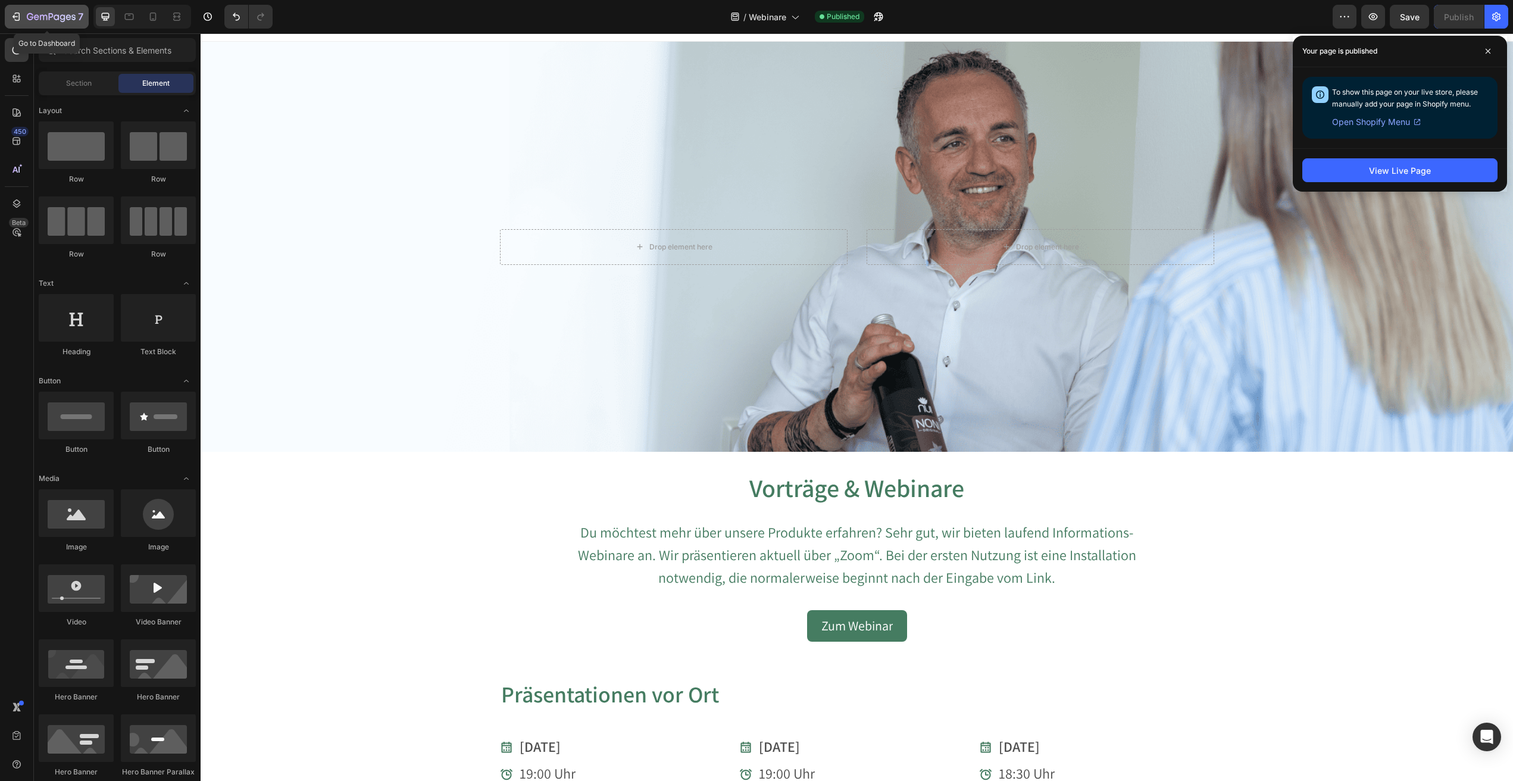
click at [11, 15] on icon "button" at bounding box center [16, 17] width 12 height 12
